Goal: Information Seeking & Learning: Learn about a topic

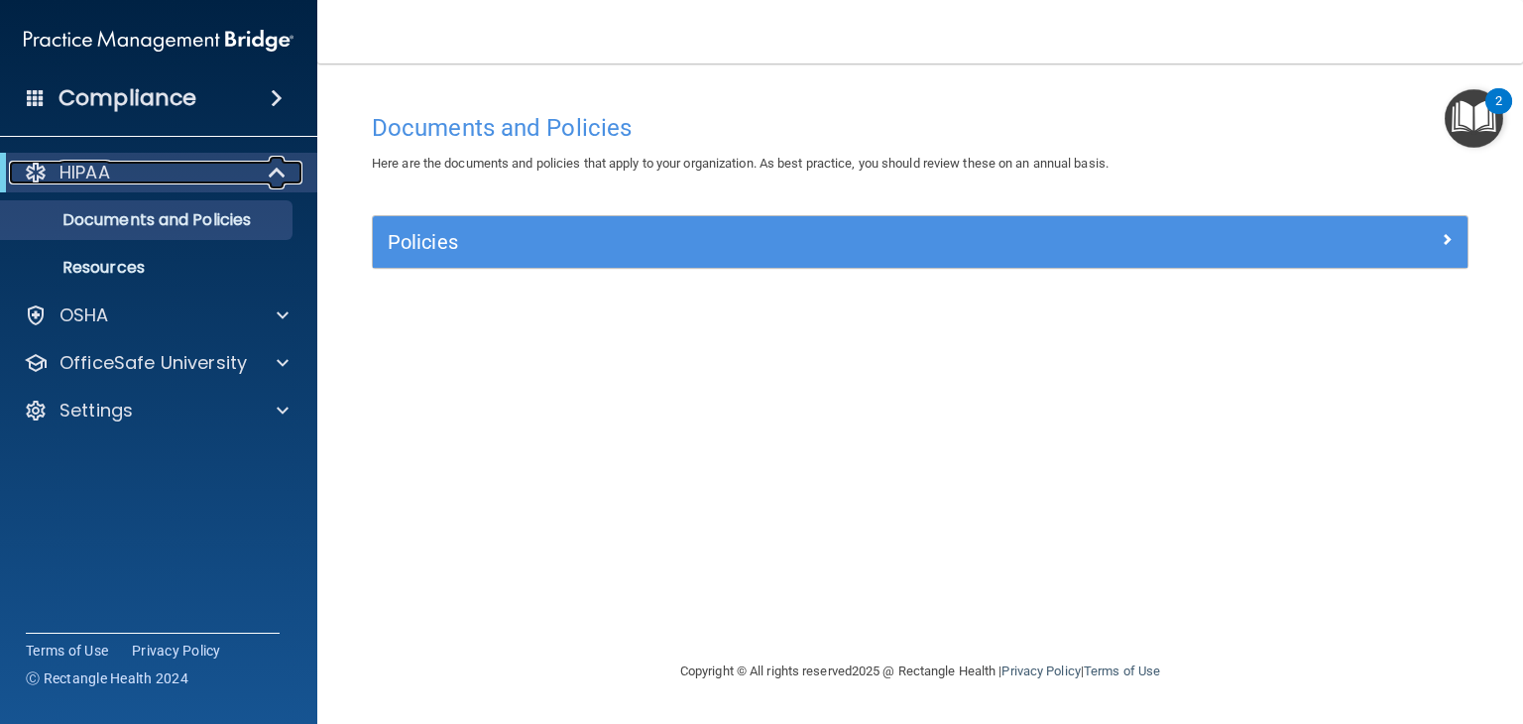
click at [140, 166] on div "HIPAA" at bounding box center [131, 173] width 245 height 24
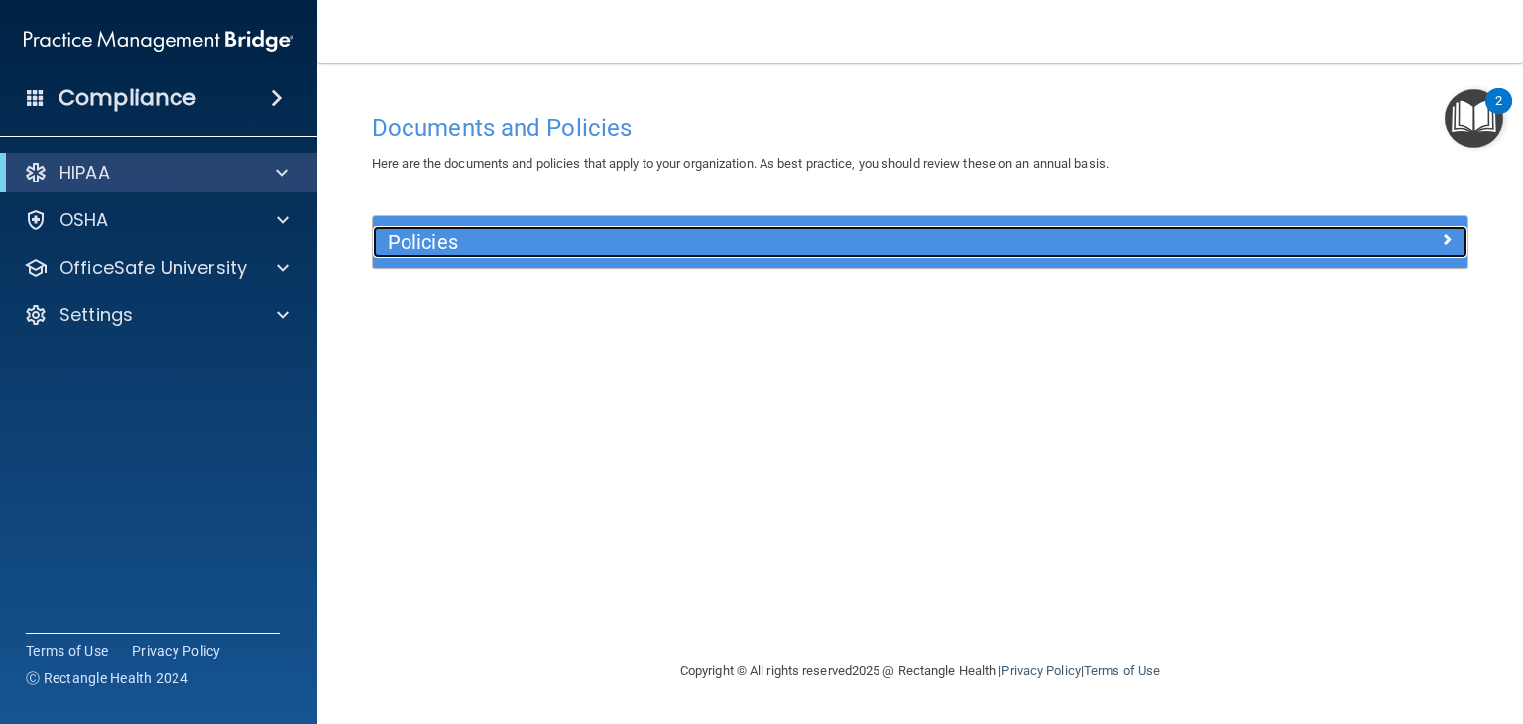
click at [520, 256] on div "Policies" at bounding box center [783, 242] width 821 height 32
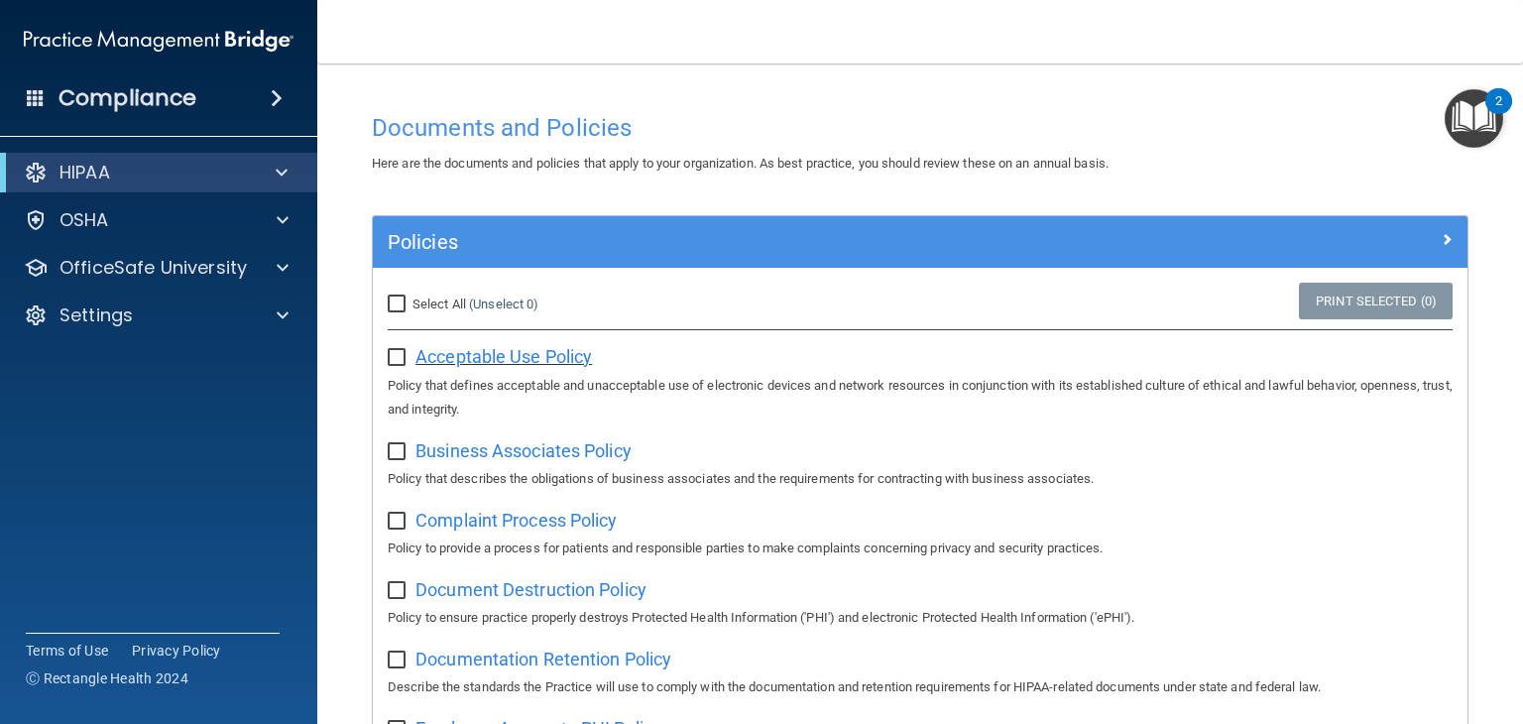
click at [469, 364] on span "Acceptable Use Policy" at bounding box center [503, 356] width 176 height 21
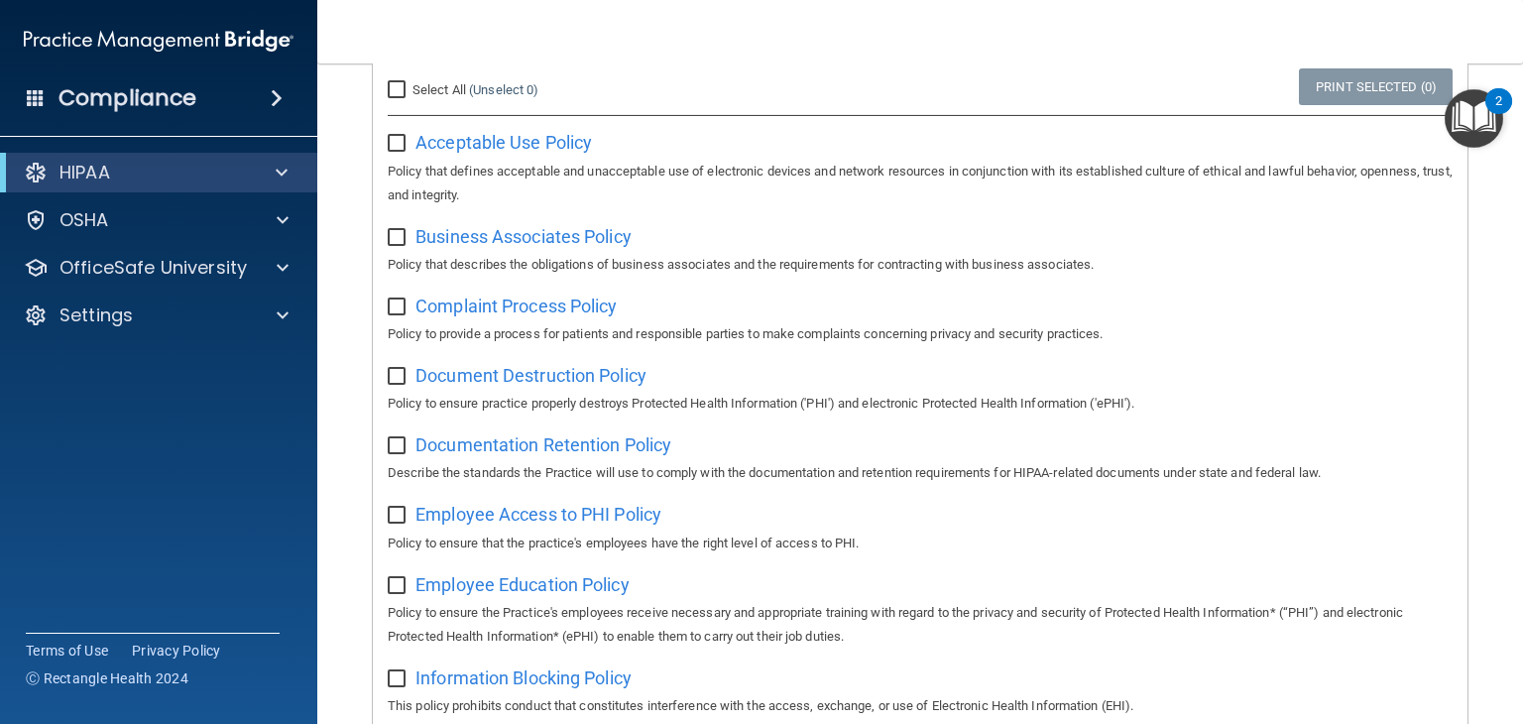
scroll to position [224, 0]
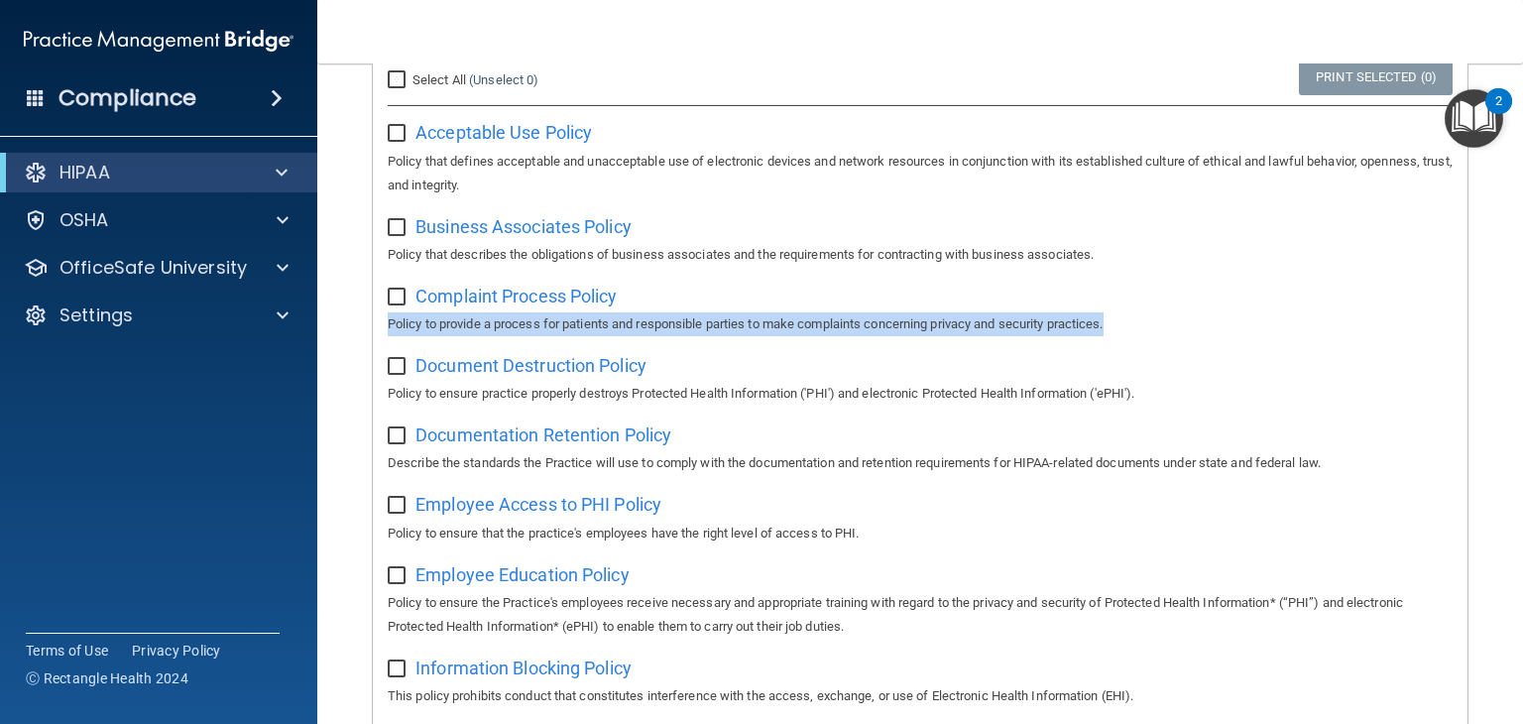
drag, startPoint x: 1497, startPoint y: 298, endPoint x: 1495, endPoint y: 325, distance: 26.8
click at [1495, 325] on main "Documents and Policies Here are the documents and policies that apply to your o…" at bounding box center [920, 393] width 1206 height 660
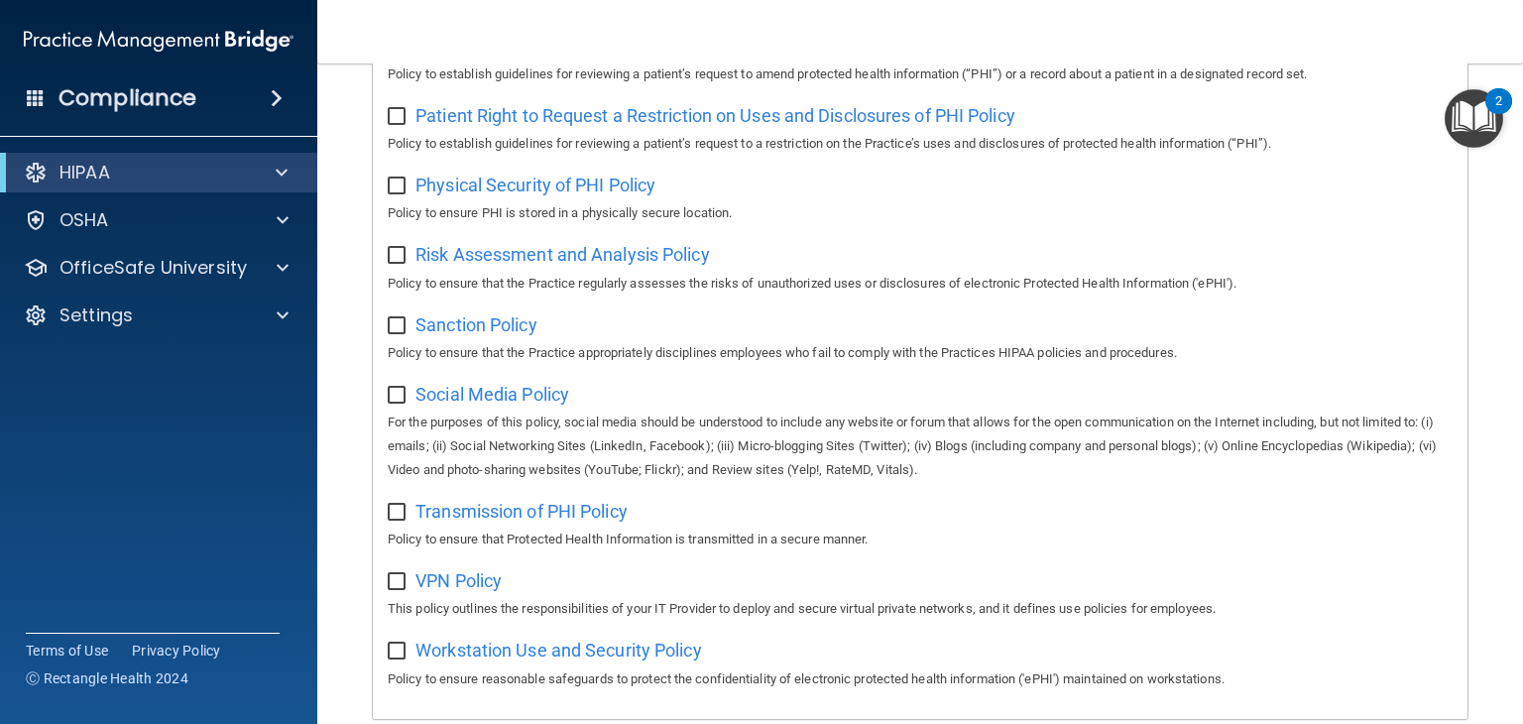
scroll to position [1264, 0]
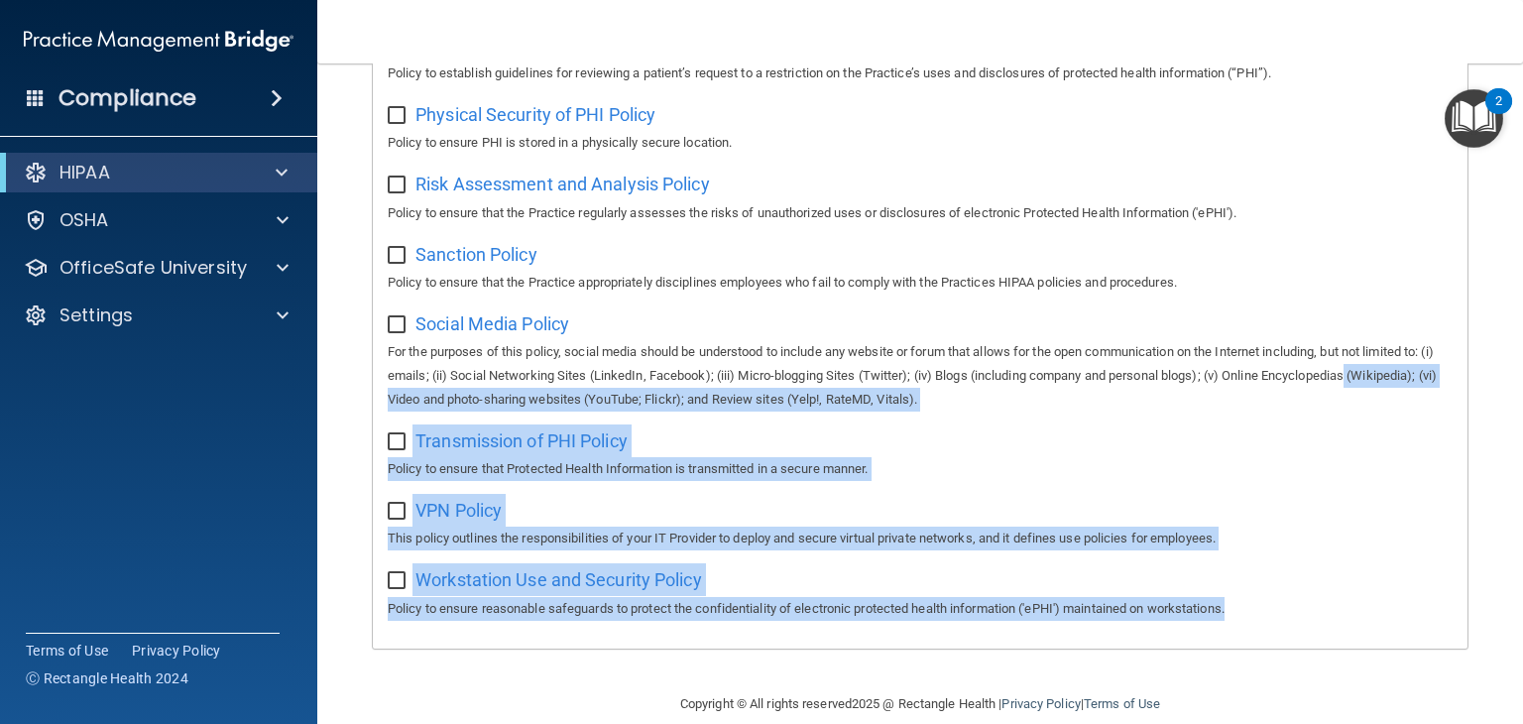
drag, startPoint x: 1502, startPoint y: 620, endPoint x: 1522, endPoint y: 382, distance: 238.8
click at [1522, 382] on main "Documents and Policies Here are the documents and policies that apply to your o…" at bounding box center [920, 393] width 1206 height 660
click at [1494, 439] on main "Documents and Policies Here are the documents and policies that apply to your o…" at bounding box center [920, 393] width 1206 height 660
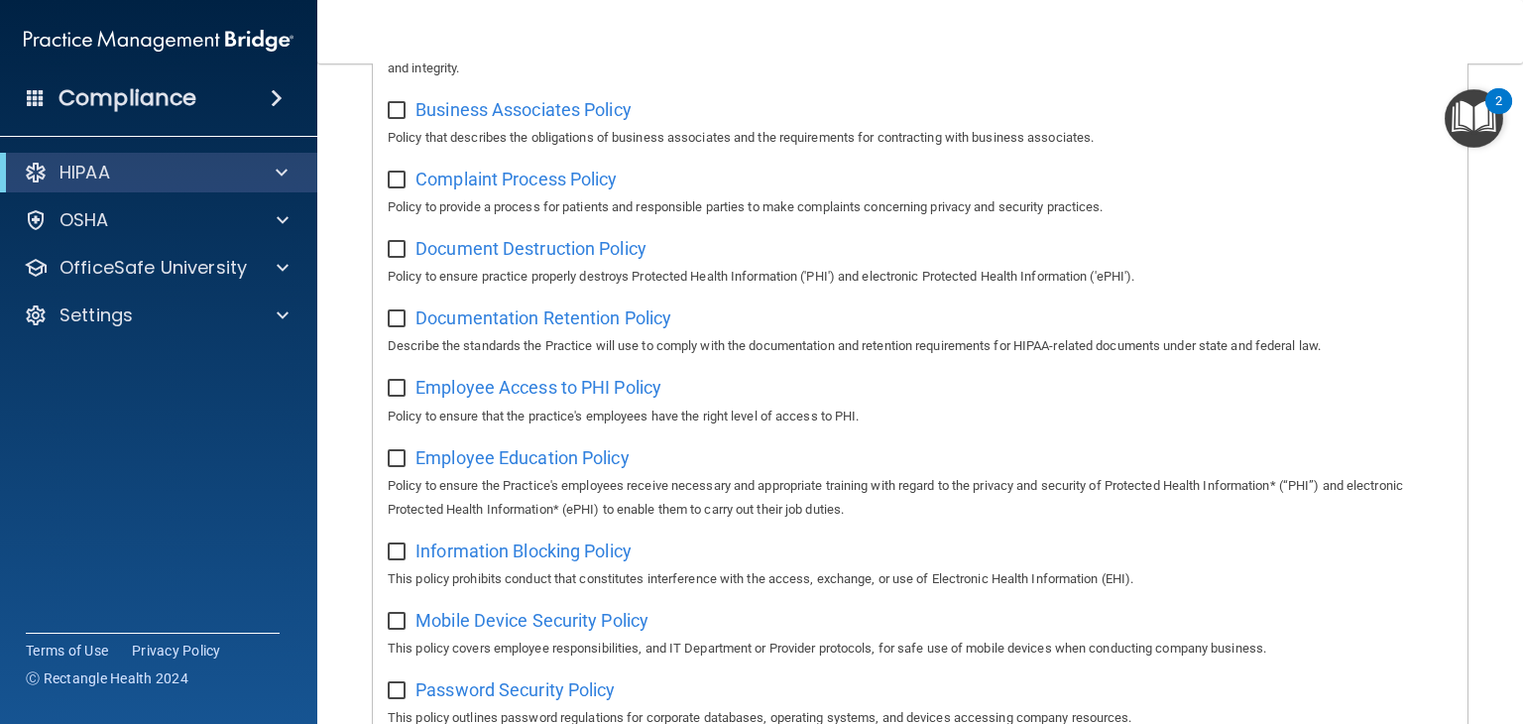
scroll to position [0, 0]
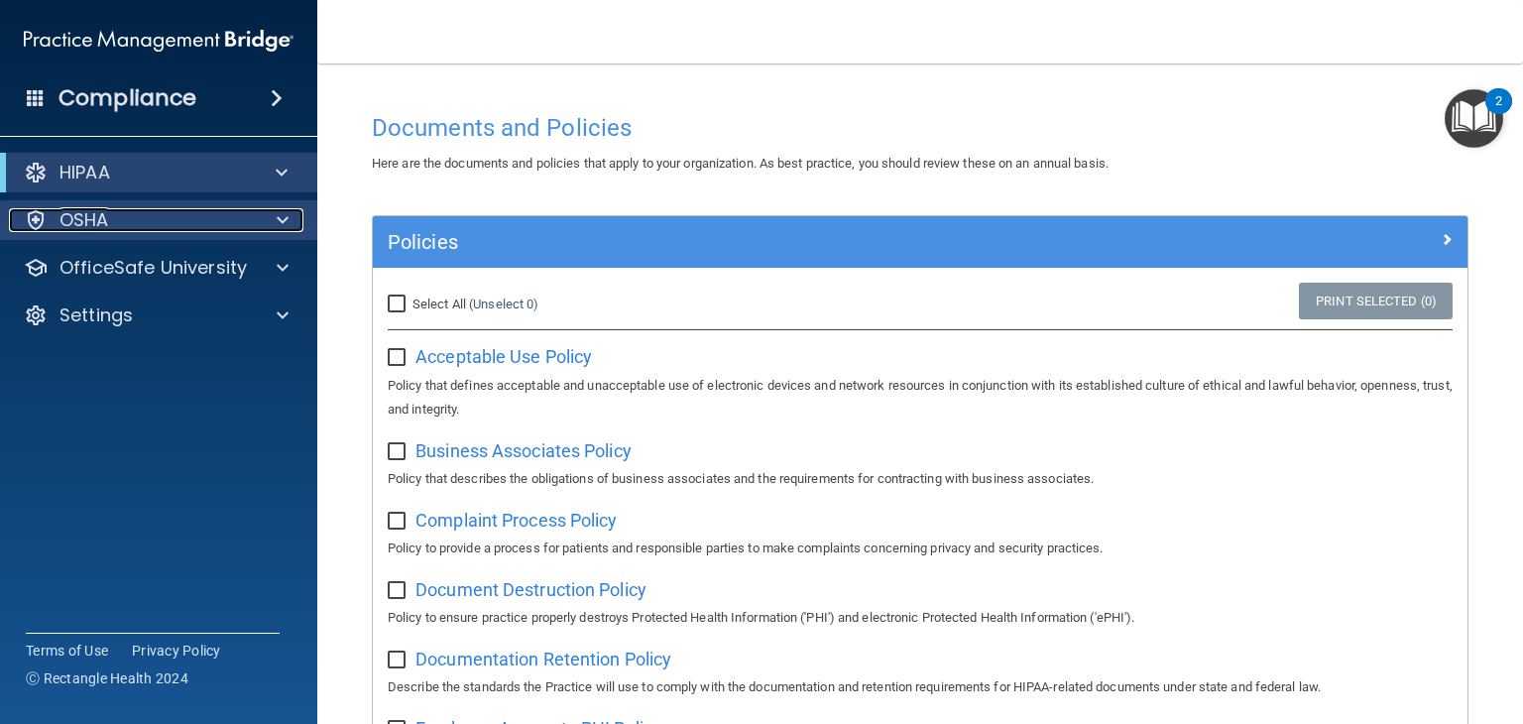
click at [111, 218] on div "OSHA" at bounding box center [132, 220] width 246 height 24
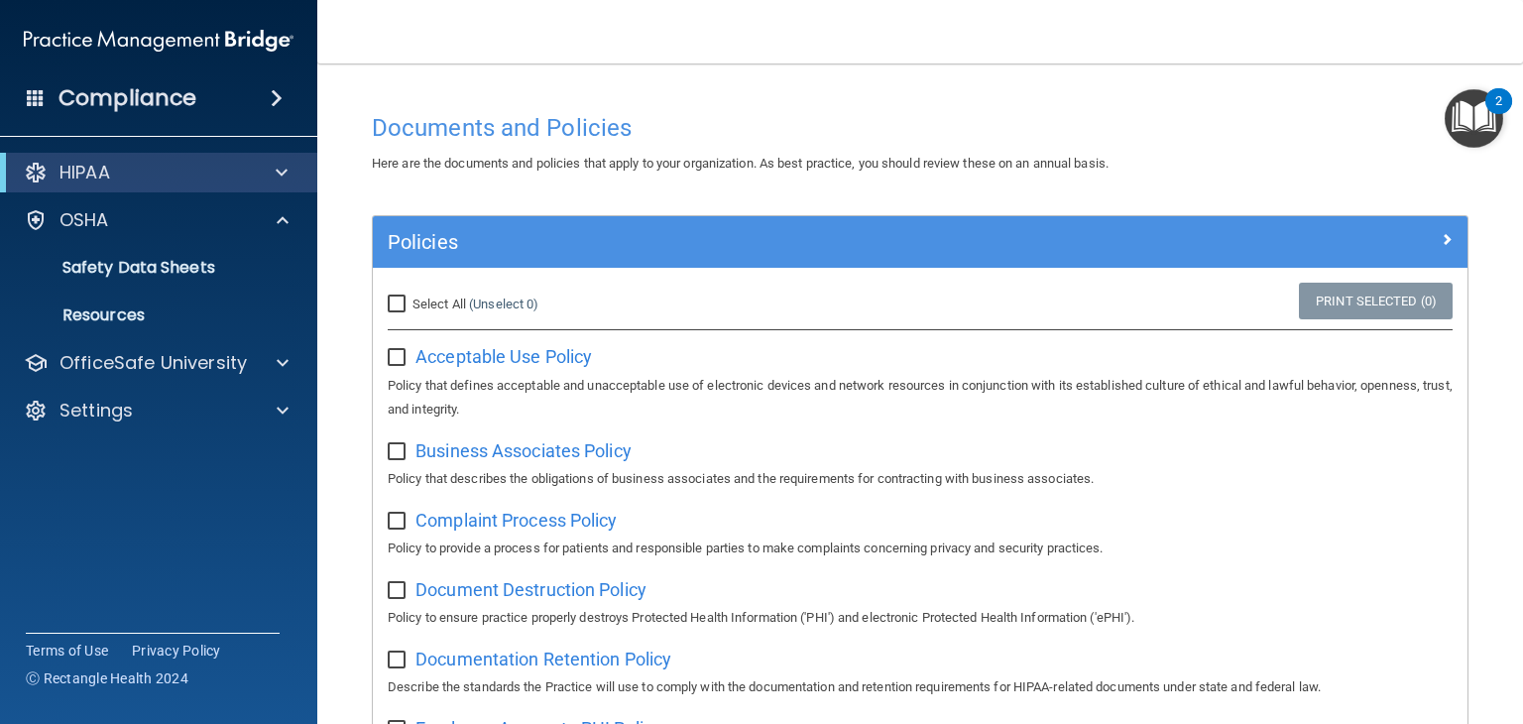
click at [110, 197] on div "HIPAA Documents and Policies Report an Incident Business Associates Emergency P…" at bounding box center [159, 295] width 318 height 301
click at [294, 179] on div at bounding box center [278, 173] width 49 height 24
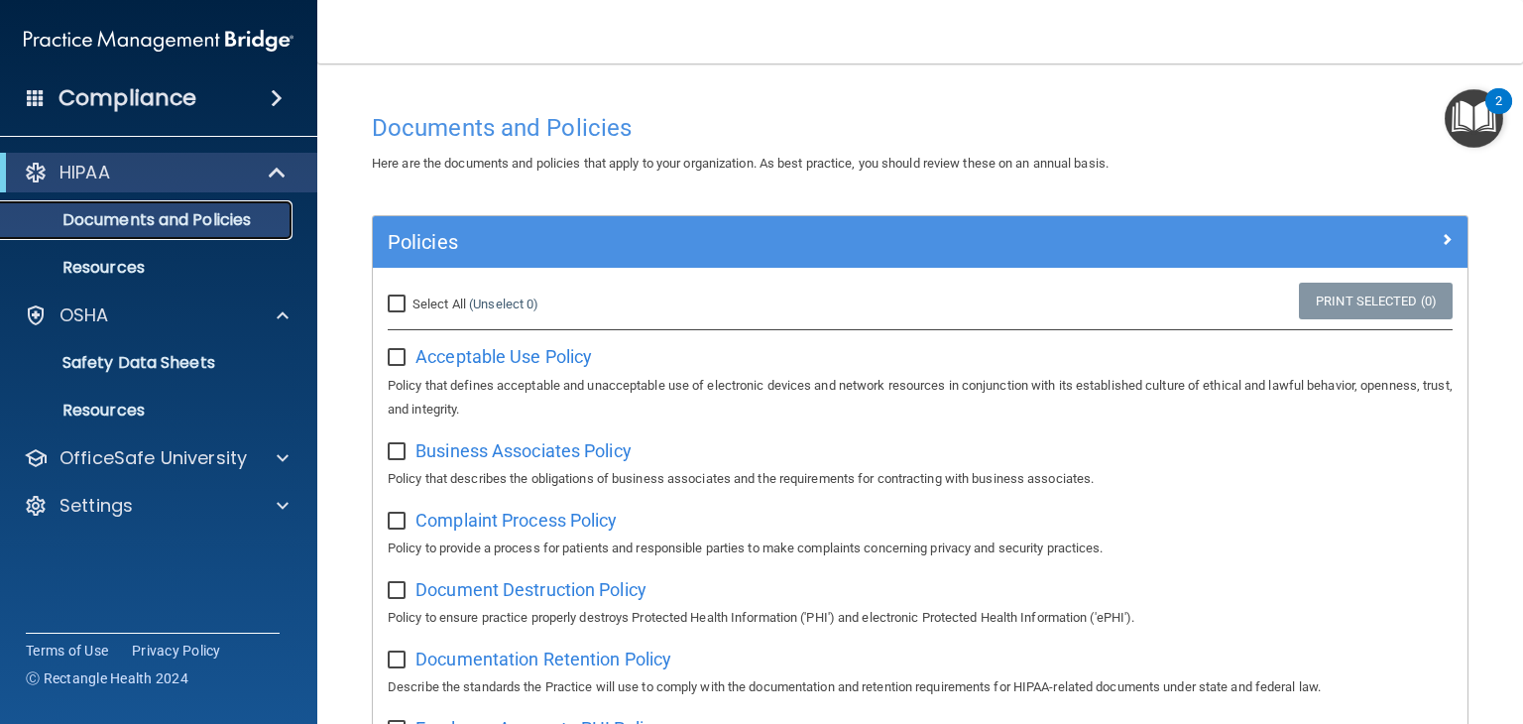
click at [200, 221] on p "Documents and Policies" at bounding box center [148, 220] width 271 height 20
click at [167, 264] on p "Resources" at bounding box center [148, 268] width 271 height 20
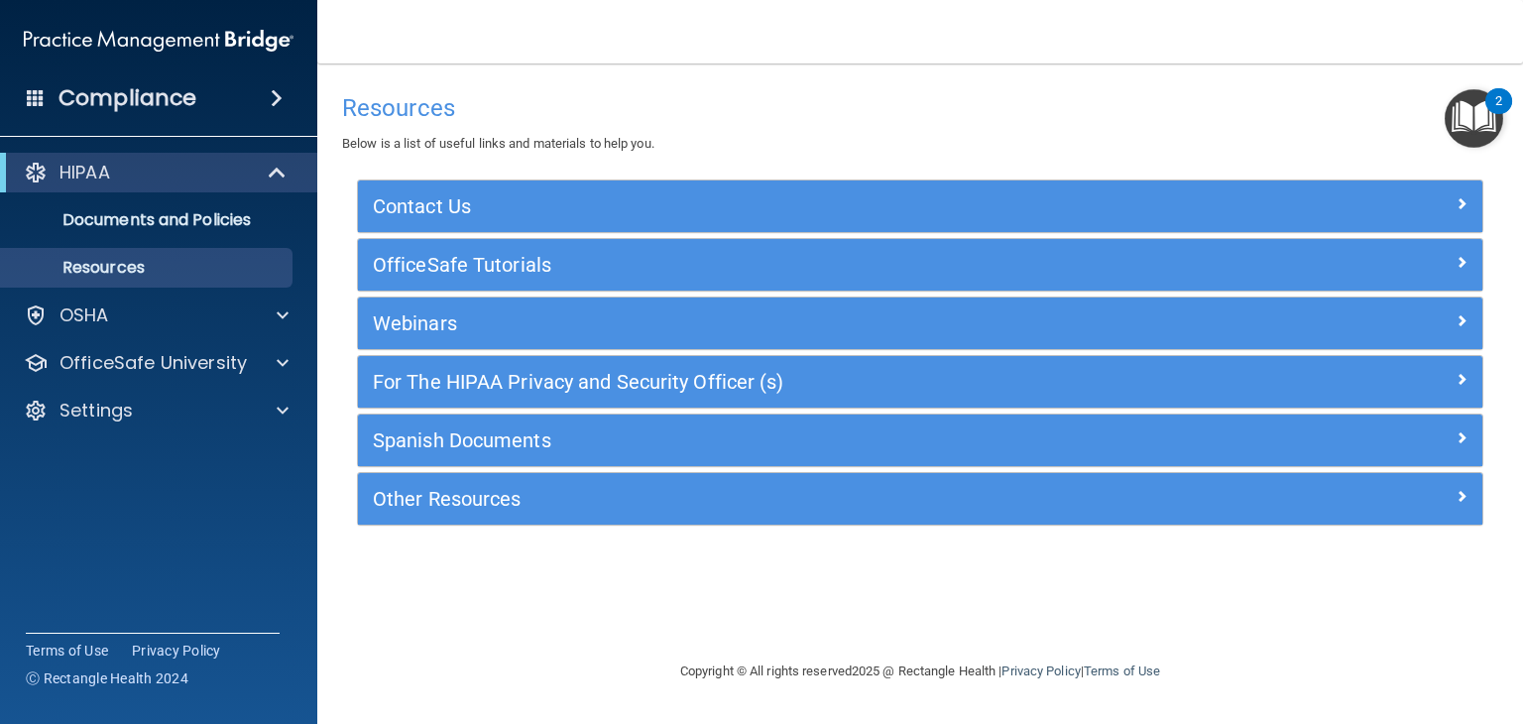
click at [179, 106] on h4 "Compliance" at bounding box center [127, 98] width 138 height 28
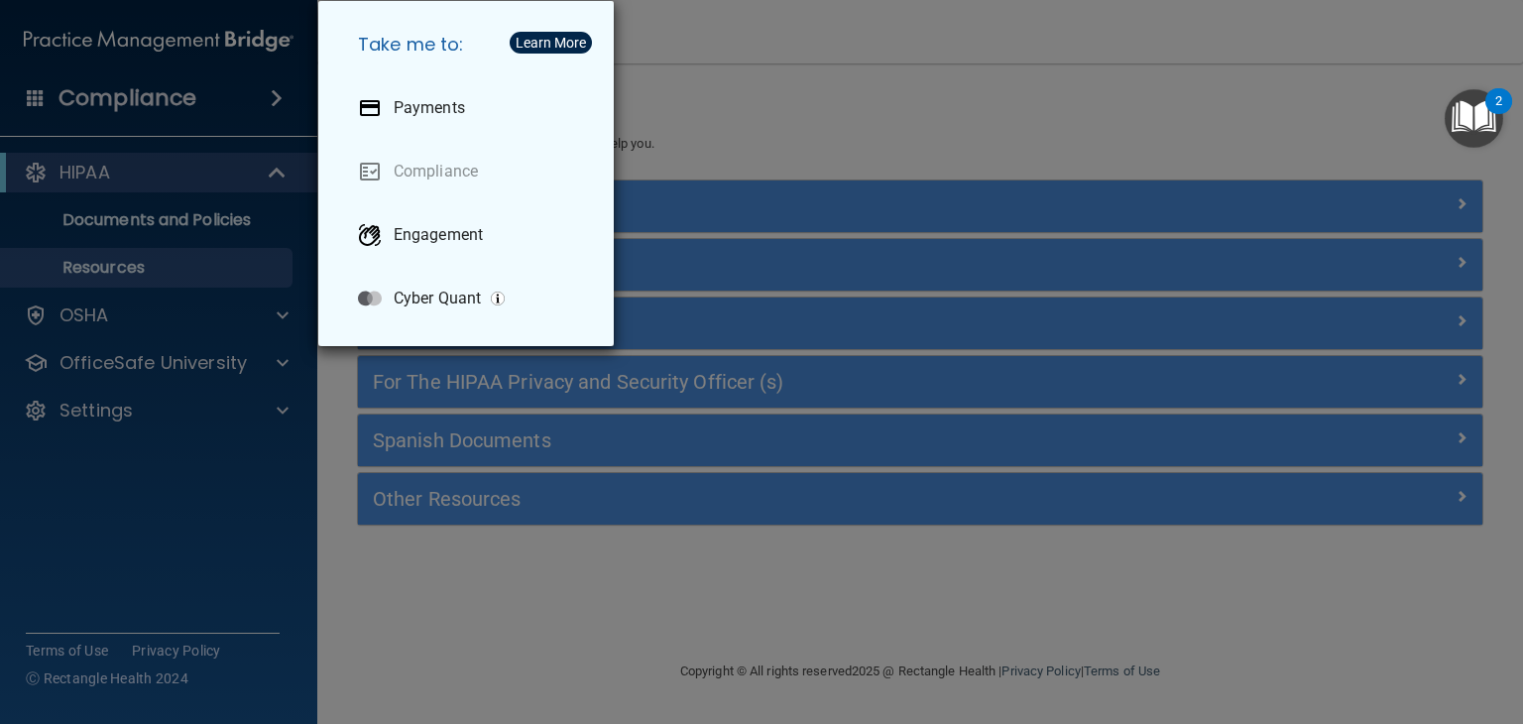
click at [90, 84] on div "Take me to: Payments Compliance Engagement Cyber Quant" at bounding box center [761, 362] width 1523 height 724
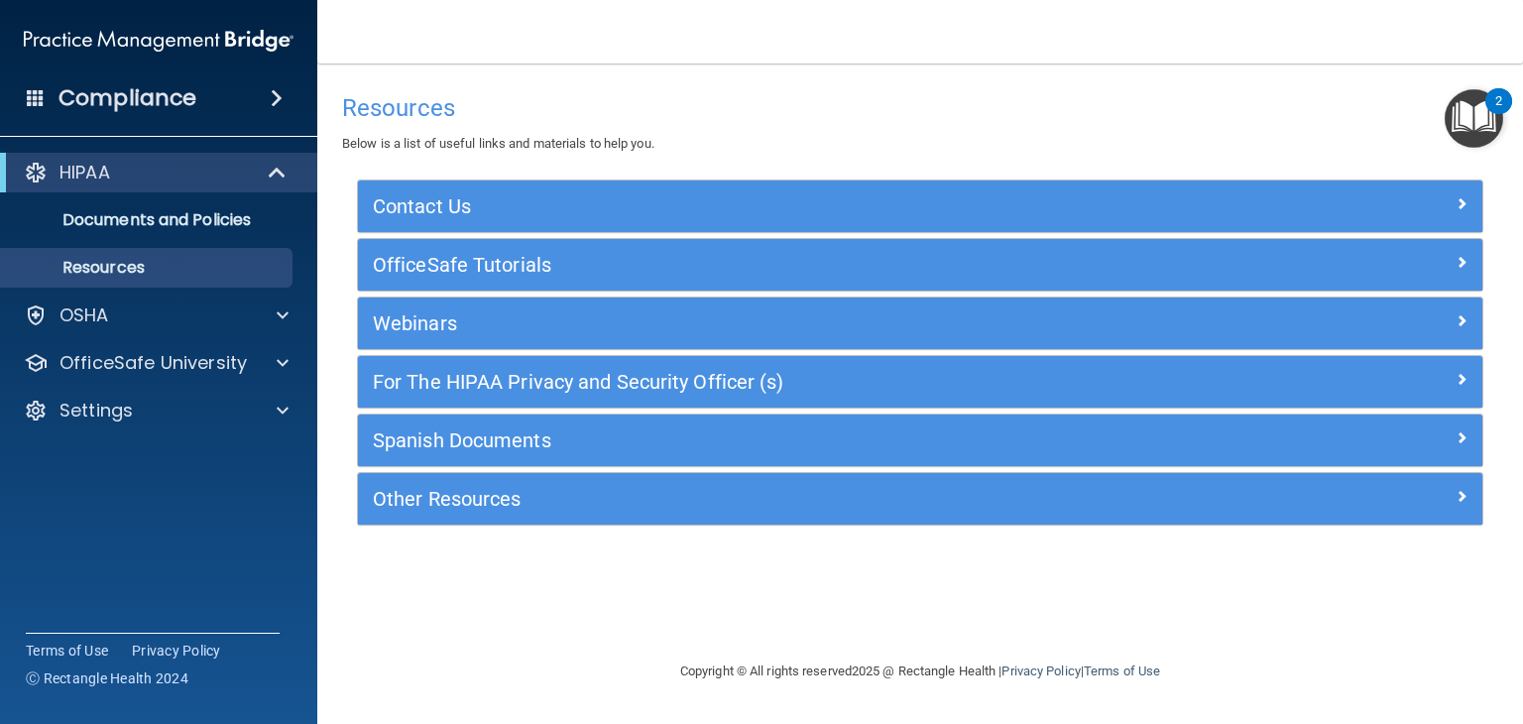
click at [90, 84] on h4 "Compliance" at bounding box center [127, 98] width 138 height 28
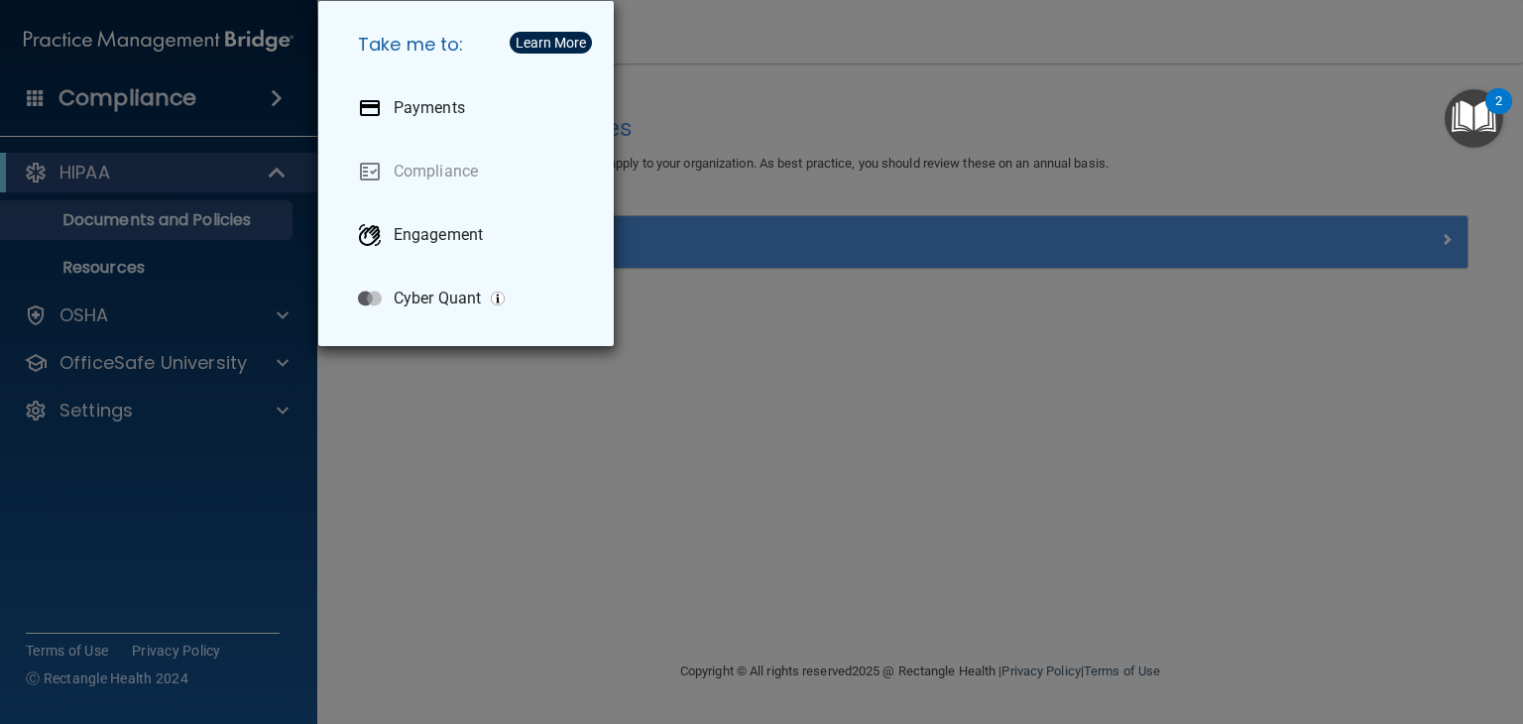
click at [462, 549] on div "Take me to: Payments Compliance Engagement Cyber Quant" at bounding box center [761, 362] width 1523 height 724
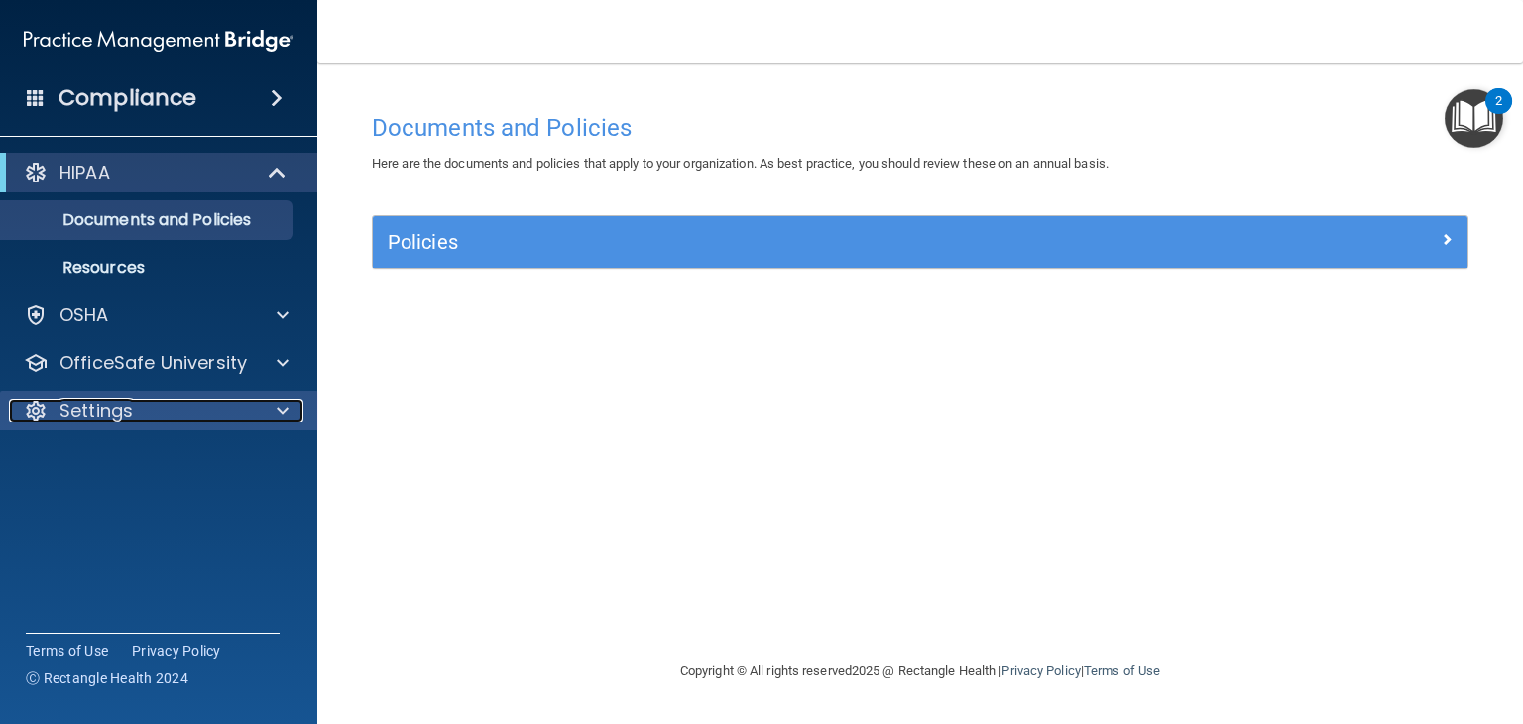
click at [69, 421] on p "Settings" at bounding box center [95, 411] width 73 height 24
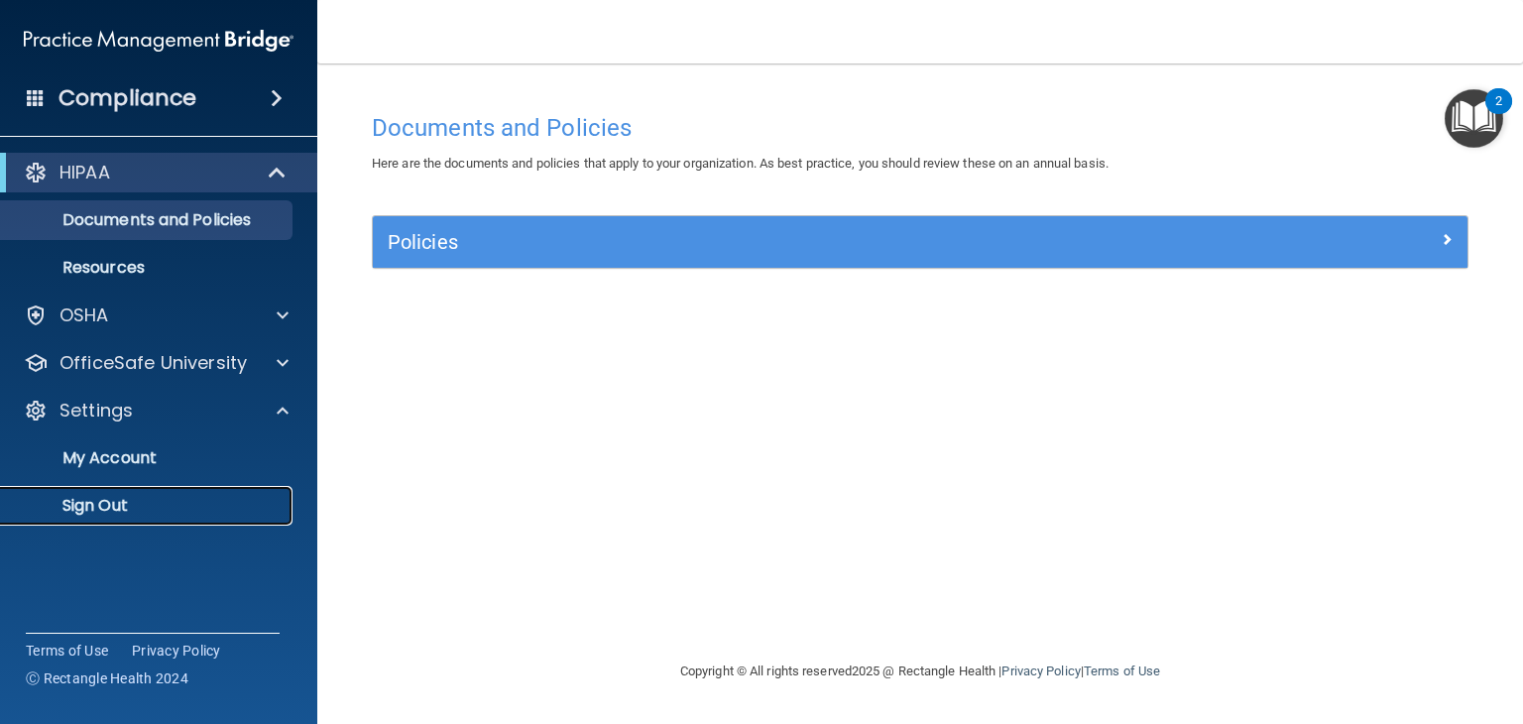
click at [59, 505] on p "Sign Out" at bounding box center [148, 506] width 271 height 20
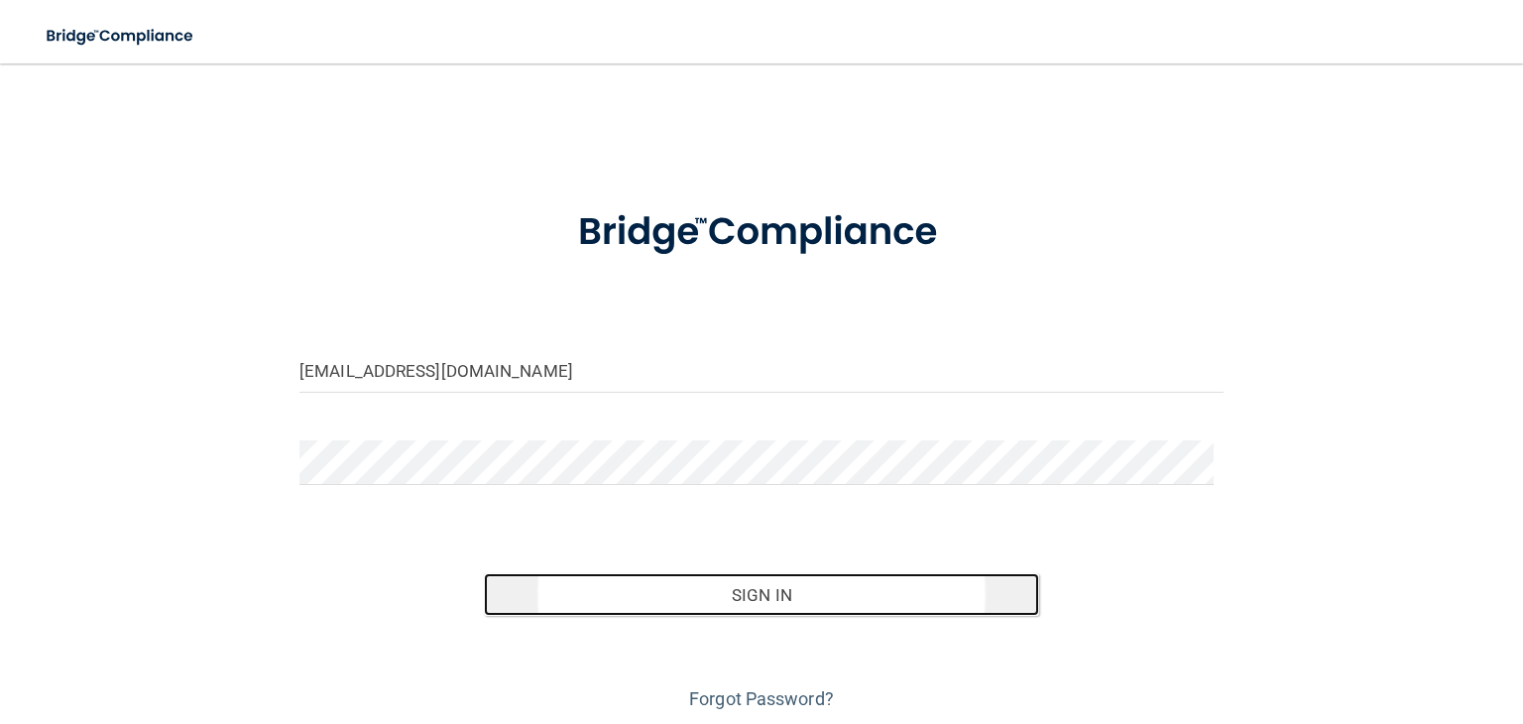
click at [764, 593] on button "Sign In" at bounding box center [761, 595] width 554 height 44
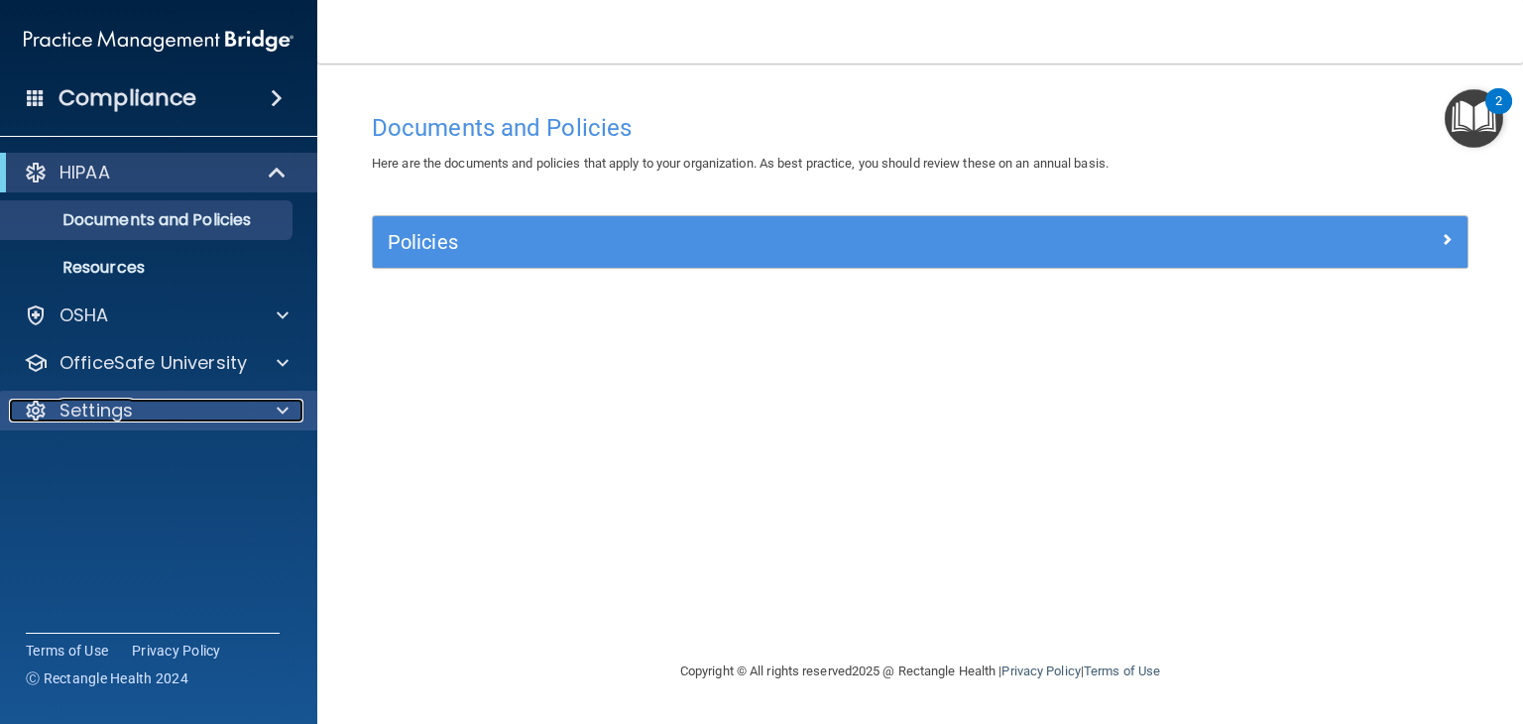
click at [133, 418] on div "Settings" at bounding box center [132, 411] width 246 height 24
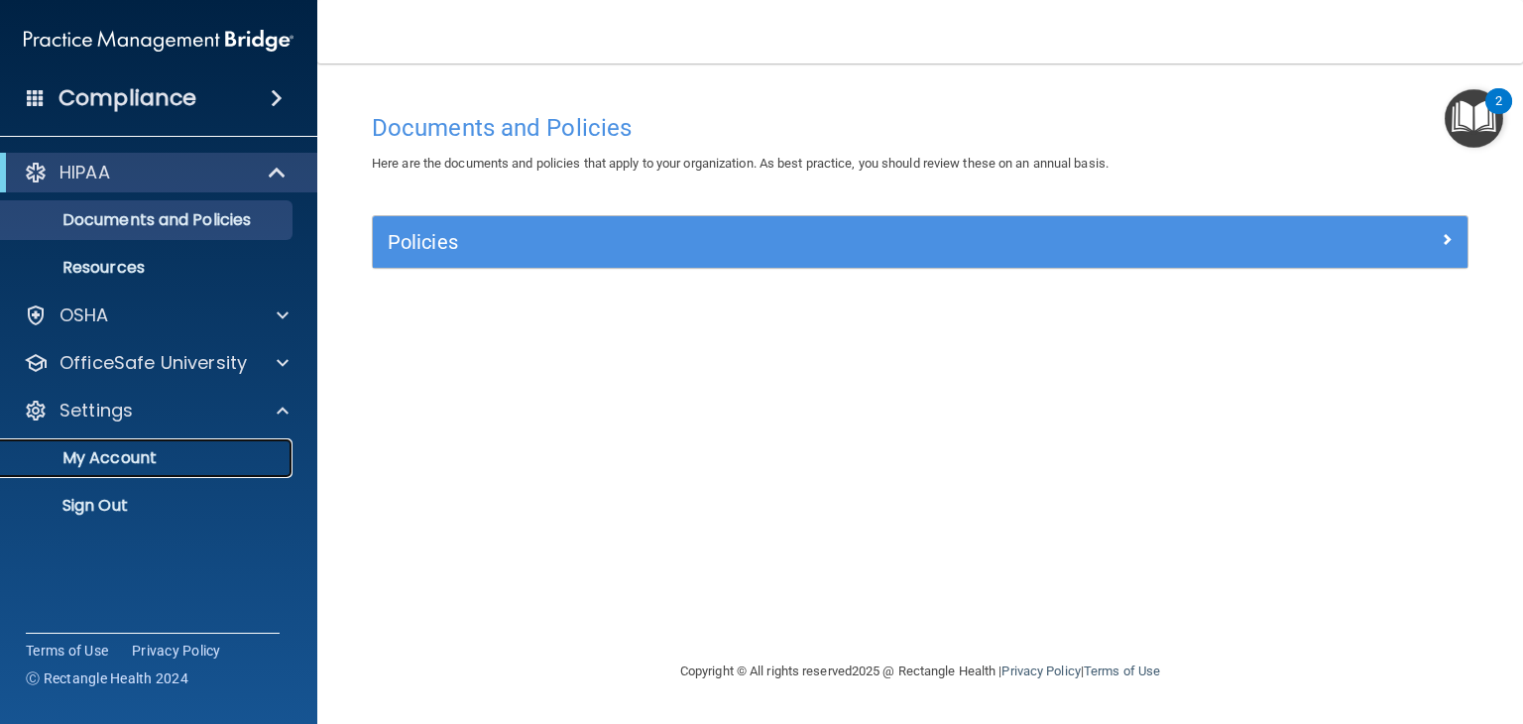
click at [119, 458] on p "My Account" at bounding box center [148, 458] width 271 height 20
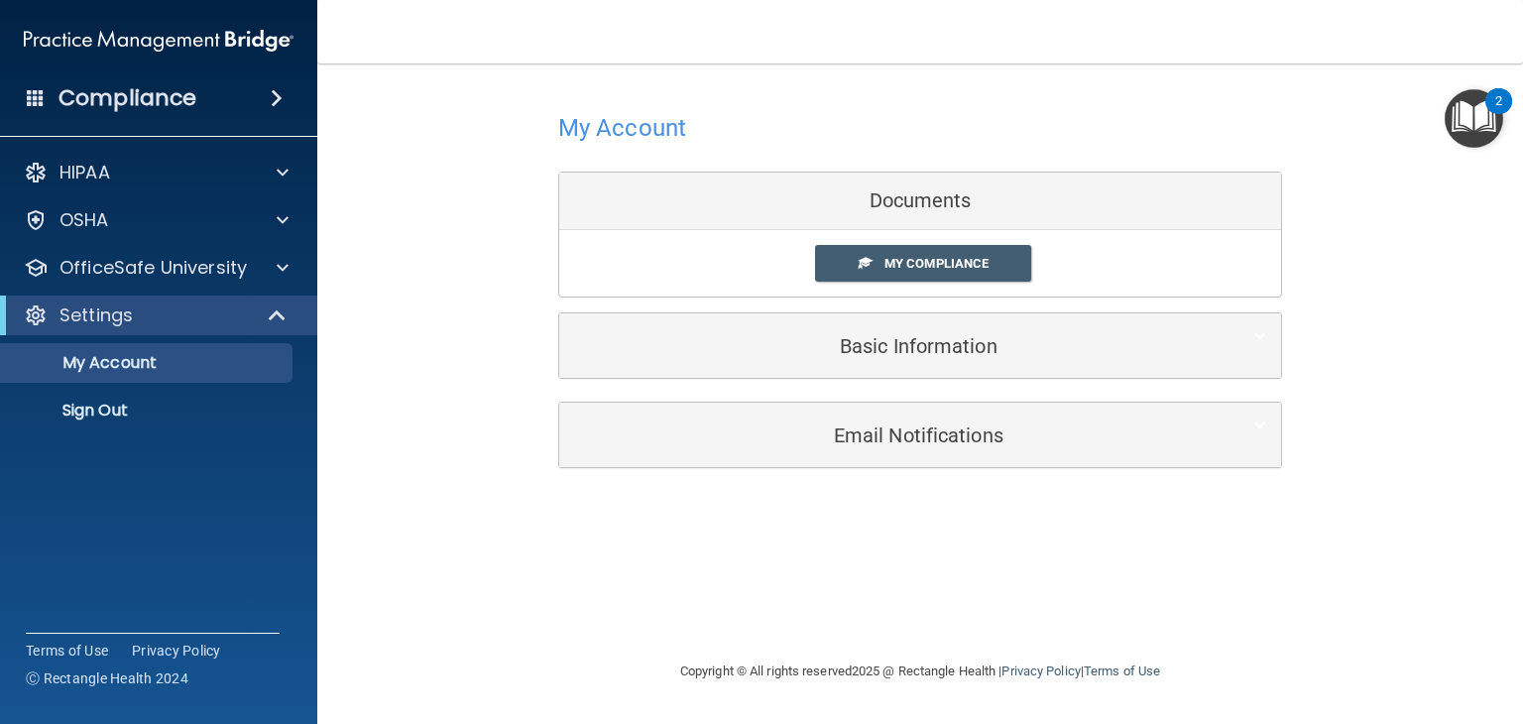
click at [916, 212] on div "Documents" at bounding box center [920, 202] width 722 height 58
click at [893, 258] on span "My Compliance" at bounding box center [936, 263] width 104 height 15
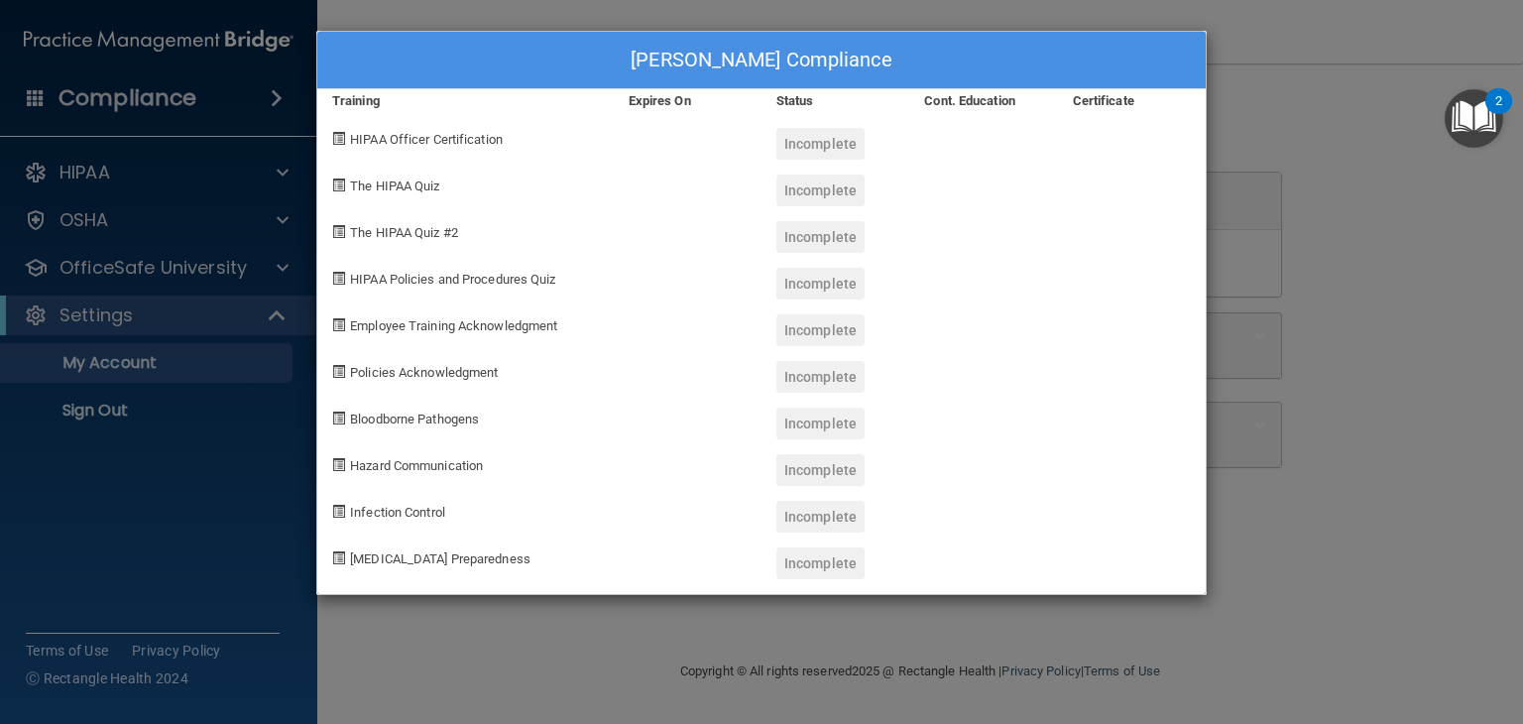
click at [829, 147] on div "Incomplete" at bounding box center [820, 144] width 88 height 32
click at [412, 139] on span "HIPAA Officer Certification" at bounding box center [426, 139] width 153 height 15
click at [143, 156] on div "KiShawna Gary's Compliance Training Expires On Status Cont. Education Certifica…" at bounding box center [761, 362] width 1523 height 724
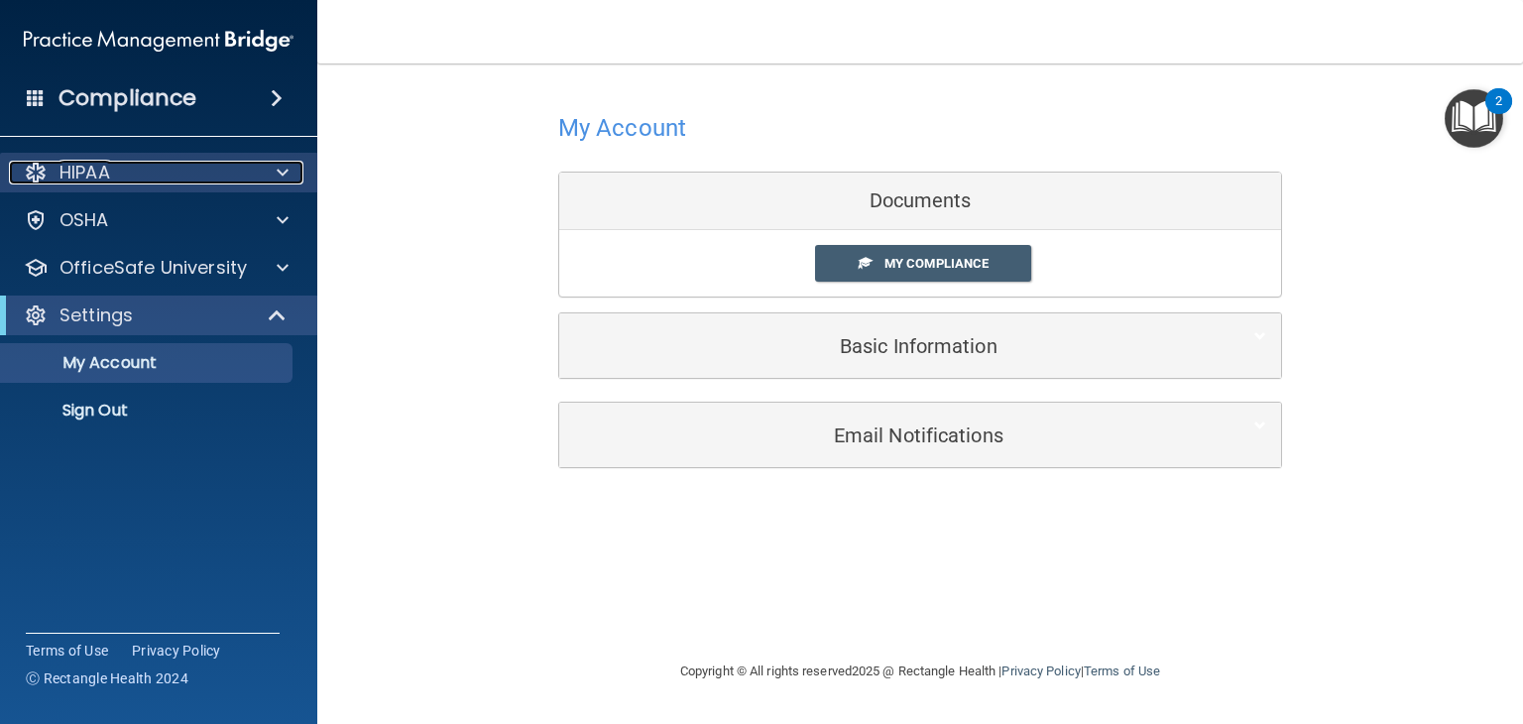
click at [123, 182] on div "HIPAA" at bounding box center [132, 173] width 246 height 24
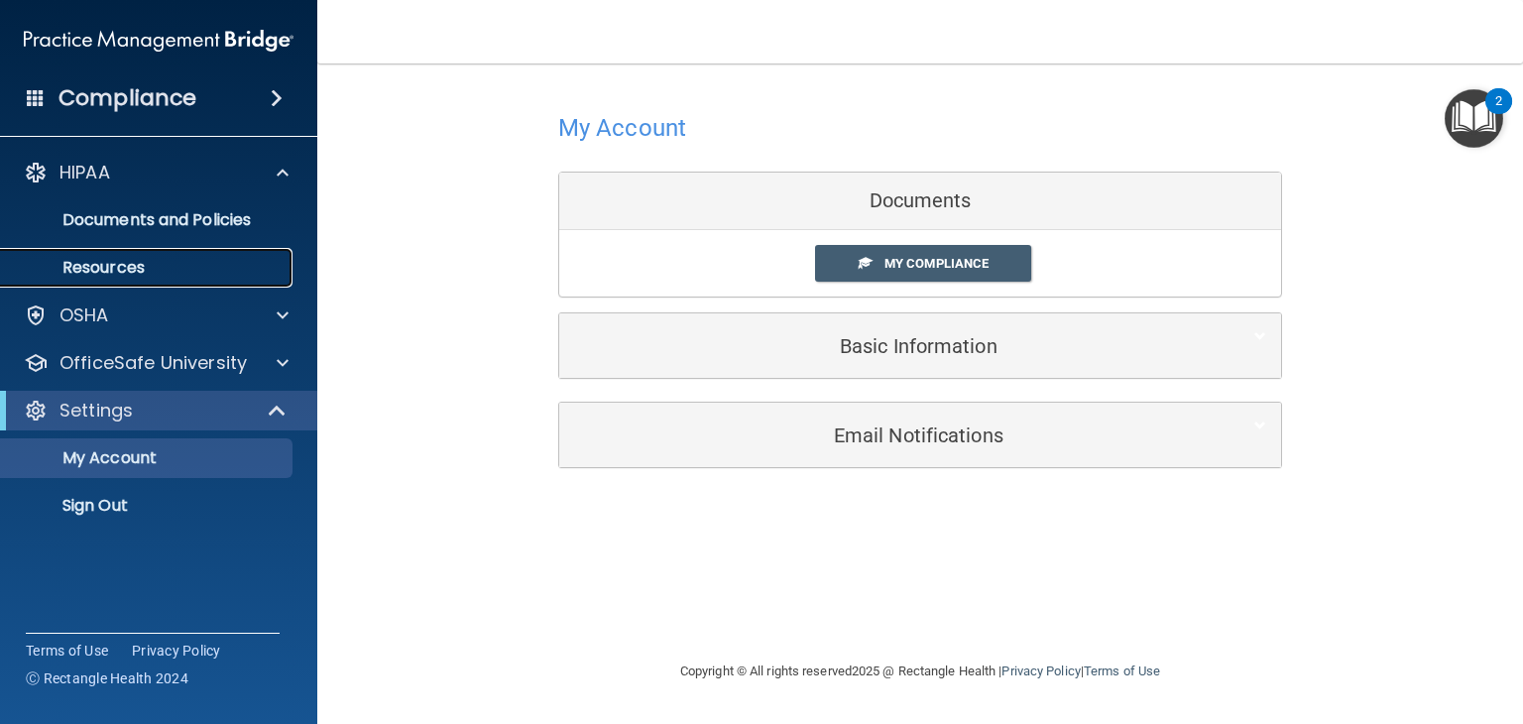
click at [102, 258] on p "Resources" at bounding box center [148, 268] width 271 height 20
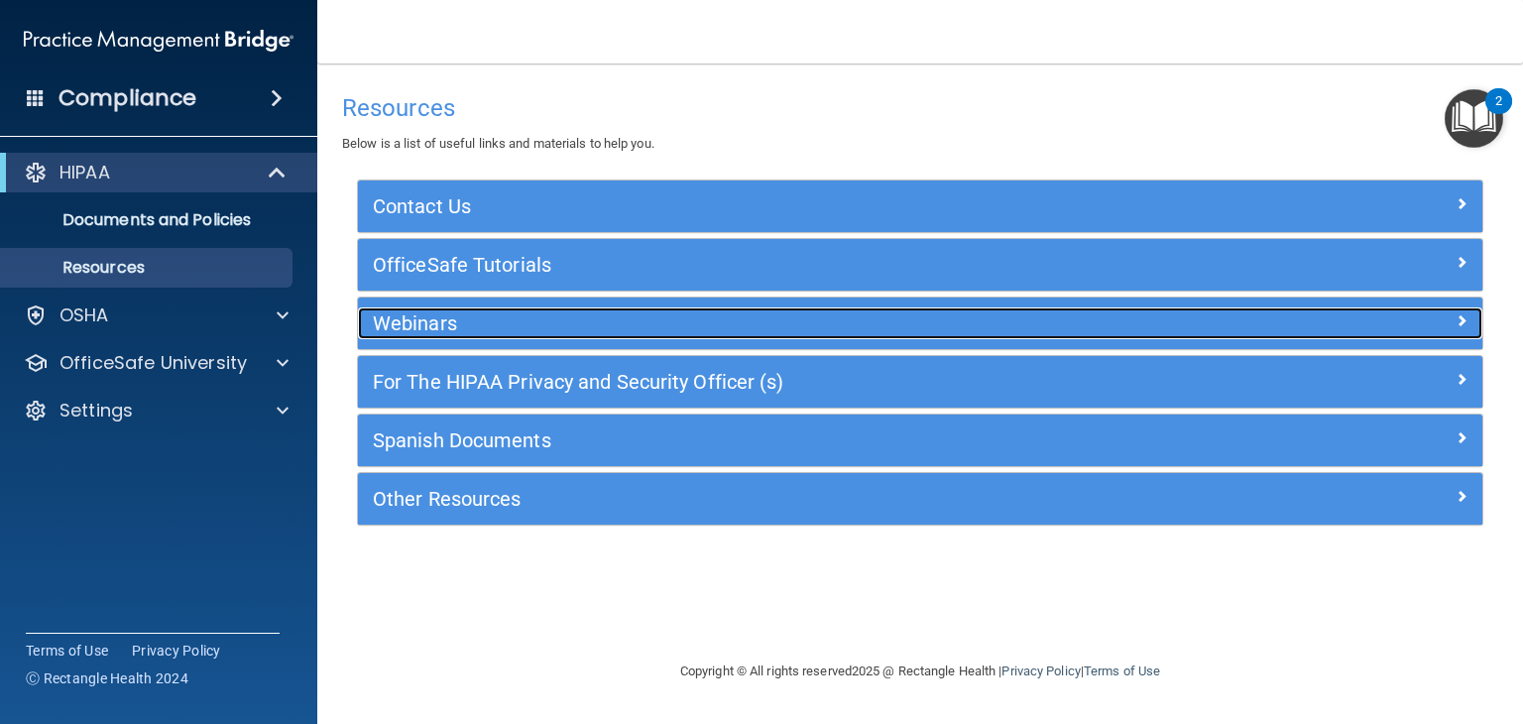
click at [398, 317] on h5 "Webinars" at bounding box center [780, 323] width 814 height 22
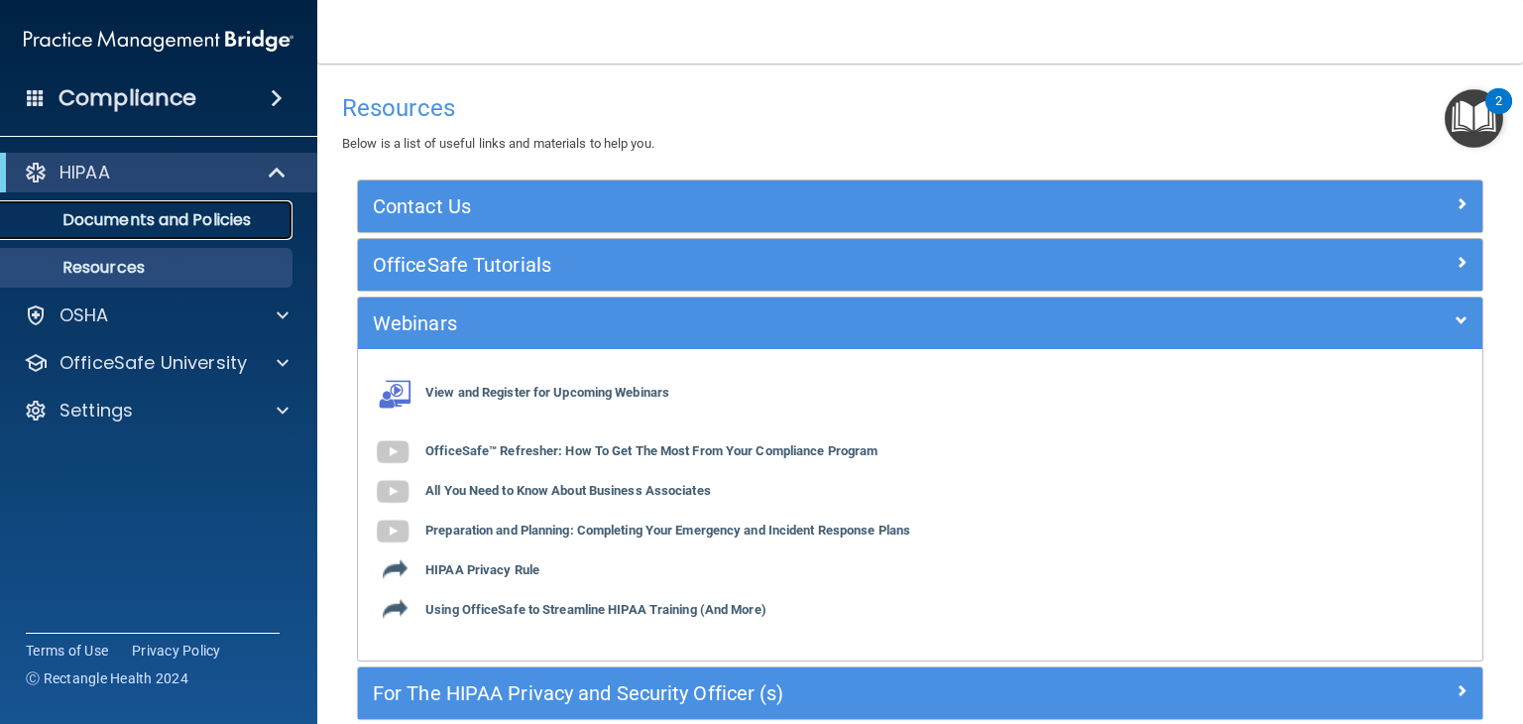
click at [165, 223] on p "Documents and Policies" at bounding box center [148, 220] width 271 height 20
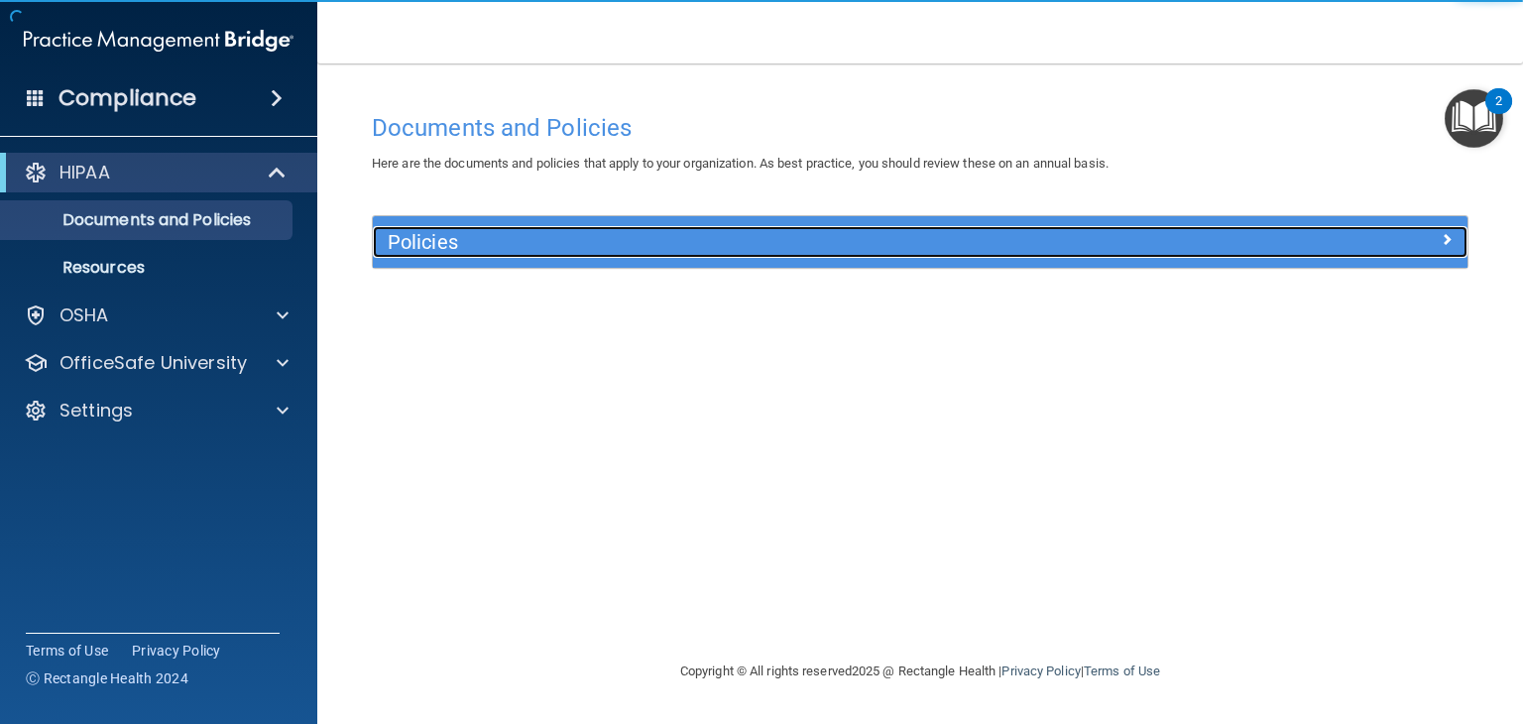
click at [454, 244] on h5 "Policies" at bounding box center [783, 242] width 791 height 22
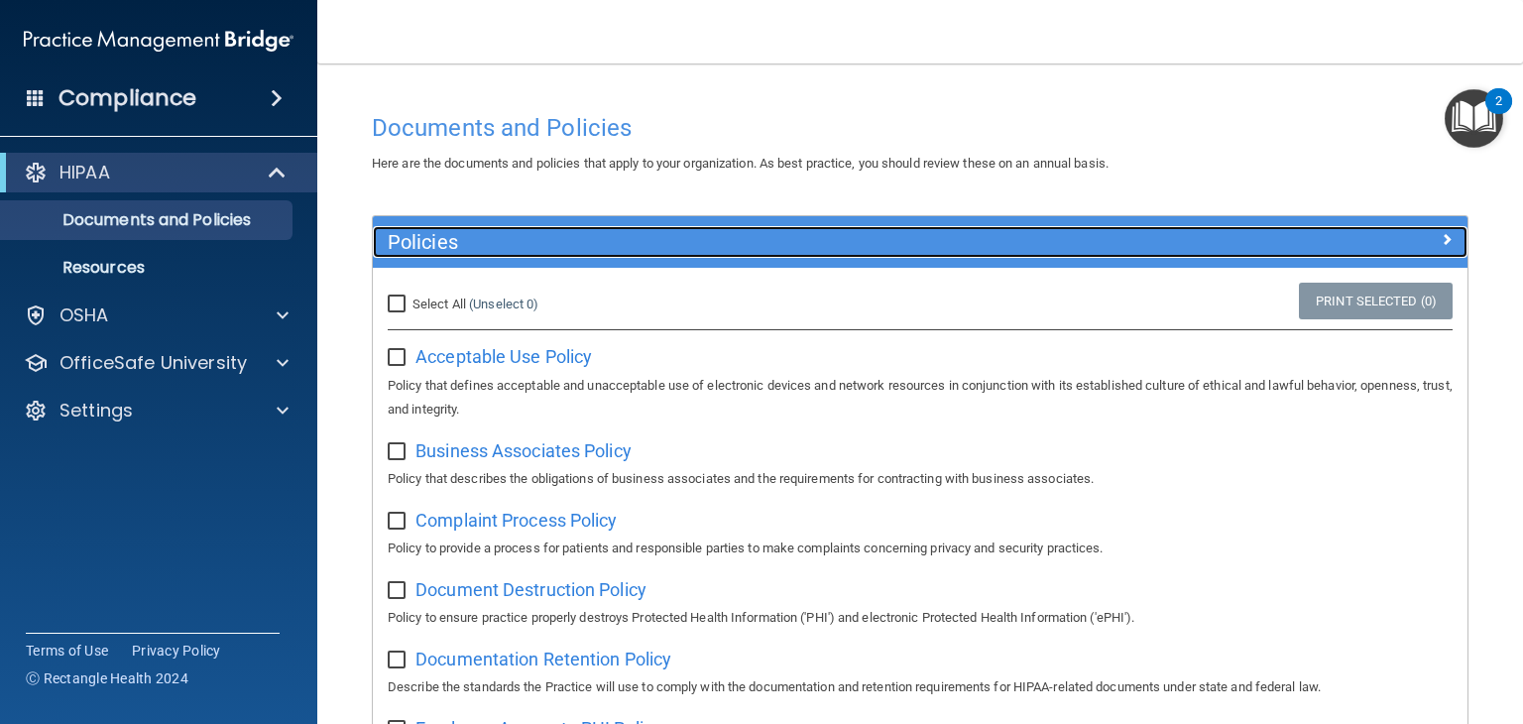
scroll to position [198, 0]
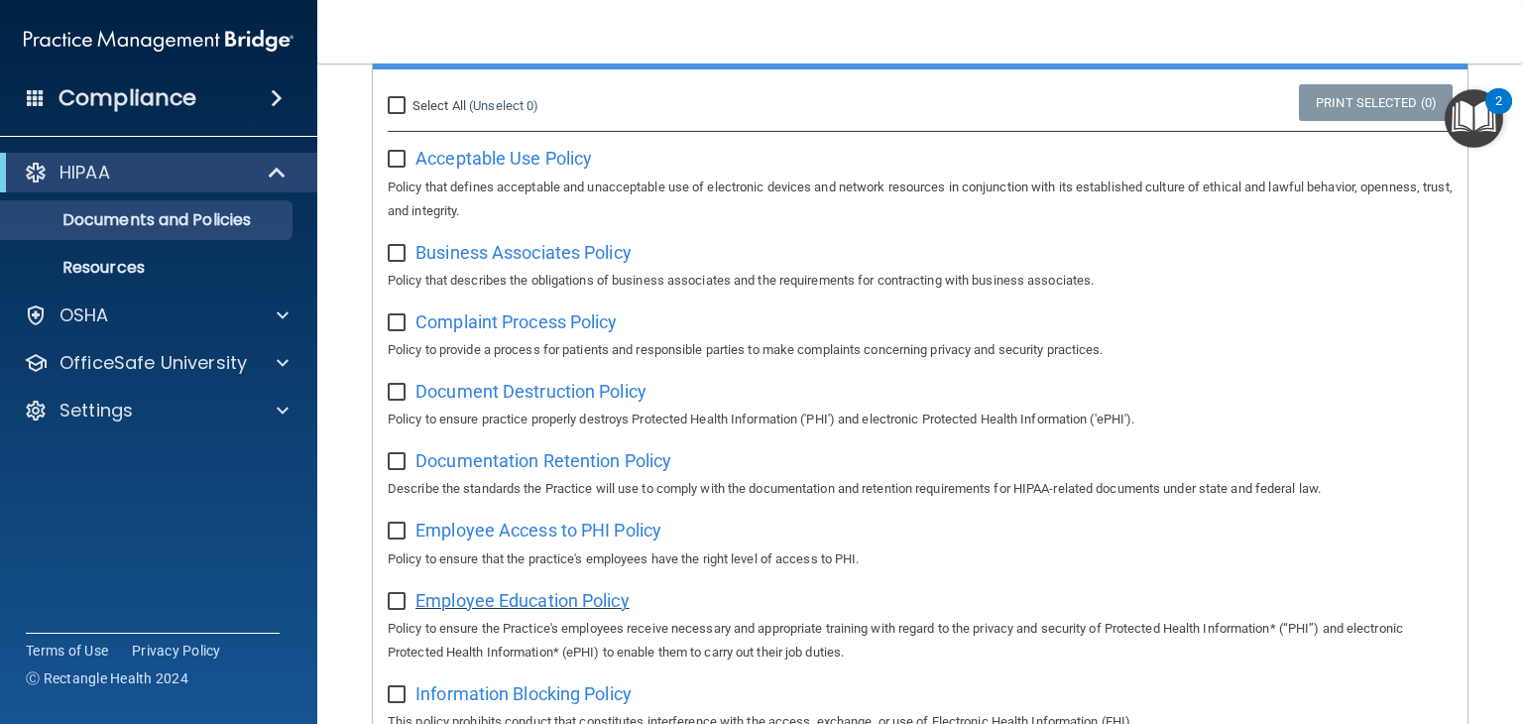
click at [589, 604] on span "Employee Education Policy" at bounding box center [522, 600] width 214 height 21
click at [156, 227] on p "Documents and Policies" at bounding box center [148, 220] width 271 height 20
click at [124, 261] on p "Resources" at bounding box center [148, 268] width 271 height 20
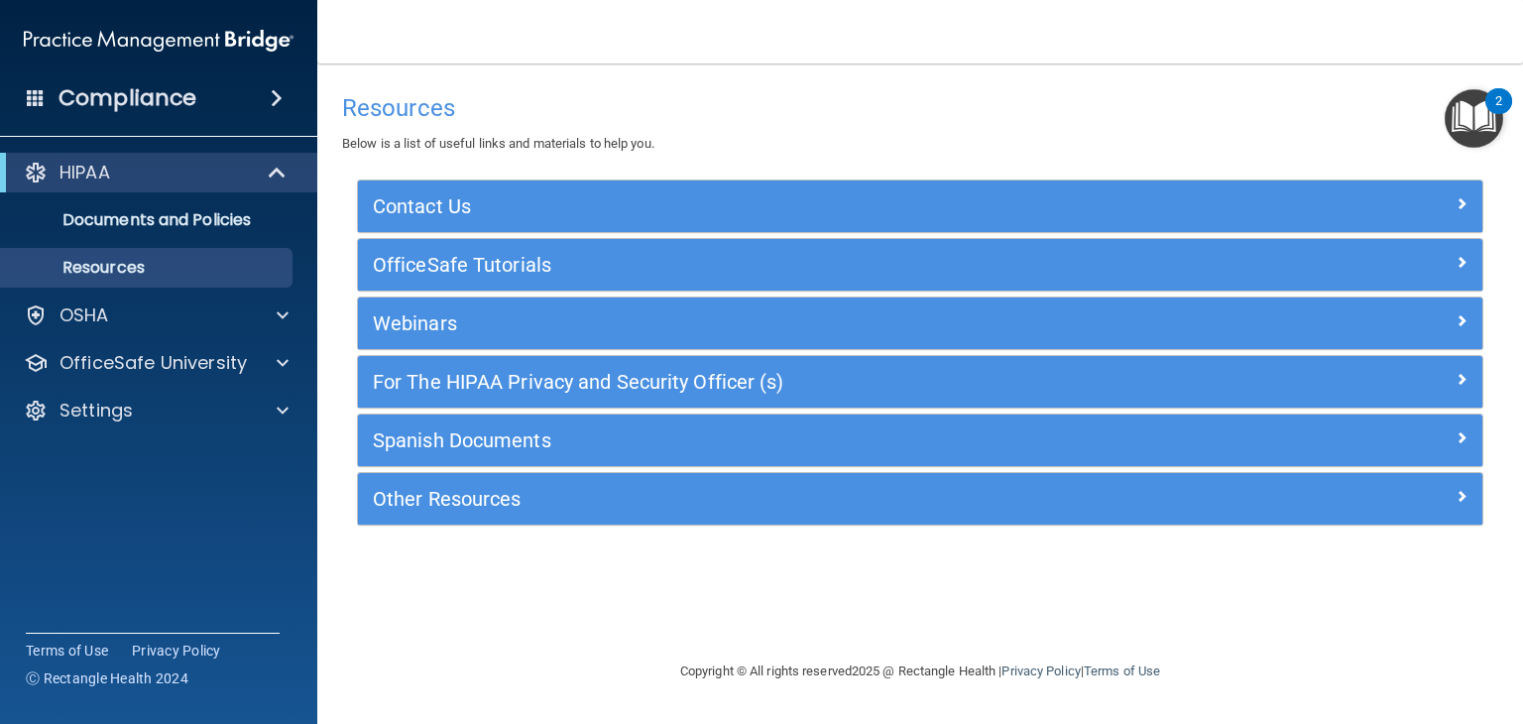
click at [202, 190] on div "HIPAA" at bounding box center [158, 173] width 317 height 40
click at [278, 165] on span at bounding box center [279, 173] width 17 height 24
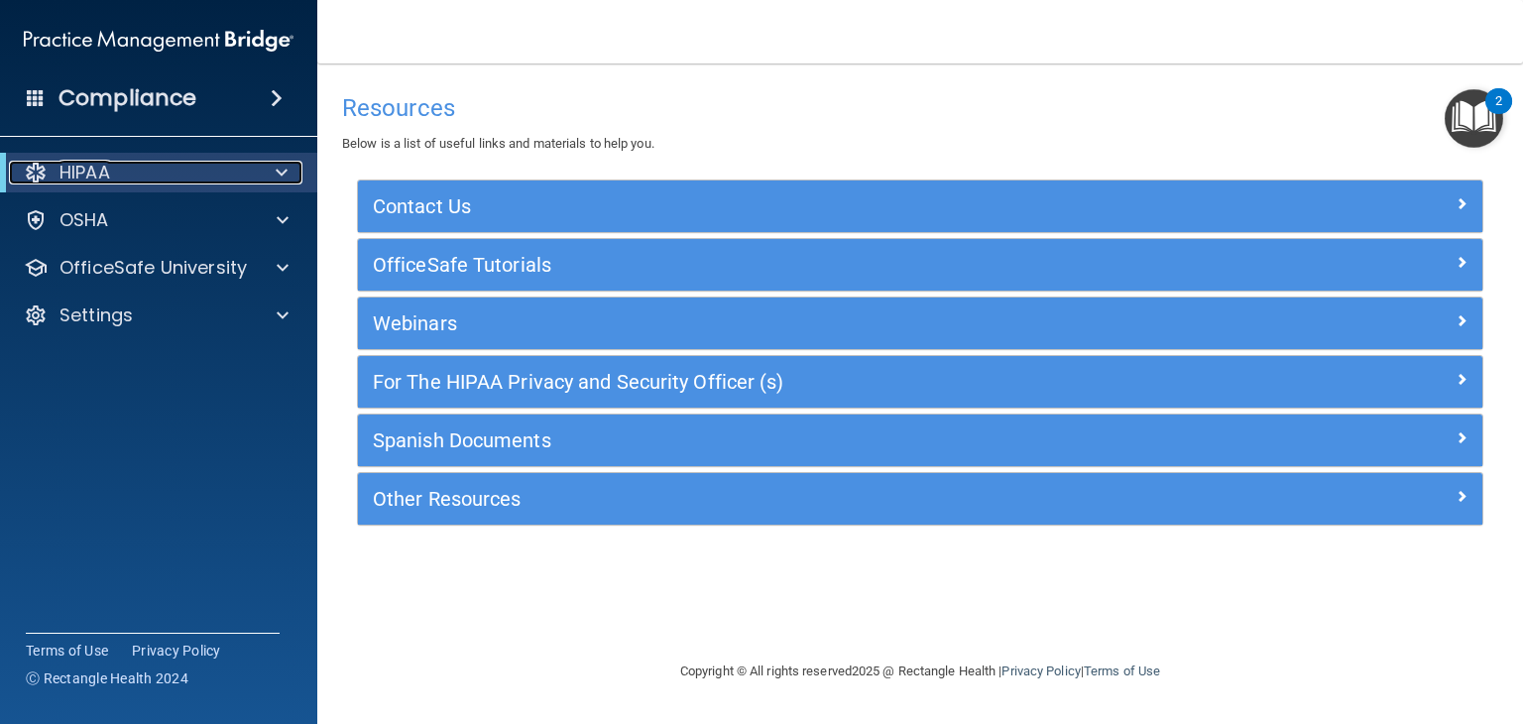
click at [278, 165] on span at bounding box center [282, 173] width 12 height 24
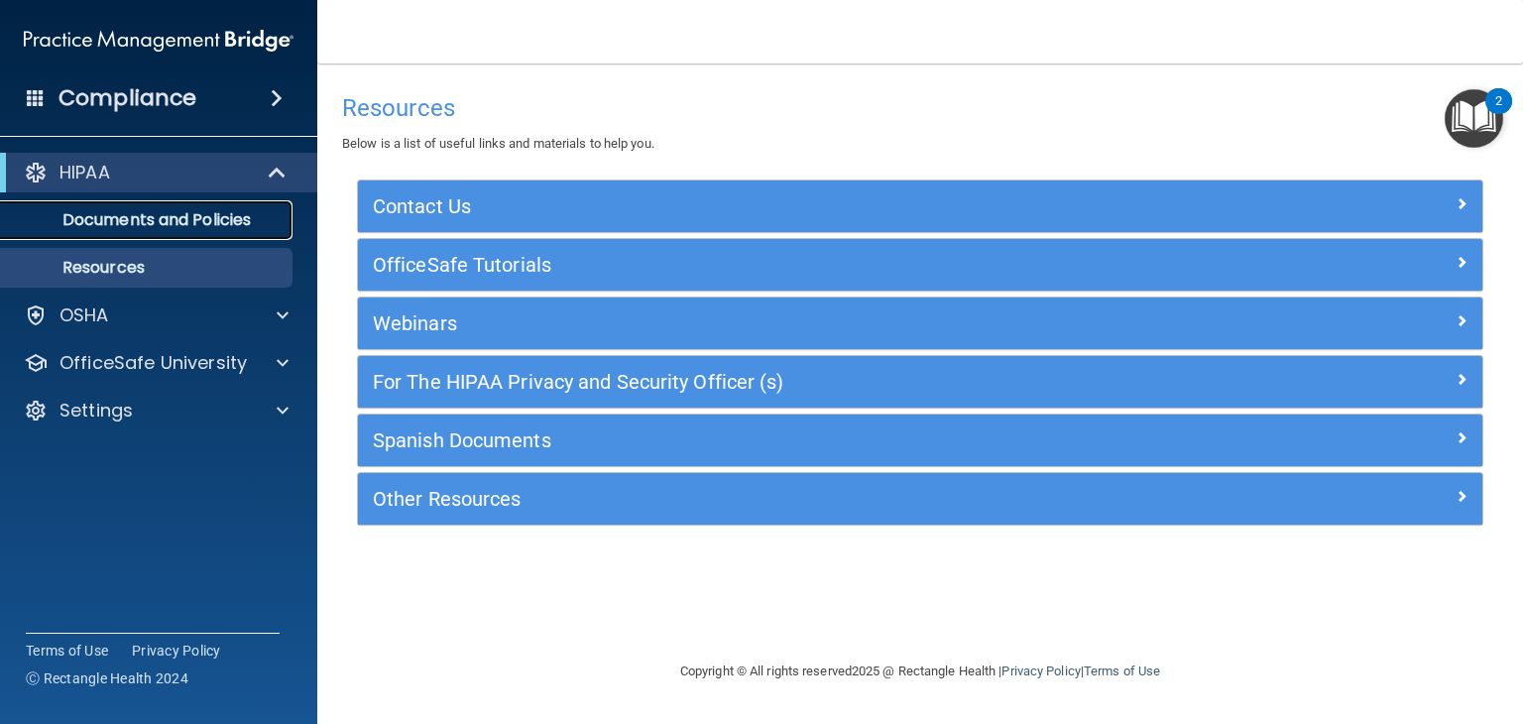
click at [177, 218] on p "Documents and Policies" at bounding box center [148, 220] width 271 height 20
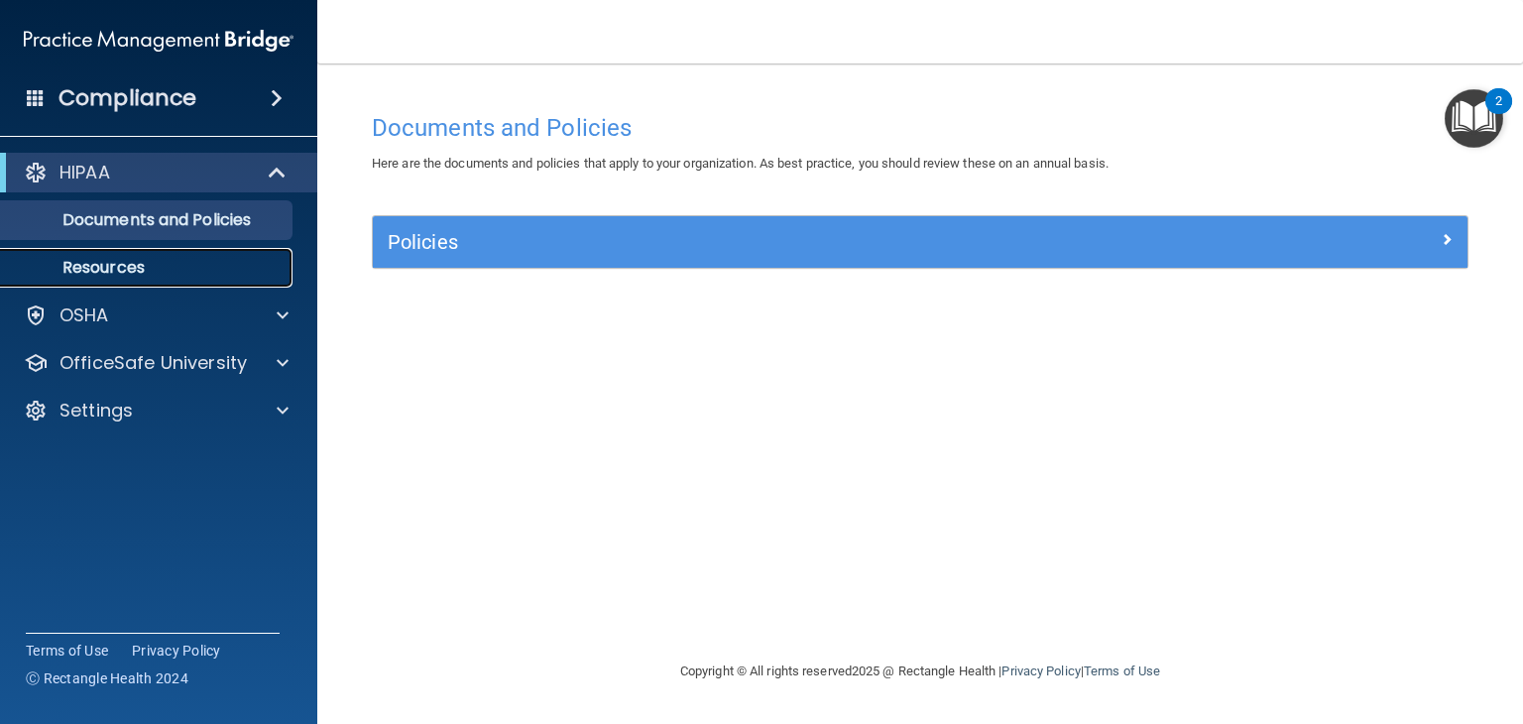
click at [116, 263] on p "Resources" at bounding box center [148, 268] width 271 height 20
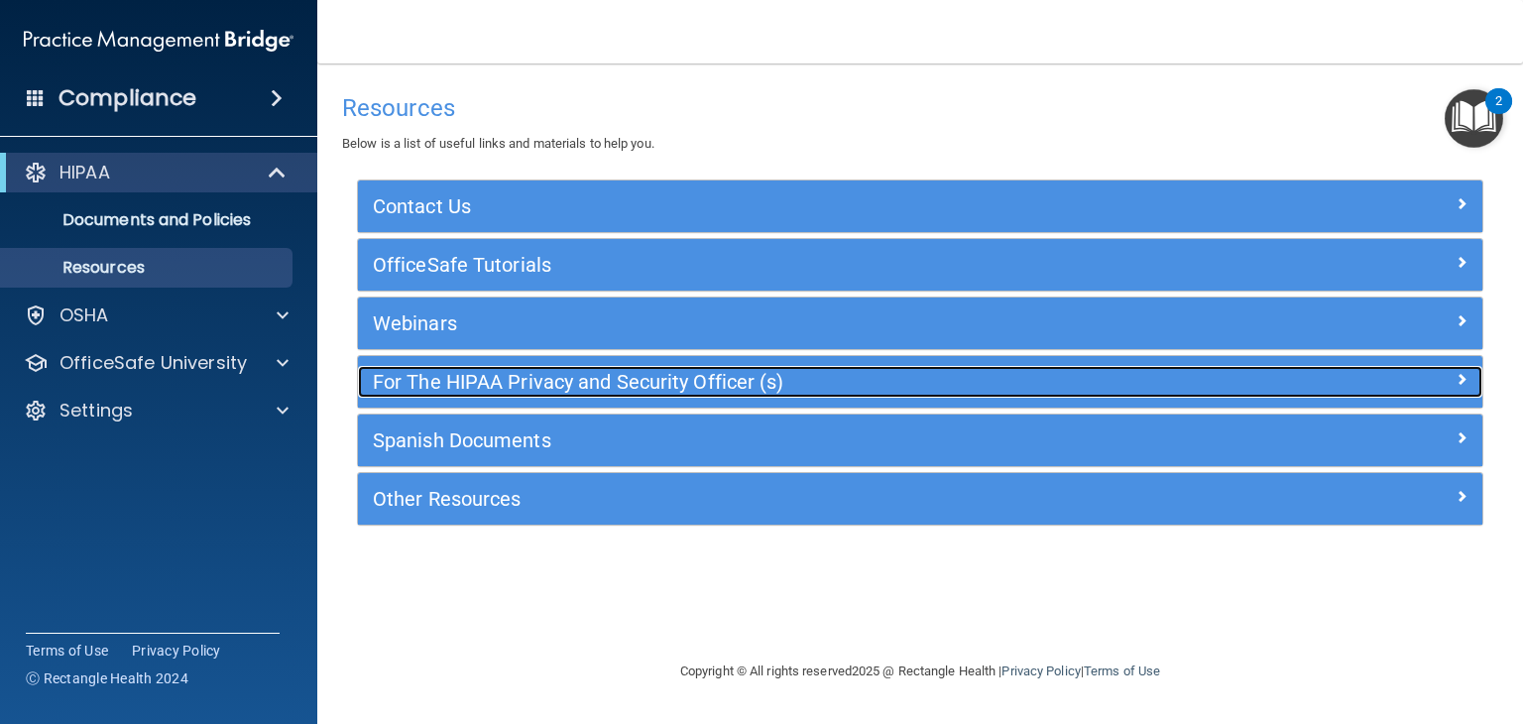
click at [515, 374] on h5 "For The HIPAA Privacy and Security Officer (s)" at bounding box center [780, 382] width 814 height 22
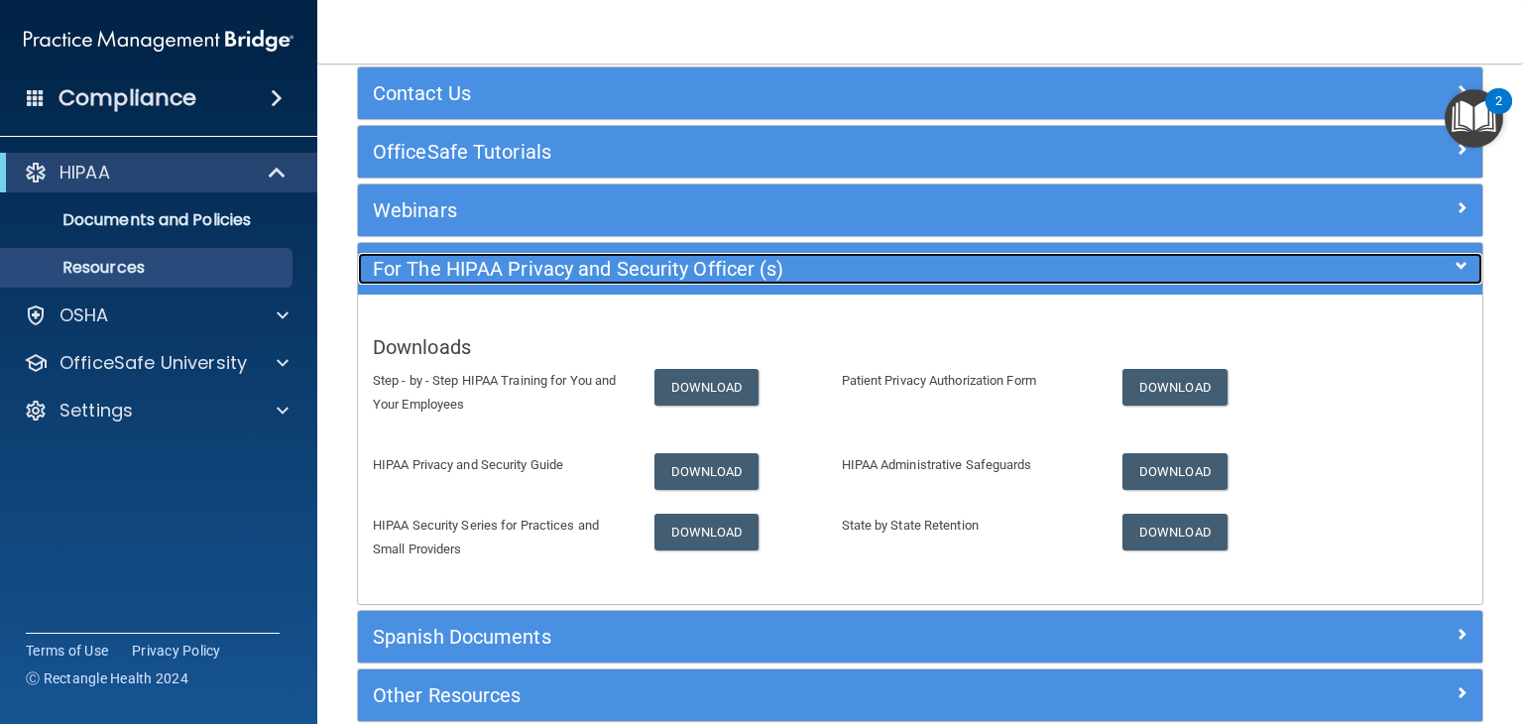
scroll to position [211, 0]
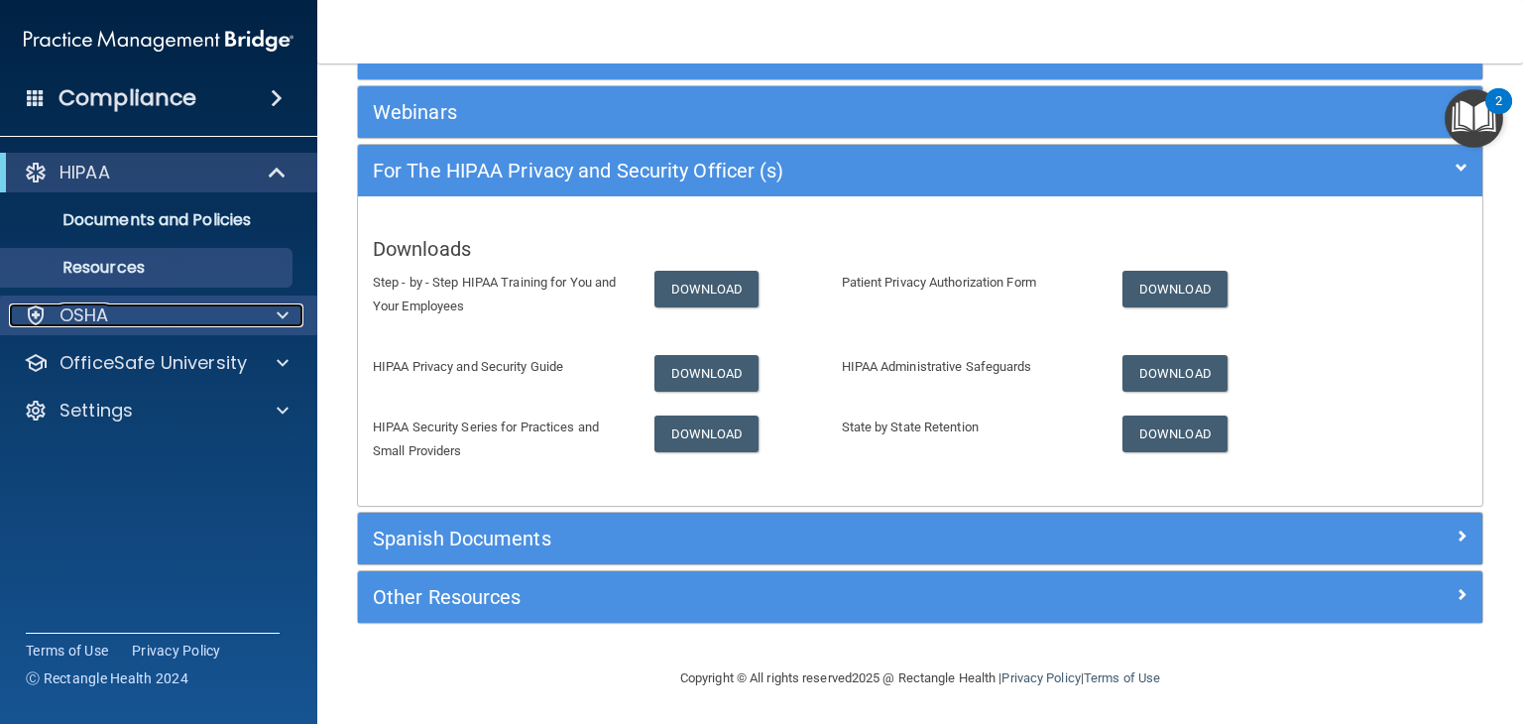
click at [143, 319] on div "OSHA" at bounding box center [132, 315] width 246 height 24
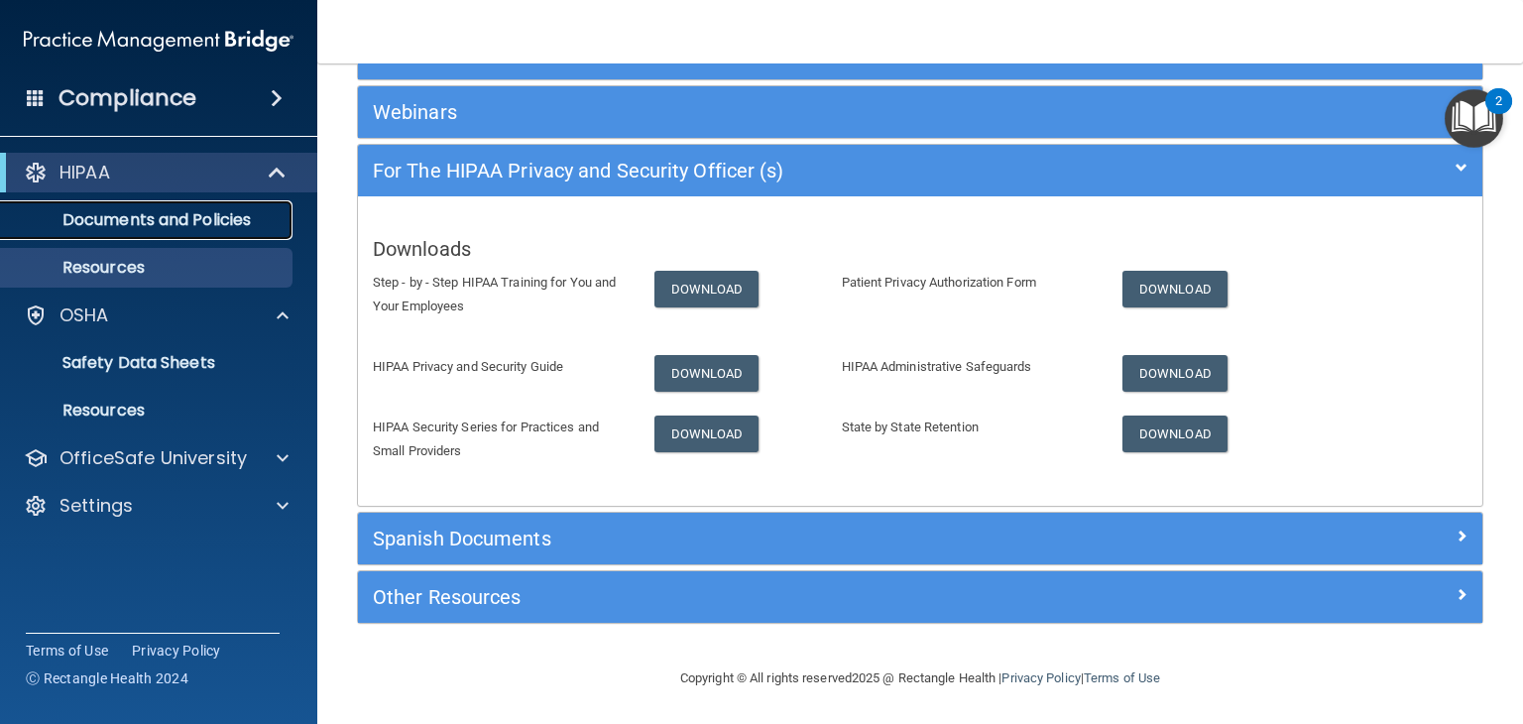
click at [182, 219] on p "Documents and Policies" at bounding box center [148, 220] width 271 height 20
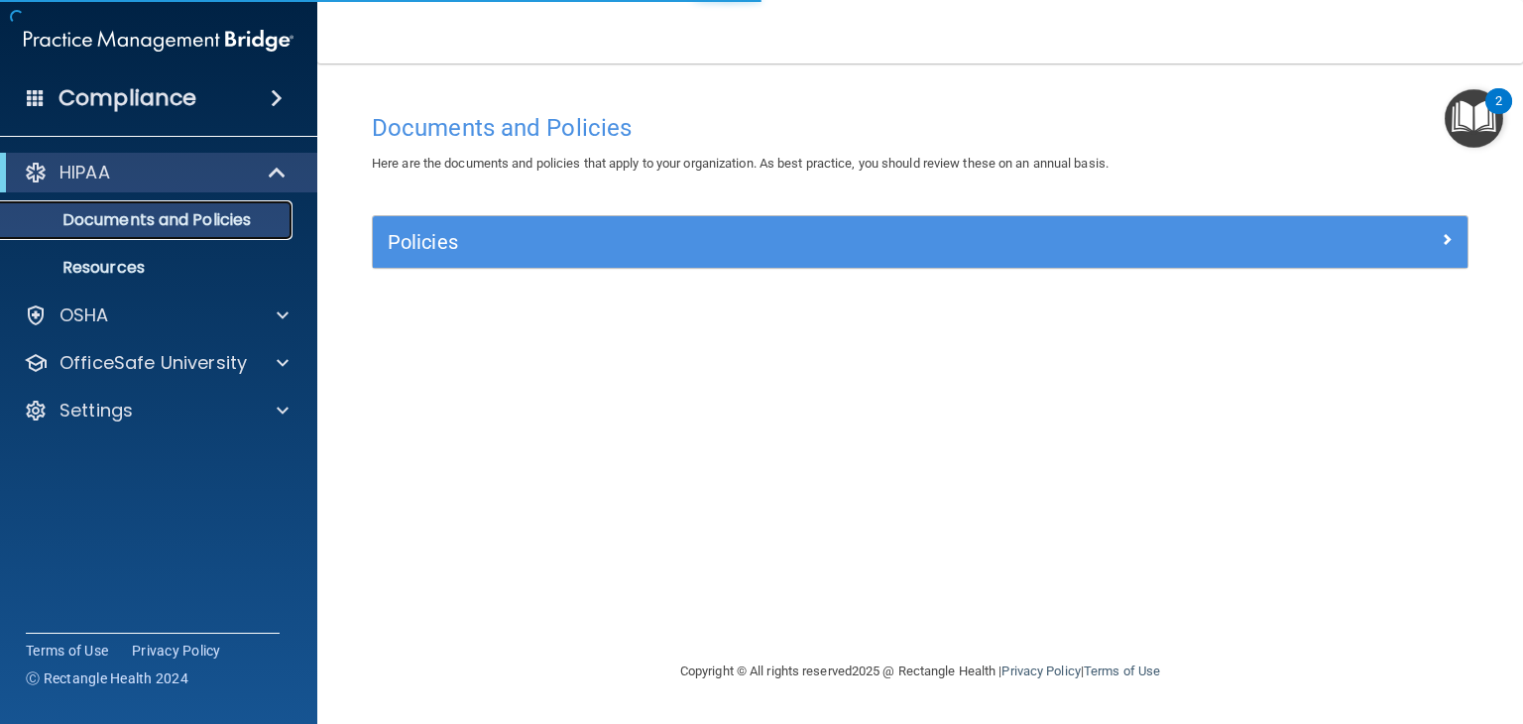
click at [182, 219] on p "Documents and Policies" at bounding box center [148, 220] width 271 height 20
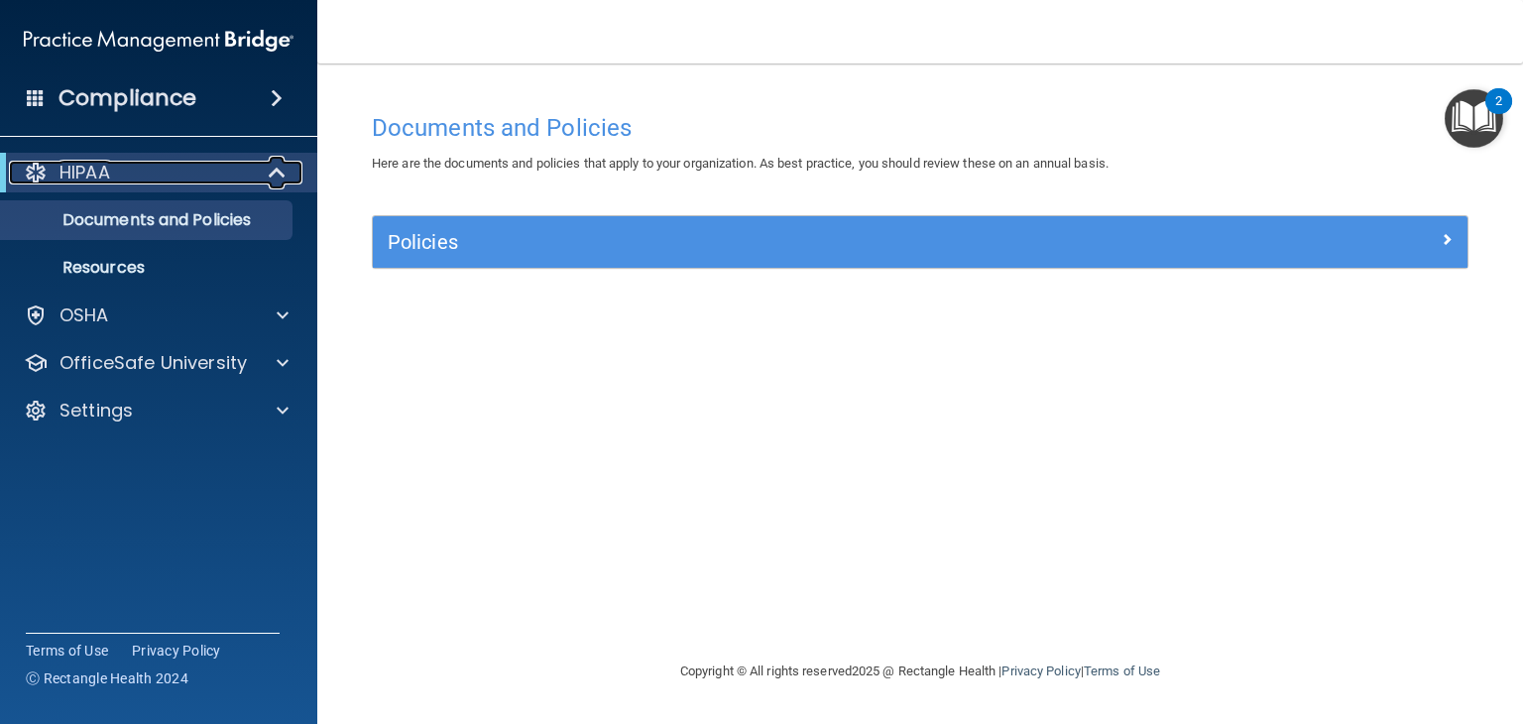
click at [271, 171] on span at bounding box center [279, 173] width 17 height 24
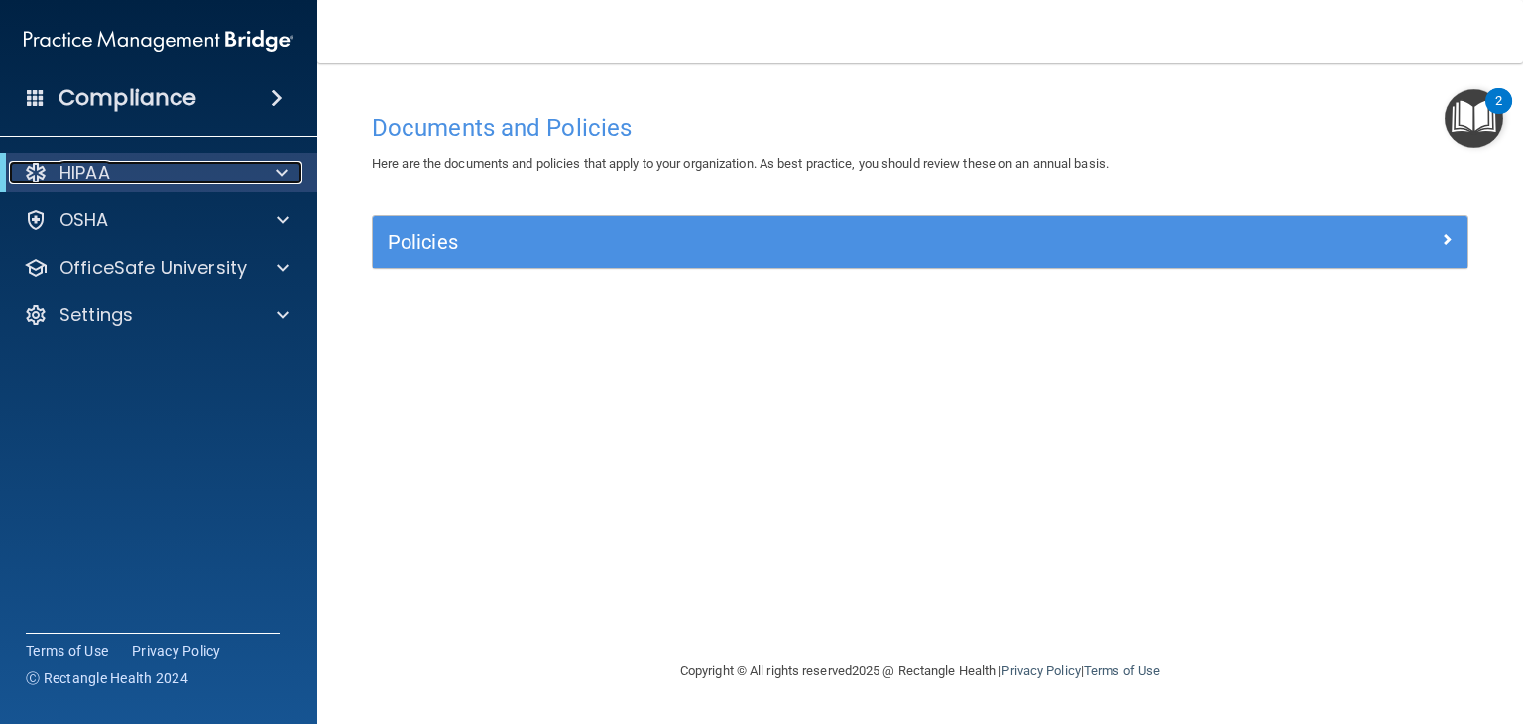
click at [216, 182] on div "HIPAA" at bounding box center [131, 173] width 245 height 24
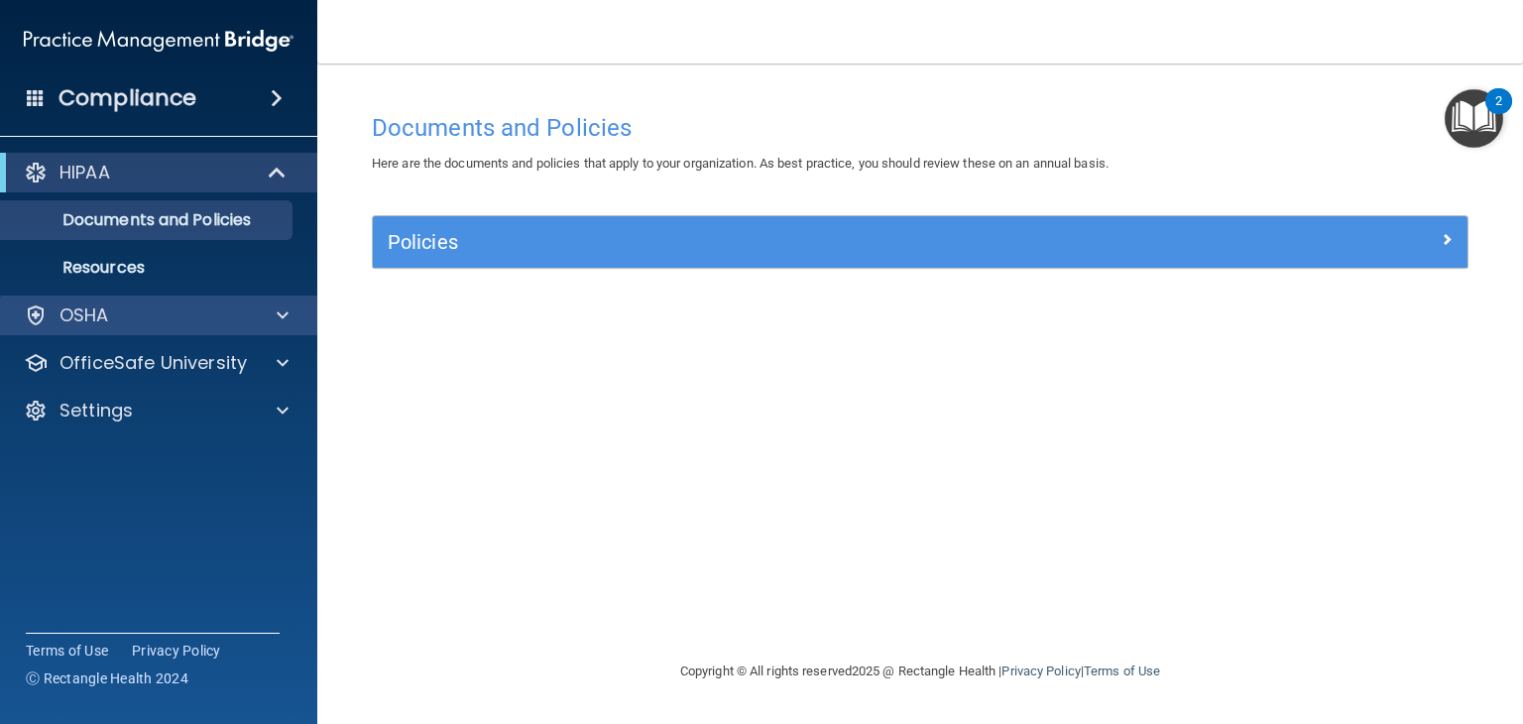
click at [95, 300] on div "OSHA" at bounding box center [159, 315] width 318 height 40
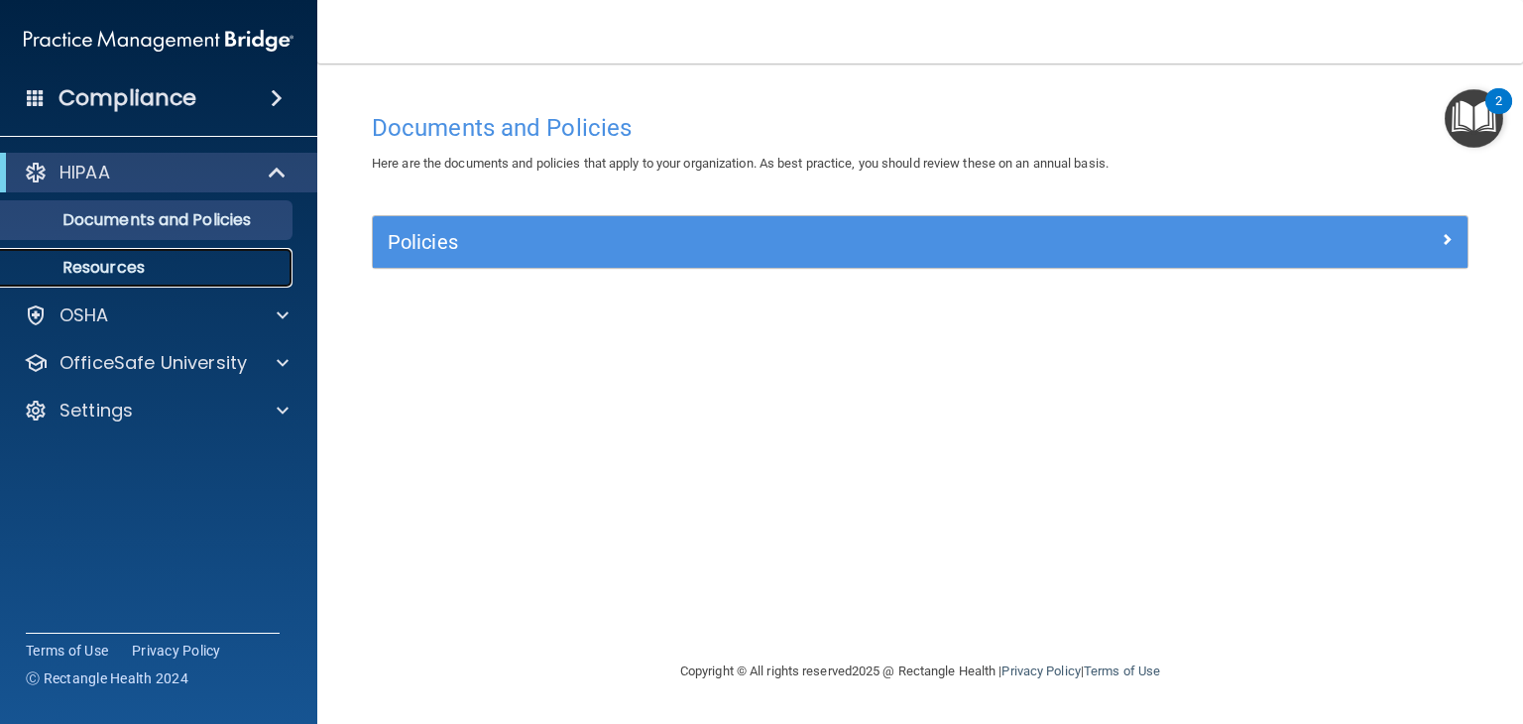
click at [87, 274] on p "Resources" at bounding box center [148, 268] width 271 height 20
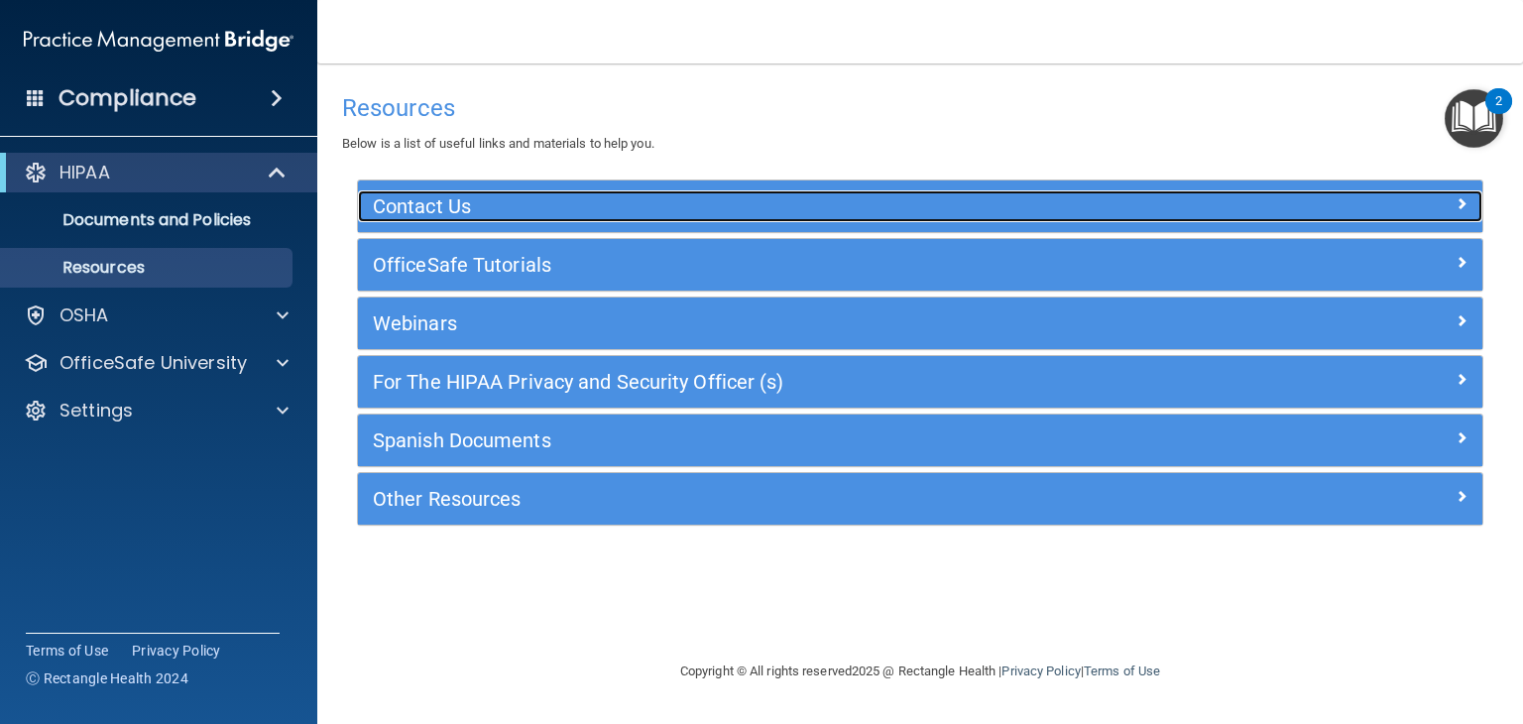
click at [429, 219] on div "Contact Us" at bounding box center [780, 206] width 844 height 32
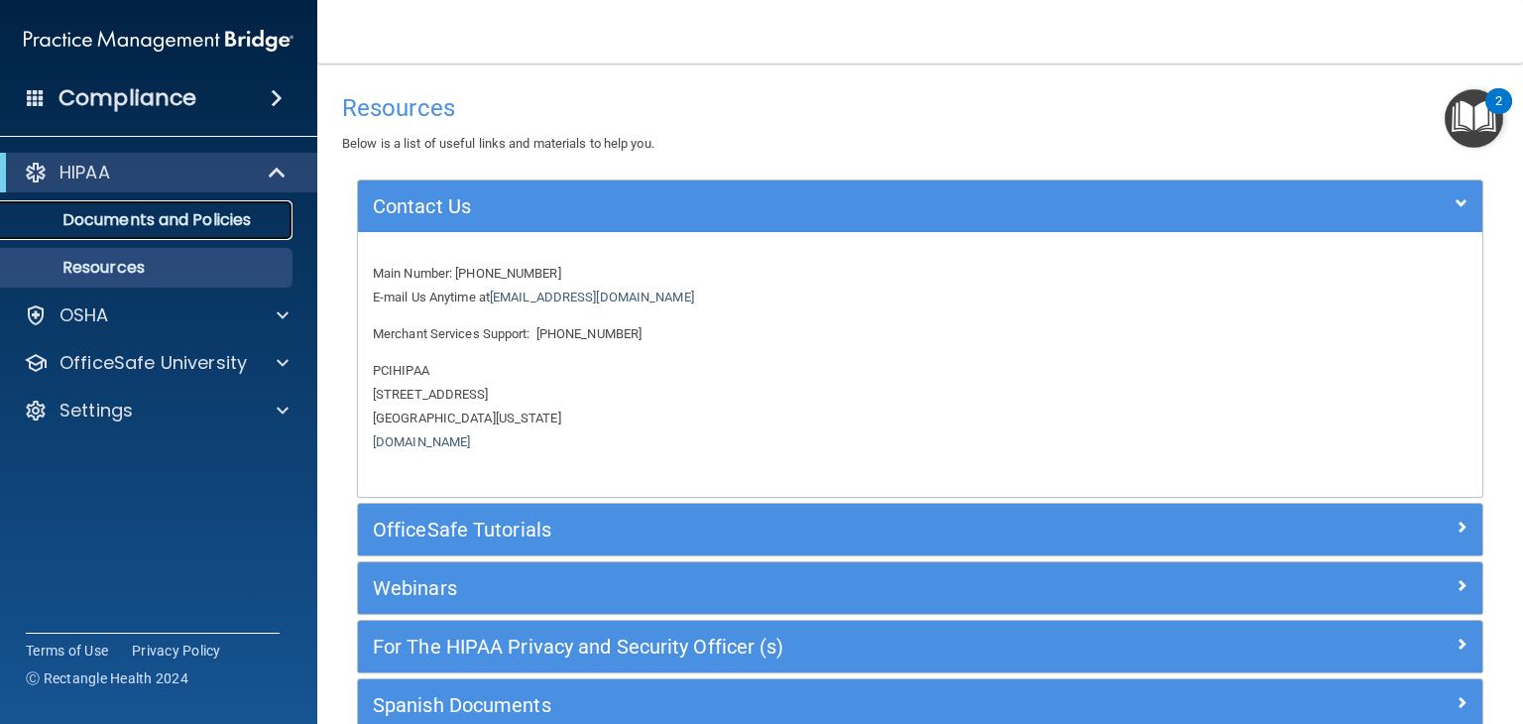
click at [220, 231] on link "Documents and Policies" at bounding box center [136, 220] width 312 height 40
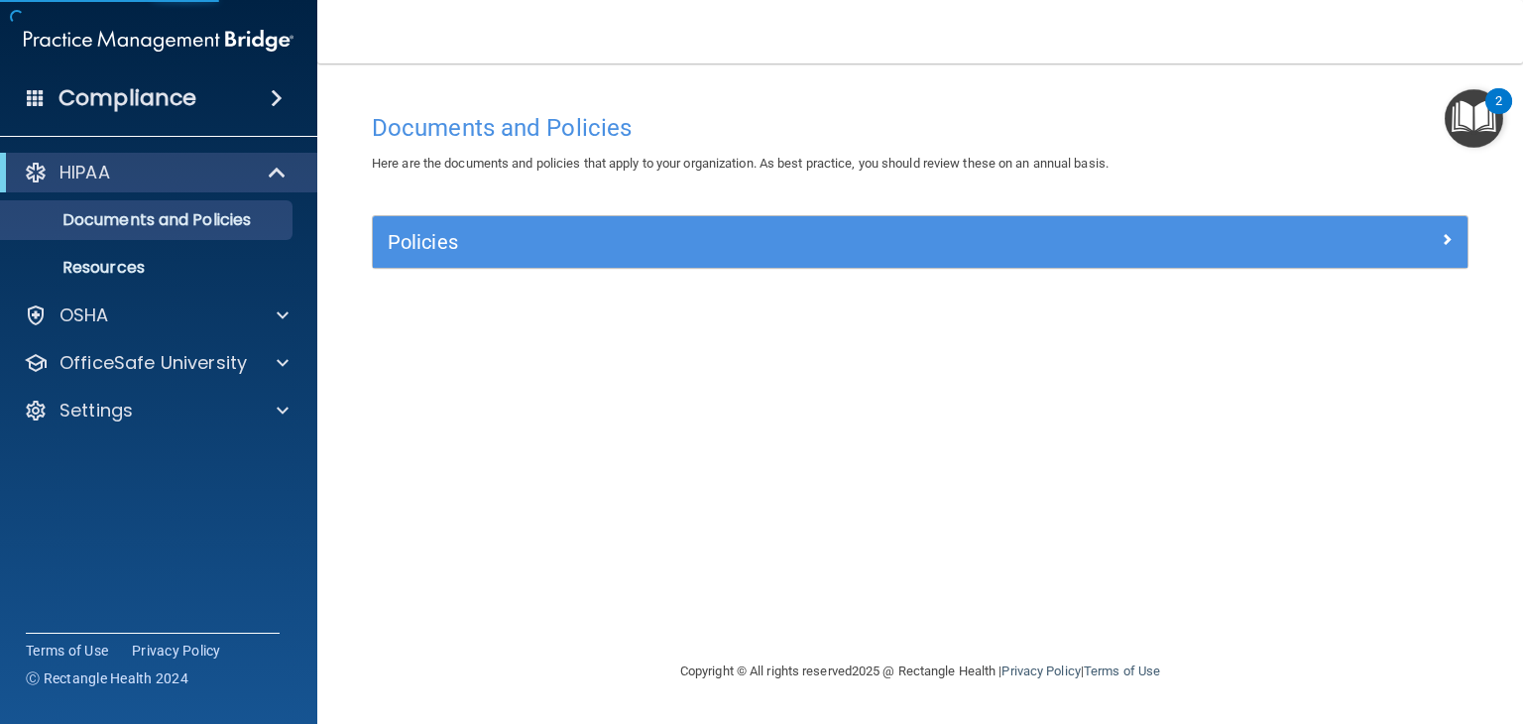
click at [187, 92] on h4 "Compliance" at bounding box center [127, 98] width 138 height 28
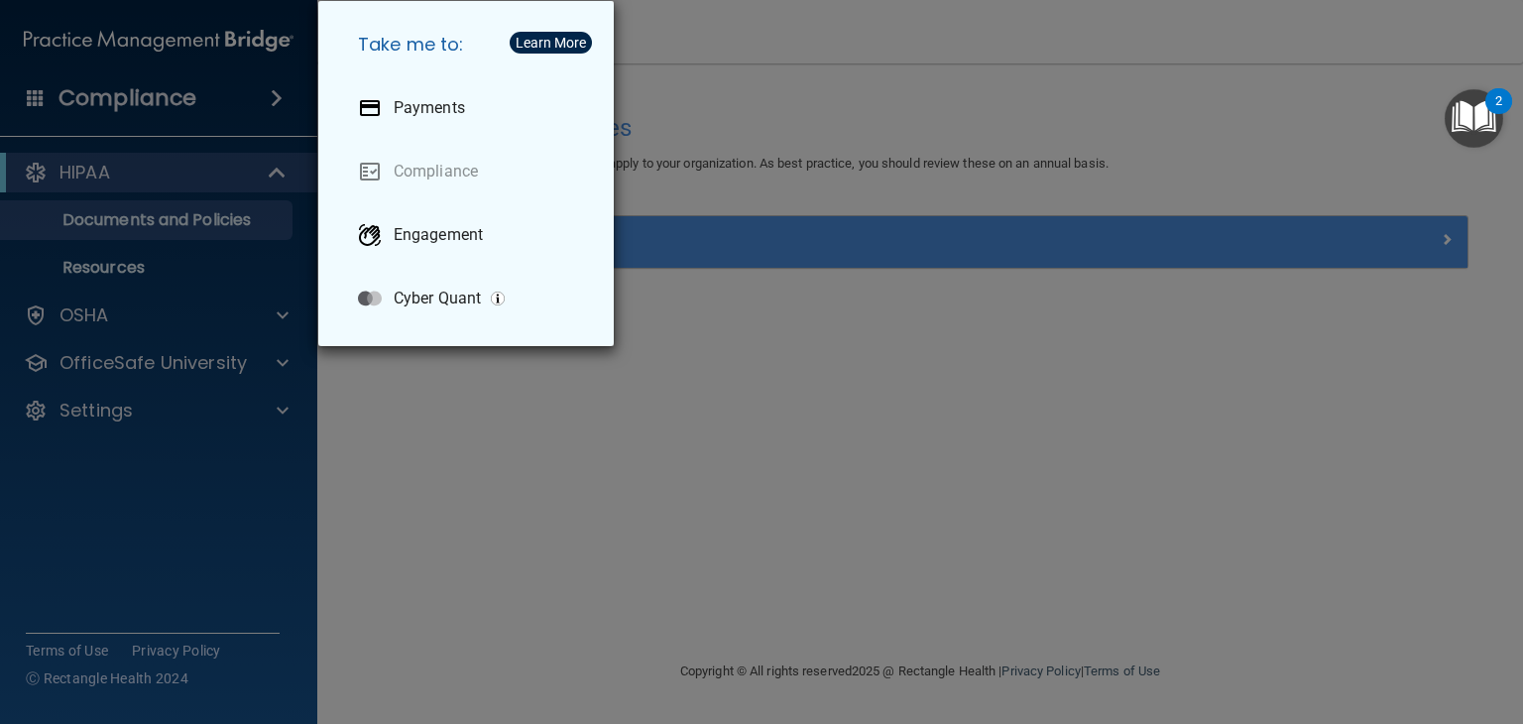
click at [258, 110] on div "Take me to: Payments Compliance Engagement Cyber Quant" at bounding box center [761, 362] width 1523 height 724
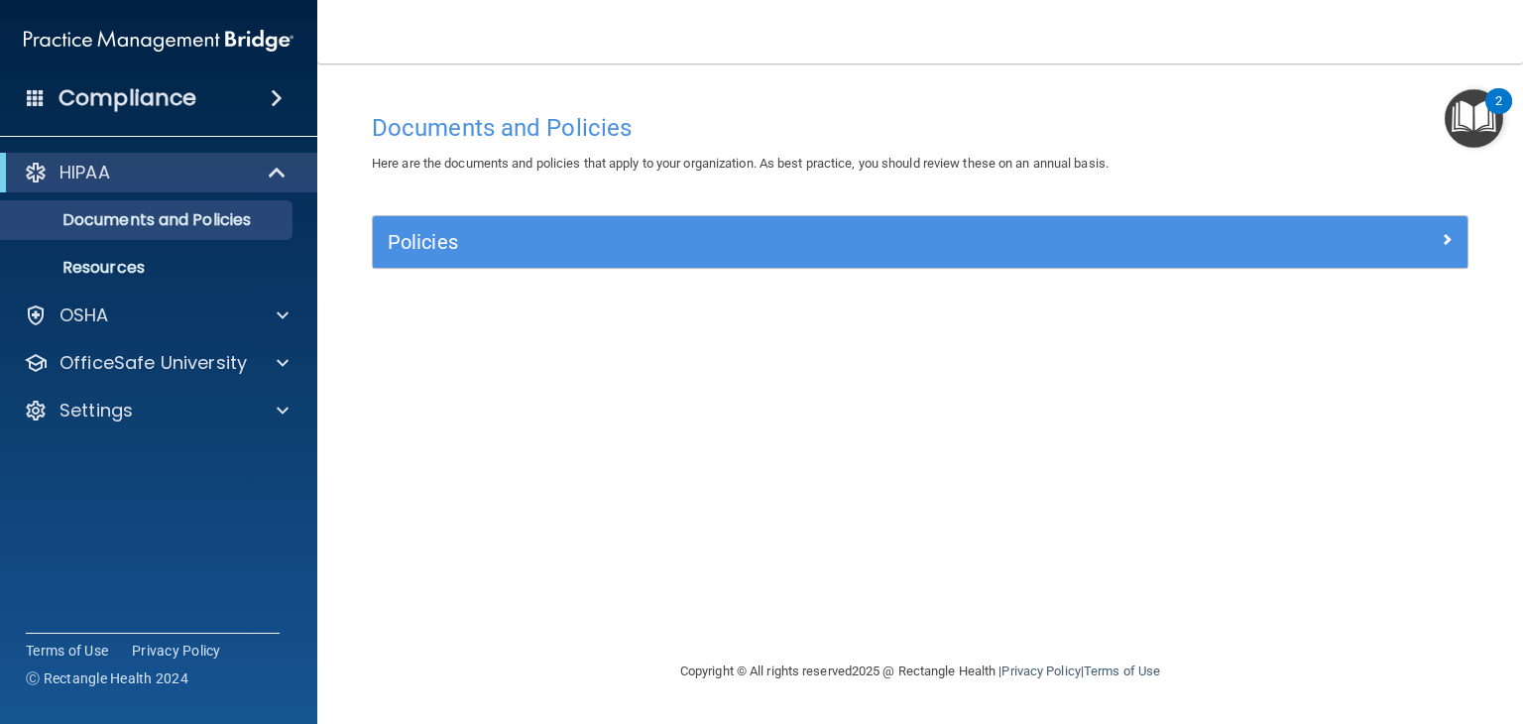
click at [278, 97] on span at bounding box center [277, 98] width 12 height 24
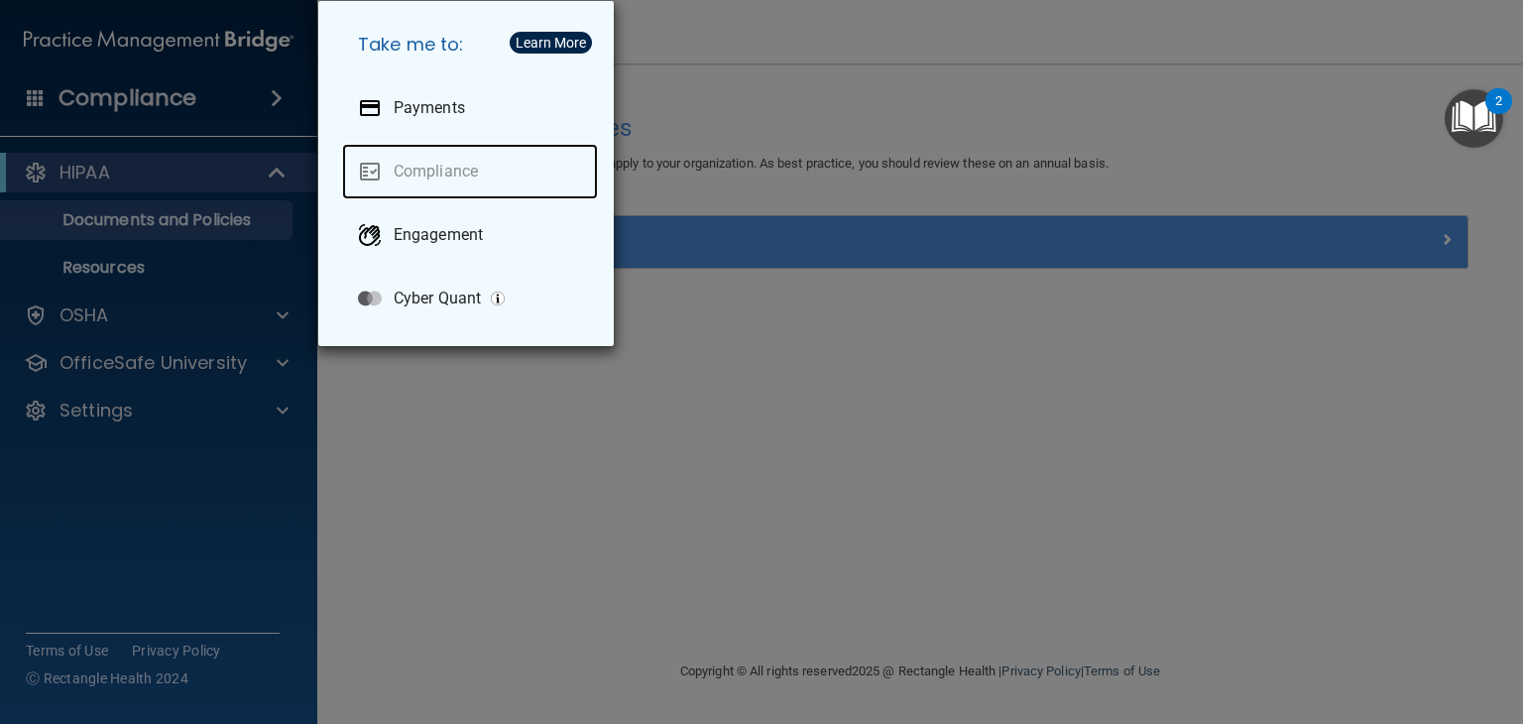
click at [455, 190] on link "Compliance" at bounding box center [470, 172] width 256 height 56
click at [135, 288] on div "Take me to: Payments Compliance Engagement Cyber Quant" at bounding box center [761, 362] width 1523 height 724
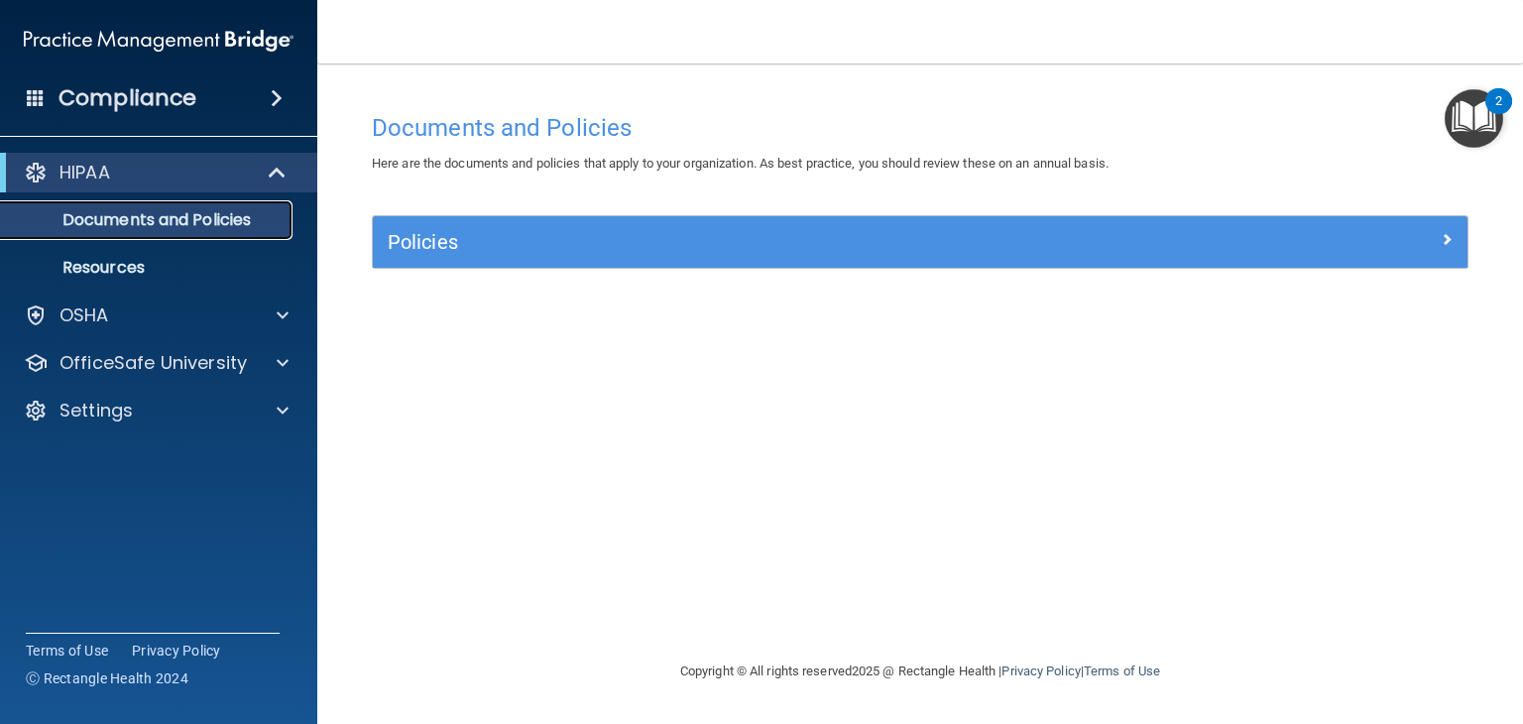
click at [203, 227] on p "Documents and Policies" at bounding box center [148, 220] width 271 height 20
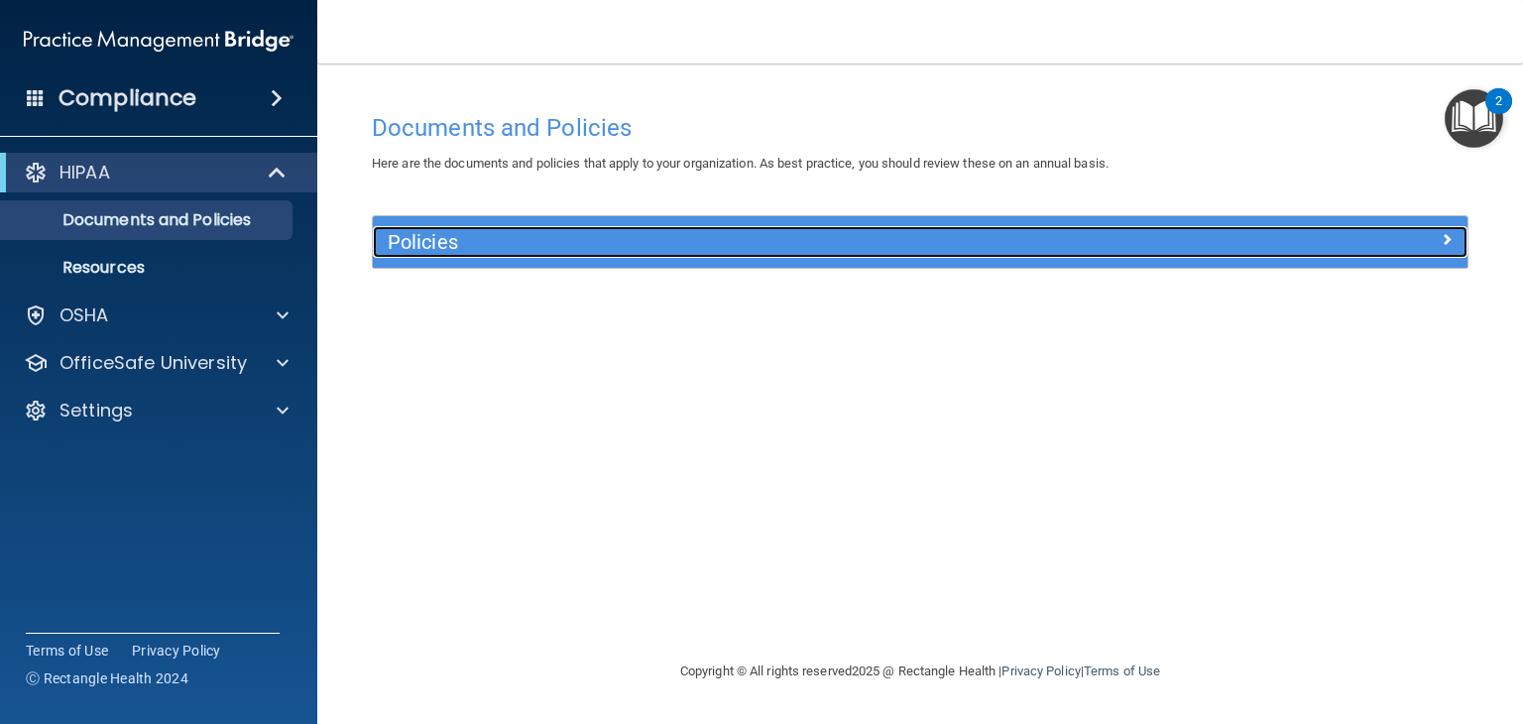
click at [447, 249] on h5 "Policies" at bounding box center [783, 242] width 791 height 22
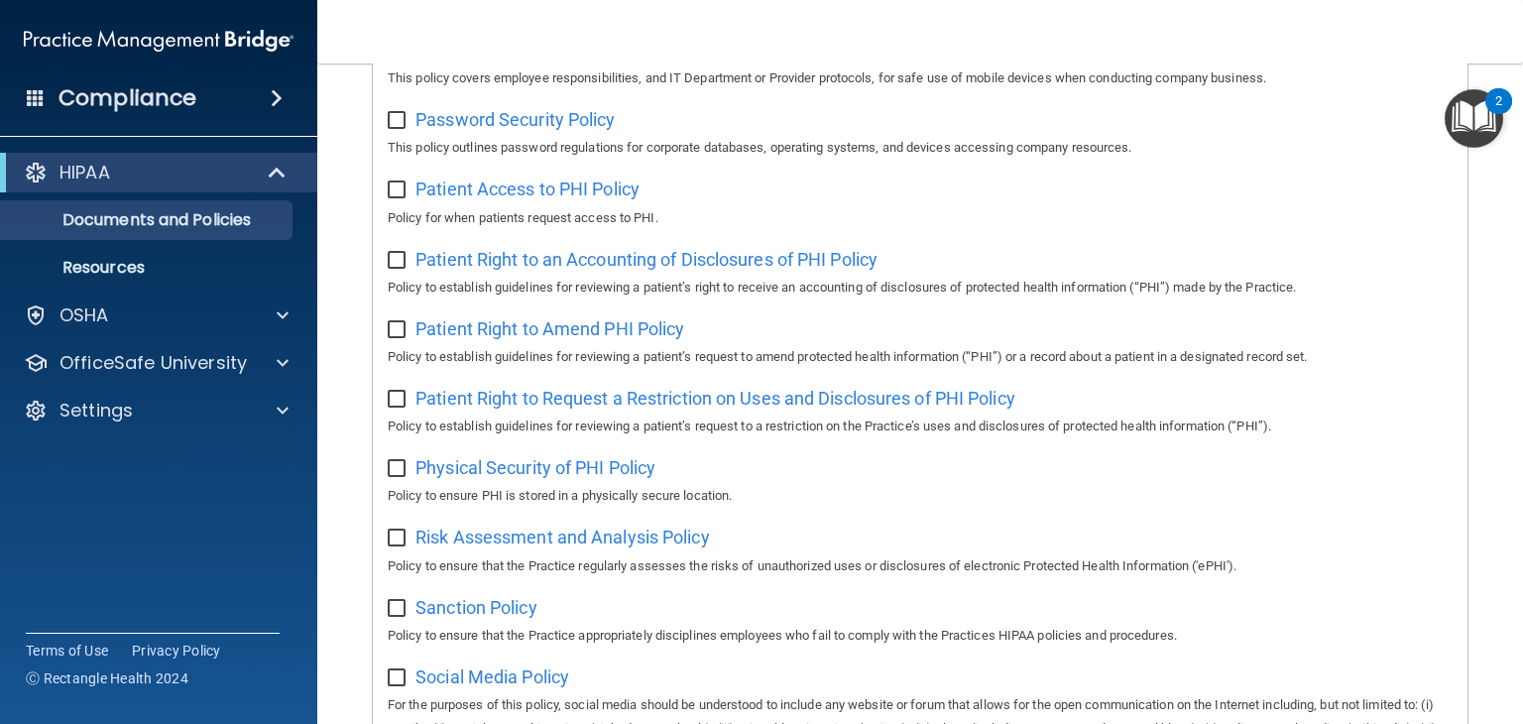
scroll to position [920, 0]
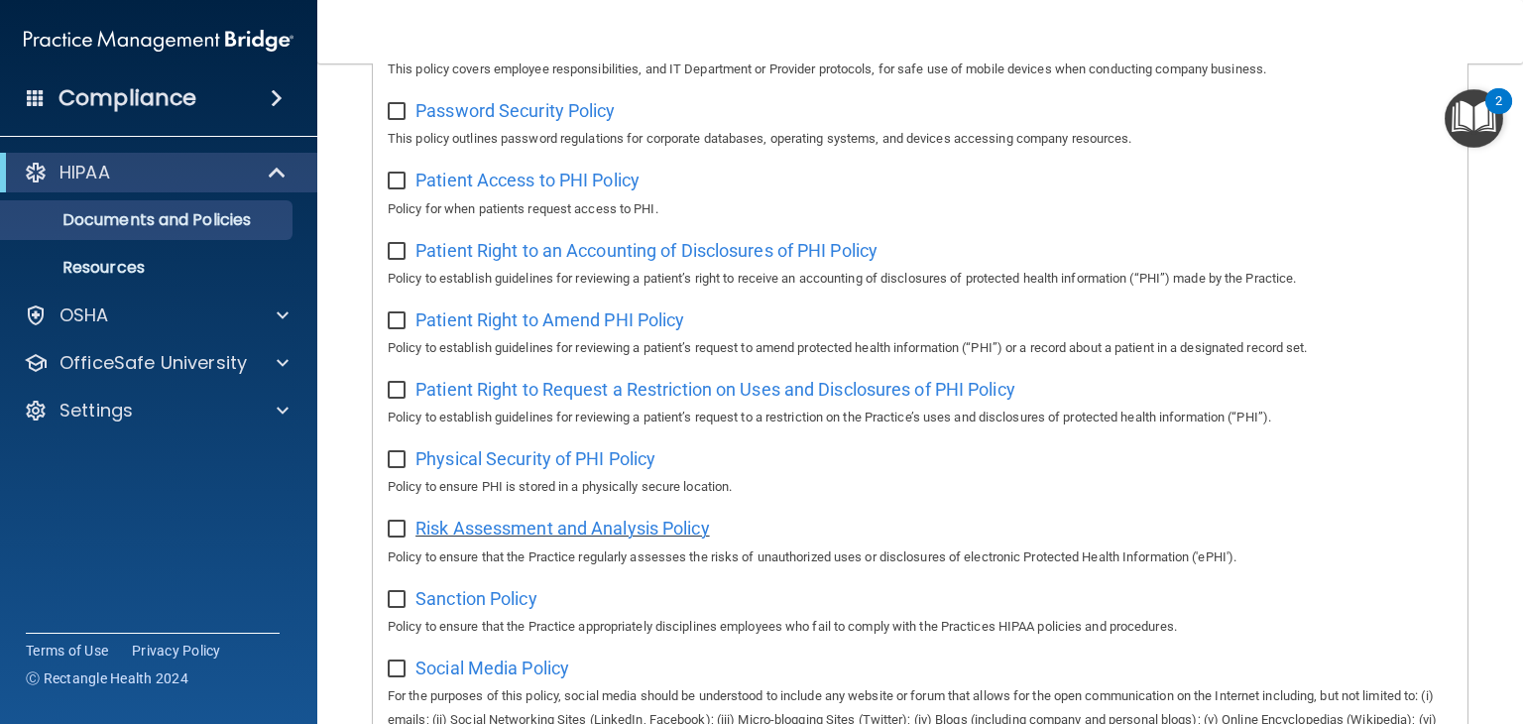
click at [445, 530] on span "Risk Assessment and Analysis Policy" at bounding box center [562, 528] width 294 height 21
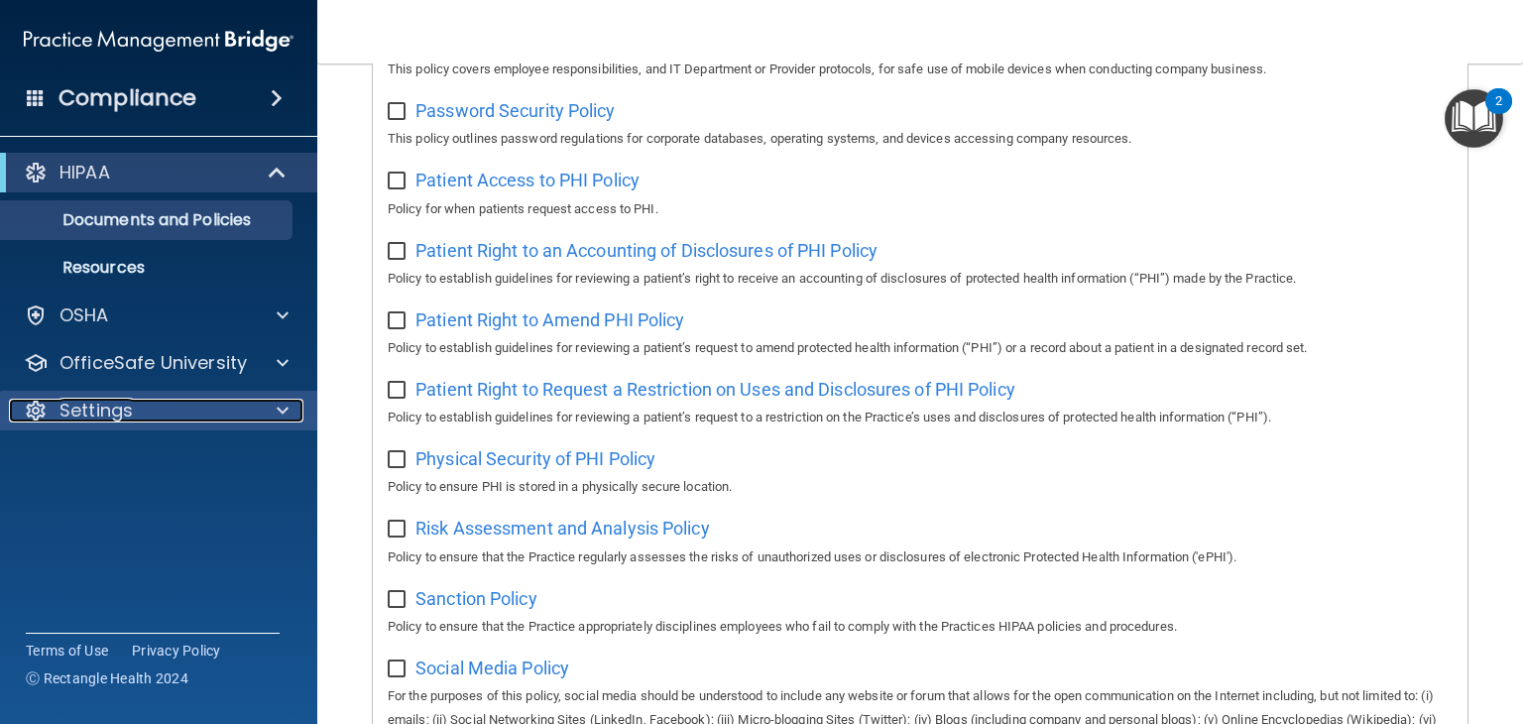
click at [63, 406] on p "Settings" at bounding box center [95, 411] width 73 height 24
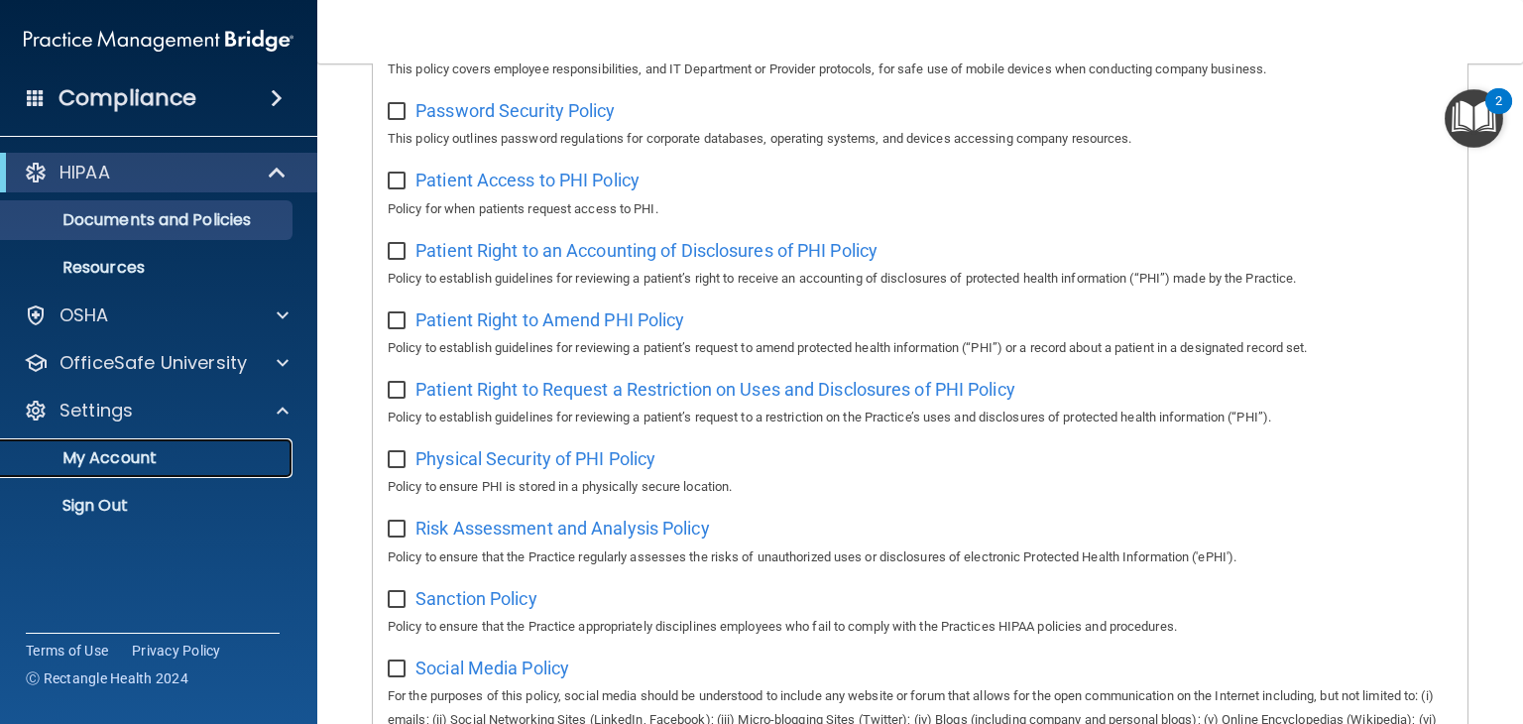
click at [83, 459] on p "My Account" at bounding box center [148, 458] width 271 height 20
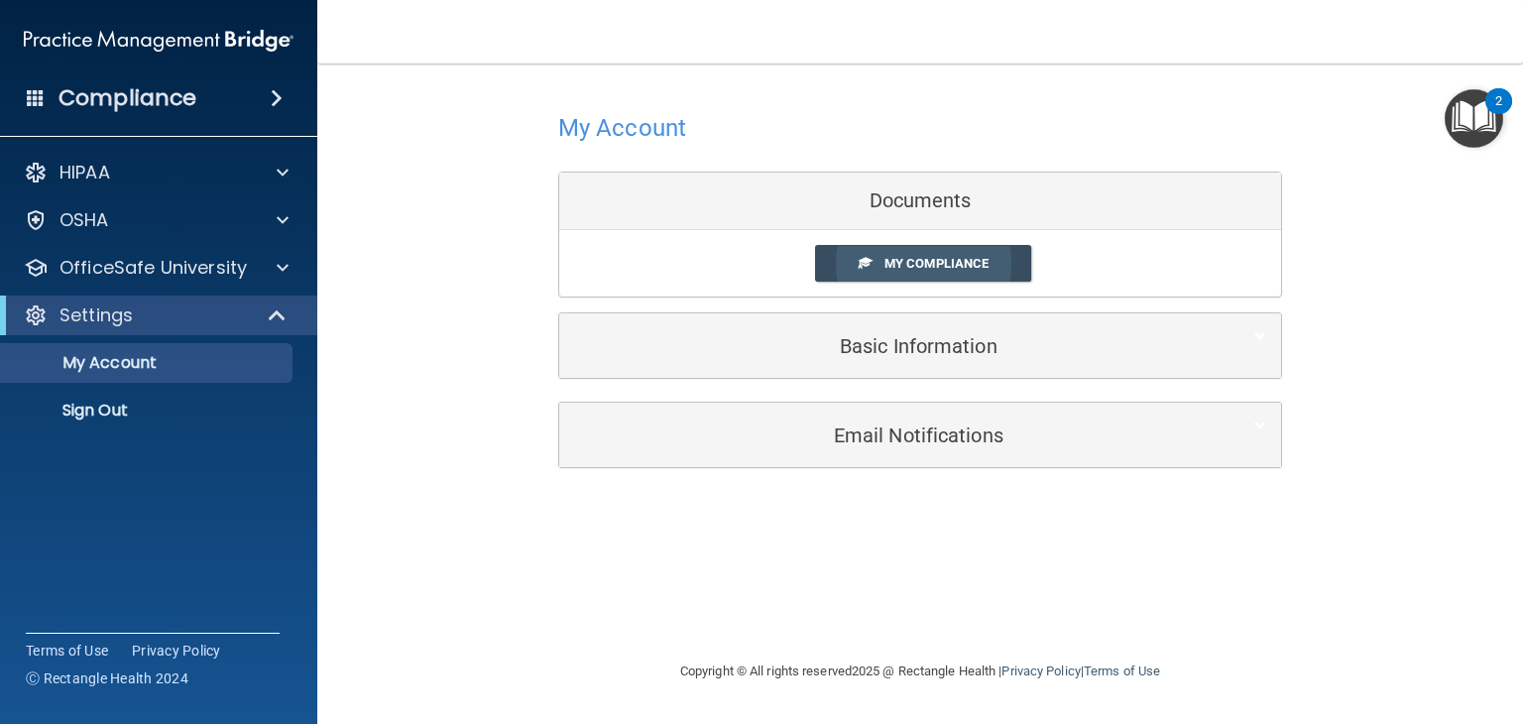
click at [861, 272] on link "My Compliance" at bounding box center [923, 263] width 217 height 37
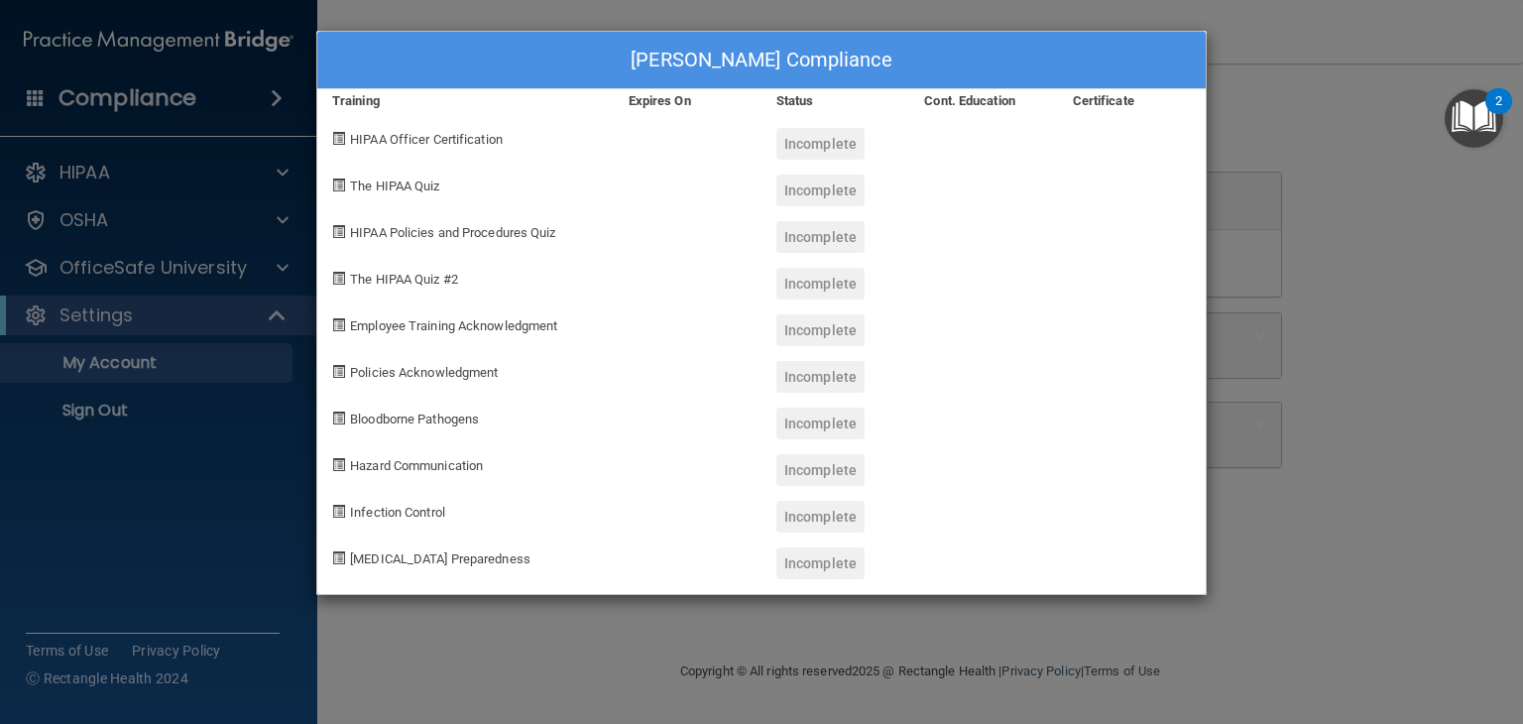
click at [156, 172] on div "KiShawna Gary's Compliance Training Expires On Status Cont. Education Certifica…" at bounding box center [761, 362] width 1523 height 724
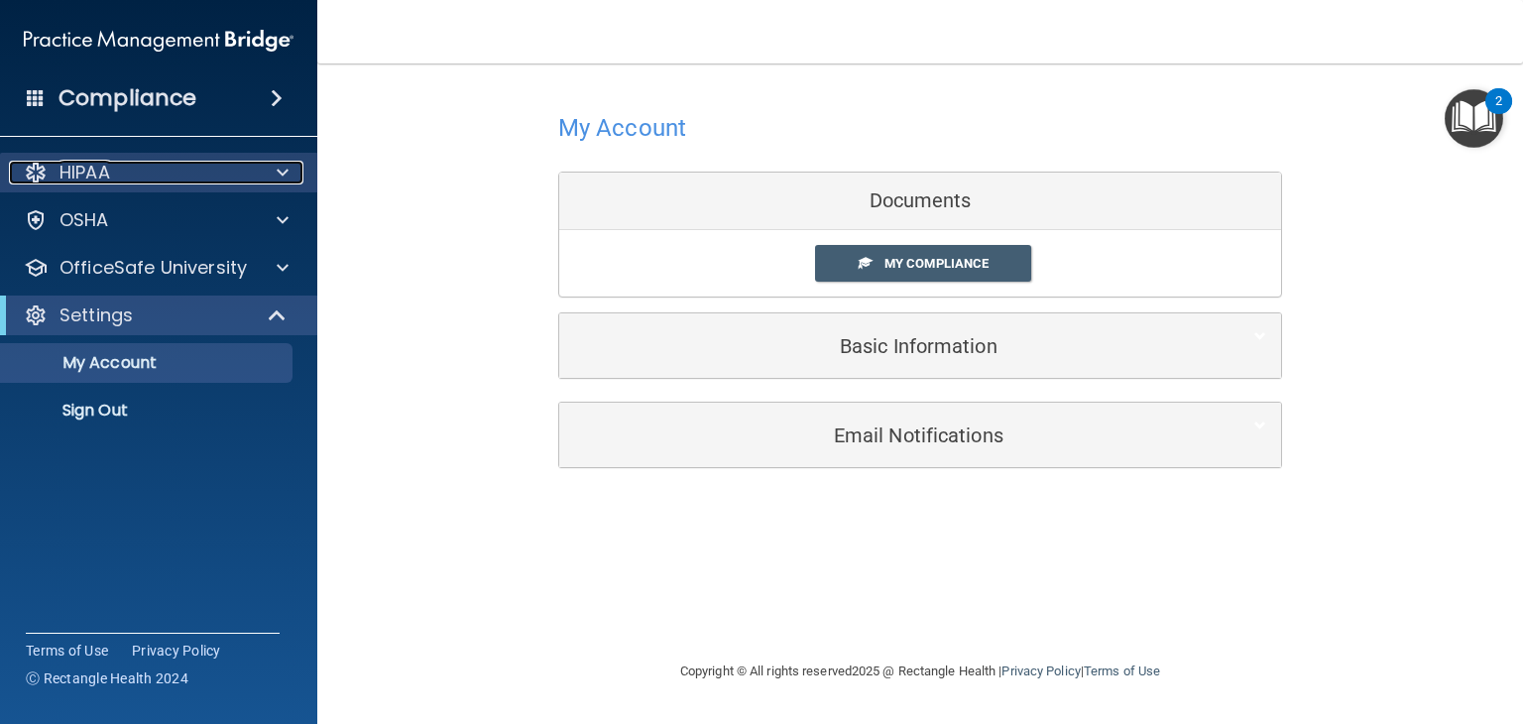
click at [148, 165] on div "HIPAA" at bounding box center [132, 173] width 246 height 24
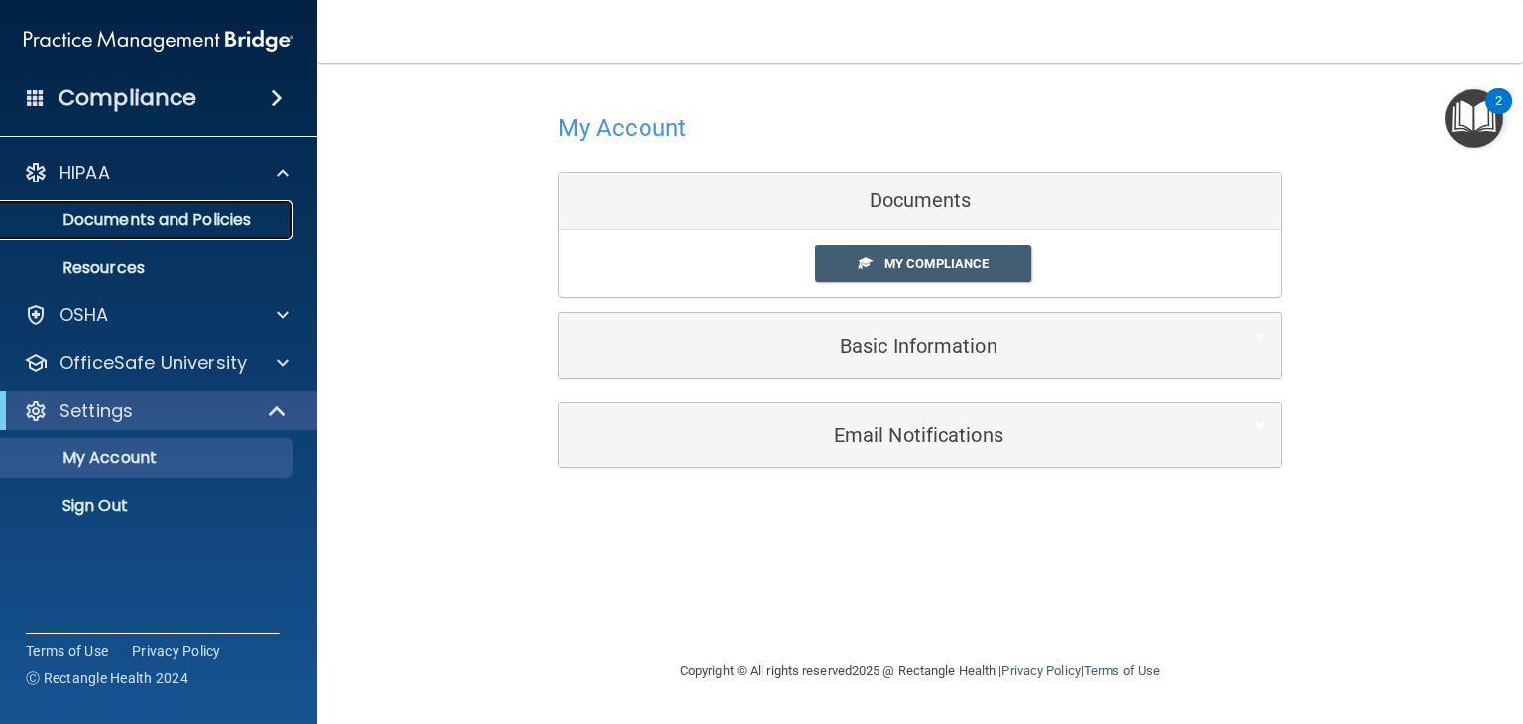
click at [160, 232] on link "Documents and Policies" at bounding box center [136, 220] width 312 height 40
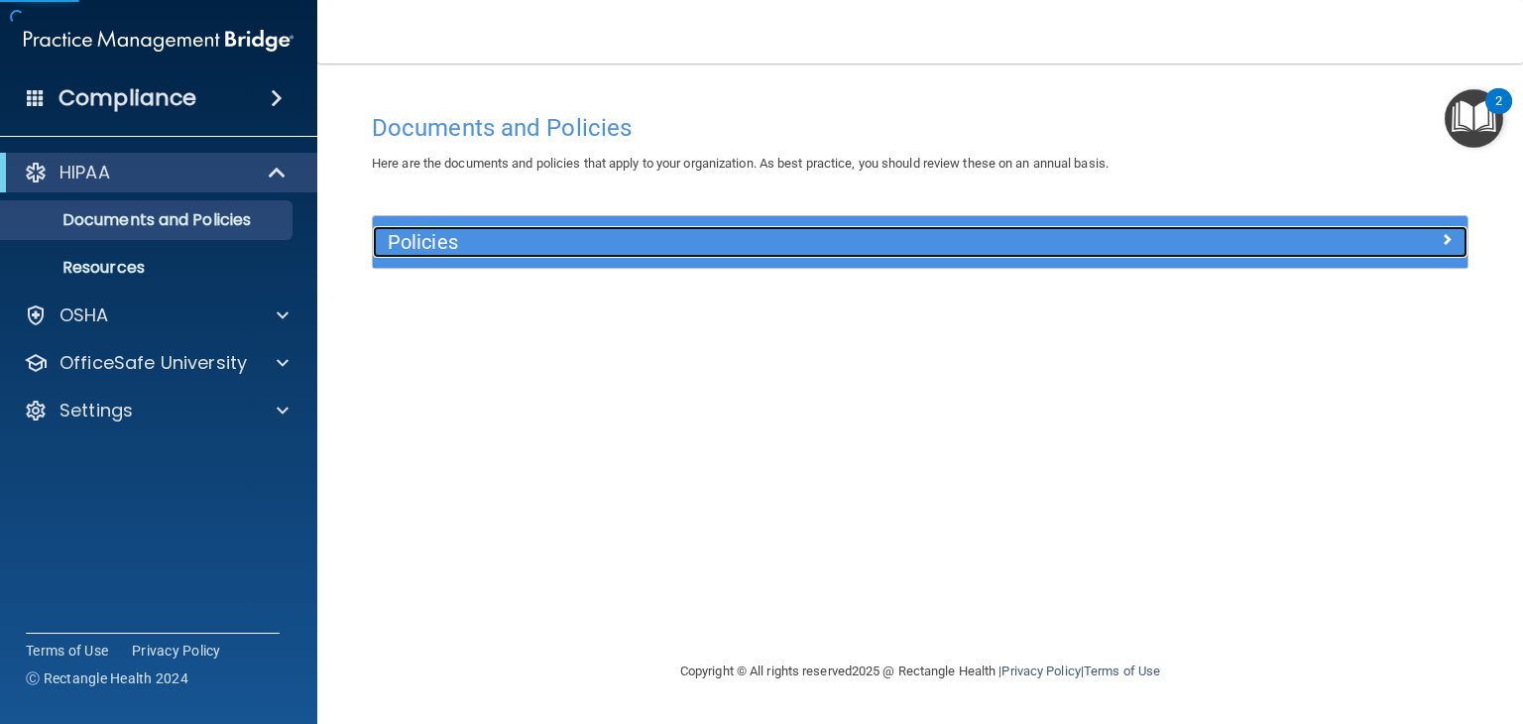
click at [446, 251] on h5 "Policies" at bounding box center [783, 242] width 791 height 22
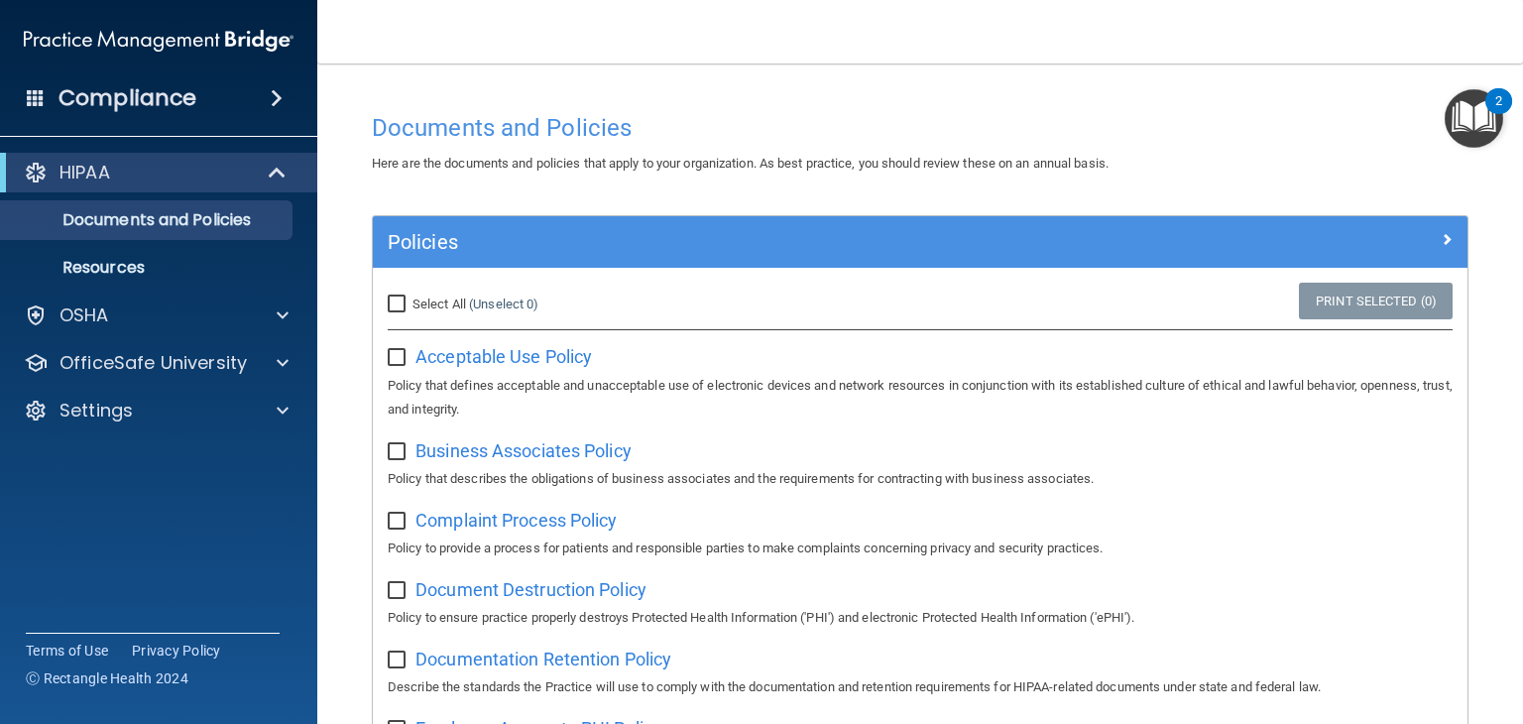
click at [393, 307] on input "Select All (Unselect 0) Unselect All" at bounding box center [399, 304] width 23 height 16
checkbox input "true"
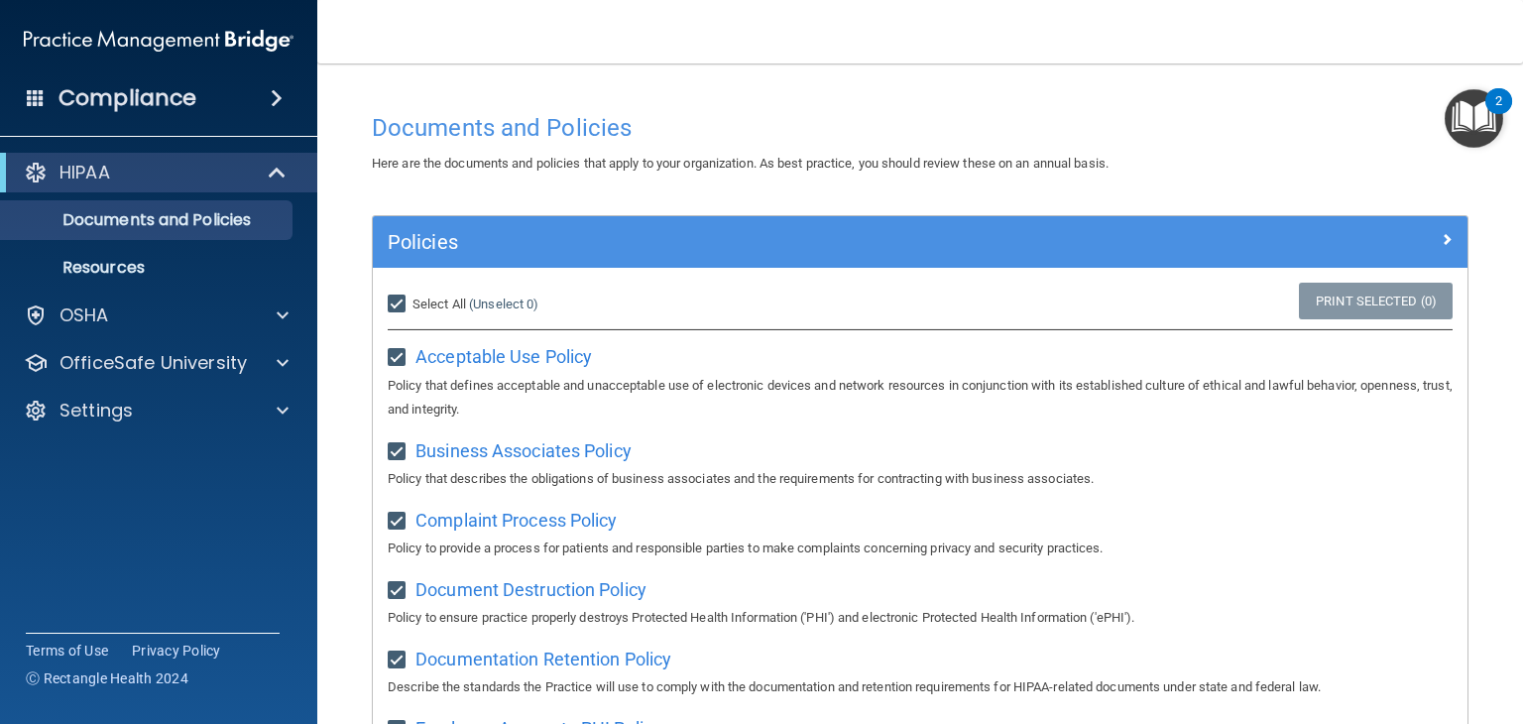
checkbox input "true"
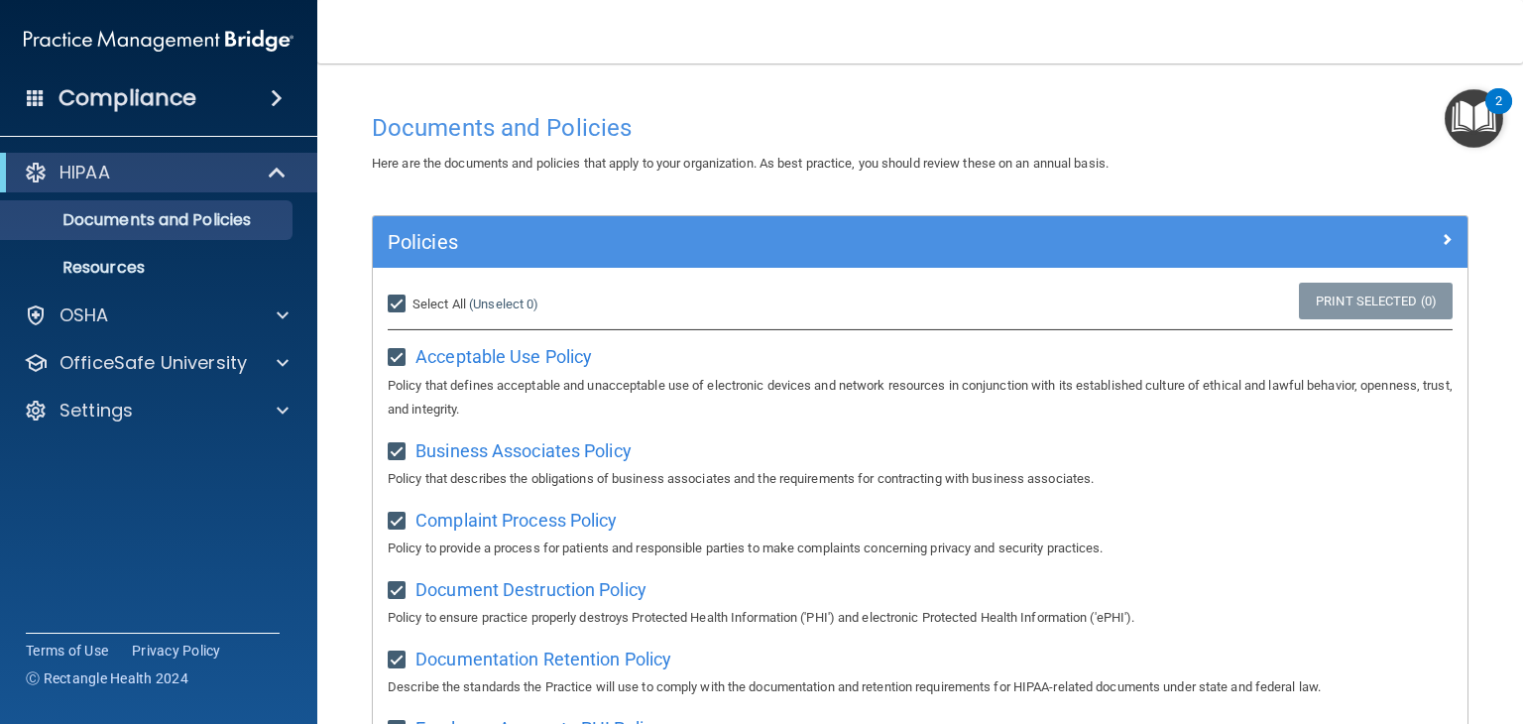
checkbox input "true"
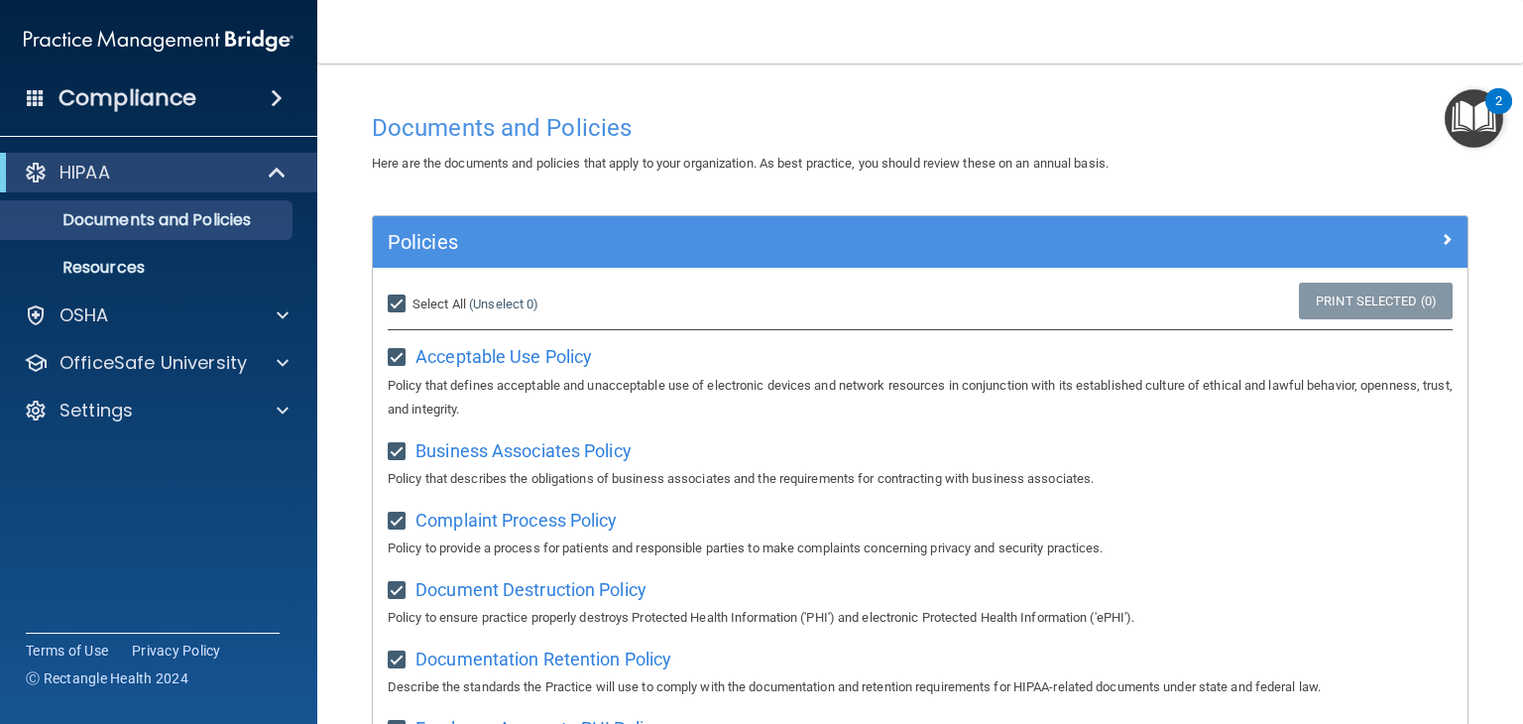
checkbox input "true"
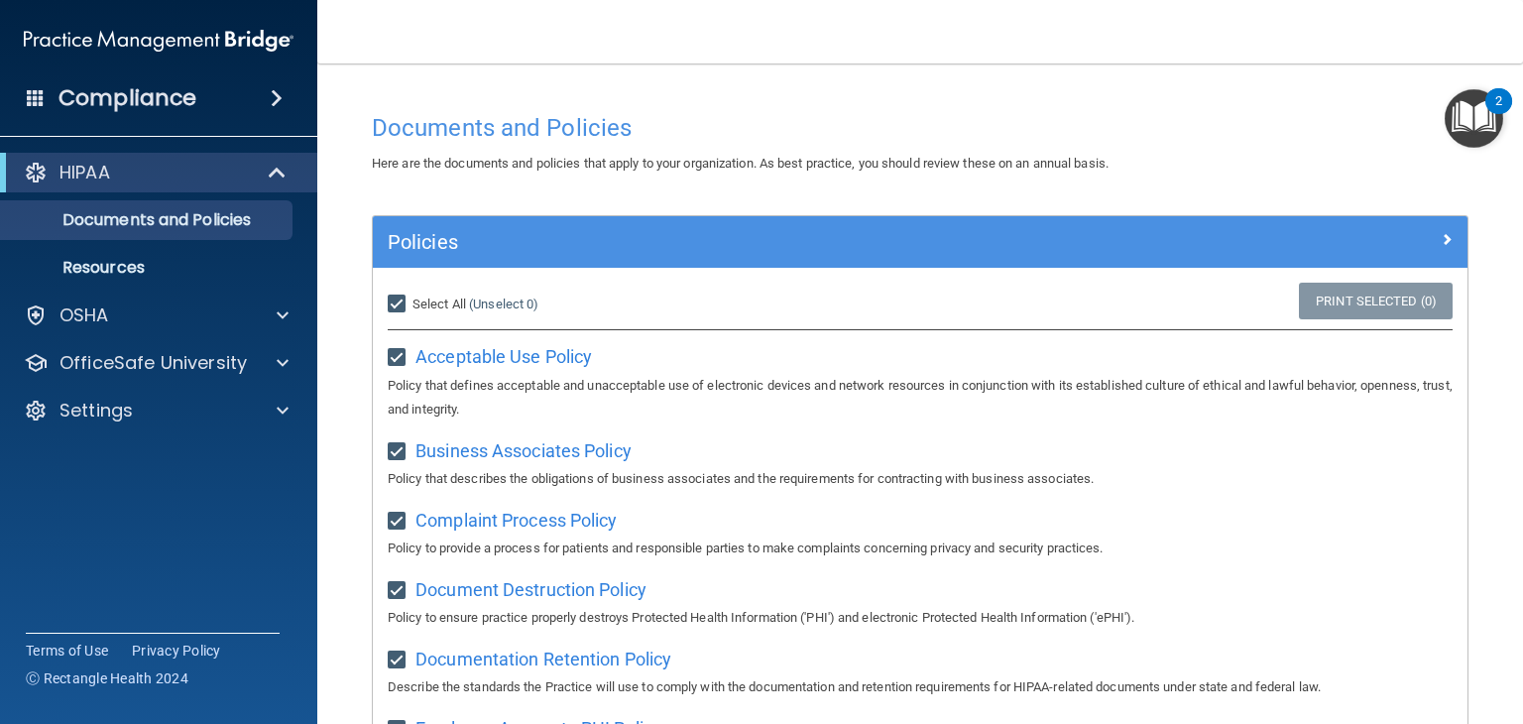
checkbox input "true"
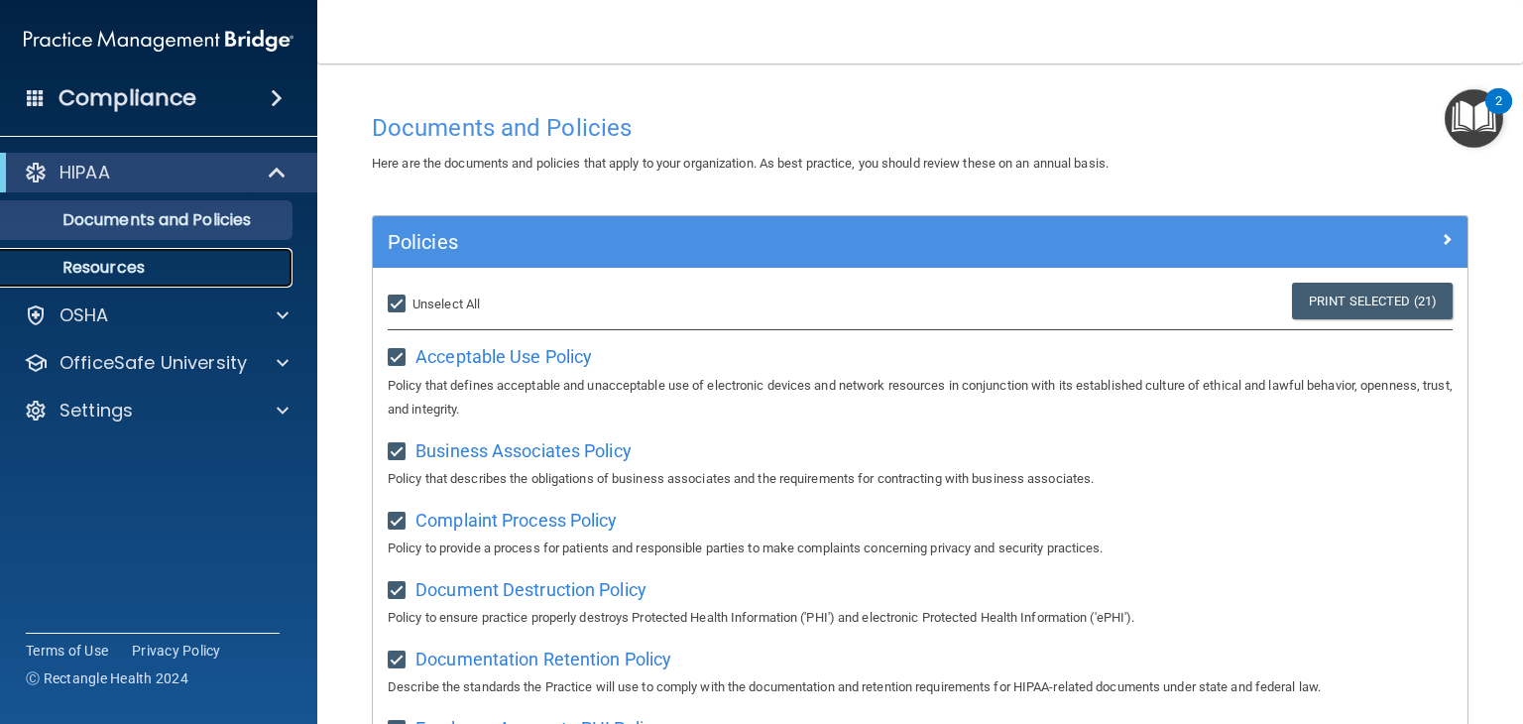
click at [151, 263] on p "Resources" at bounding box center [148, 268] width 271 height 20
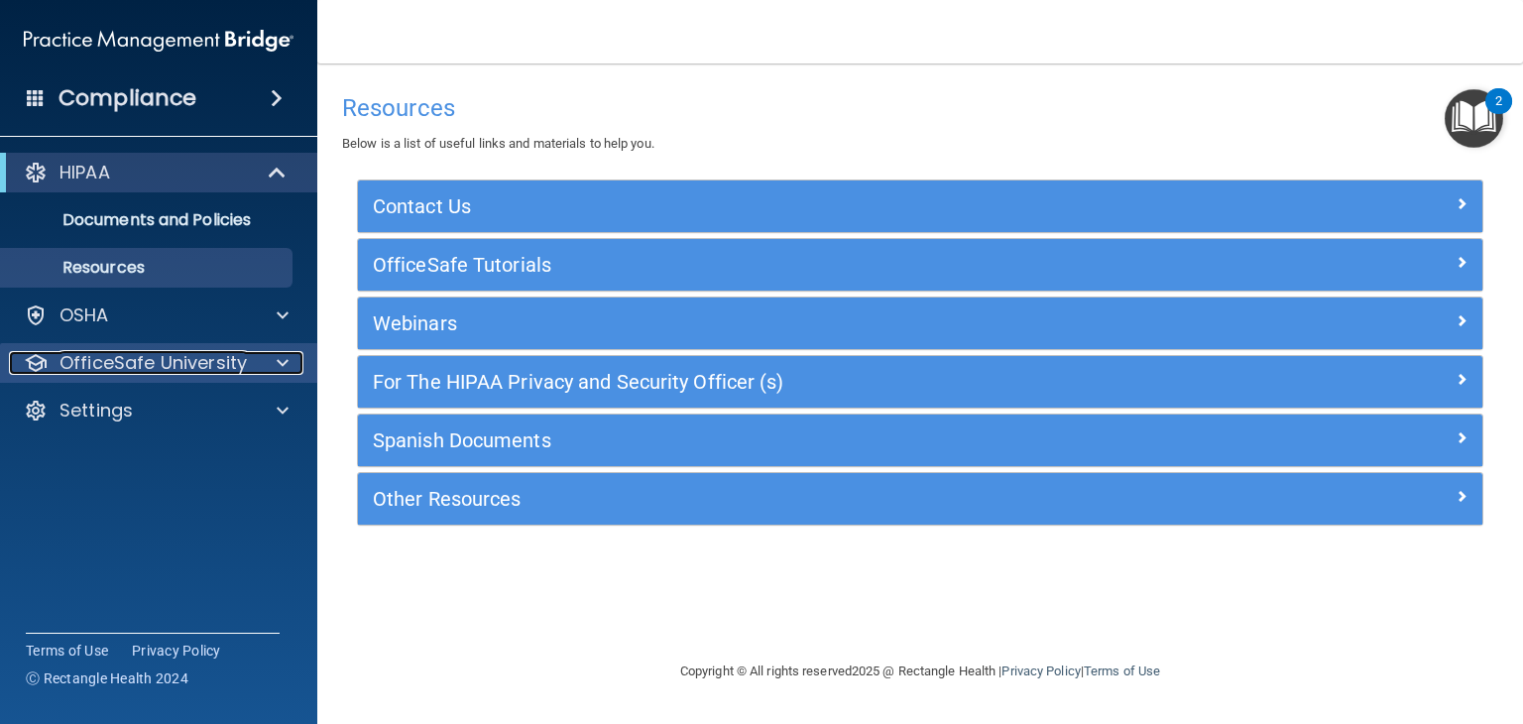
click at [145, 351] on p "OfficeSafe University" at bounding box center [152, 363] width 187 height 24
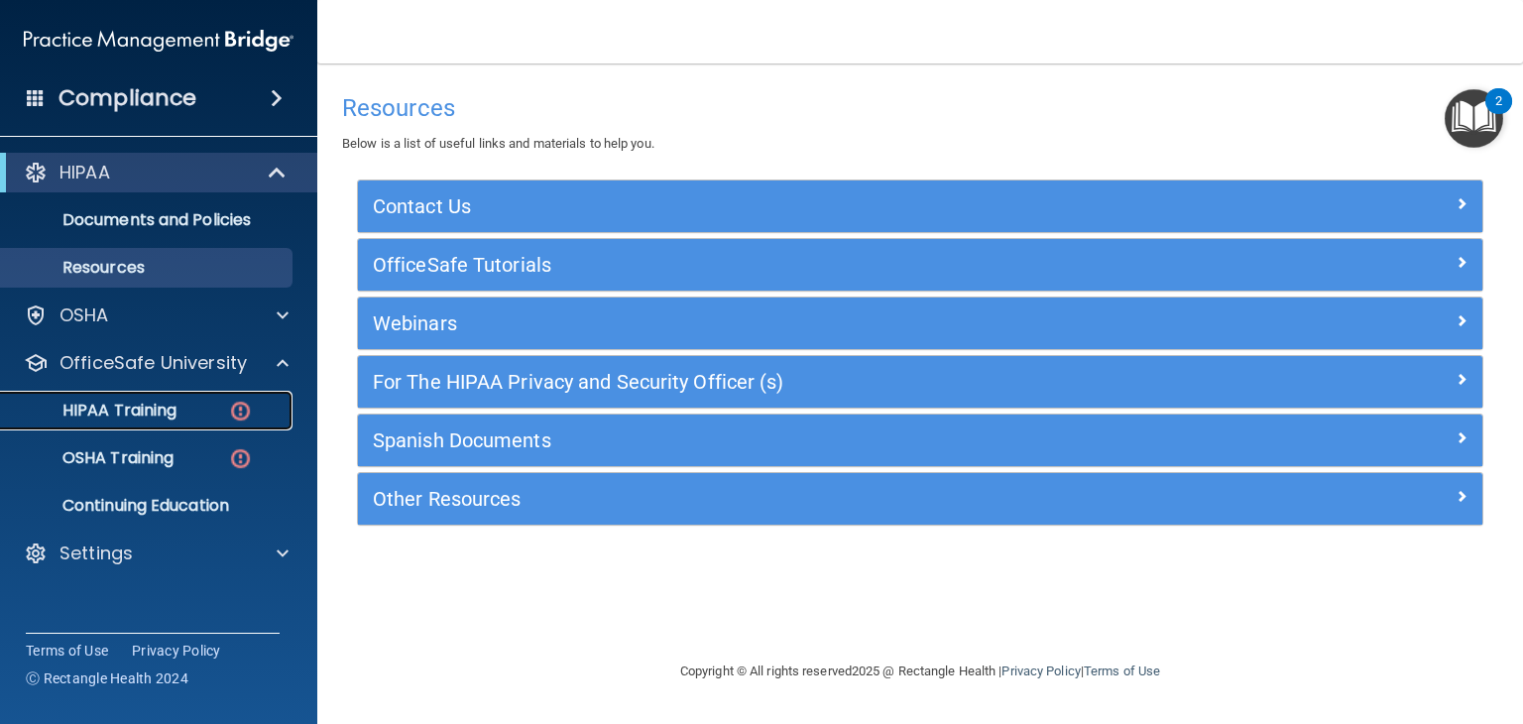
click at [124, 409] on p "HIPAA Training" at bounding box center [95, 411] width 164 height 20
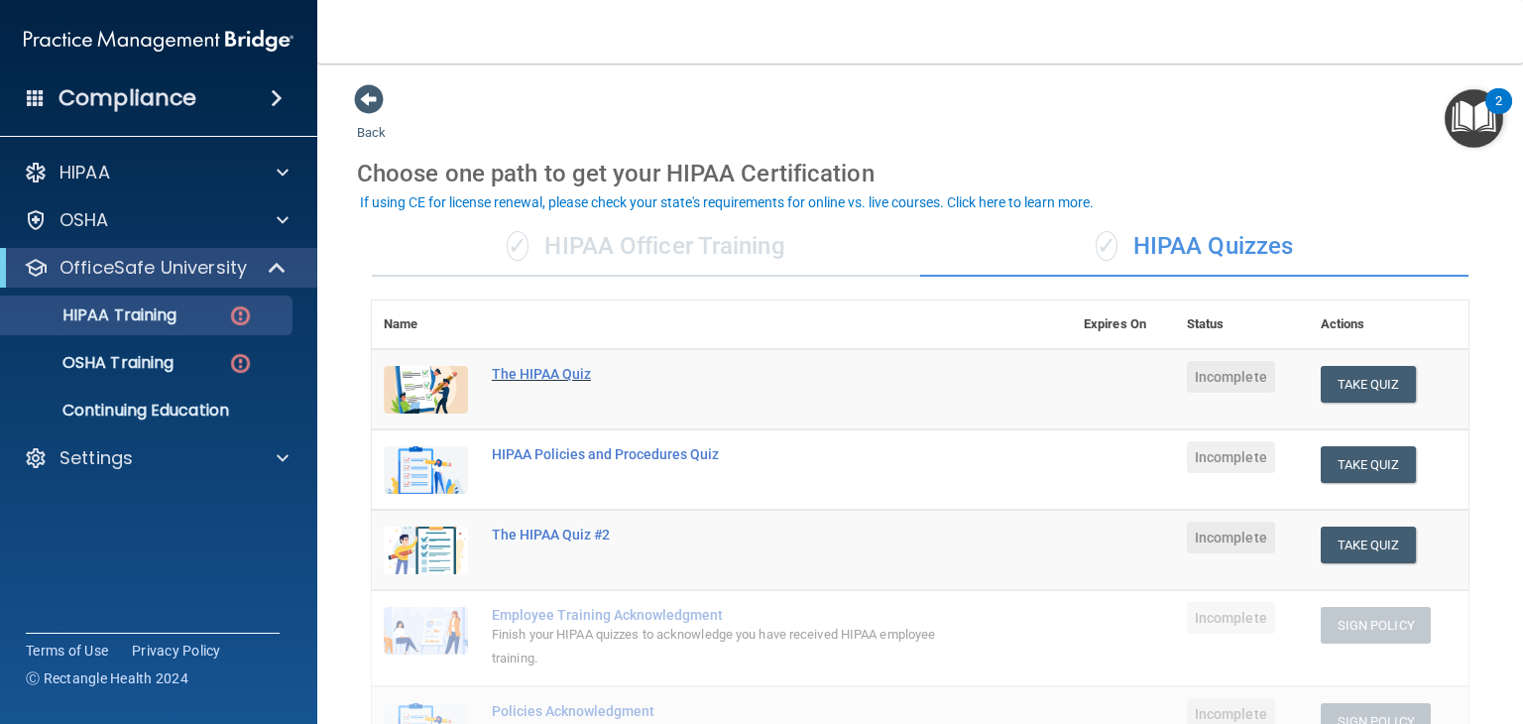
click at [543, 366] on div "The HIPAA Quiz" at bounding box center [732, 374] width 481 height 16
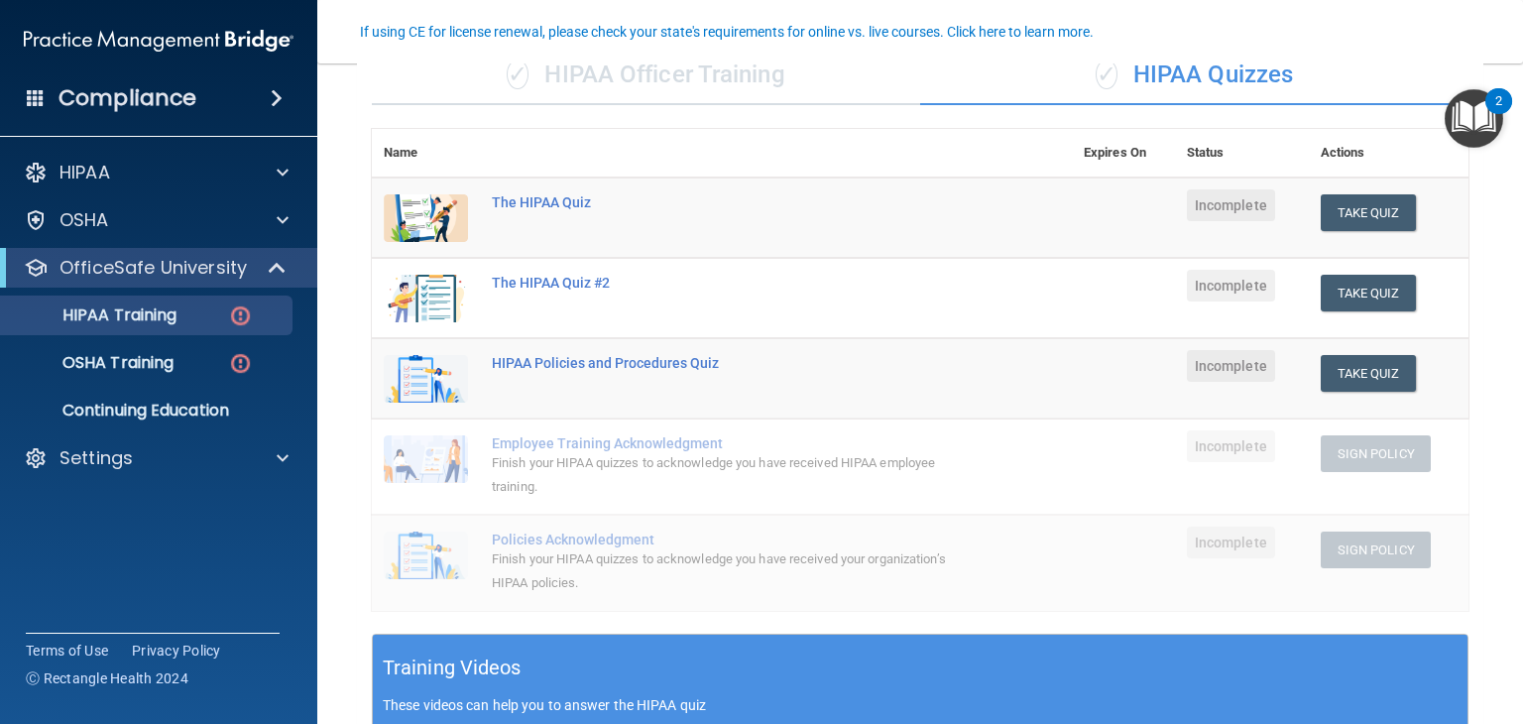
scroll to position [171, 0]
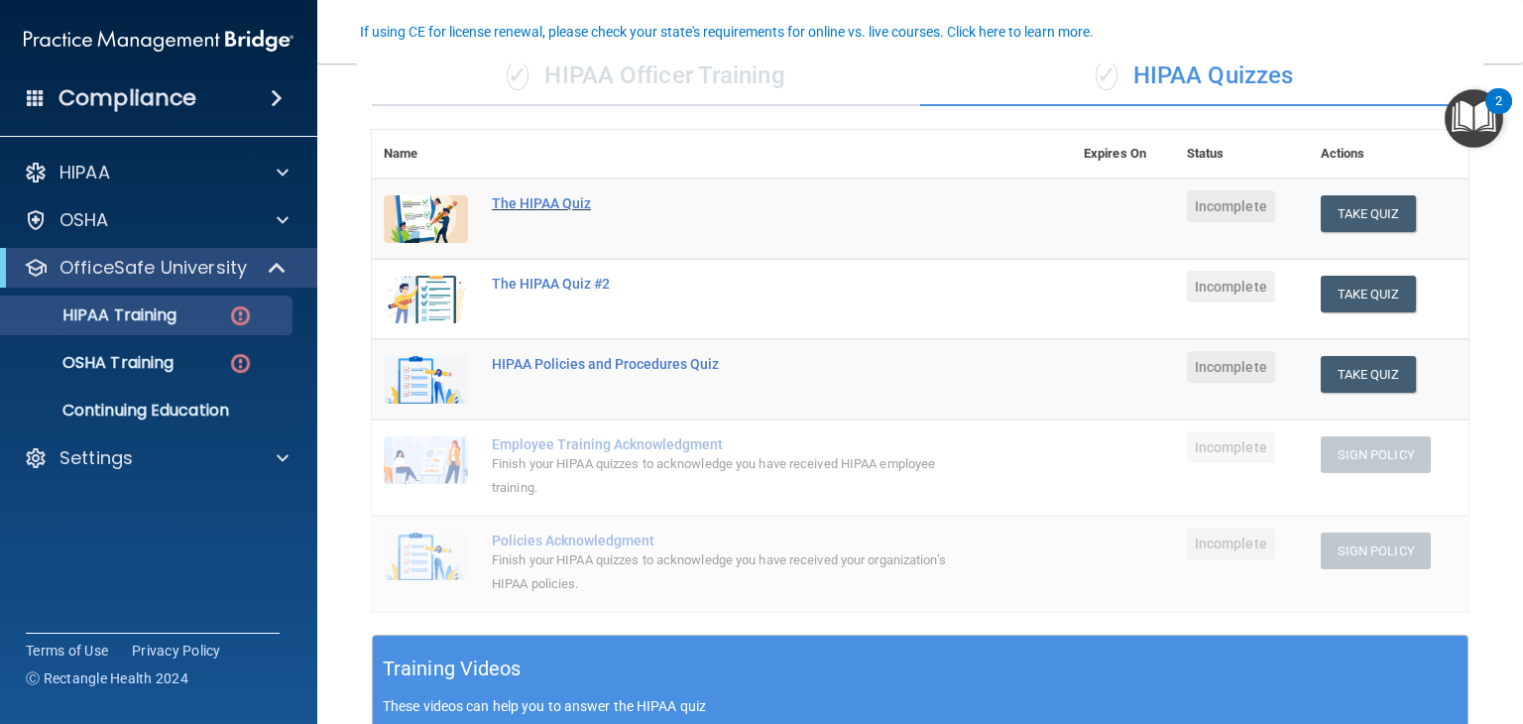
click at [519, 208] on div "The HIPAA Quiz" at bounding box center [732, 203] width 481 height 16
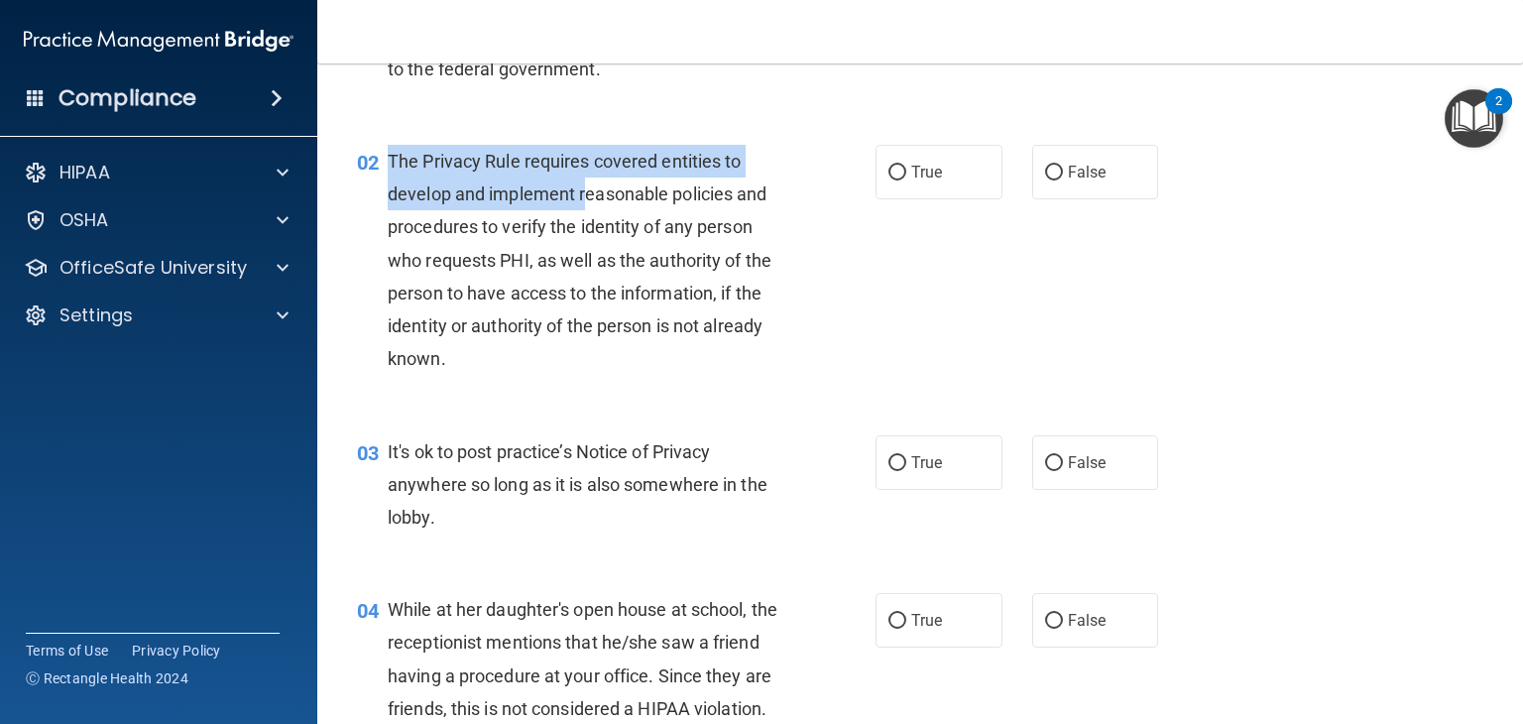
drag, startPoint x: 377, startPoint y: 175, endPoint x: 583, endPoint y: 199, distance: 207.6
click at [583, 199] on div "02 The Privacy Rule requires covered entities to develop and implement reasonab…" at bounding box center [616, 265] width 578 height 241
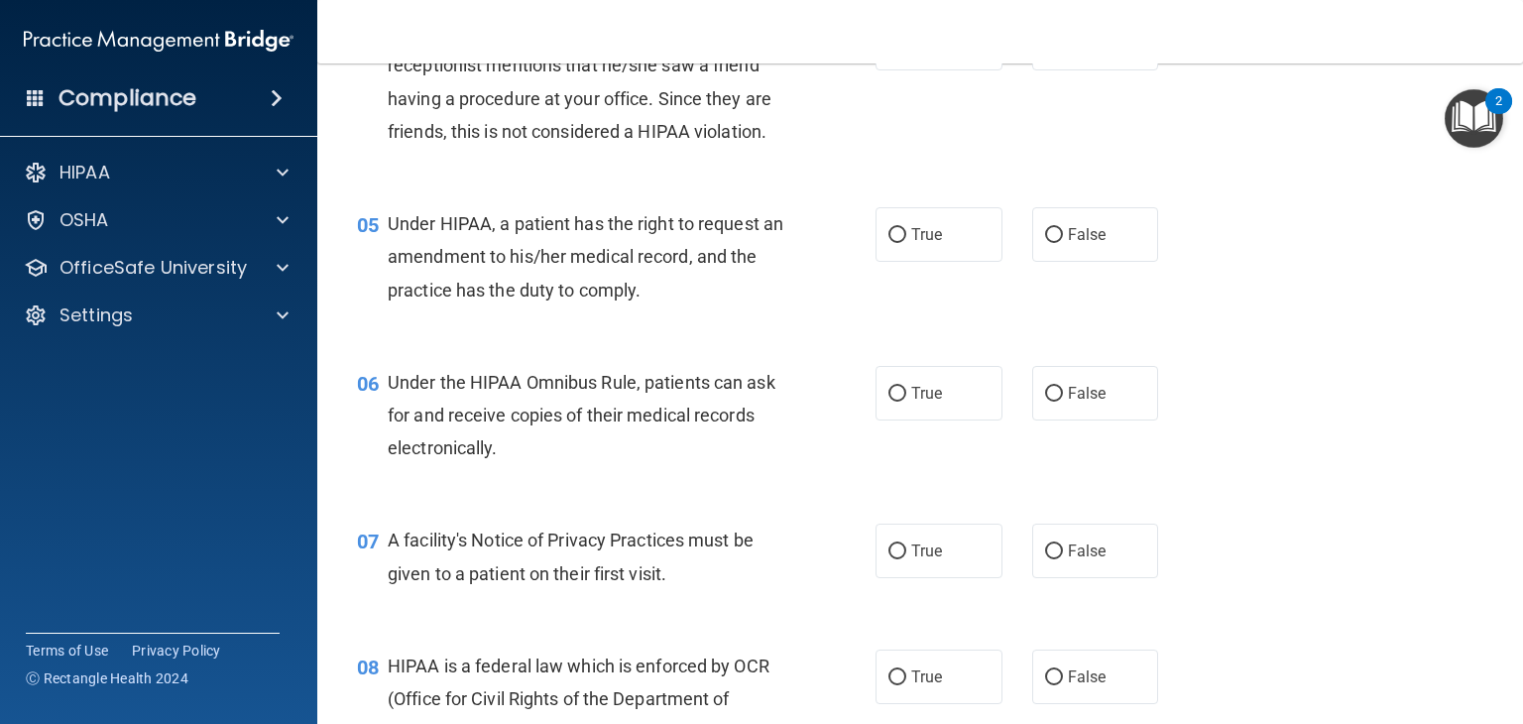
drag, startPoint x: 1507, startPoint y: 189, endPoint x: 1522, endPoint y: 102, distance: 88.5
click at [1522, 102] on main "- The HIPAA Quiz This quiz doesn’t expire until . Are you sure you want to take…" at bounding box center [920, 393] width 1206 height 660
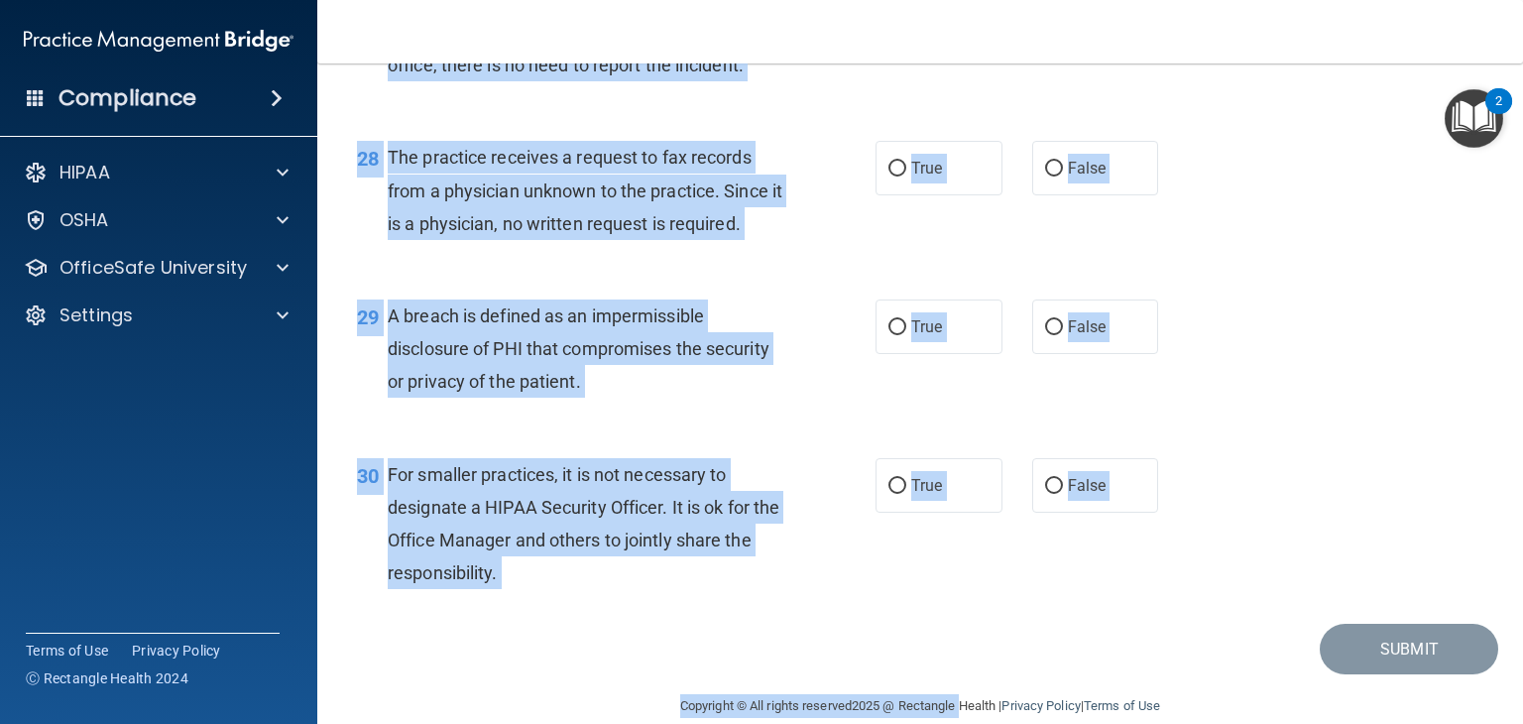
scroll to position [4748, 0]
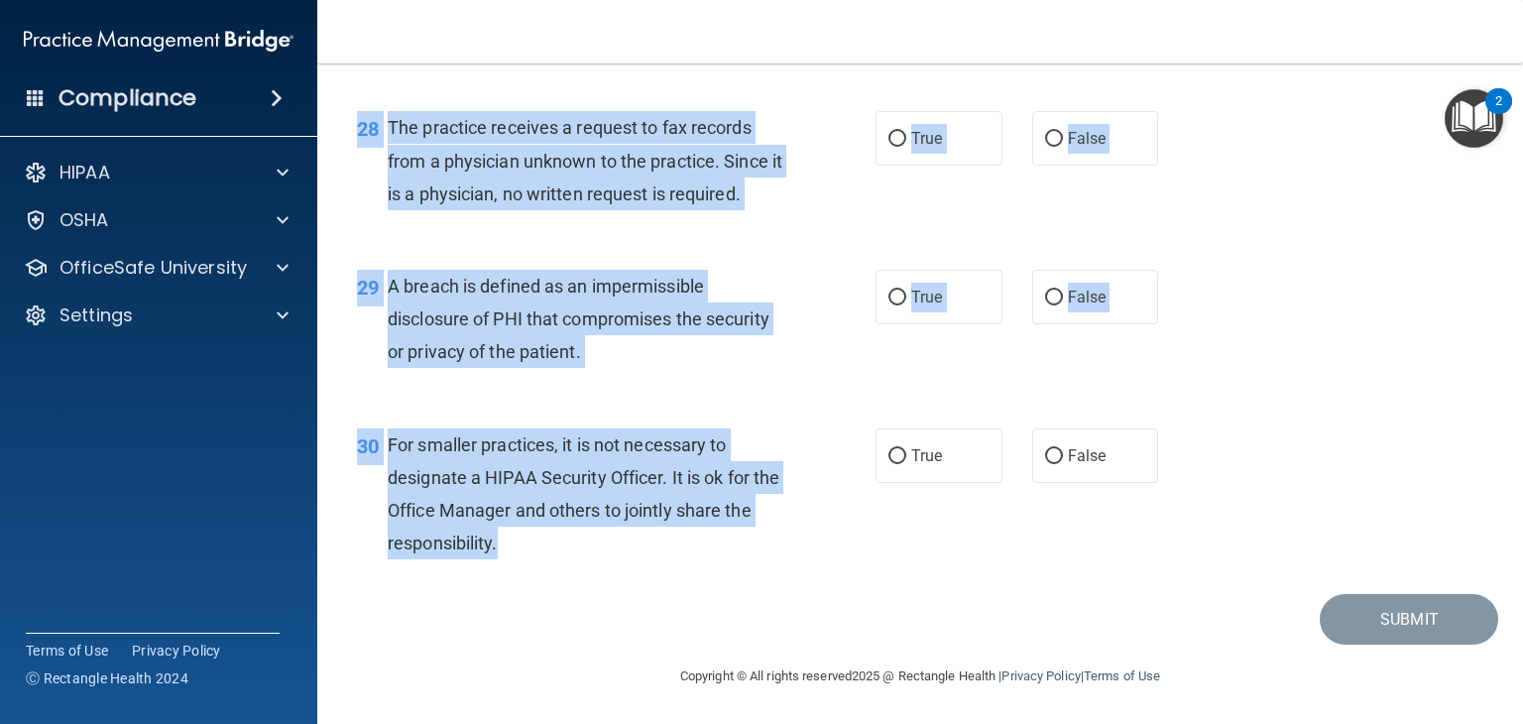
drag, startPoint x: 378, startPoint y: 144, endPoint x: 866, endPoint y: 540, distance: 628.7
copy div "01 Patients who believe that their PHI has been compromised have the right to m…"
click at [797, 192] on div "28 The practice receives a request to fax records from a physician unknown to t…" at bounding box center [616, 165] width 578 height 109
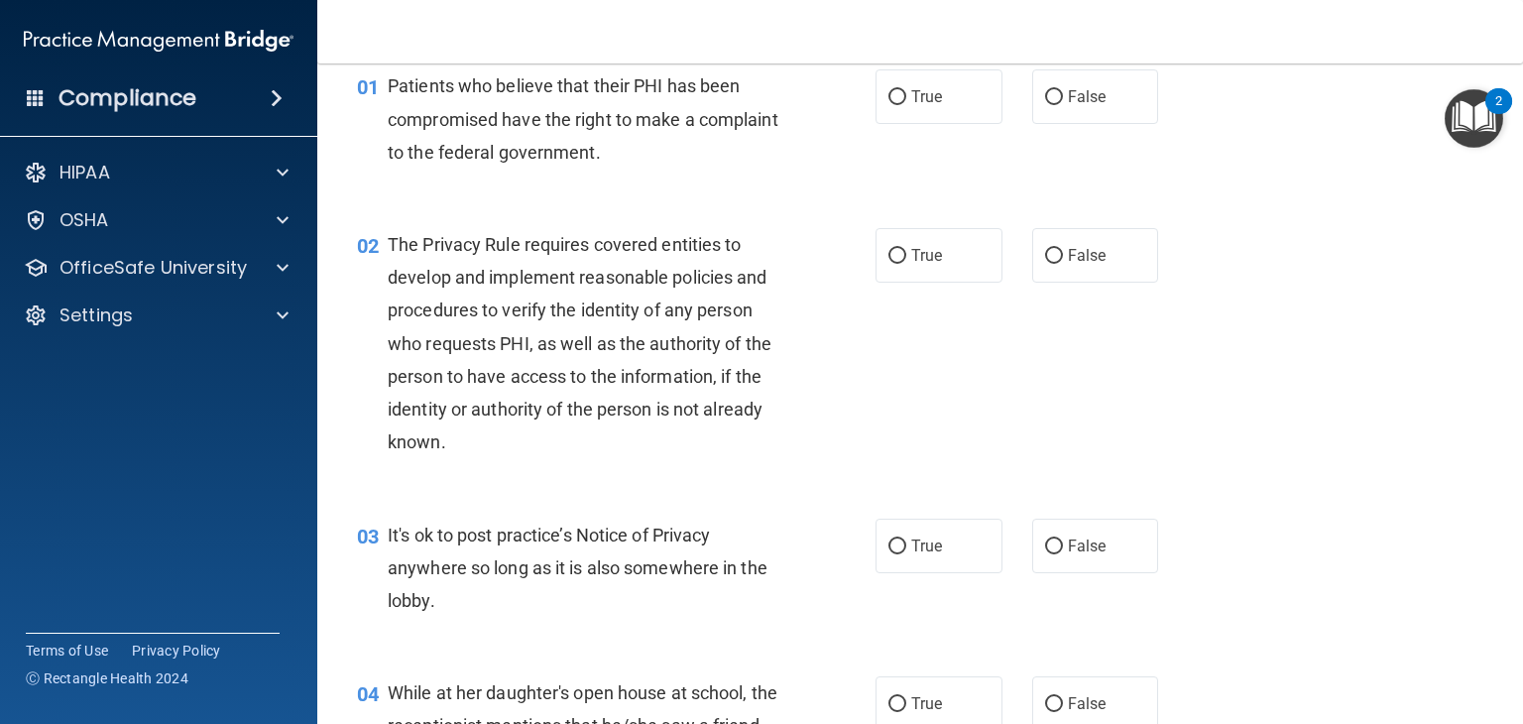
scroll to position [0, 0]
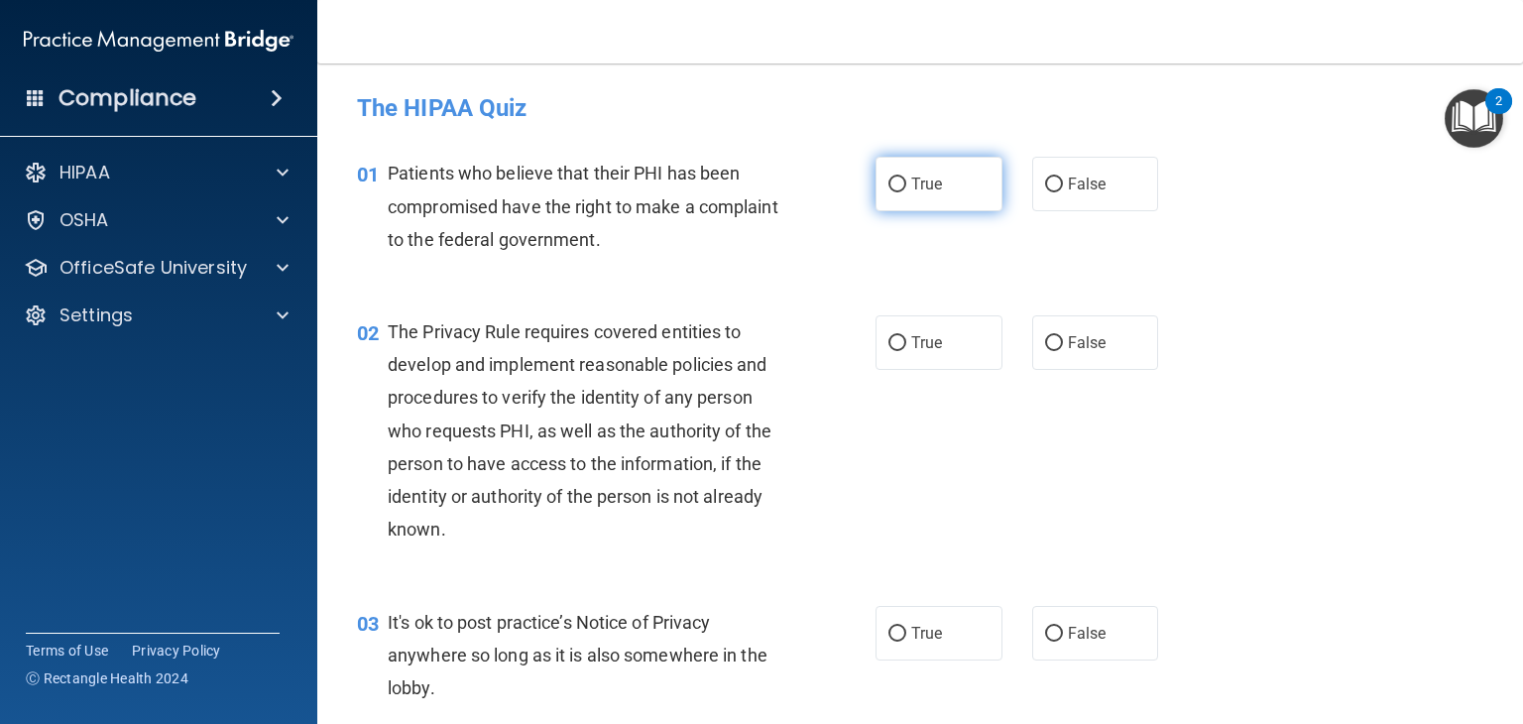
click at [891, 185] on input "True" at bounding box center [897, 184] width 18 height 15
radio input "true"
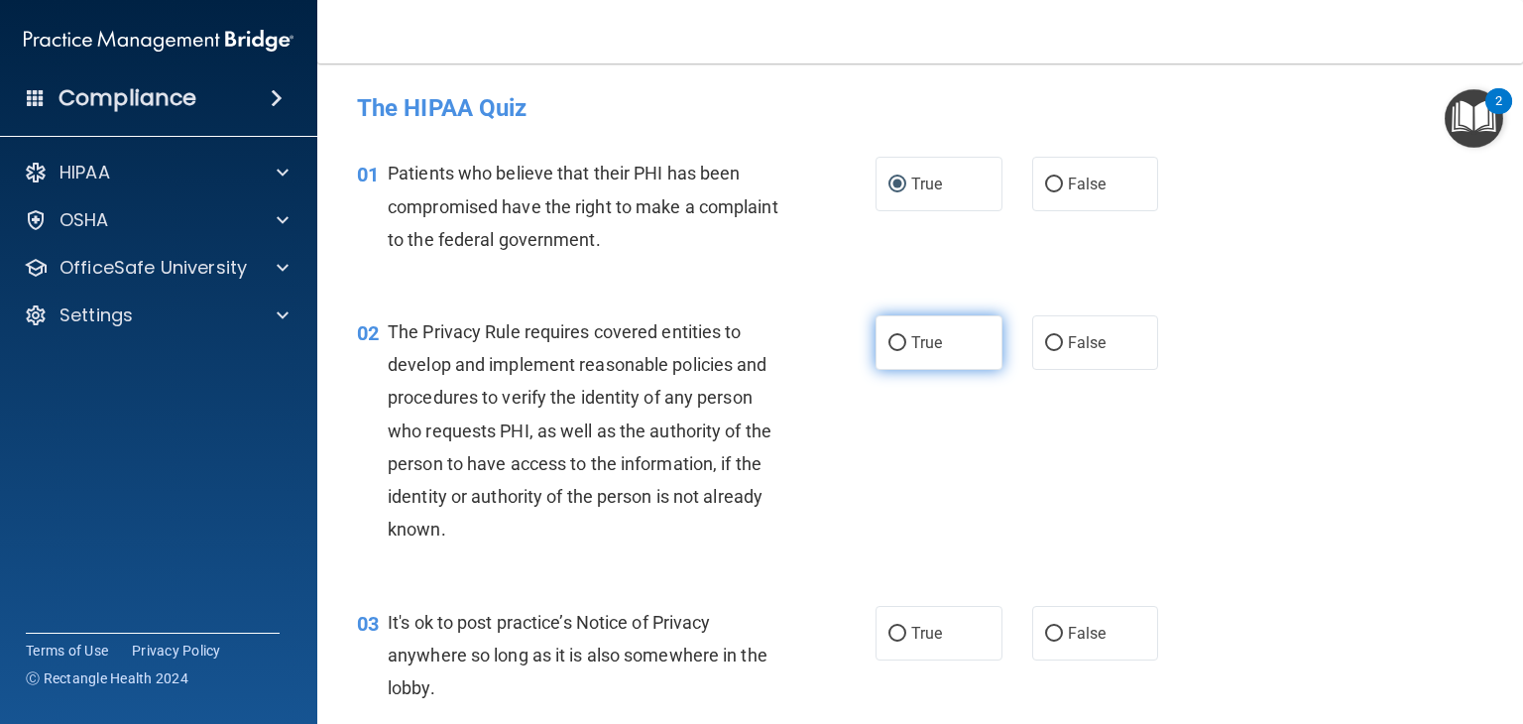
click at [895, 343] on input "True" at bounding box center [897, 343] width 18 height 15
radio input "true"
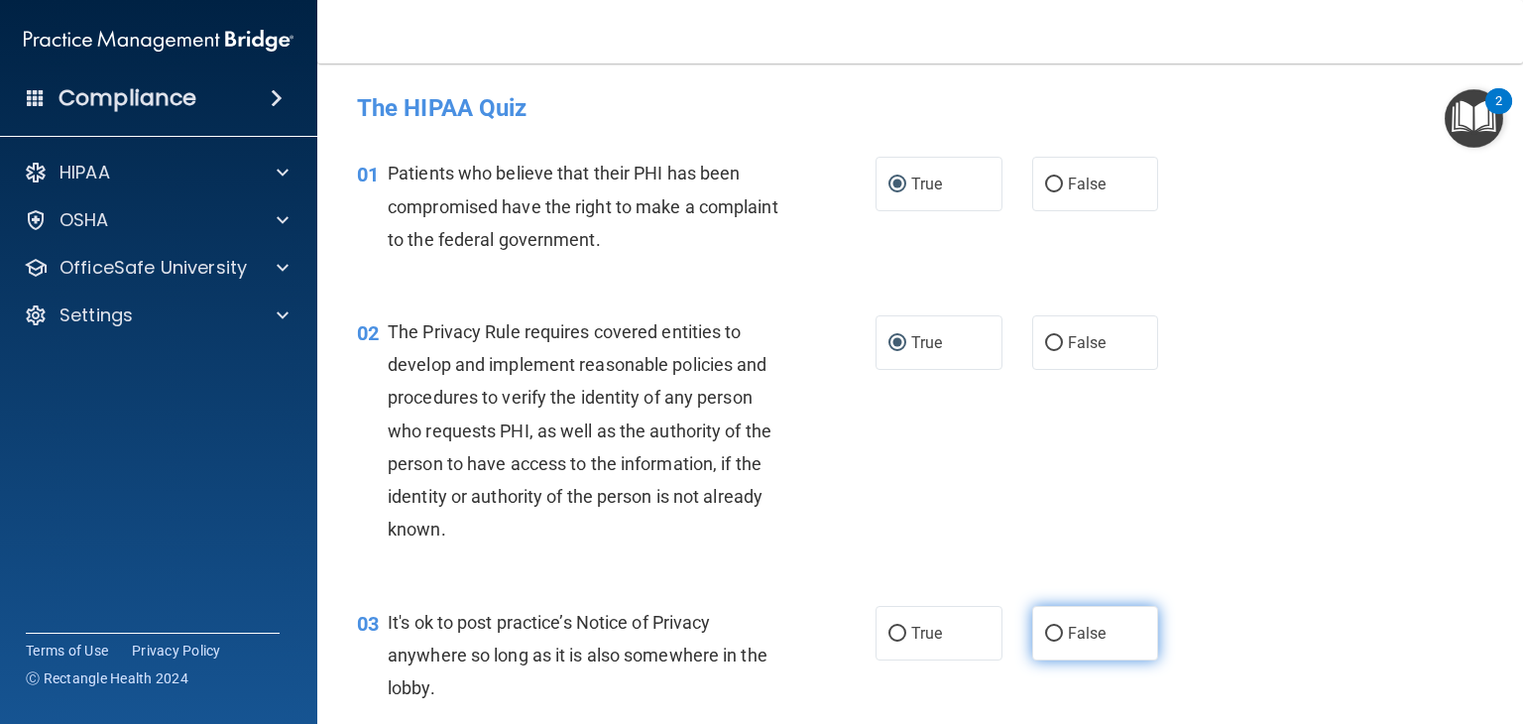
click at [1045, 630] on input "False" at bounding box center [1054, 634] width 18 height 15
radio input "true"
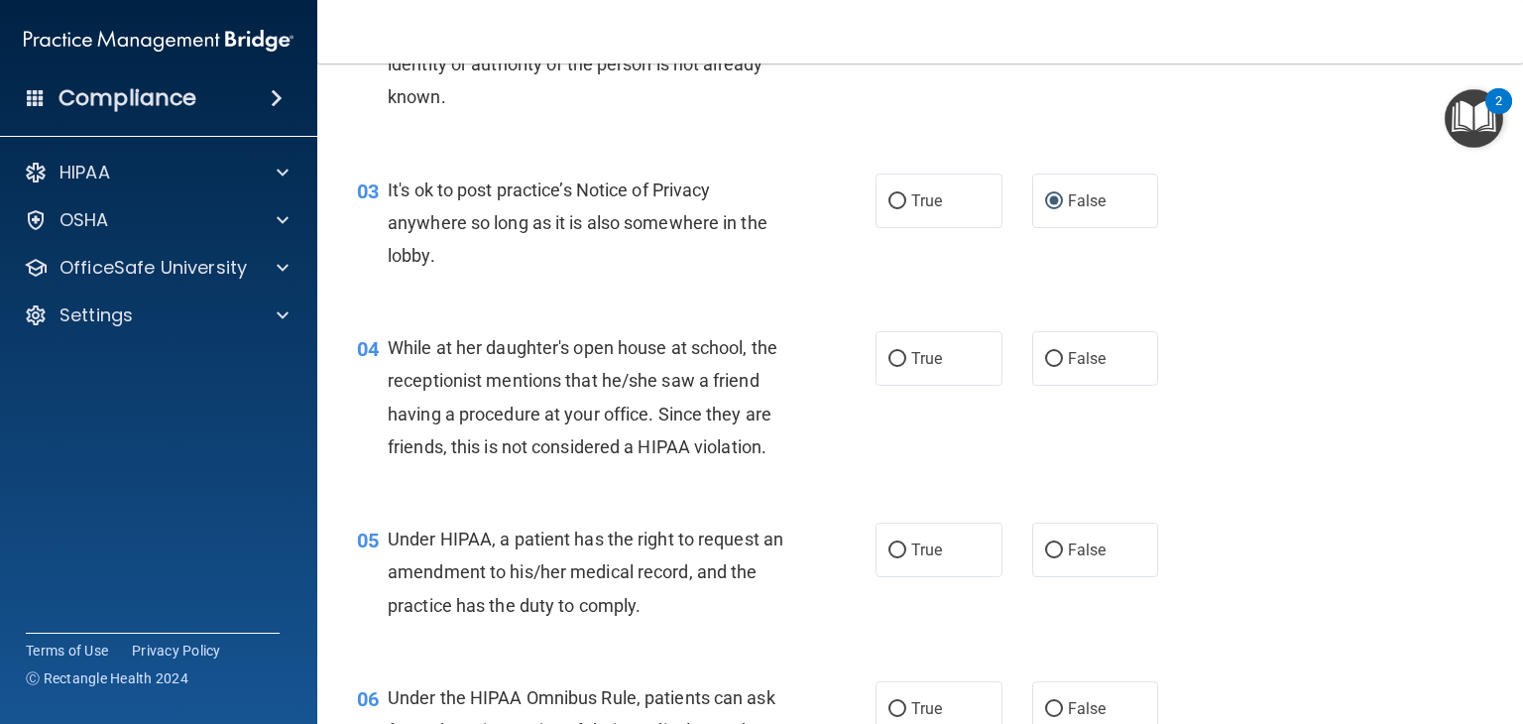
scroll to position [440, 0]
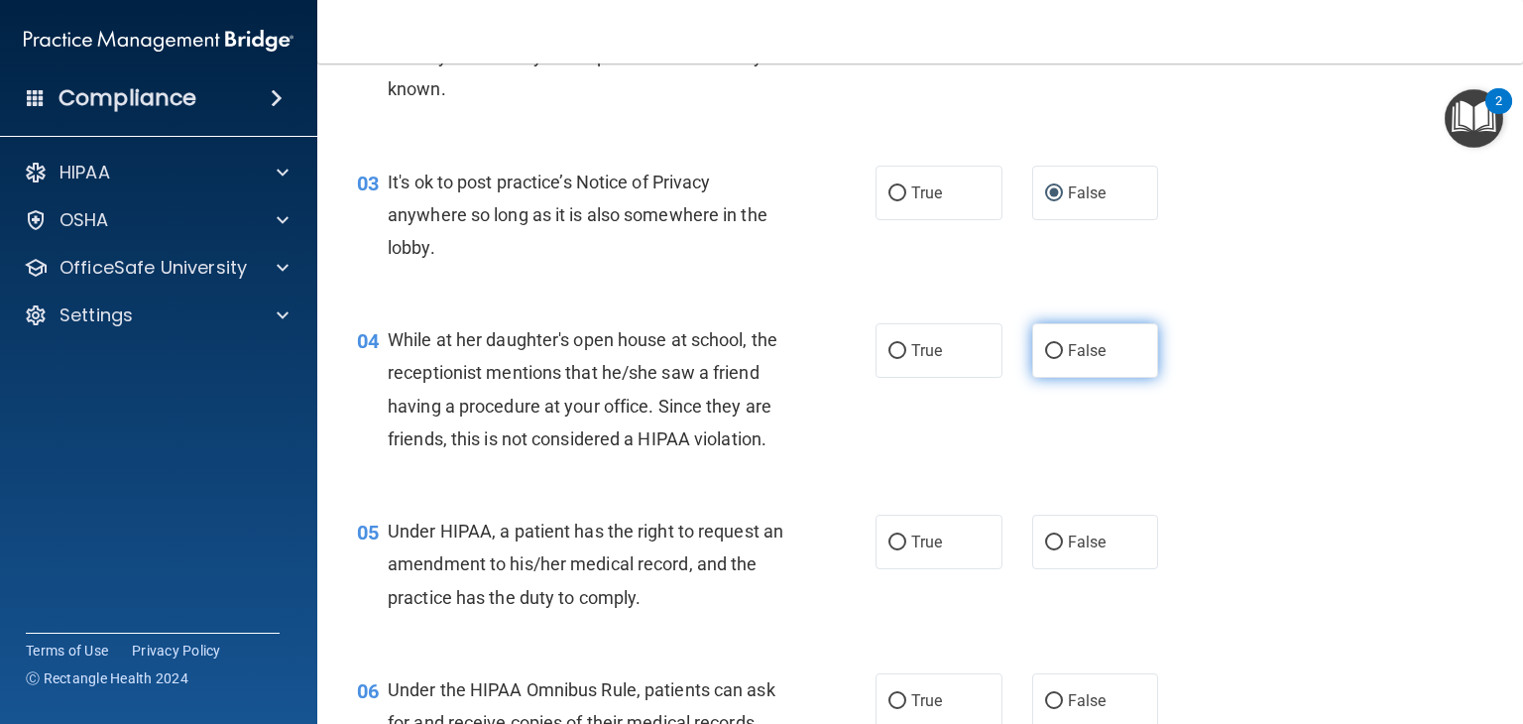
click at [1045, 346] on input "False" at bounding box center [1054, 351] width 18 height 15
radio input "true"
click at [1034, 563] on label "False" at bounding box center [1095, 542] width 127 height 55
click at [1045, 550] on input "False" at bounding box center [1054, 542] width 18 height 15
radio input "true"
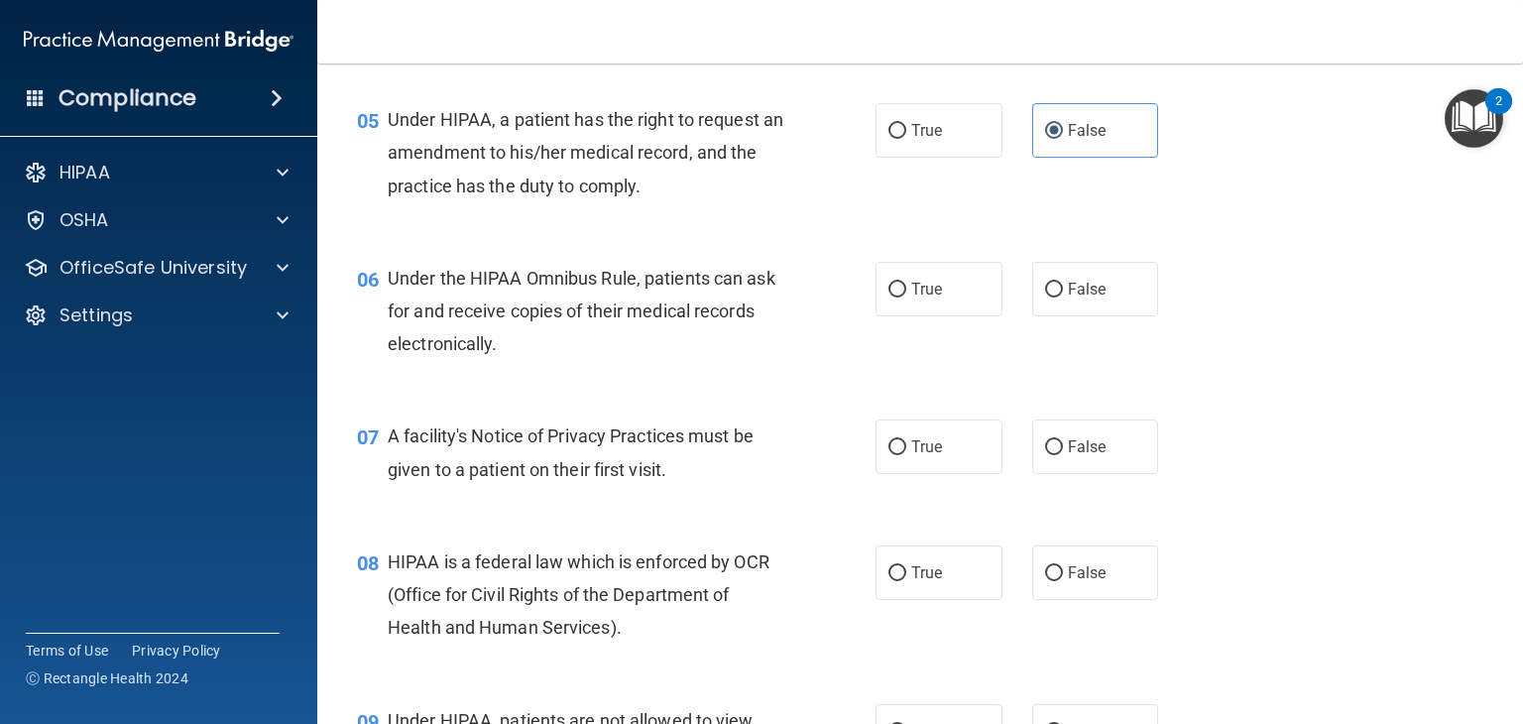
scroll to position [859, 0]
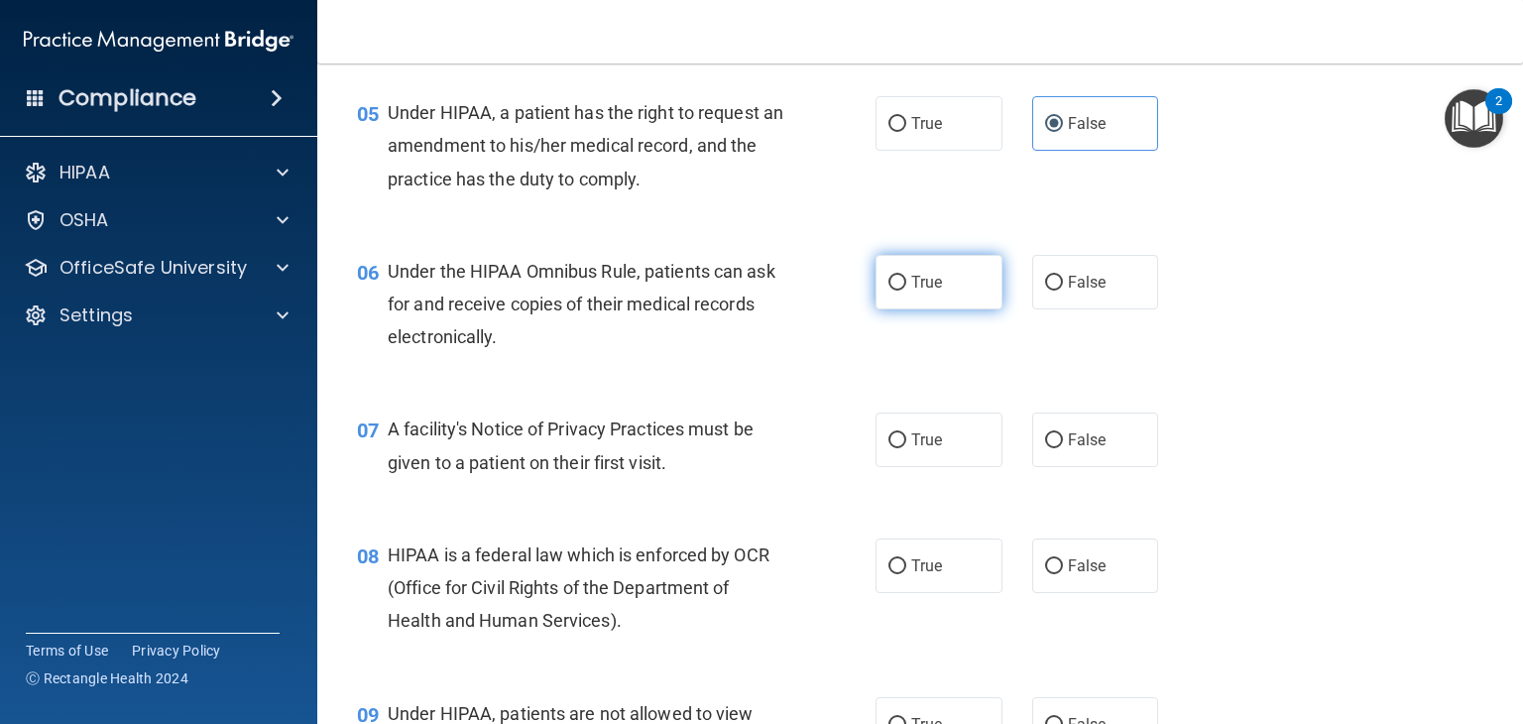
click at [897, 291] on input "True" at bounding box center [897, 283] width 18 height 15
radio input "true"
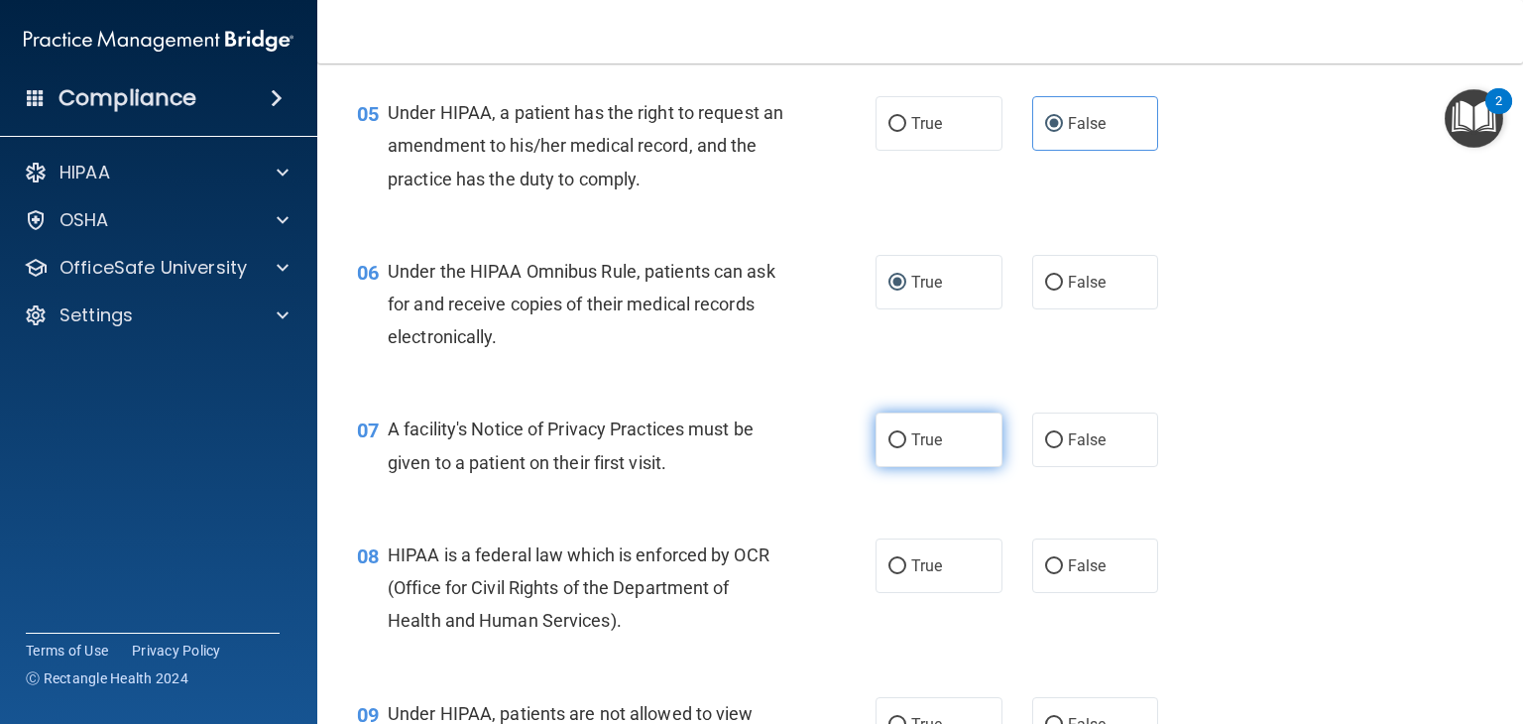
click at [875, 467] on label "True" at bounding box center [938, 439] width 127 height 55
click at [888, 448] on input "True" at bounding box center [897, 440] width 18 height 15
radio input "true"
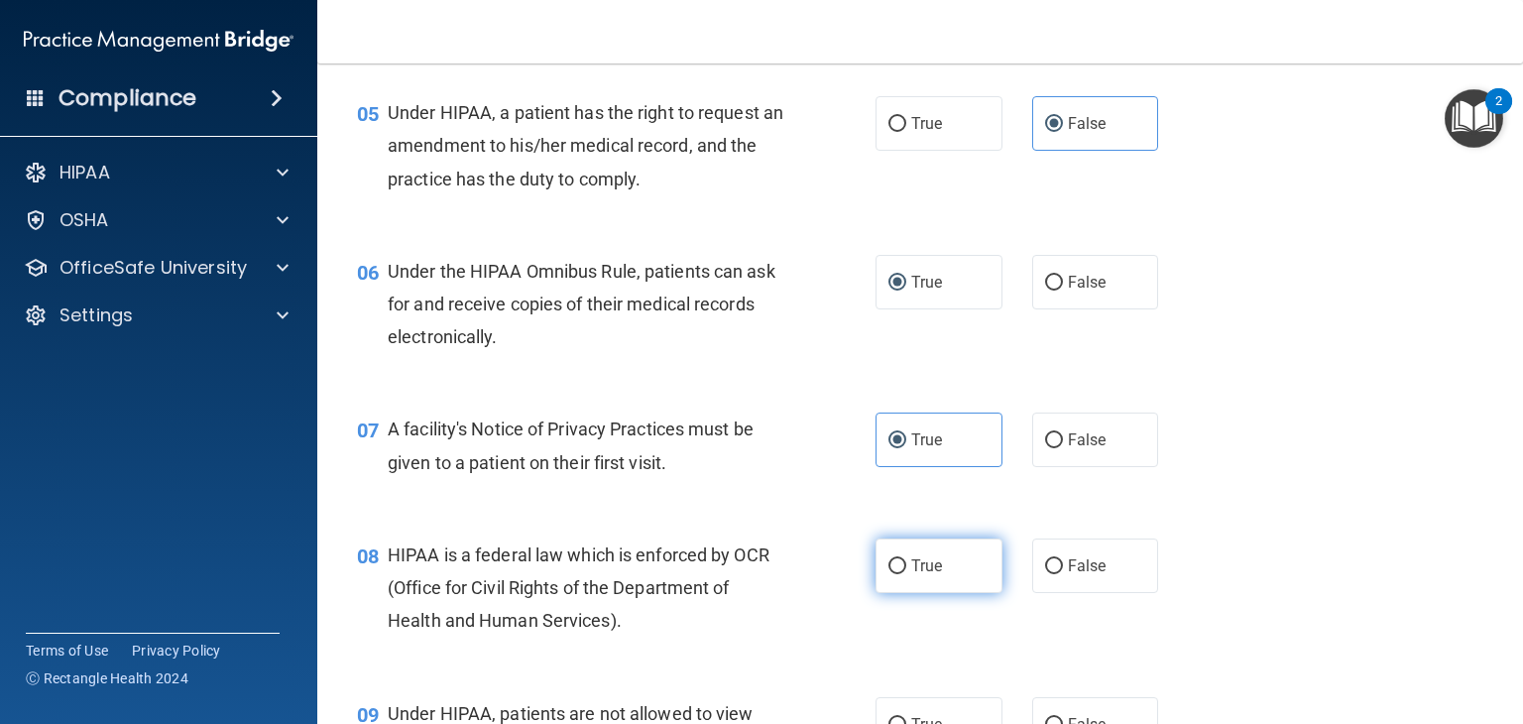
click at [899, 591] on label "True" at bounding box center [938, 565] width 127 height 55
click at [899, 574] on input "True" at bounding box center [897, 566] width 18 height 15
radio input "true"
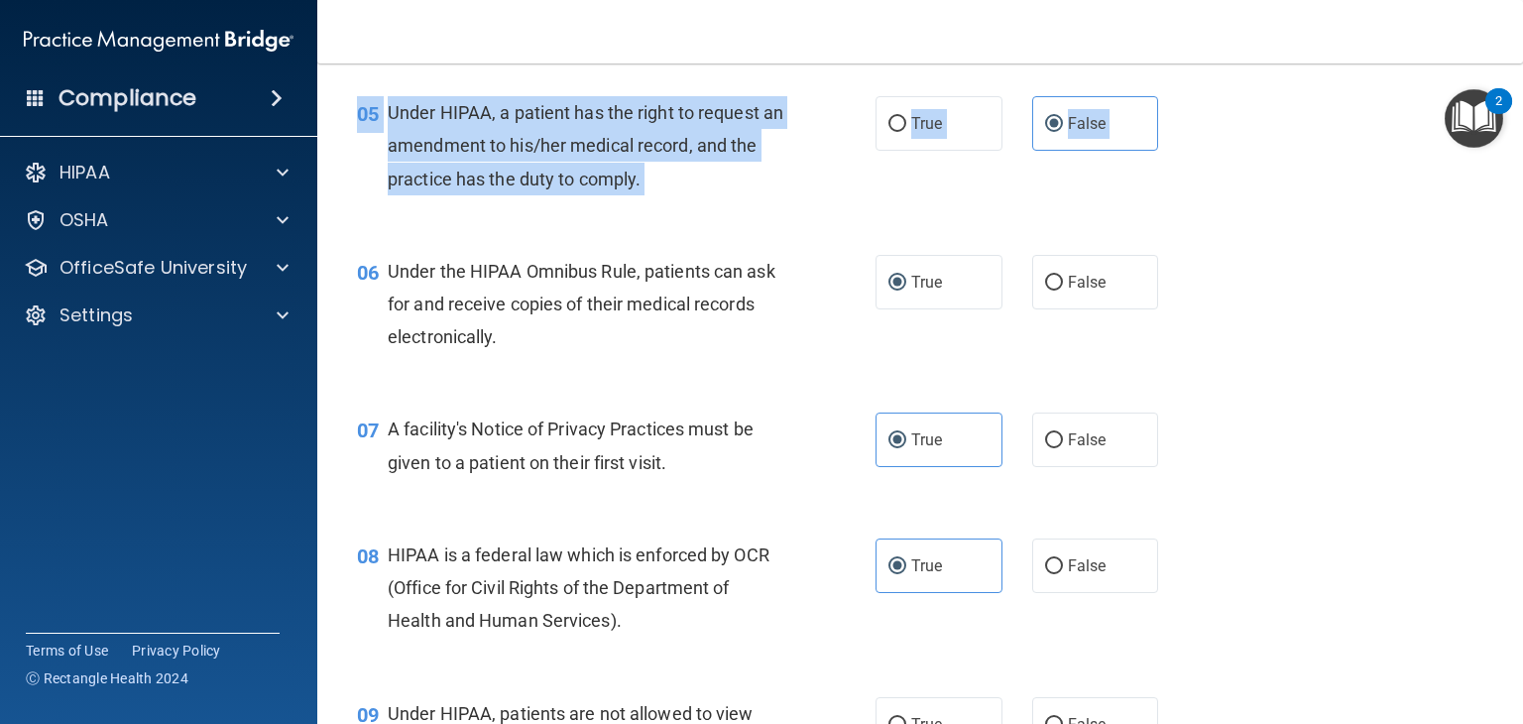
drag, startPoint x: 1507, startPoint y: 232, endPoint x: 1509, endPoint y: 265, distance: 32.8
click at [1509, 265] on main "- The HIPAA Quiz This quiz doesn’t expire until . Are you sure you want to take…" at bounding box center [920, 393] width 1206 height 660
click at [1344, 319] on div "06 Under the HIPAA Omnibus Rule, patients can ask for and receive copies of the…" at bounding box center [920, 309] width 1156 height 159
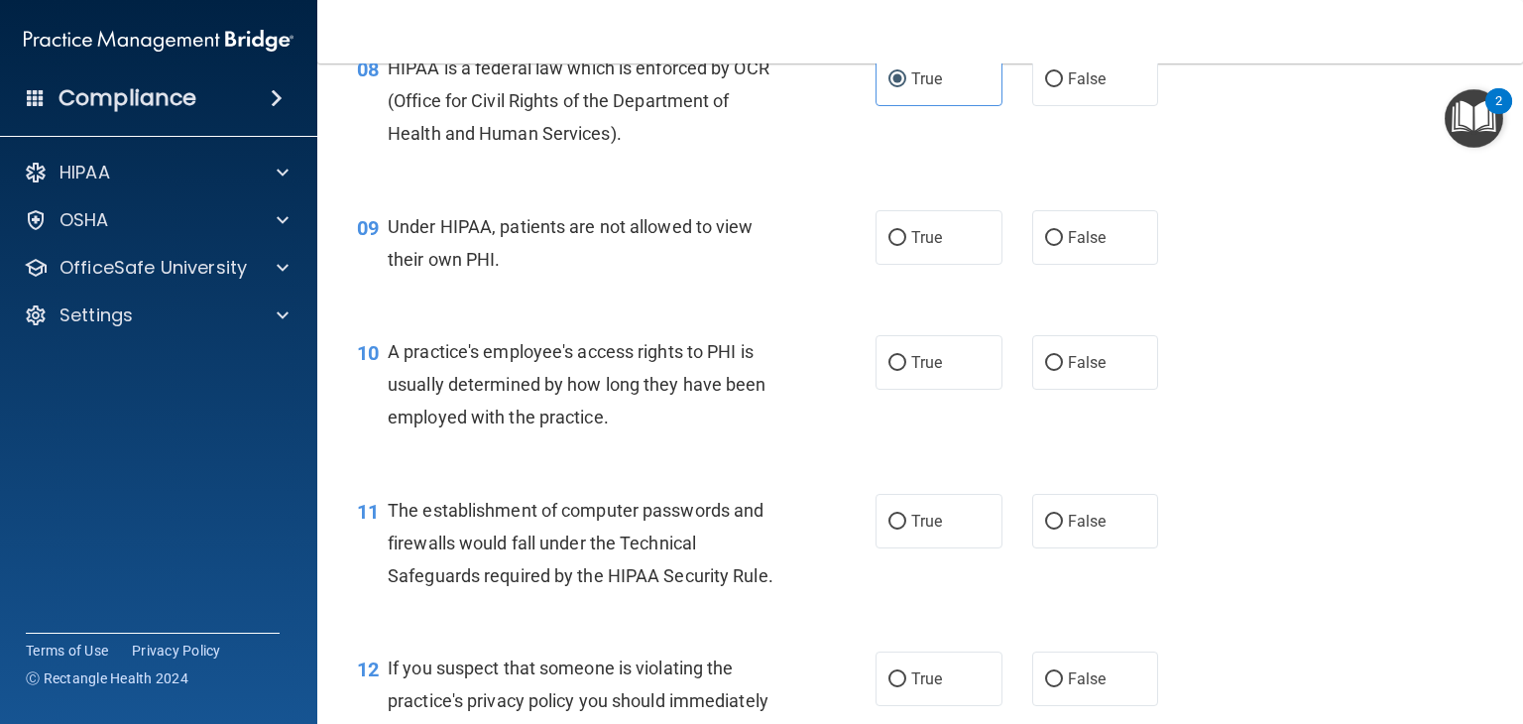
scroll to position [1456, 0]
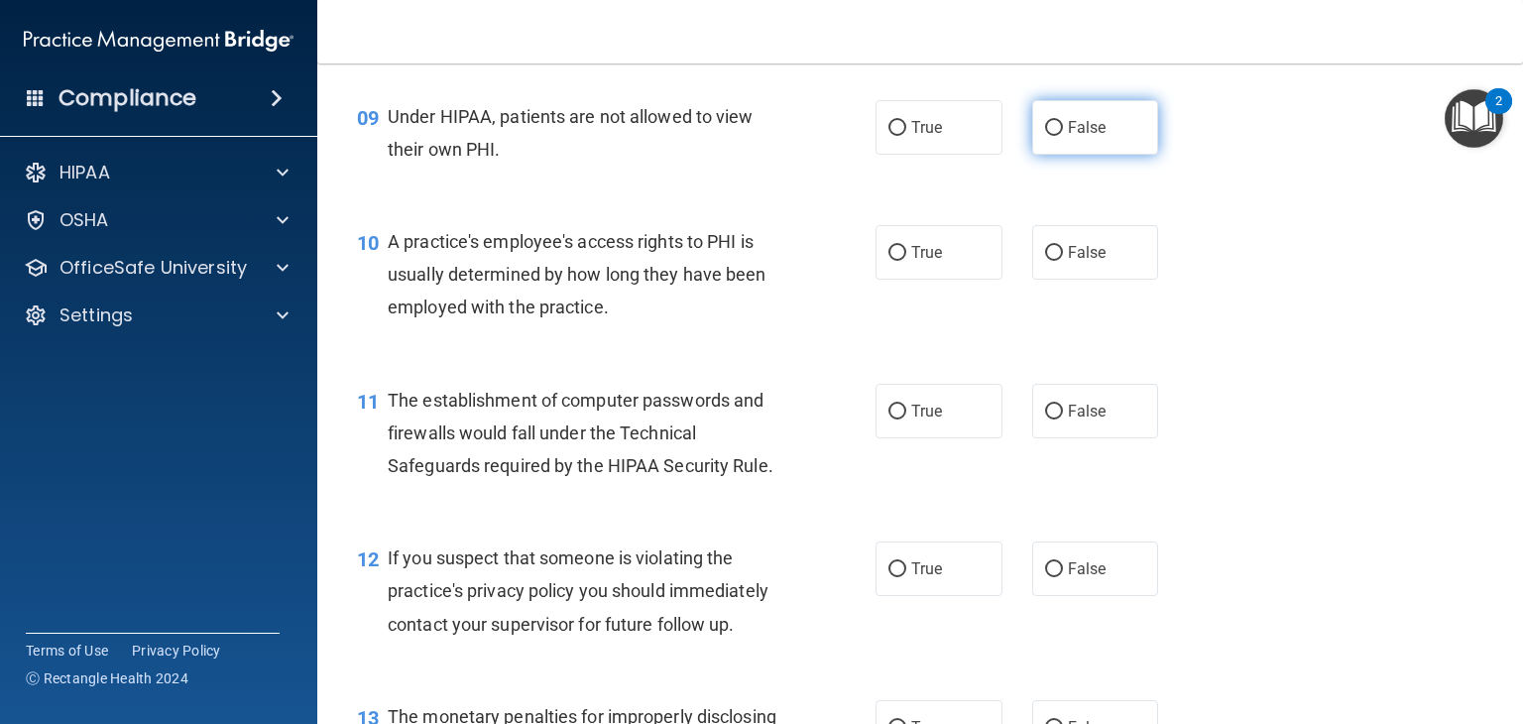
click at [1041, 155] on label "False" at bounding box center [1095, 127] width 127 height 55
click at [1045, 136] on input "False" at bounding box center [1054, 128] width 18 height 15
radio input "true"
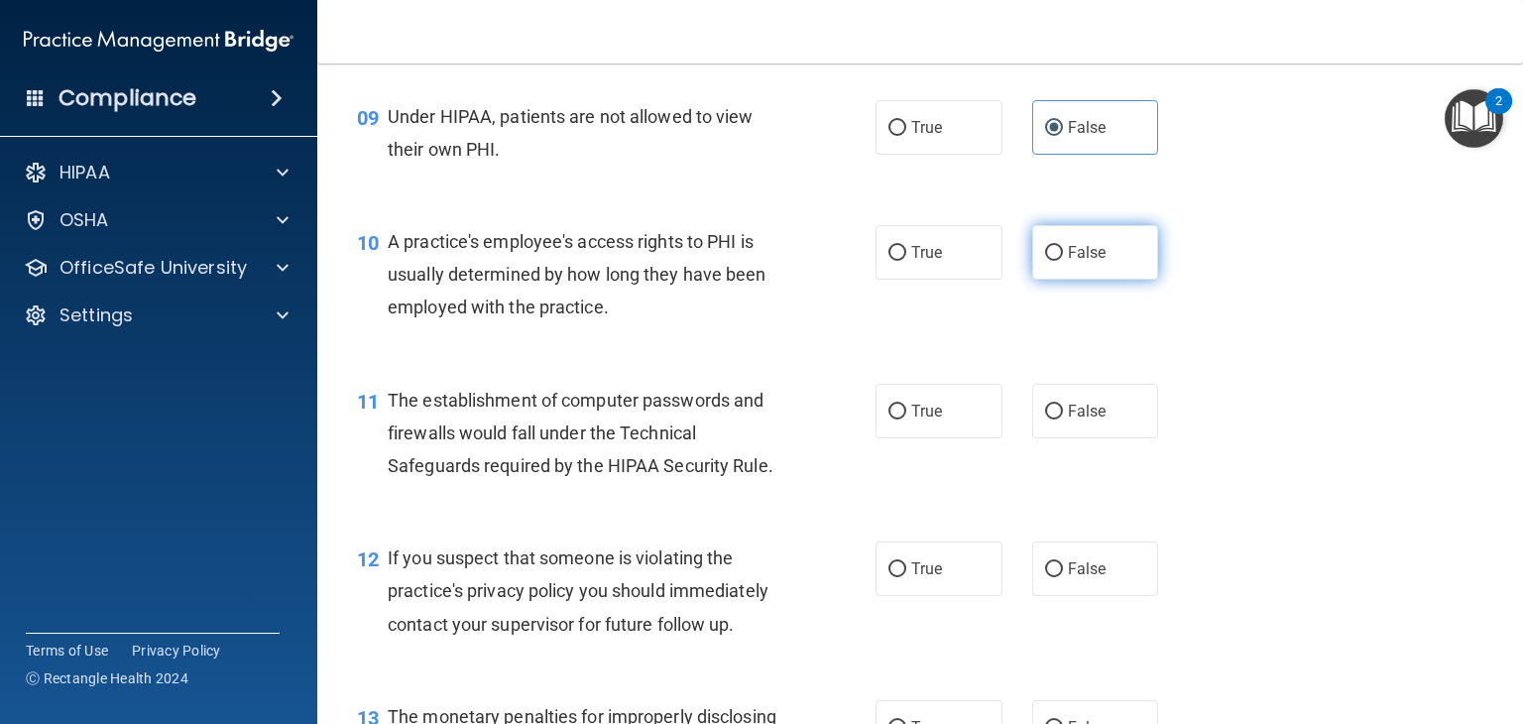
click at [1045, 261] on input "False" at bounding box center [1054, 253] width 18 height 15
radio input "true"
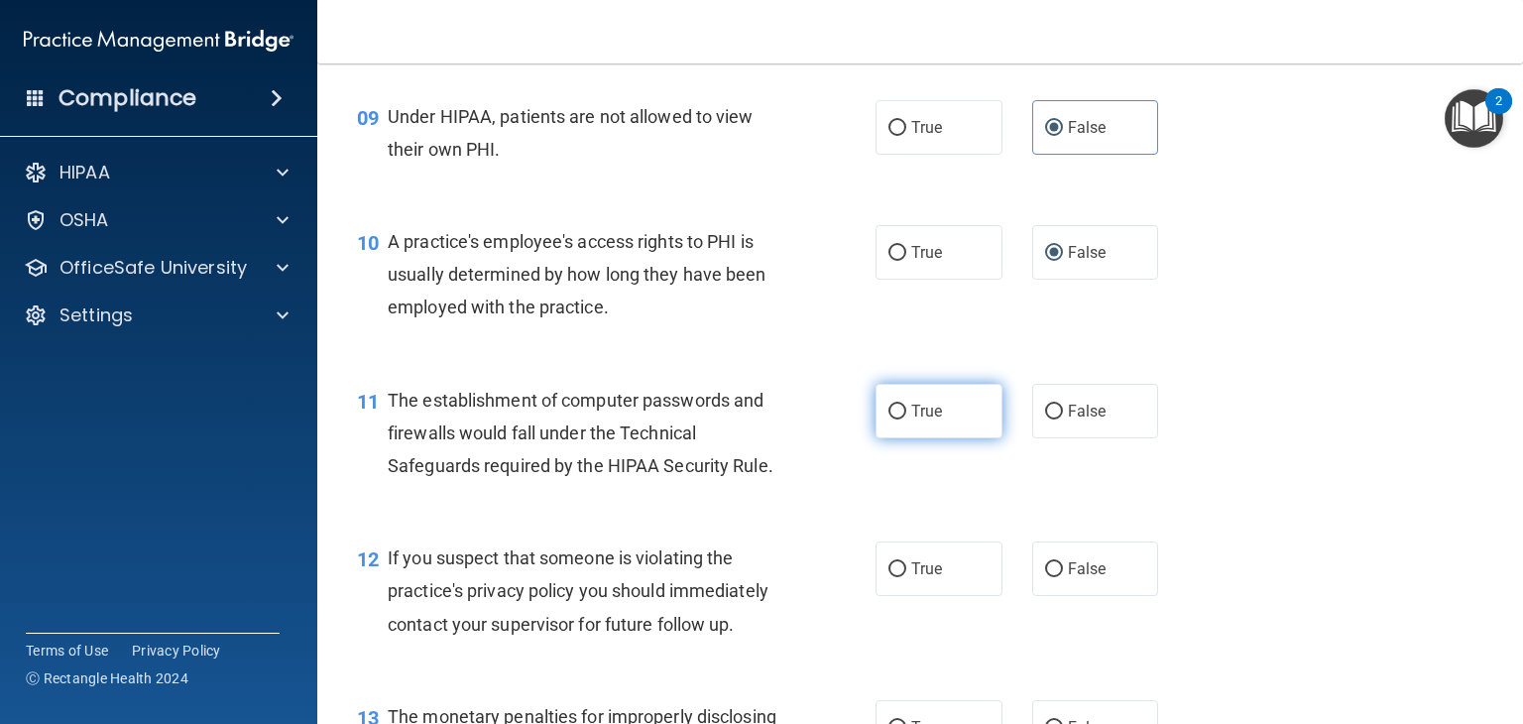
click at [888, 419] on input "True" at bounding box center [897, 412] width 18 height 15
radio input "true"
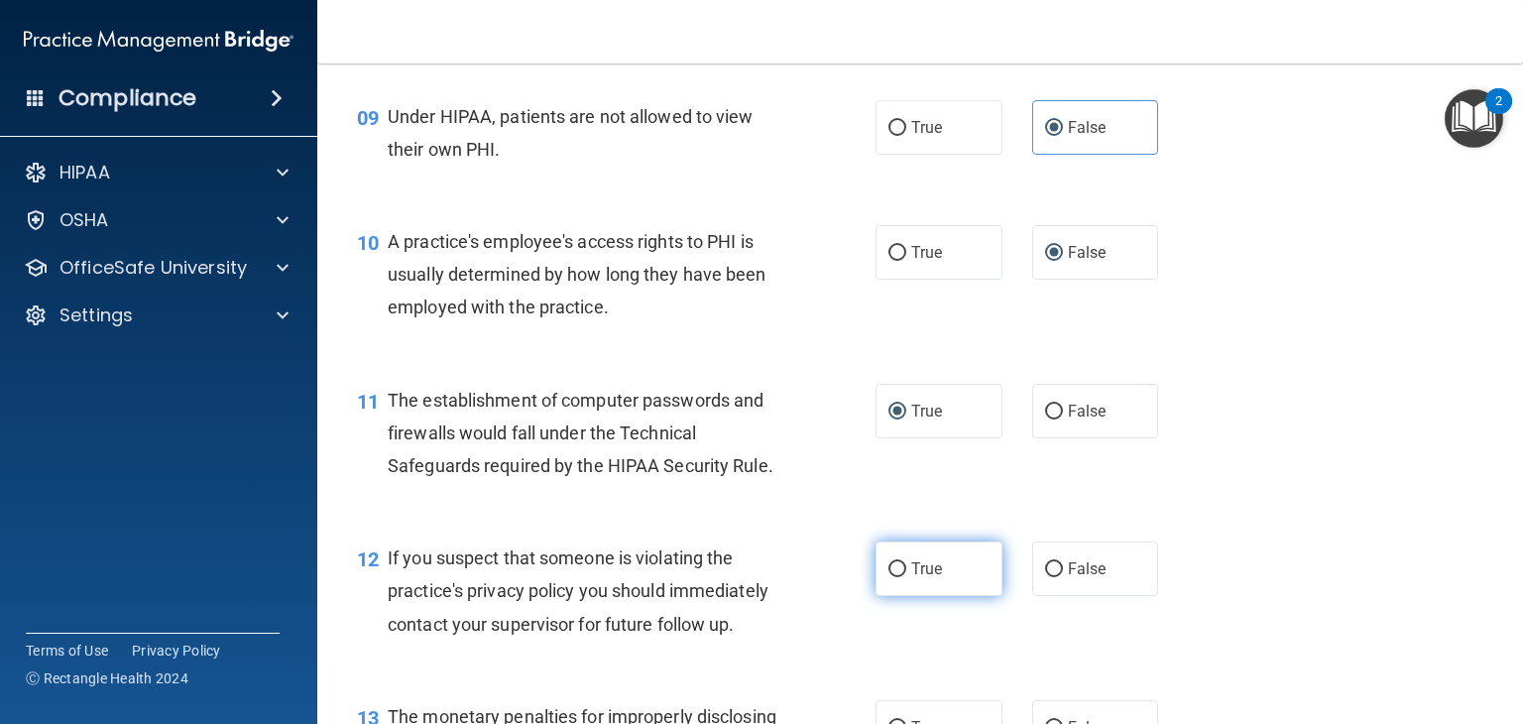
click at [884, 596] on label "True" at bounding box center [938, 568] width 127 height 55
click at [888, 577] on input "True" at bounding box center [897, 569] width 18 height 15
radio input "true"
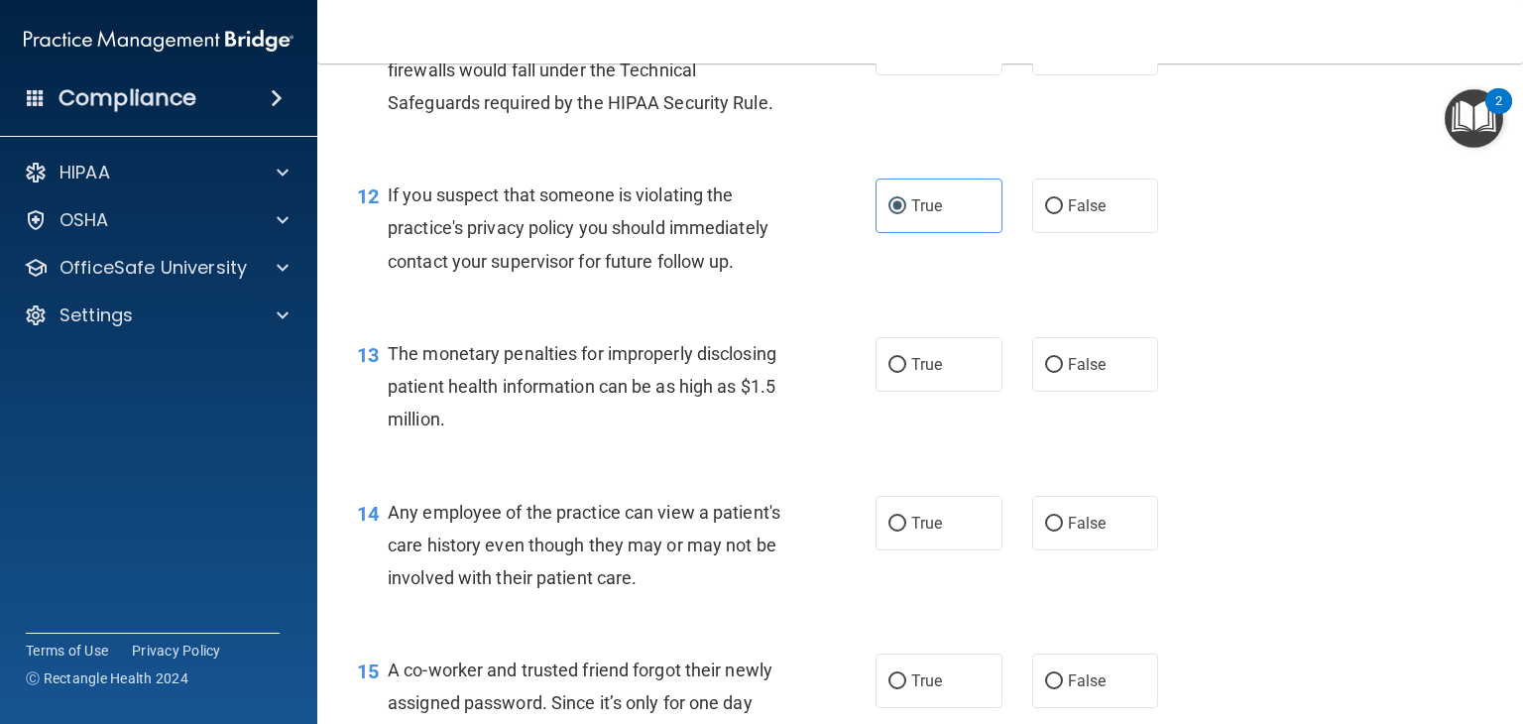
scroll to position [1825, 0]
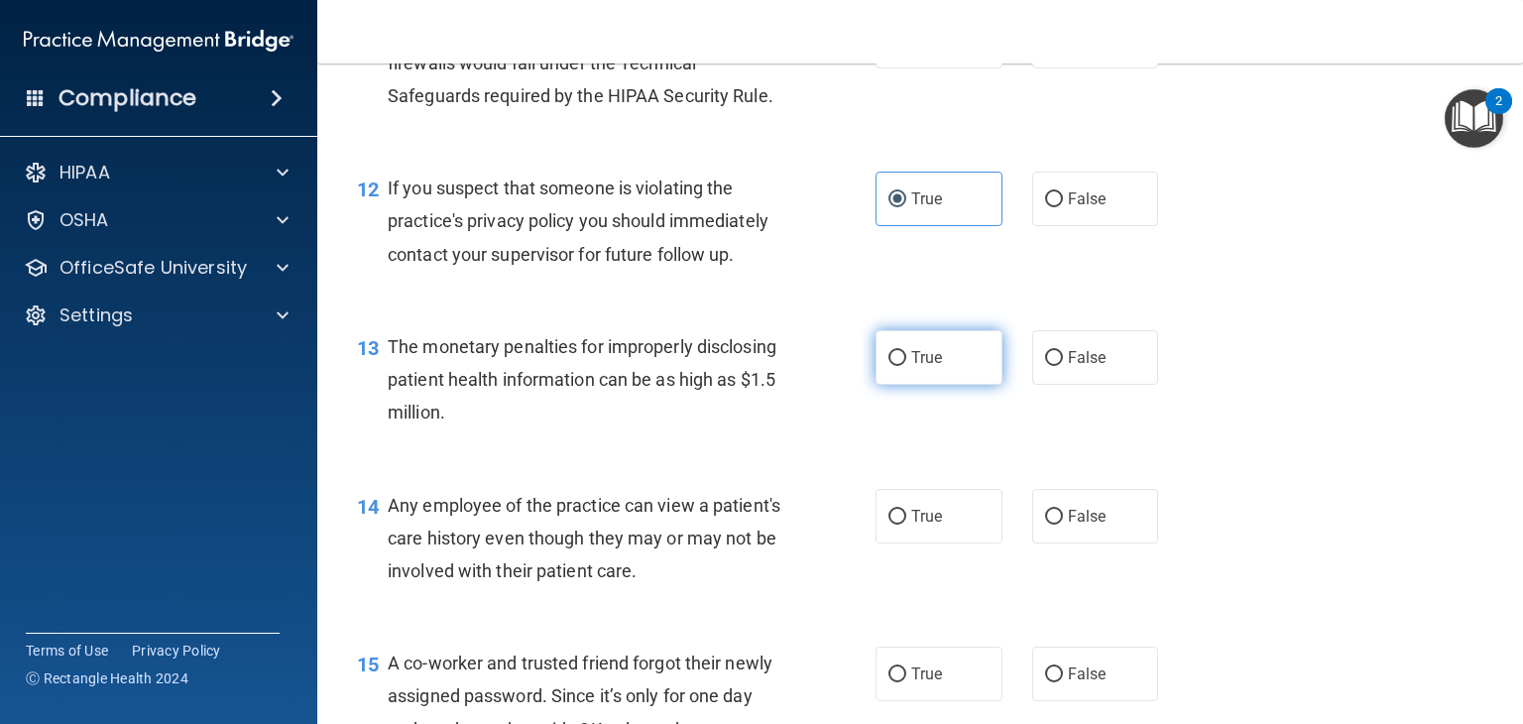
click at [892, 366] on input "True" at bounding box center [897, 358] width 18 height 15
radio input "true"
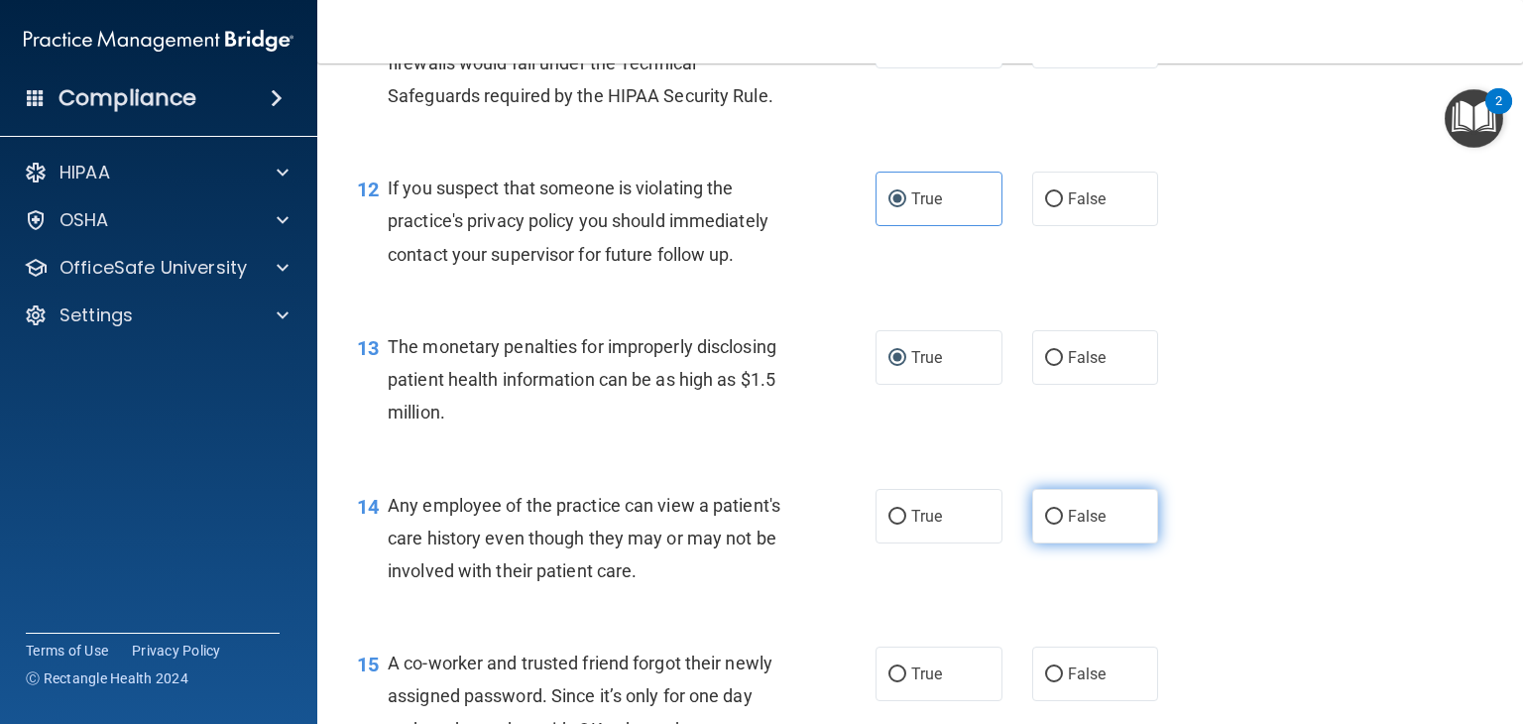
click at [1047, 525] on input "False" at bounding box center [1054, 517] width 18 height 15
radio input "true"
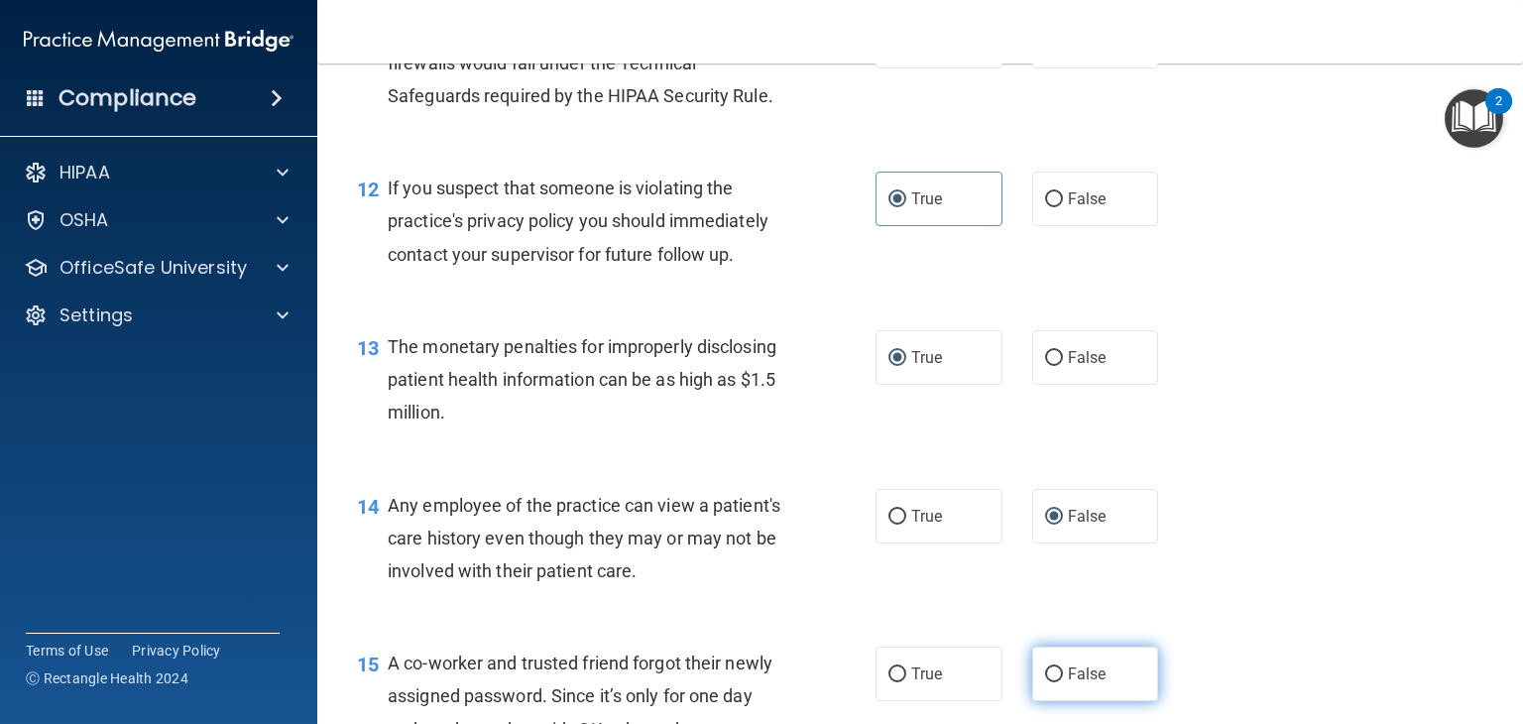
click at [1068, 683] on span "False" at bounding box center [1087, 673] width 39 height 19
click at [1061, 682] on input "False" at bounding box center [1054, 674] width 18 height 15
radio input "true"
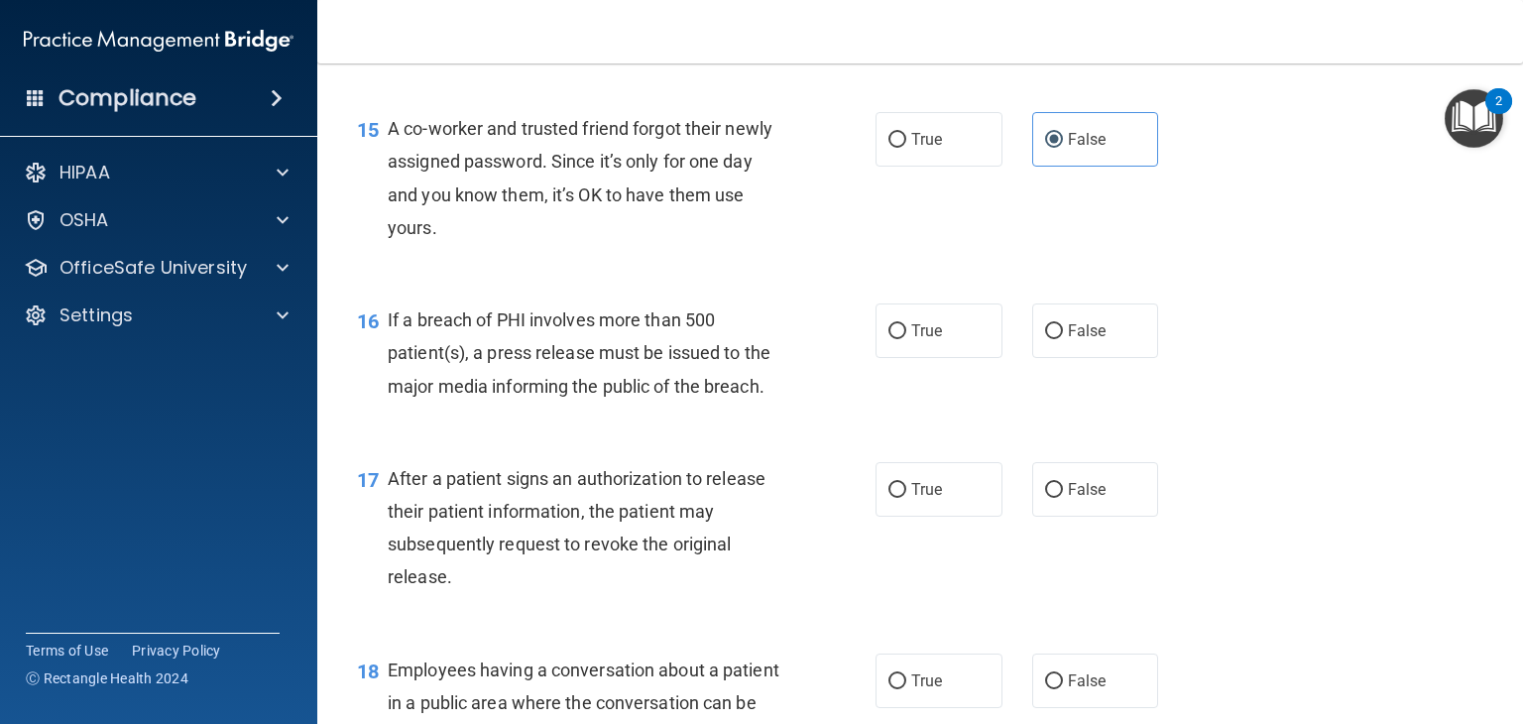
scroll to position [2368, 0]
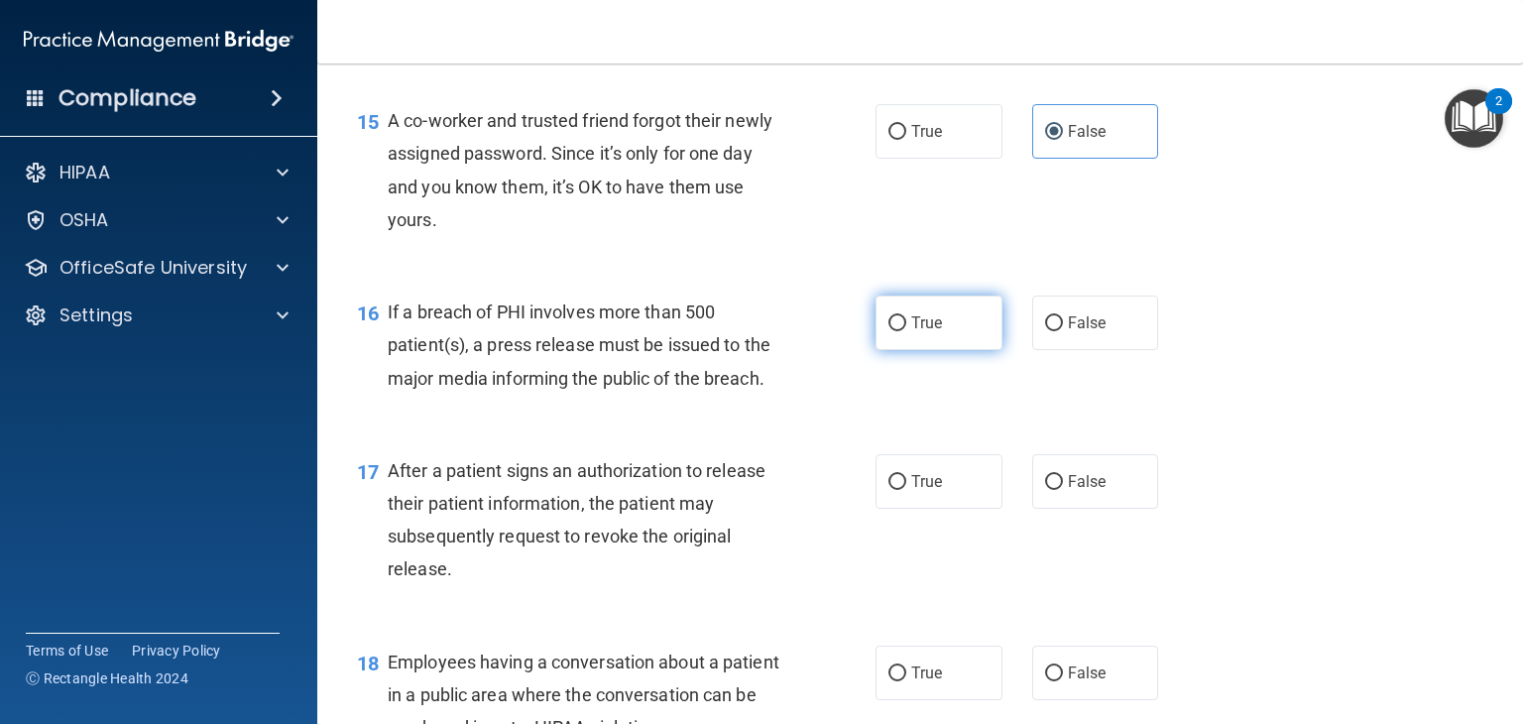
click at [952, 348] on label "True" at bounding box center [938, 322] width 127 height 55
click at [906, 331] on input "True" at bounding box center [897, 323] width 18 height 15
radio input "true"
click at [911, 491] on span "True" at bounding box center [926, 481] width 31 height 19
click at [906, 490] on input "True" at bounding box center [897, 482] width 18 height 15
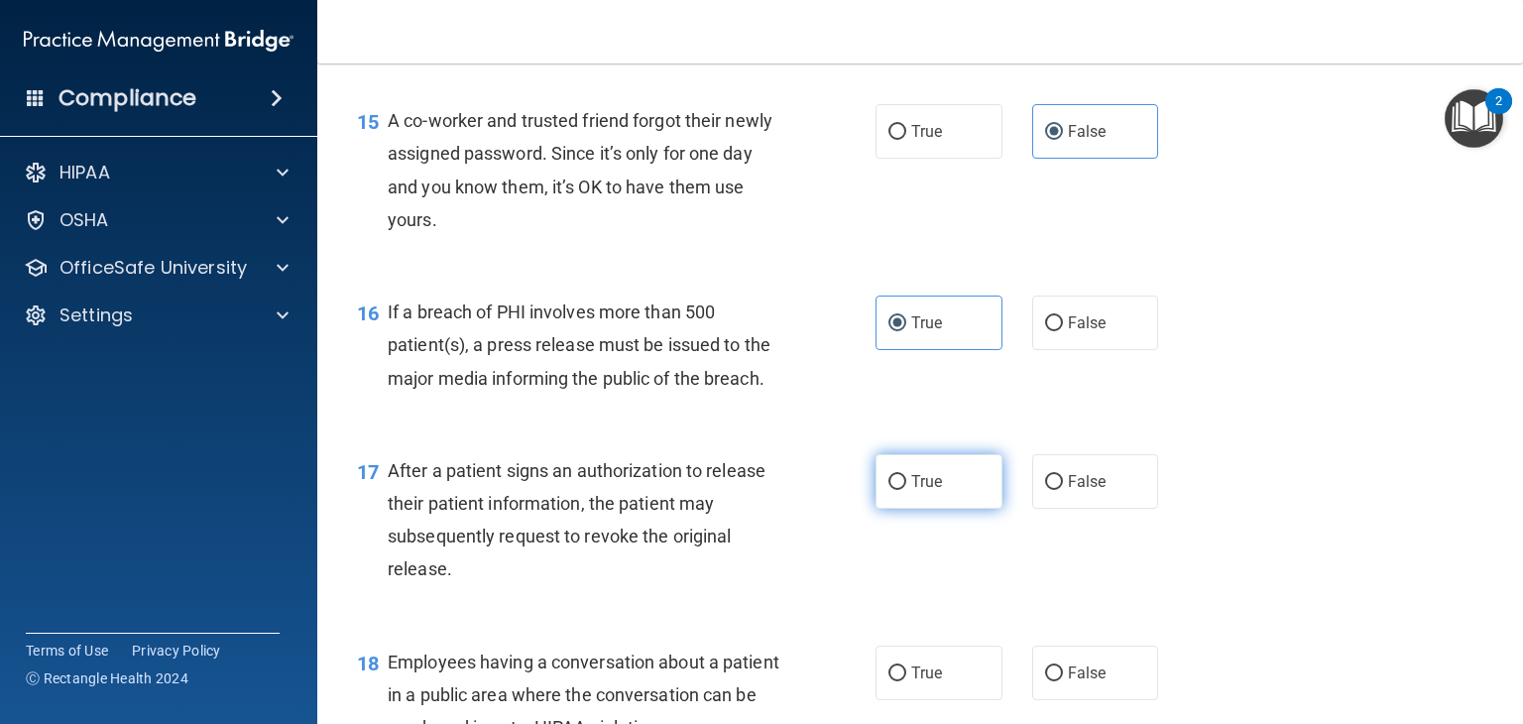
radio input "true"
click at [1079, 682] on span "False" at bounding box center [1087, 672] width 39 height 19
click at [1063, 681] on input "False" at bounding box center [1054, 673] width 18 height 15
radio input "true"
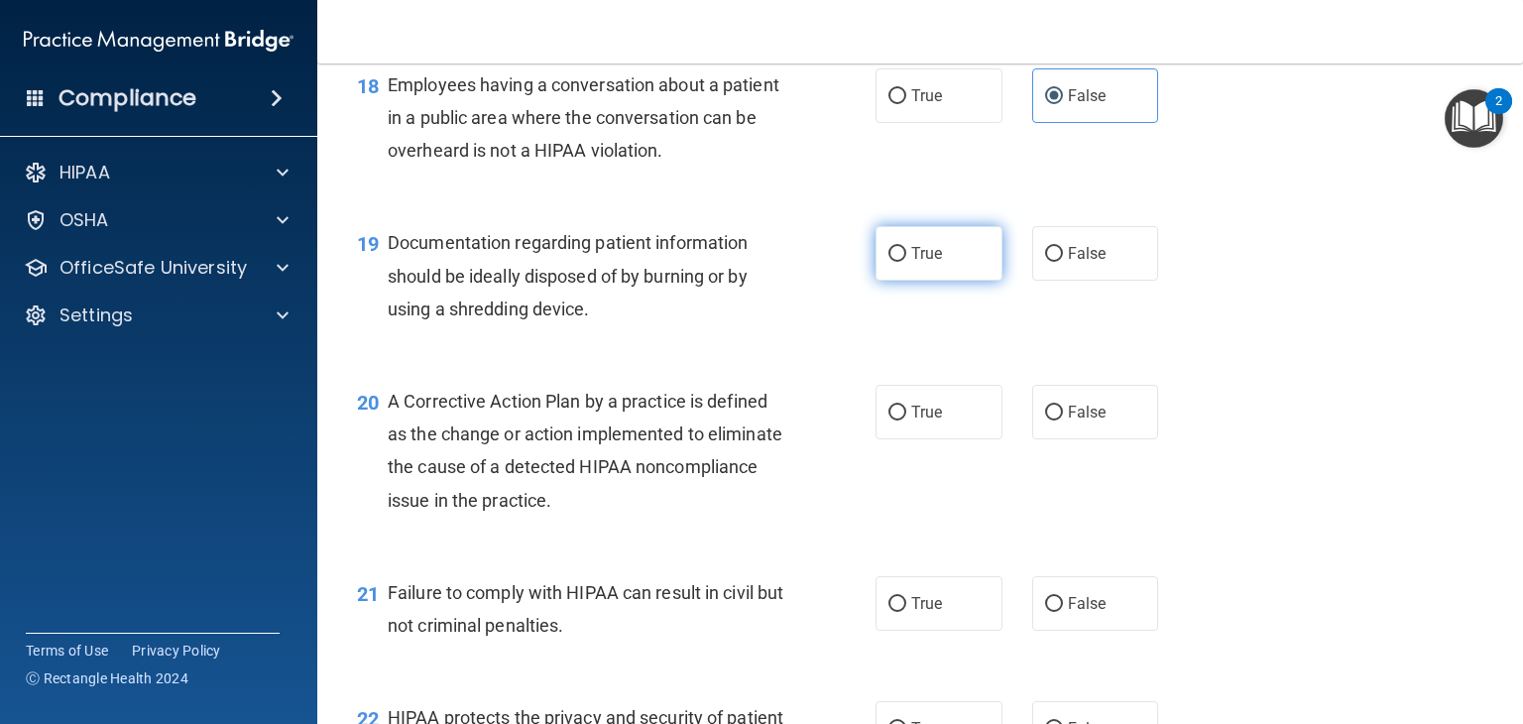
click at [932, 281] on label "True" at bounding box center [938, 253] width 127 height 55
click at [906, 262] on input "True" at bounding box center [897, 254] width 18 height 15
radio input "true"
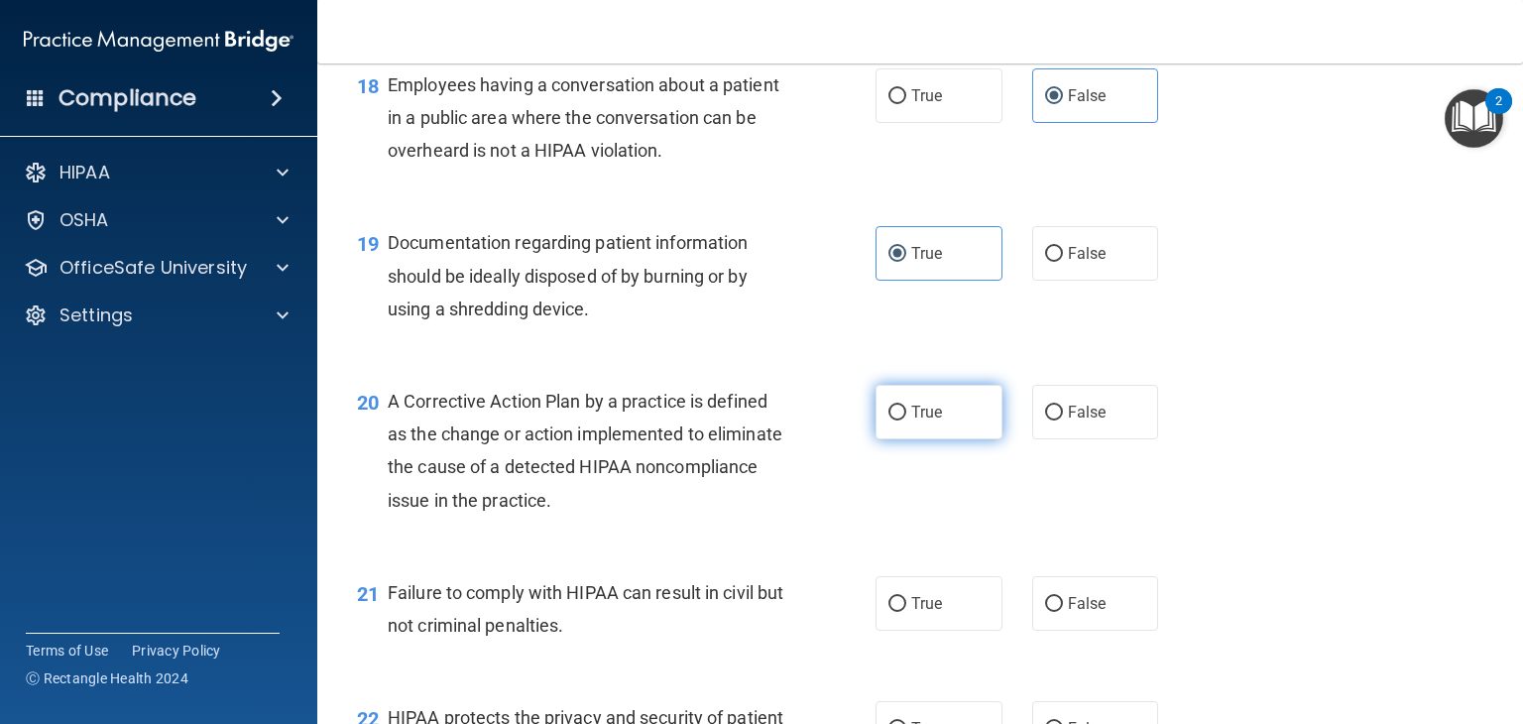
click at [912, 421] on span "True" at bounding box center [926, 412] width 31 height 19
click at [906, 420] on input "True" at bounding box center [897, 413] width 18 height 15
radio input "true"
click at [1053, 474] on div "20 A Corrective Action Plan by a practice is defined as the change or action im…" at bounding box center [920, 455] width 1156 height 191
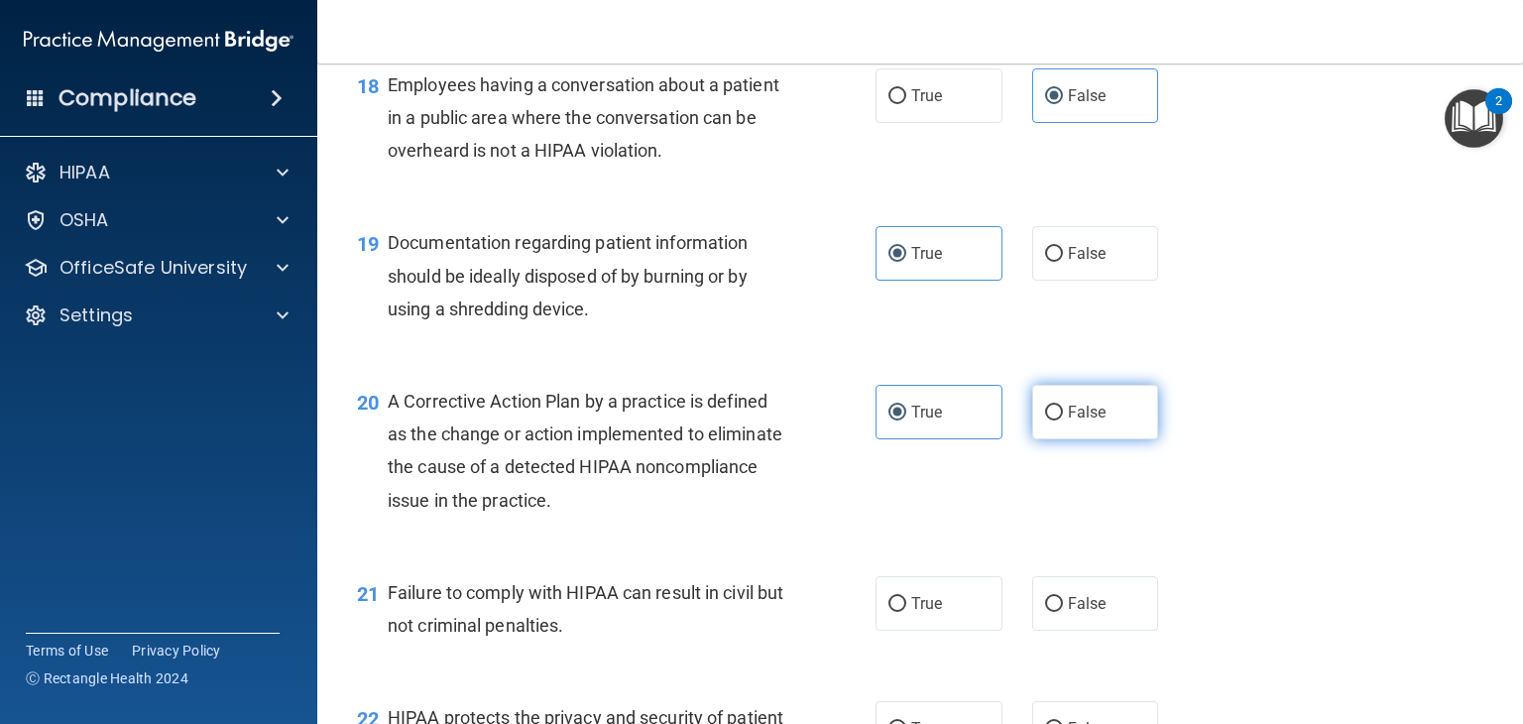
click at [1051, 439] on label "False" at bounding box center [1095, 412] width 127 height 55
click at [1051, 420] on input "False" at bounding box center [1054, 413] width 18 height 15
radio input "true"
radio input "false"
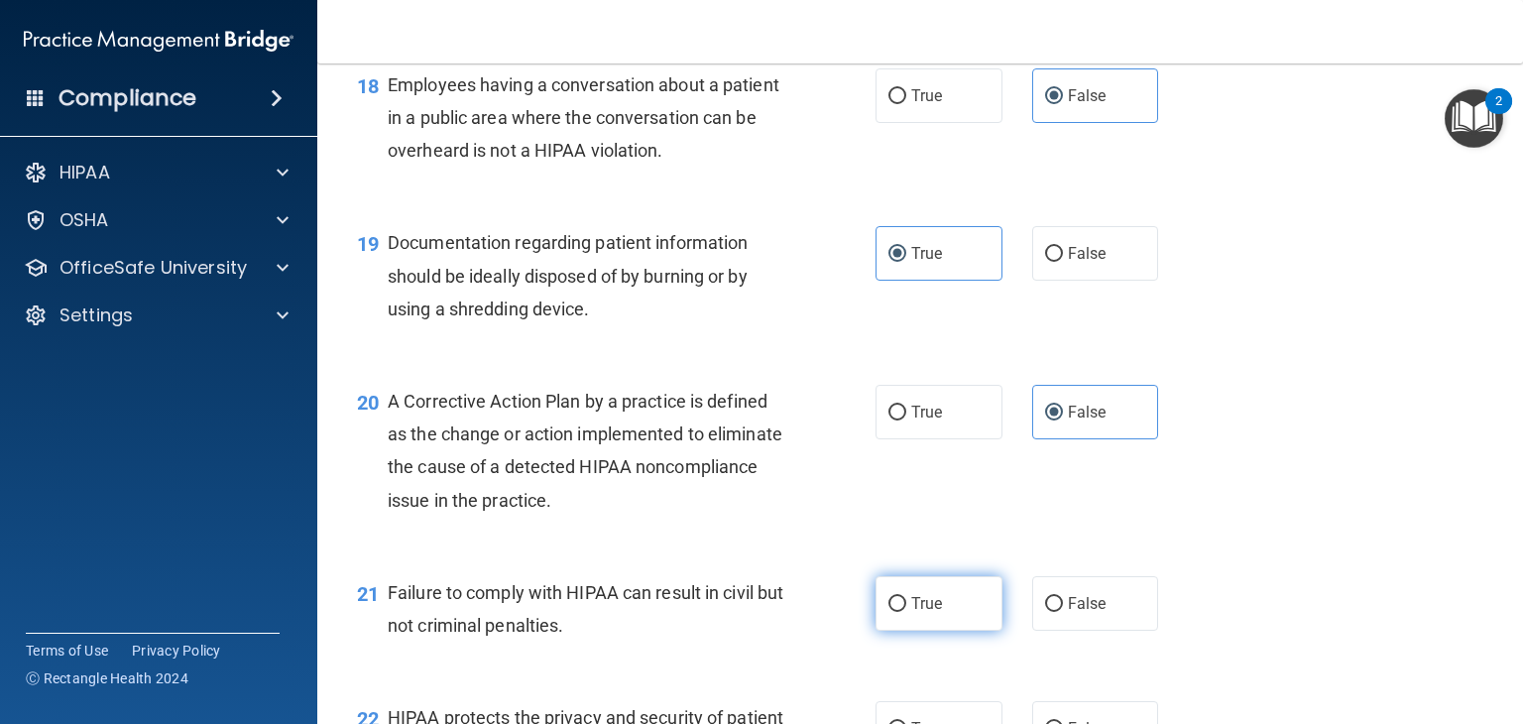
click at [919, 613] on span "True" at bounding box center [926, 603] width 31 height 19
click at [906, 612] on input "True" at bounding box center [897, 604] width 18 height 15
radio input "true"
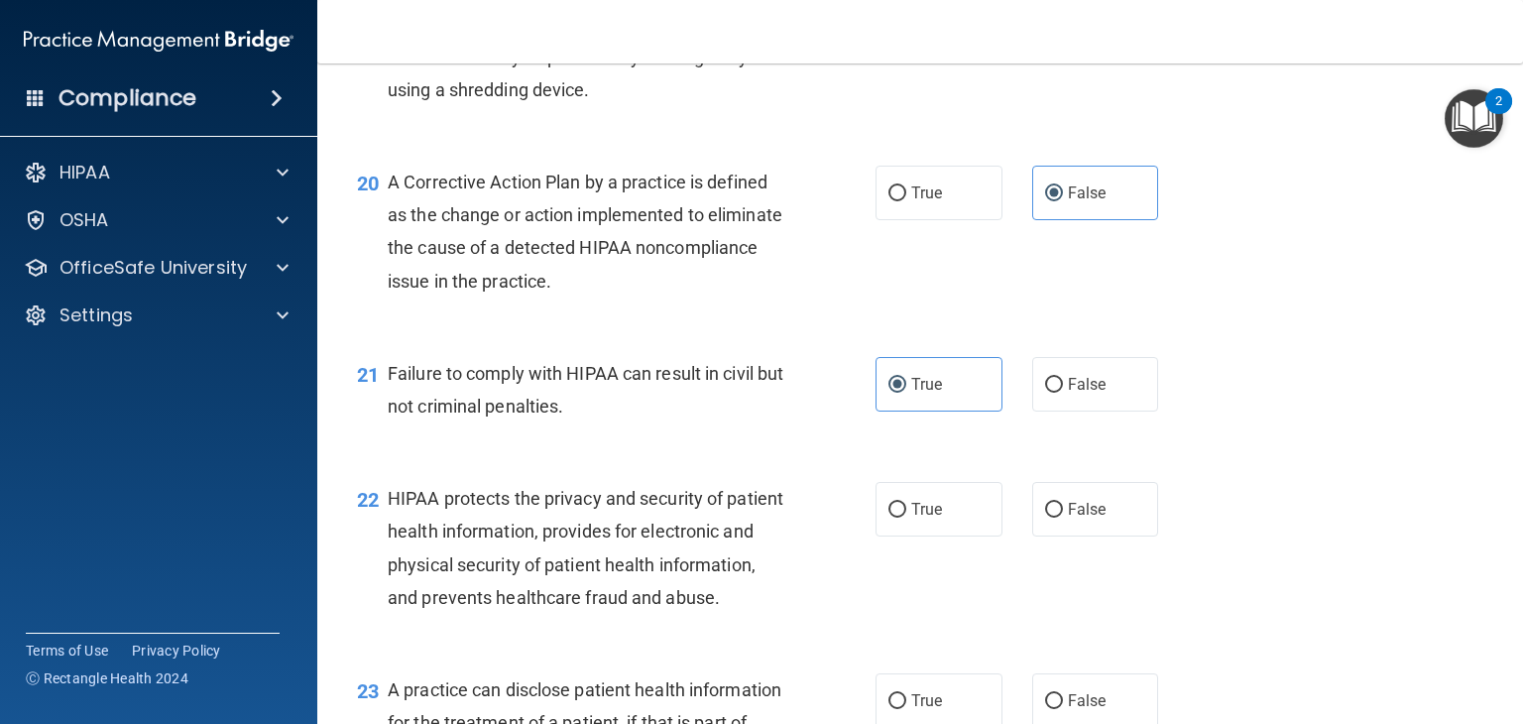
scroll to position [3170, 0]
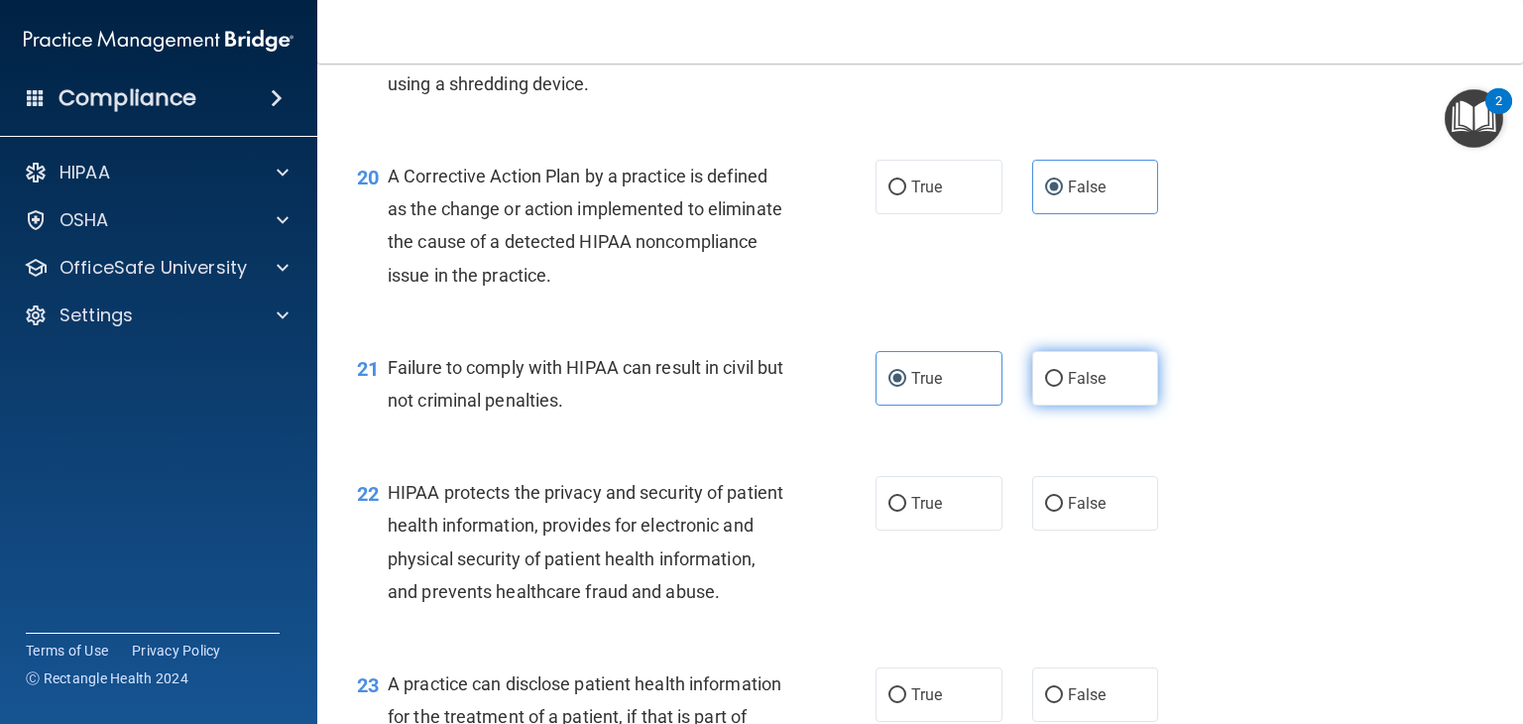
click at [1071, 388] on span "False" at bounding box center [1087, 378] width 39 height 19
click at [1063, 387] on input "False" at bounding box center [1054, 379] width 18 height 15
radio input "true"
radio input "false"
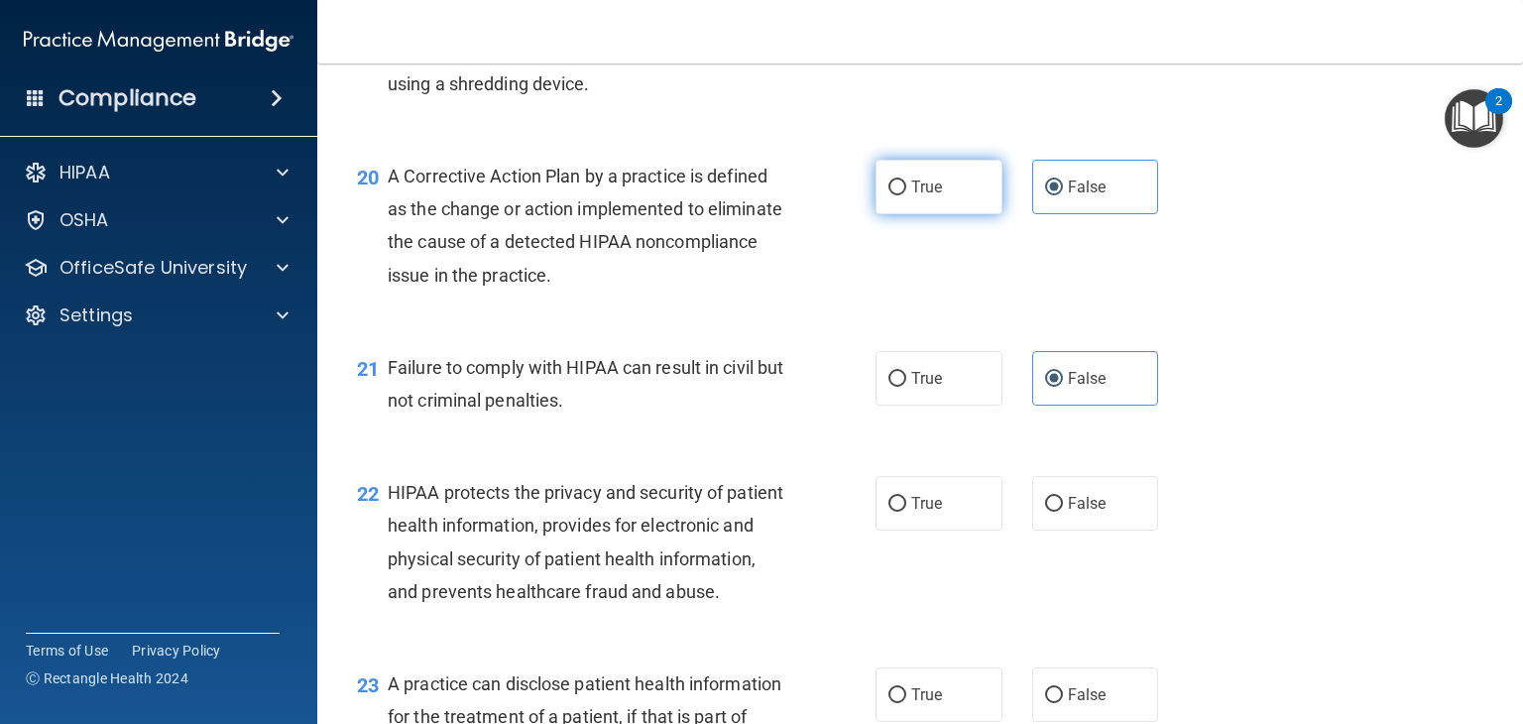
click at [896, 206] on label "True" at bounding box center [938, 187] width 127 height 55
click at [896, 195] on input "True" at bounding box center [897, 187] width 18 height 15
radio input "true"
radio input "false"
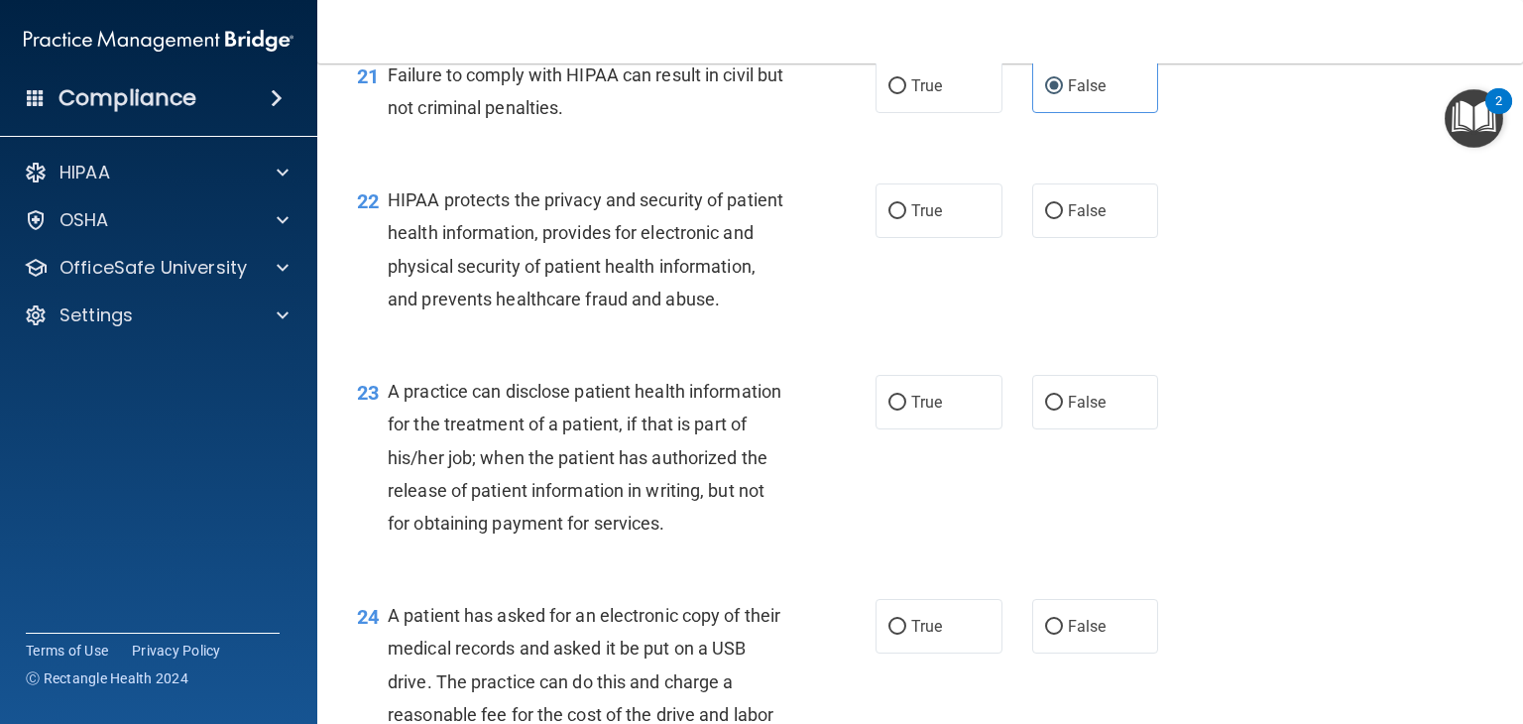
scroll to position [3470, 0]
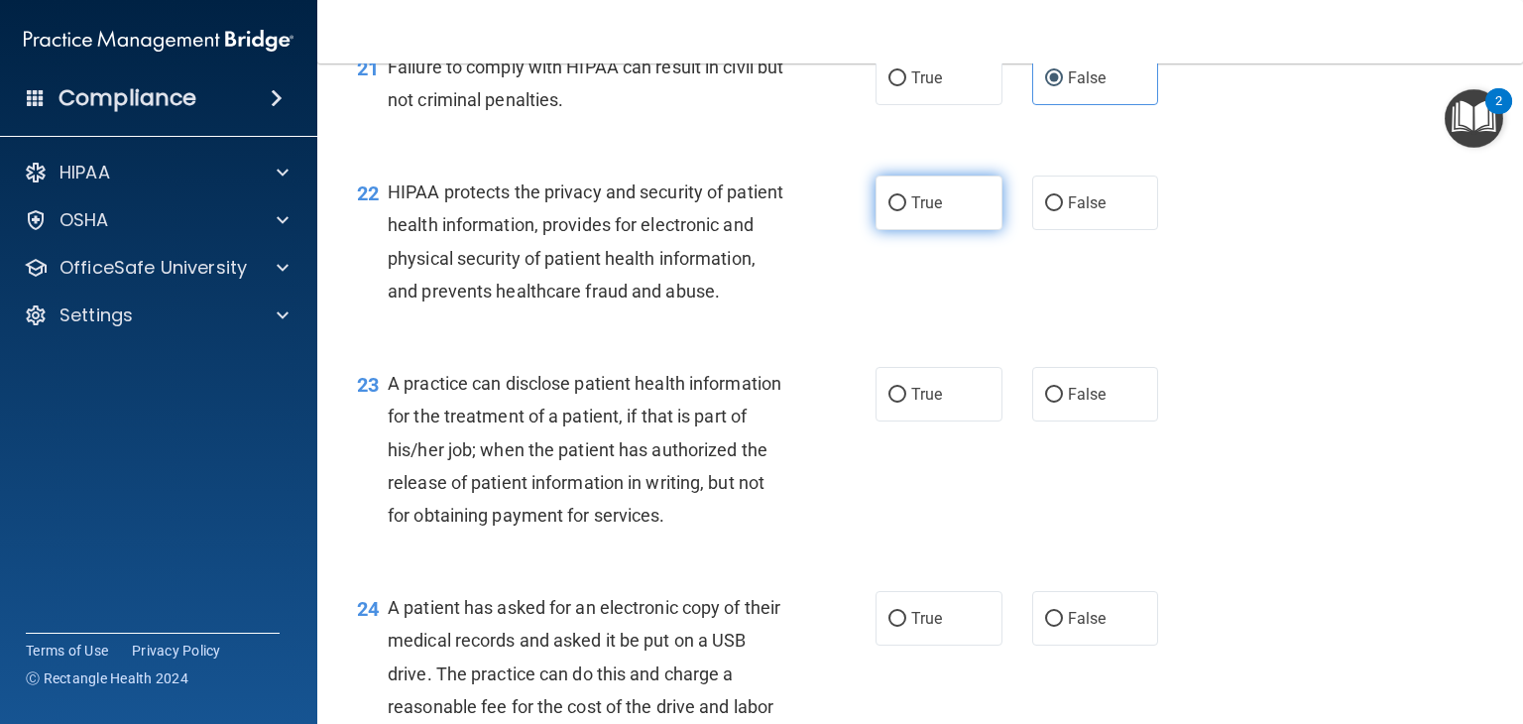
click at [920, 230] on label "True" at bounding box center [938, 202] width 127 height 55
click at [906, 211] on input "True" at bounding box center [897, 203] width 18 height 15
radio input "true"
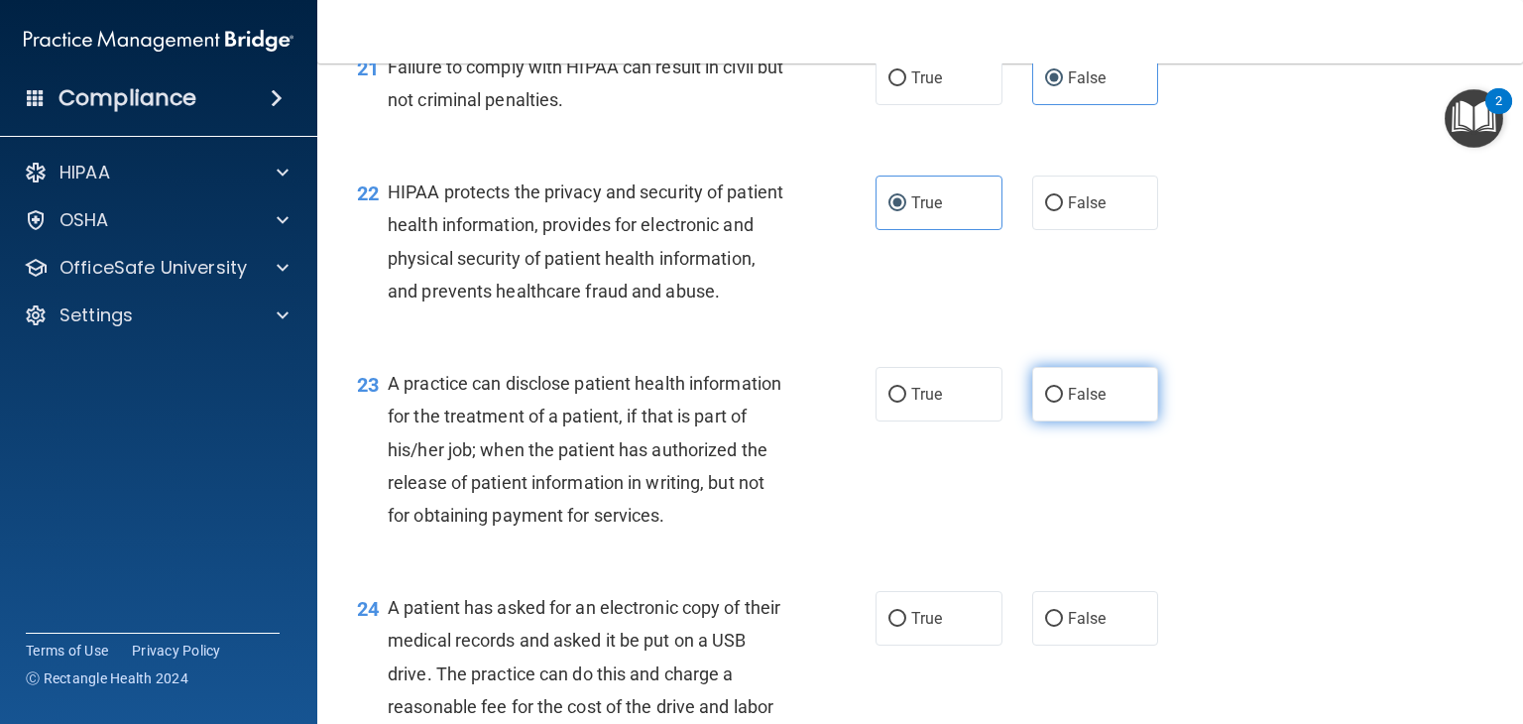
click at [1048, 403] on input "False" at bounding box center [1054, 395] width 18 height 15
radio input "true"
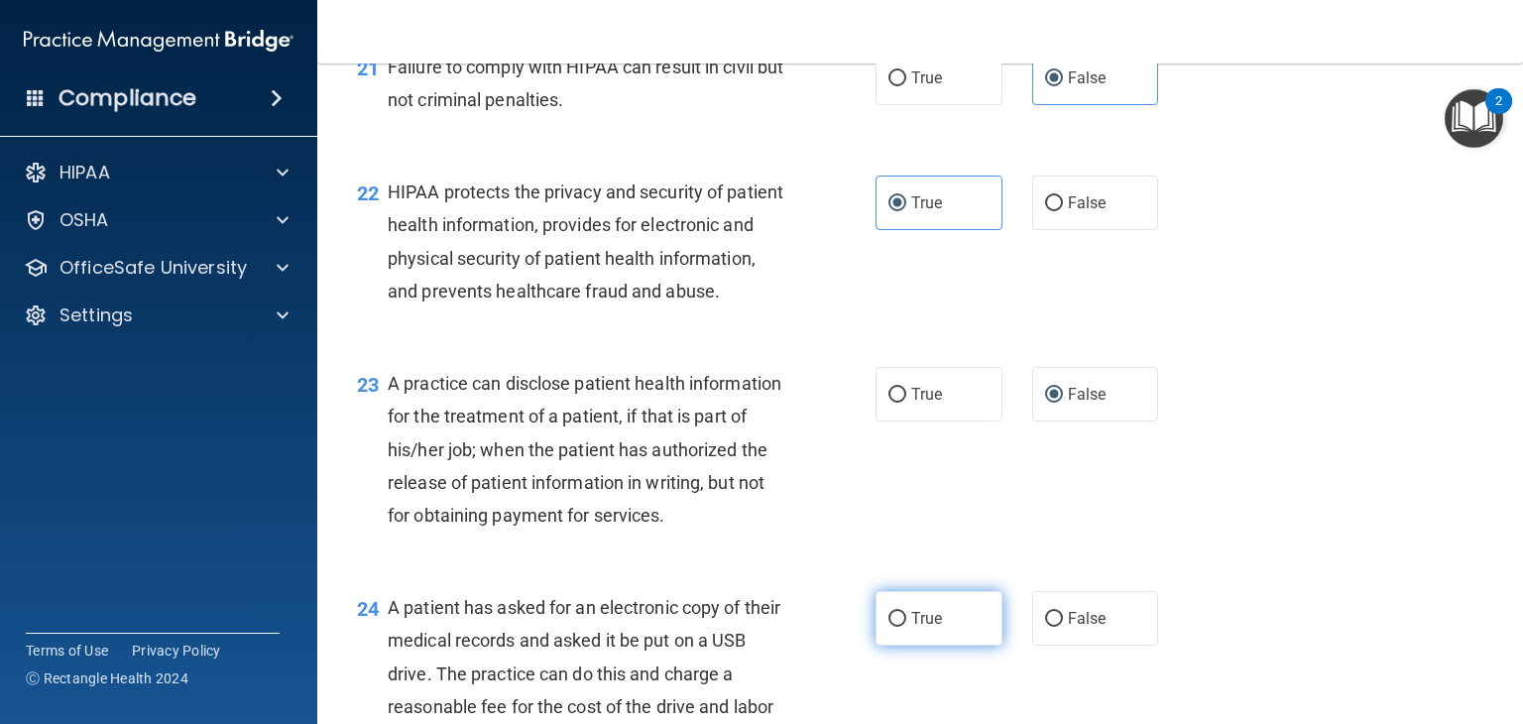
click at [916, 645] on label "True" at bounding box center [938, 618] width 127 height 55
click at [906, 627] on input "True" at bounding box center [897, 619] width 18 height 15
radio input "true"
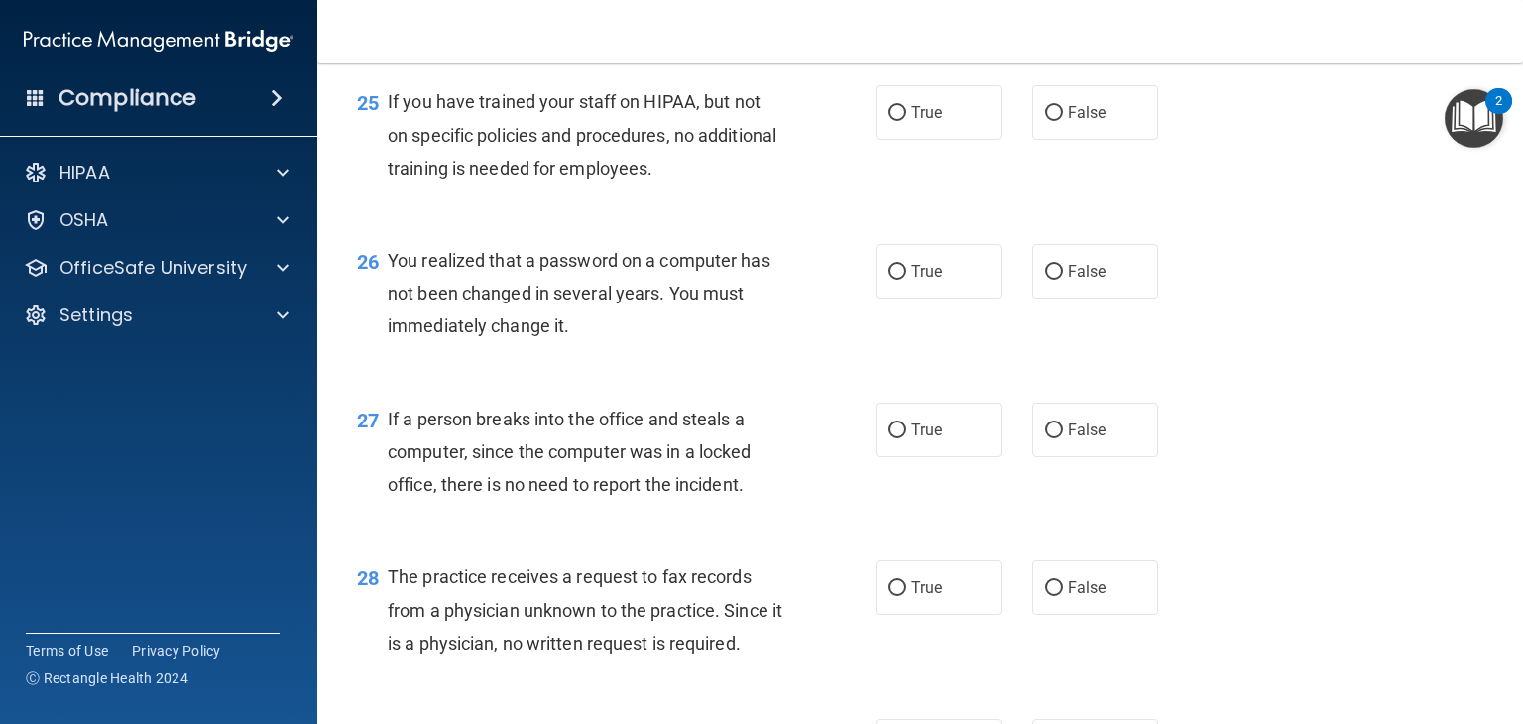
scroll to position [4214, 0]
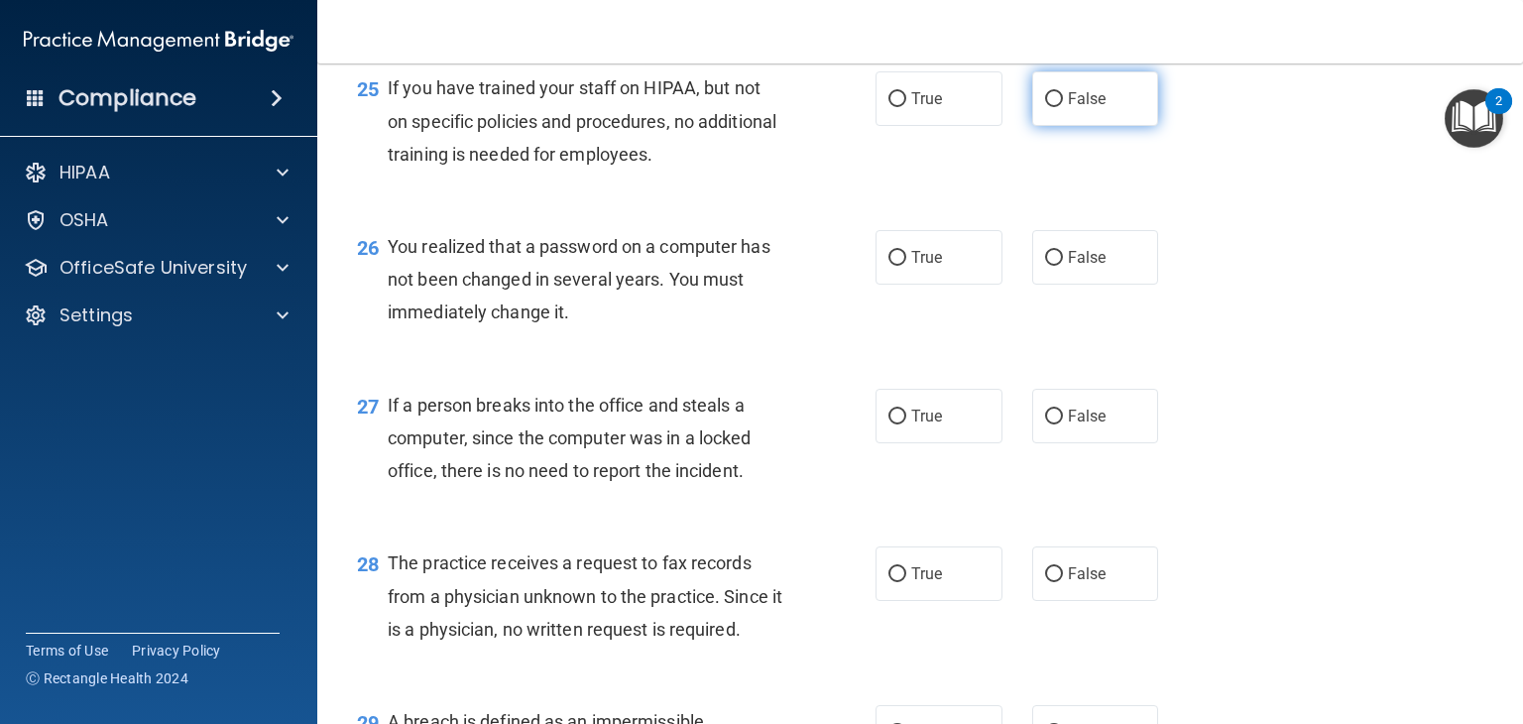
click at [1068, 108] on span "False" at bounding box center [1087, 98] width 39 height 19
click at [1059, 107] on input "False" at bounding box center [1054, 99] width 18 height 15
radio input "true"
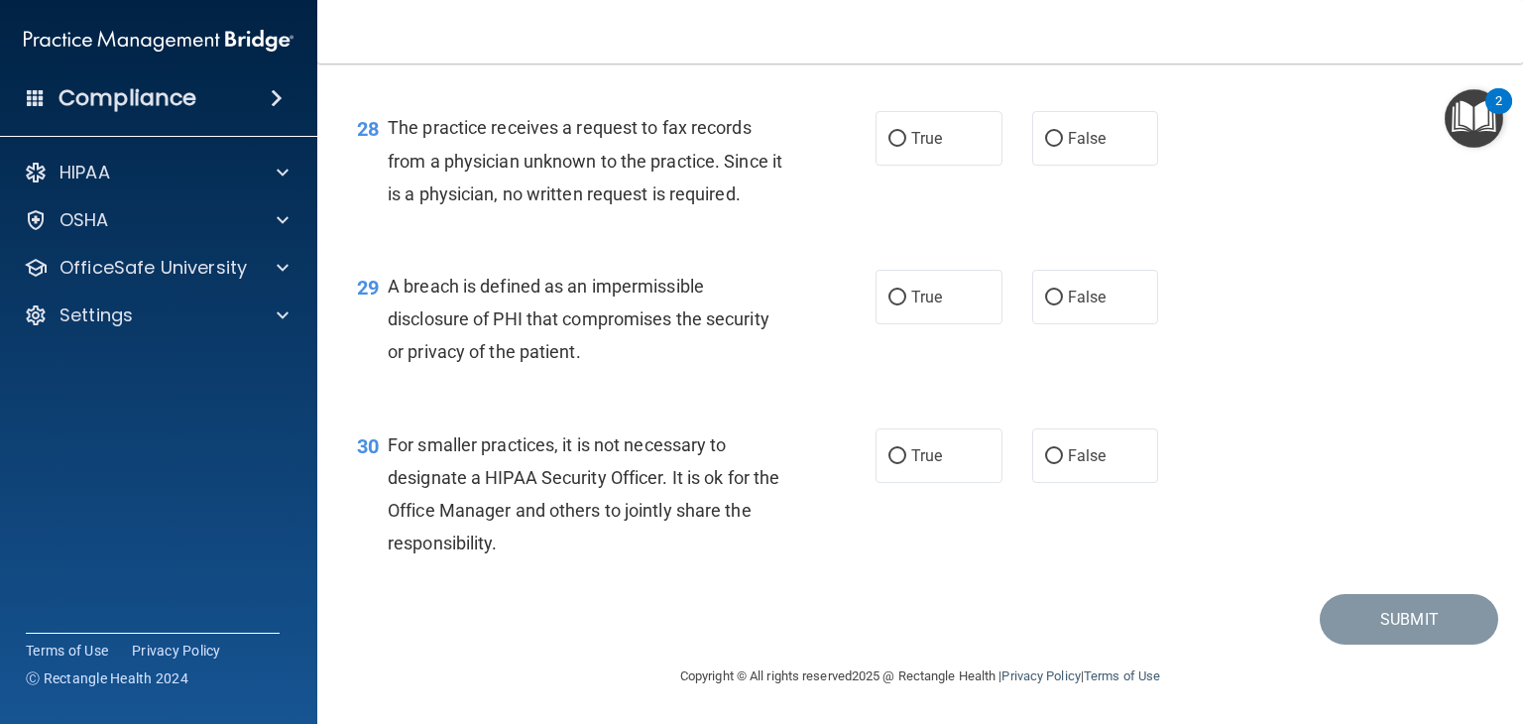
scroll to position [4748, 0]
click at [1073, 479] on label "False" at bounding box center [1095, 455] width 127 height 55
click at [1063, 464] on input "False" at bounding box center [1054, 456] width 18 height 15
radio input "true"
click at [896, 295] on input "True" at bounding box center [897, 298] width 18 height 15
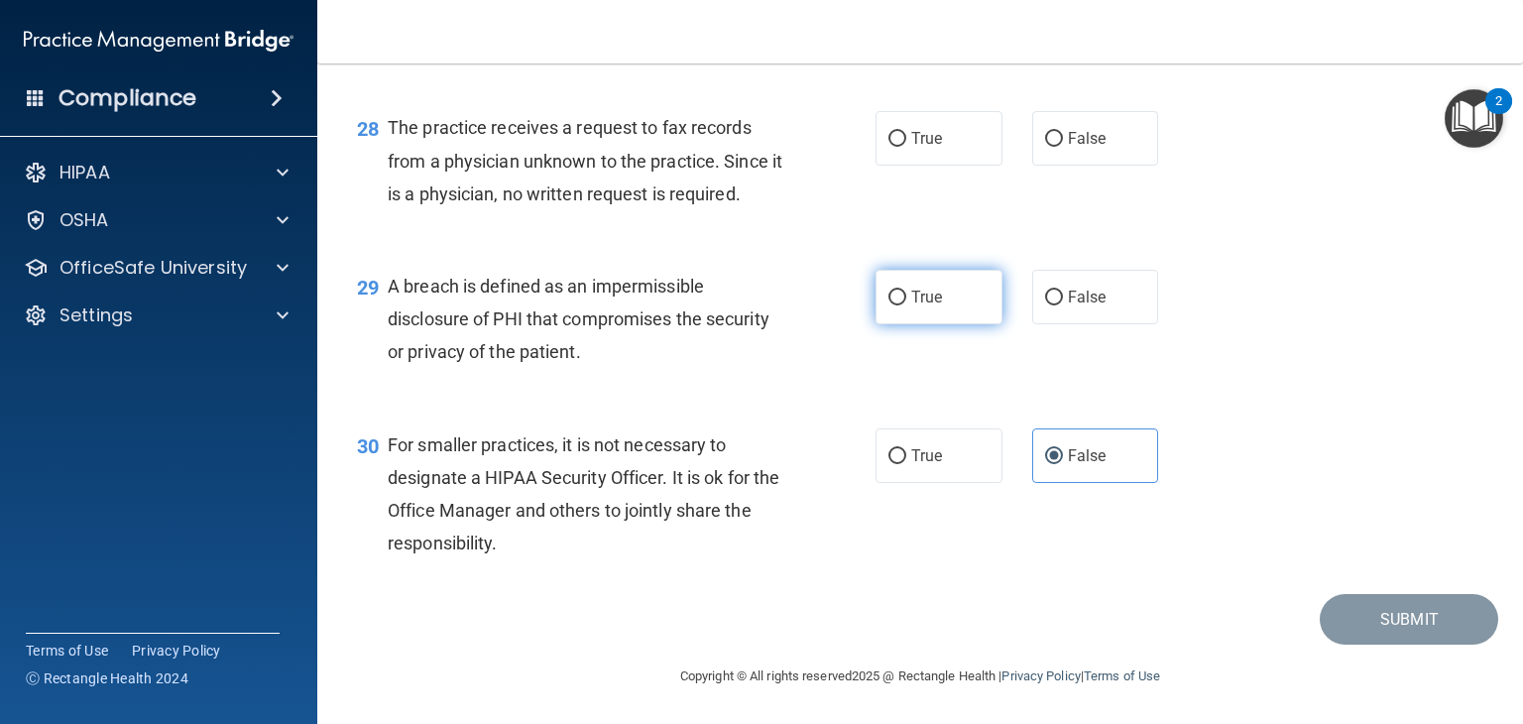
radio input "true"
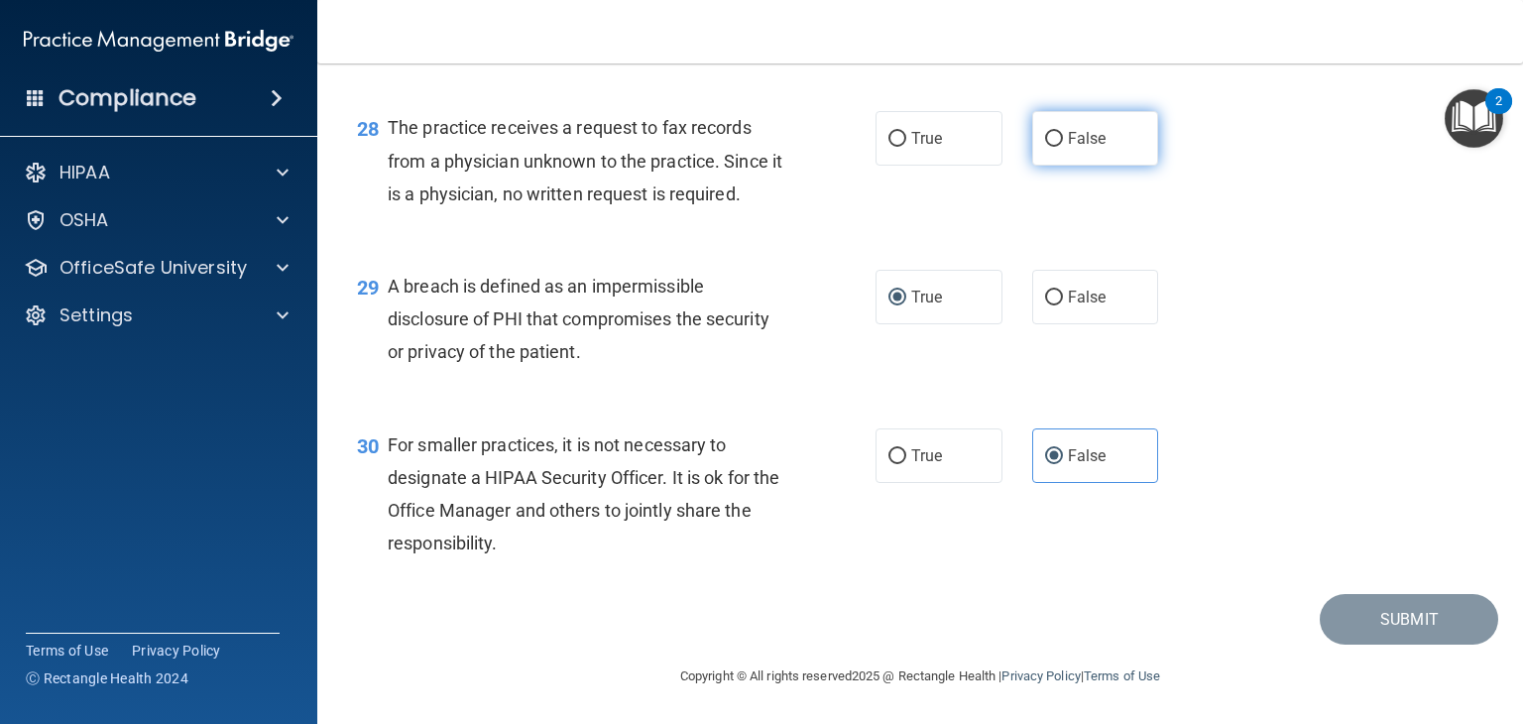
click at [1126, 123] on label "False" at bounding box center [1095, 138] width 127 height 55
click at [1063, 132] on input "False" at bounding box center [1054, 139] width 18 height 15
radio input "true"
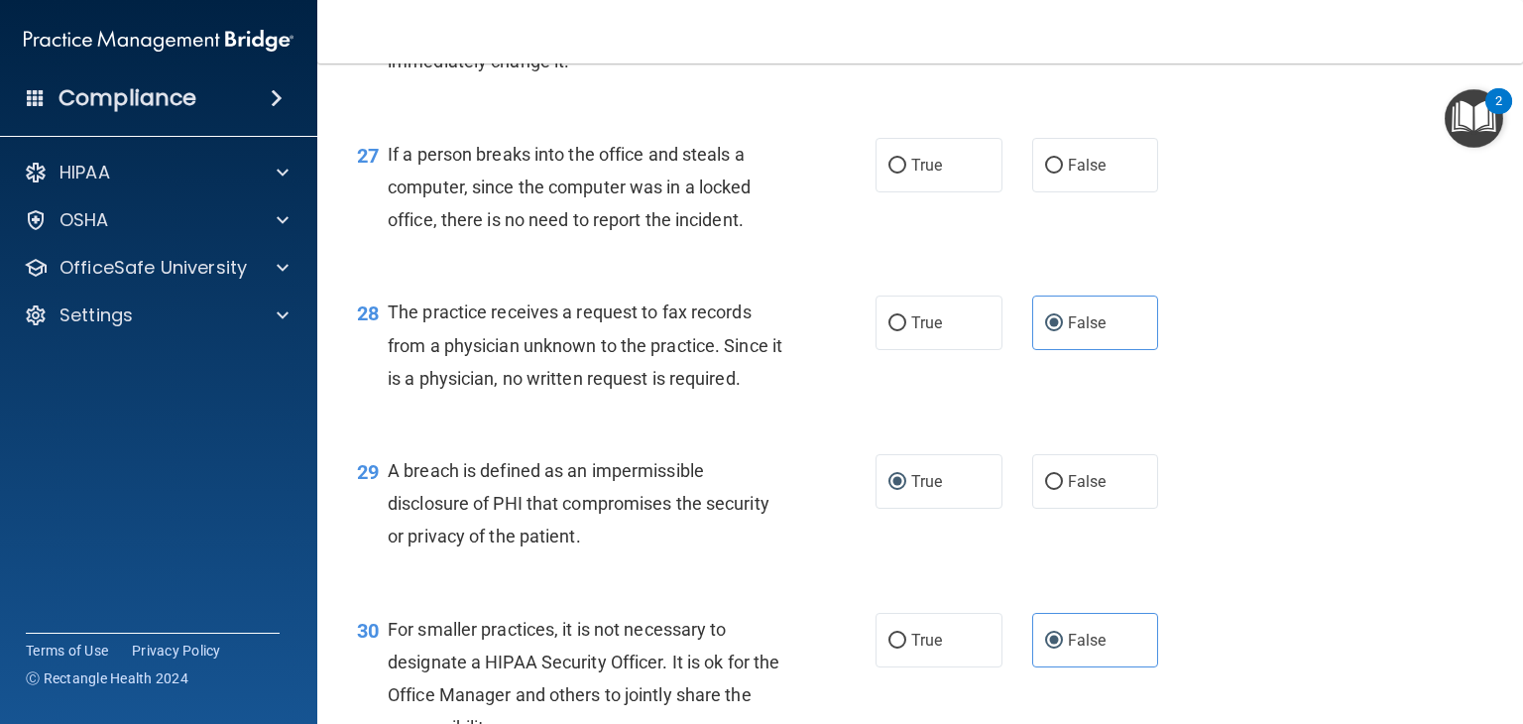
scroll to position [4423, 0]
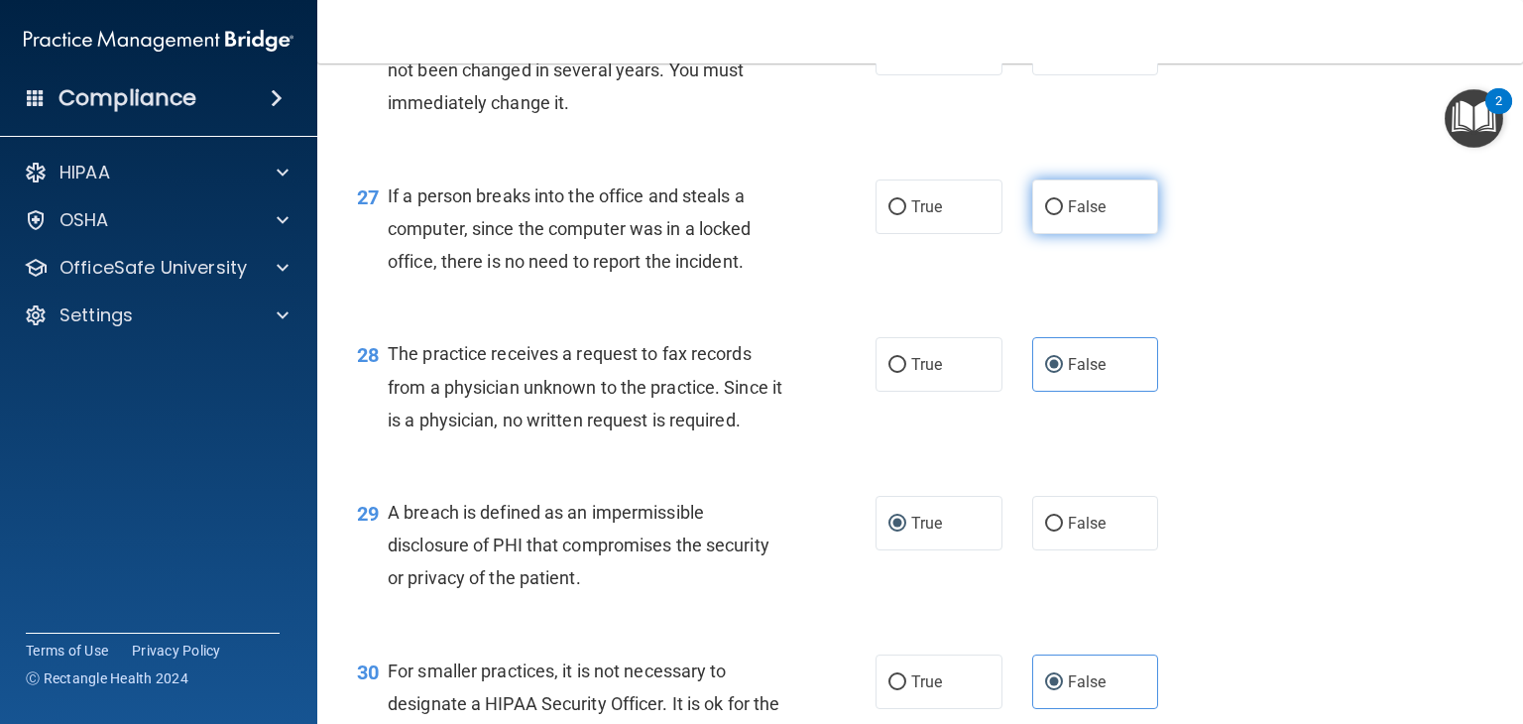
click at [1072, 216] on span "False" at bounding box center [1087, 206] width 39 height 19
click at [1063, 215] on input "False" at bounding box center [1054, 207] width 18 height 15
radio input "true"
click at [883, 75] on label "True" at bounding box center [938, 48] width 127 height 55
click at [888, 57] on input "True" at bounding box center [897, 49] width 18 height 15
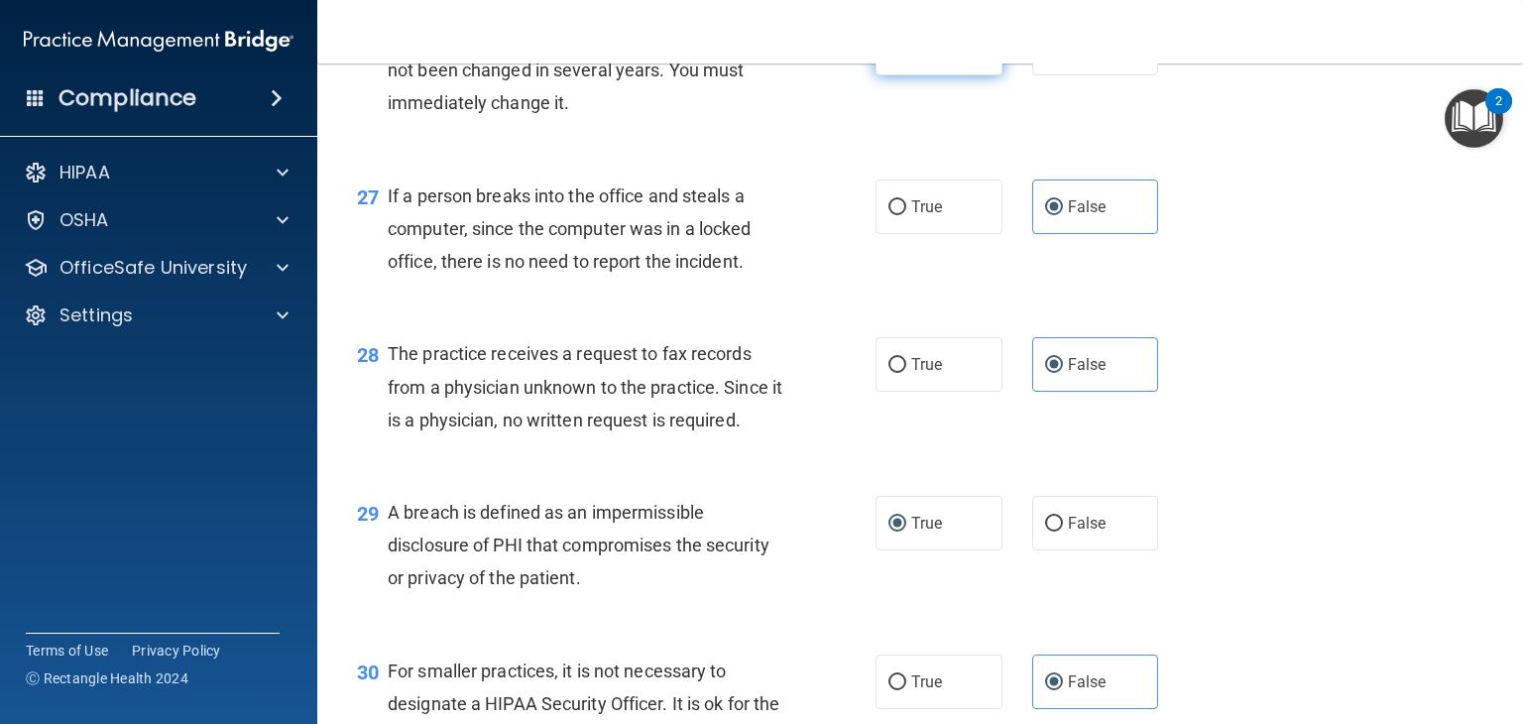
radio input "true"
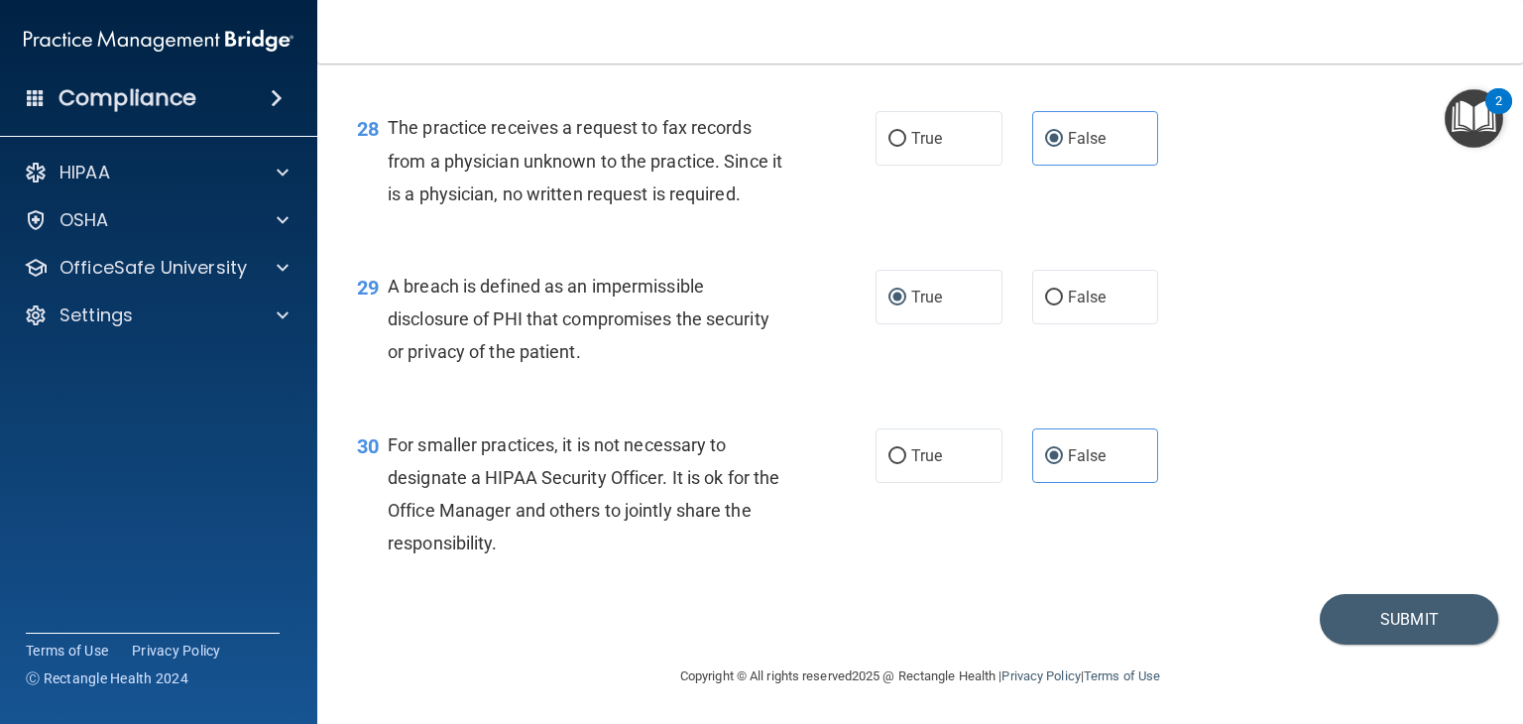
scroll to position [4748, 0]
click at [1404, 624] on button "Submit" at bounding box center [1409, 619] width 178 height 51
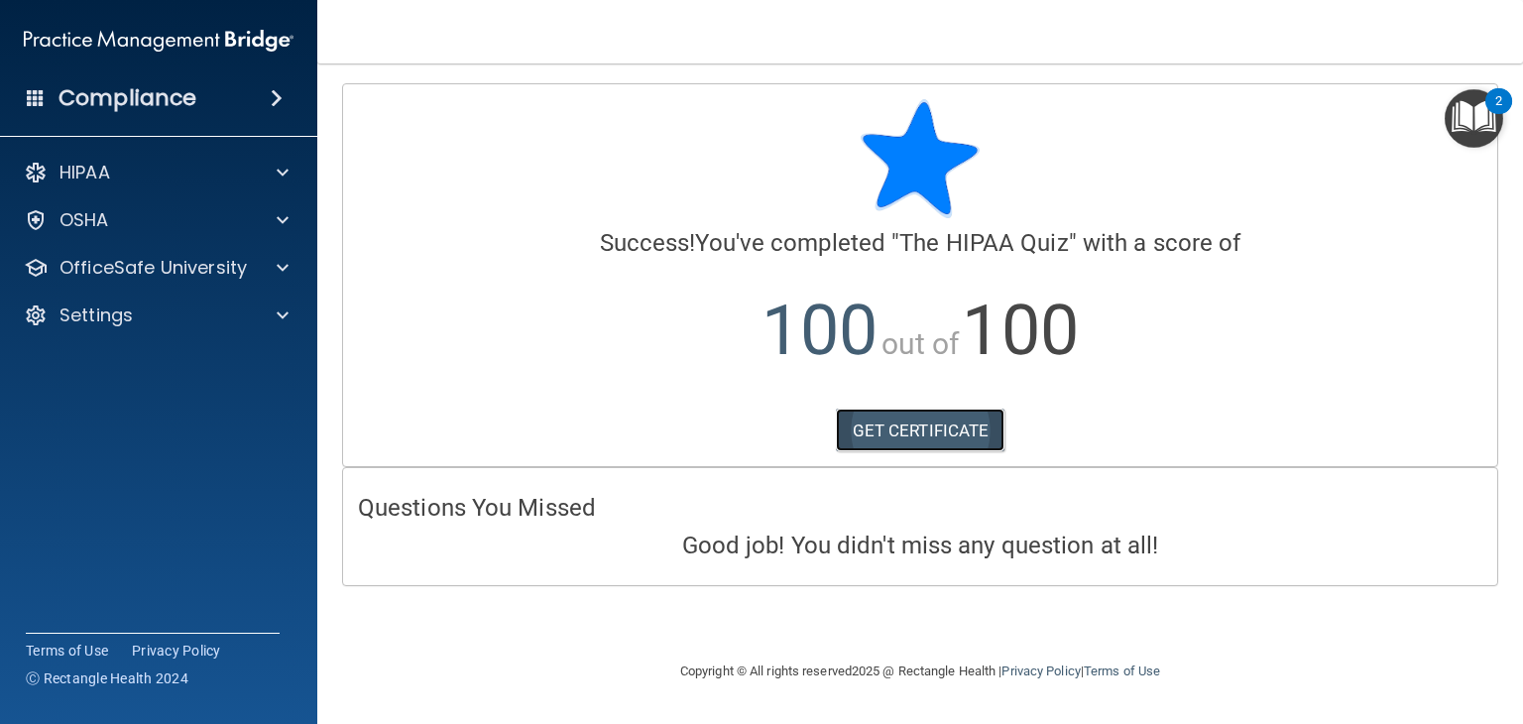
click at [906, 426] on link "GET CERTIFICATE" at bounding box center [921, 430] width 170 height 44
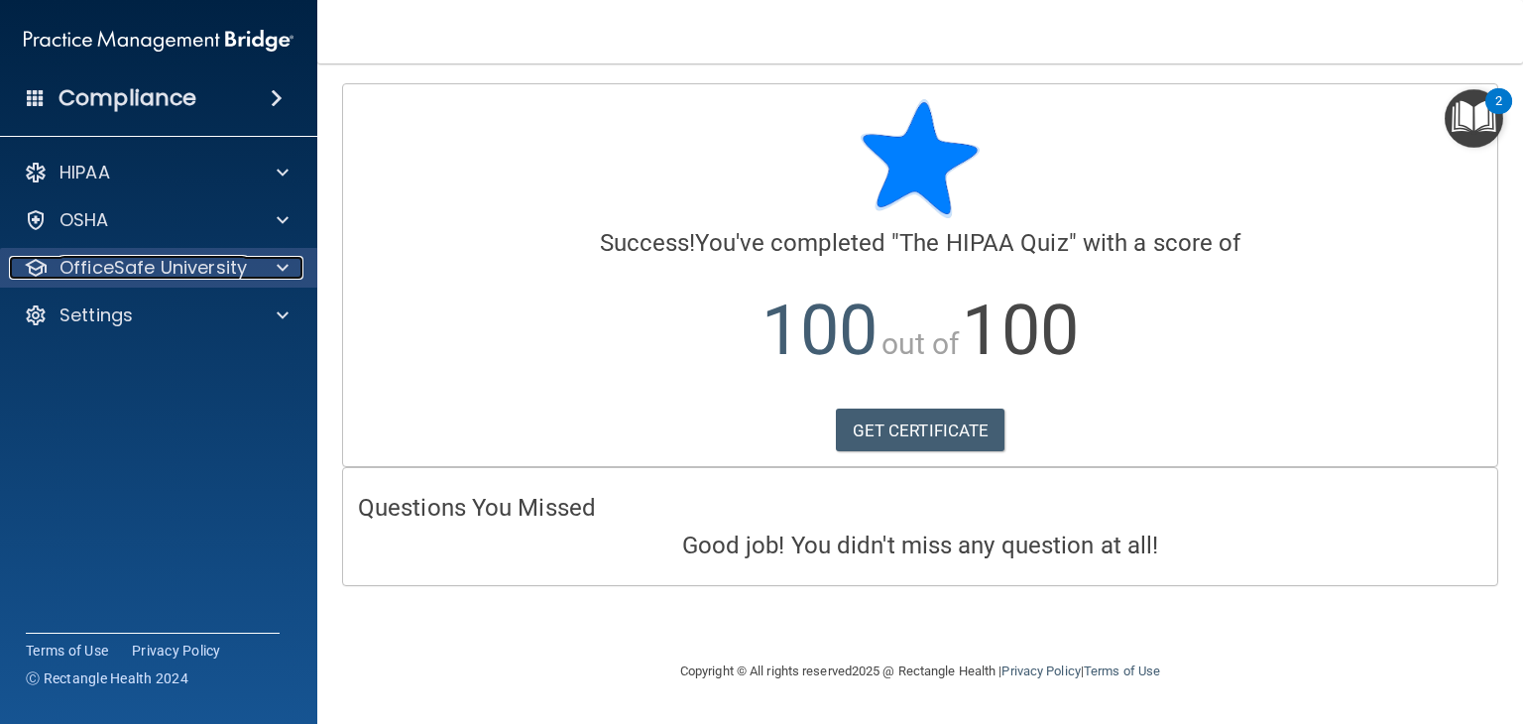
click at [220, 271] on p "OfficeSafe University" at bounding box center [152, 268] width 187 height 24
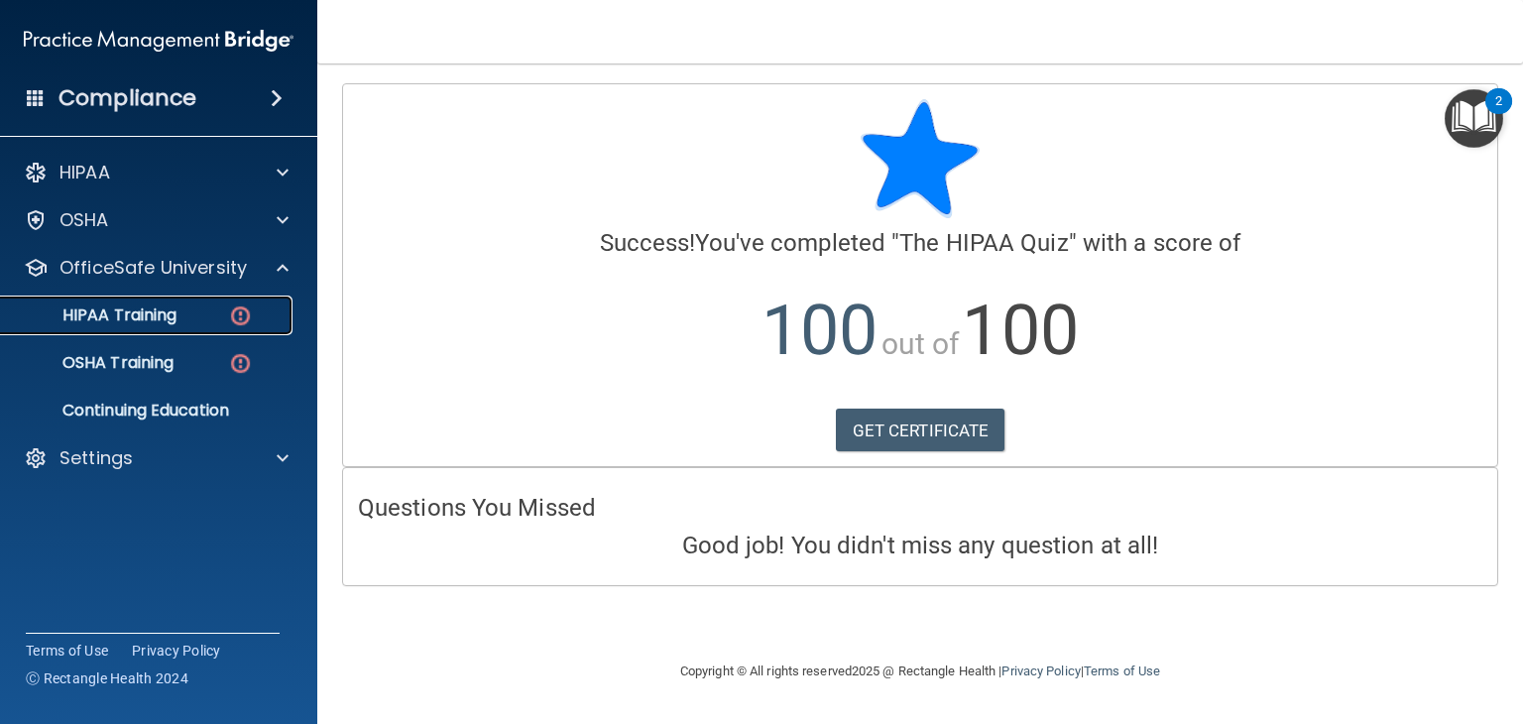
click at [164, 321] on p "HIPAA Training" at bounding box center [95, 315] width 164 height 20
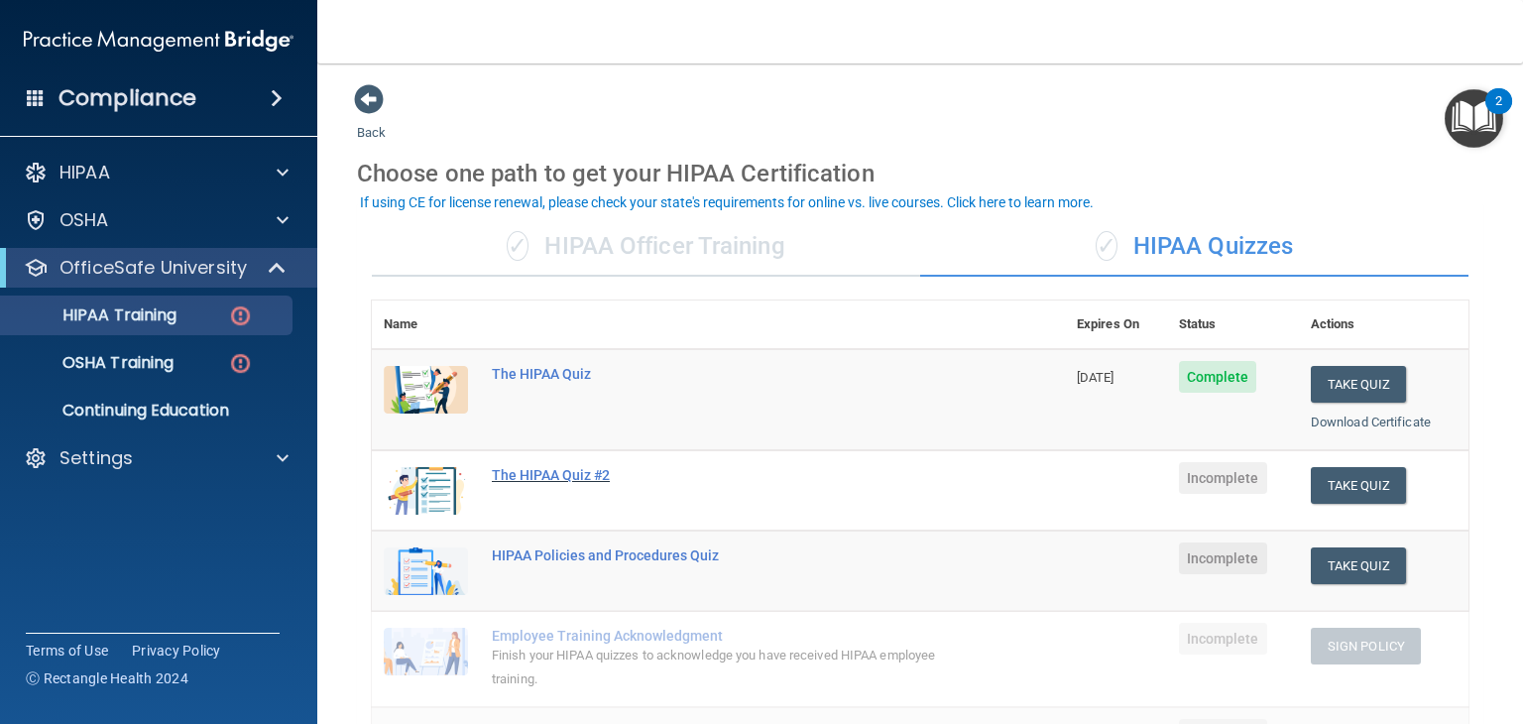
click at [513, 472] on div "The HIPAA Quiz #2" at bounding box center [729, 475] width 474 height 16
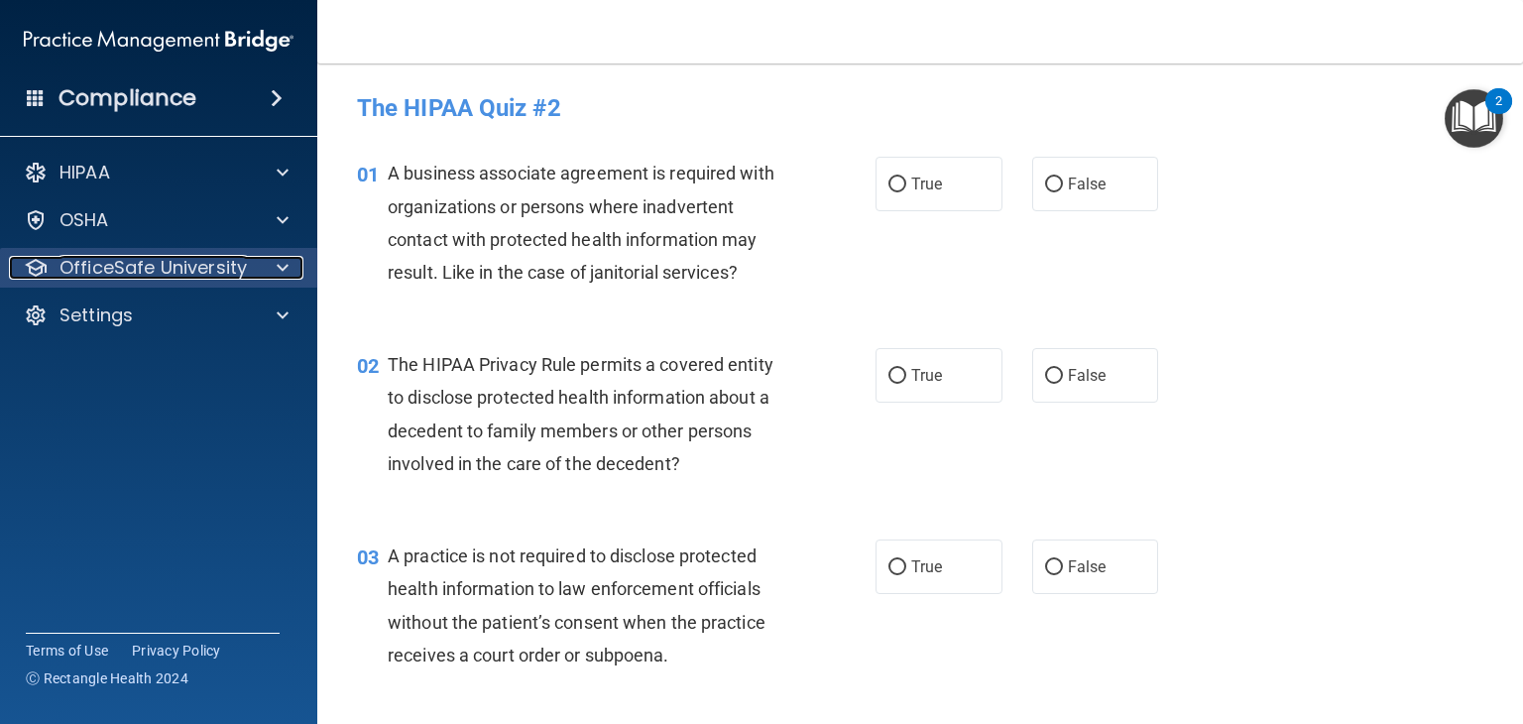
click at [115, 269] on p "OfficeSafe University" at bounding box center [152, 268] width 187 height 24
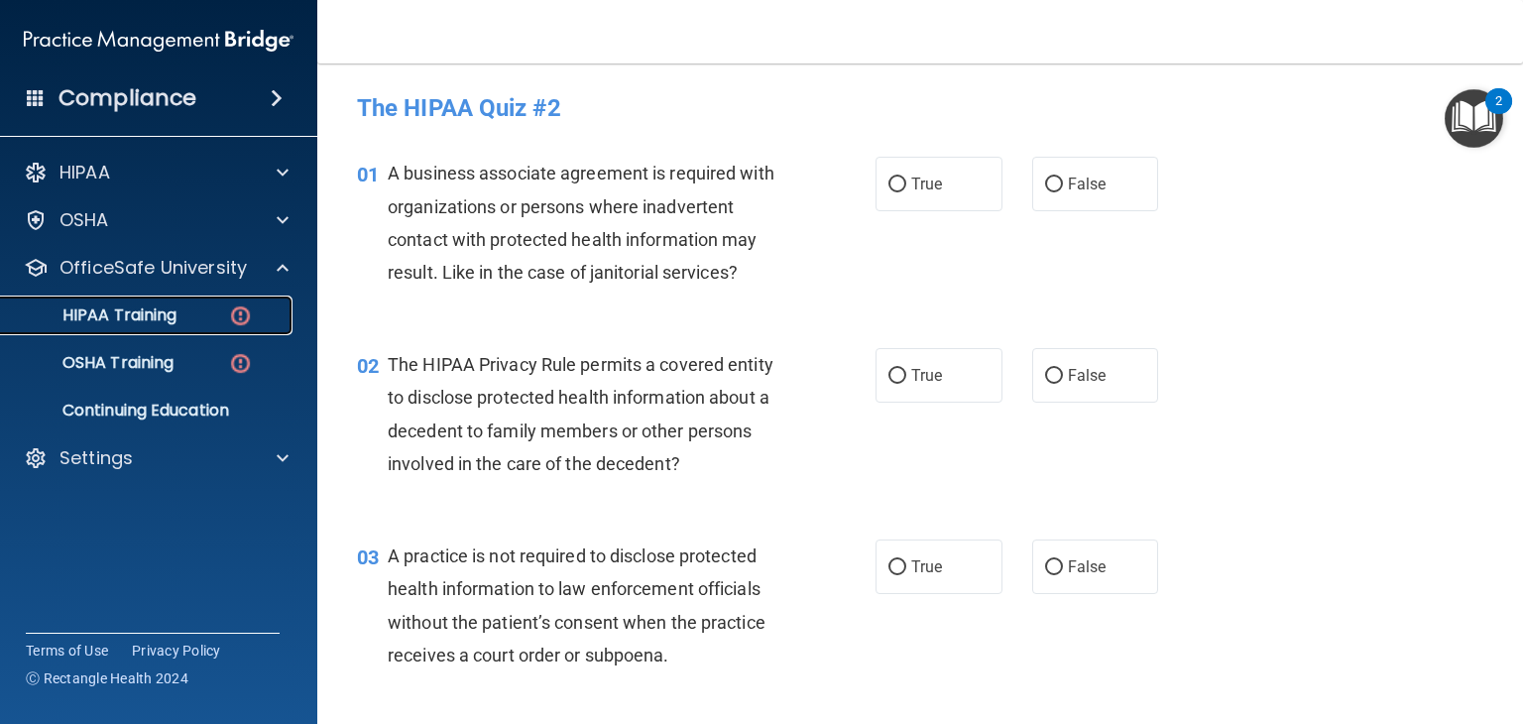
click at [141, 312] on p "HIPAA Training" at bounding box center [95, 315] width 164 height 20
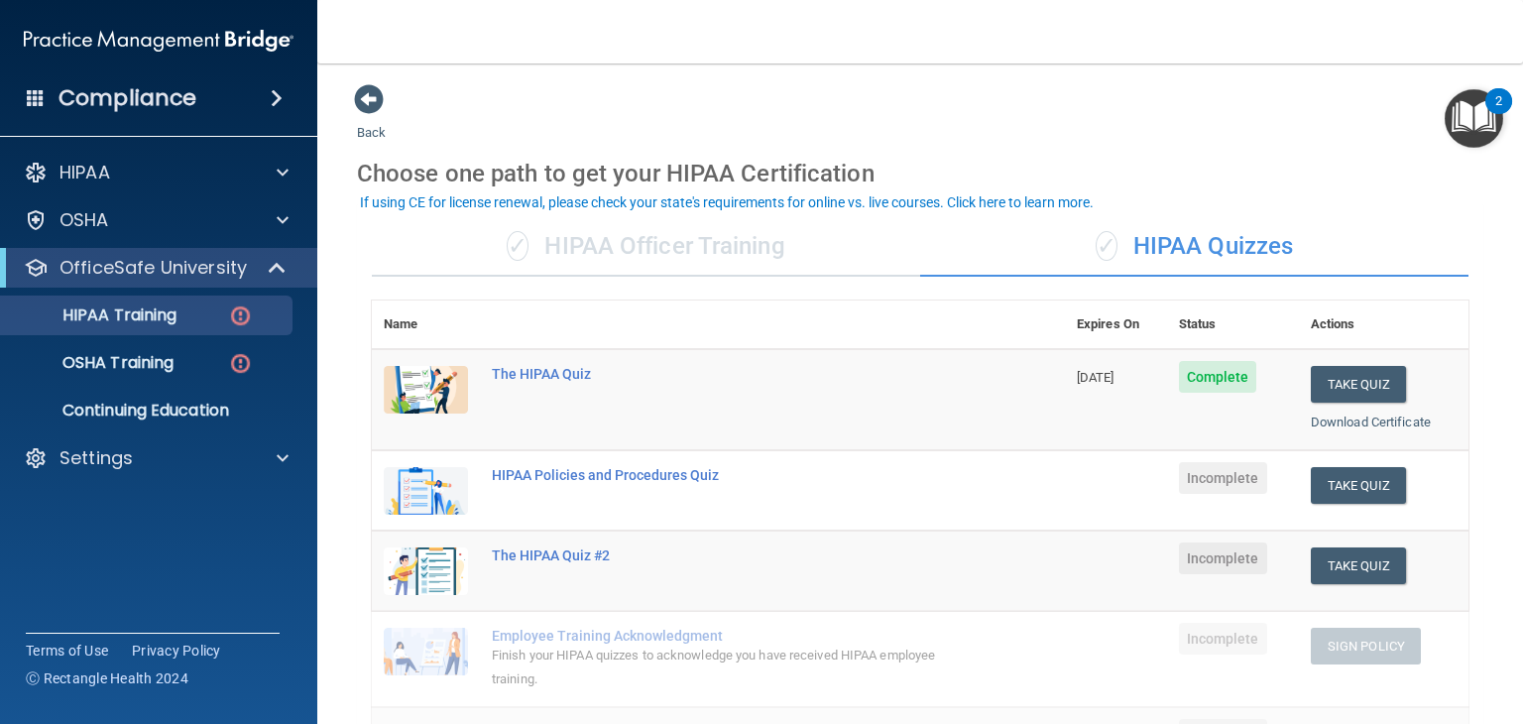
click at [607, 264] on div "✓ HIPAA Officer Training" at bounding box center [646, 246] width 548 height 59
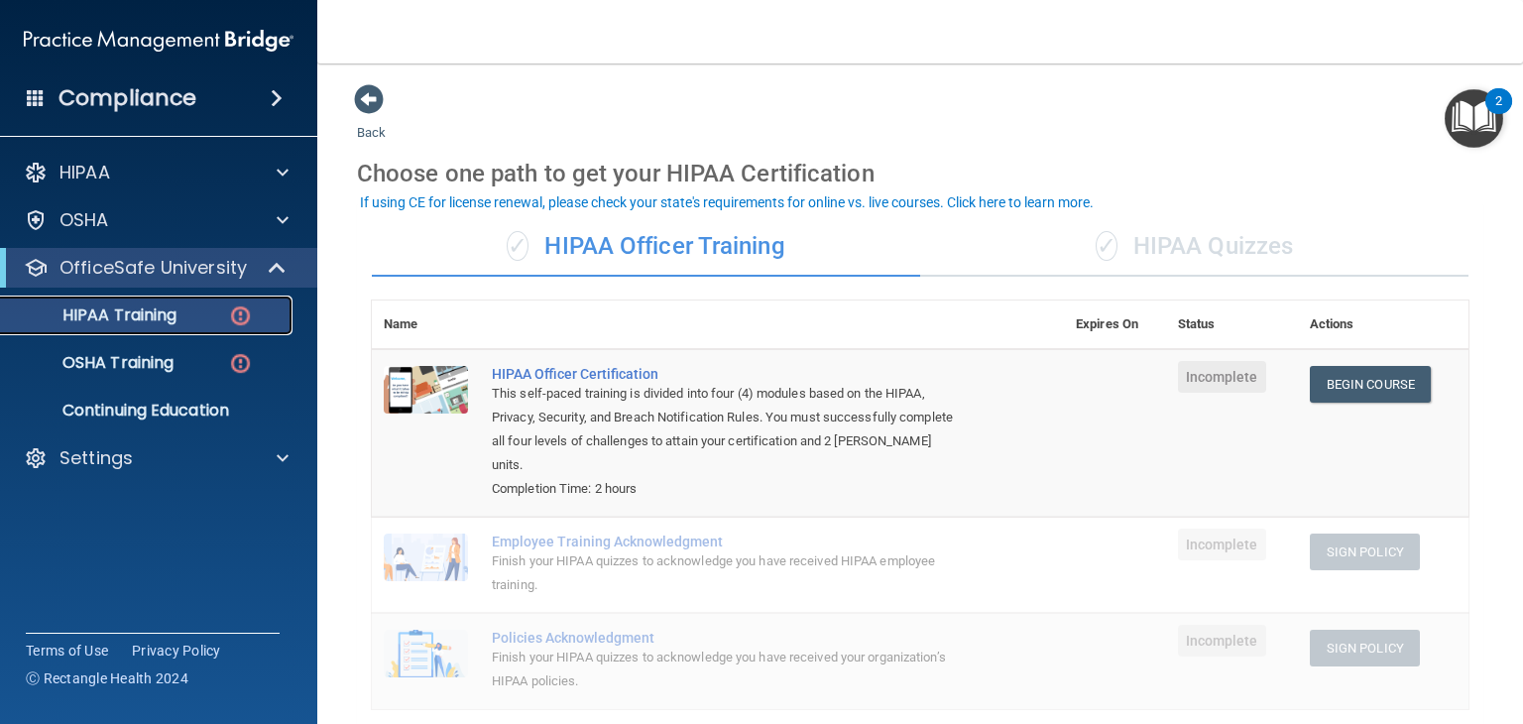
click at [145, 321] on p "HIPAA Training" at bounding box center [95, 315] width 164 height 20
click at [242, 309] on img at bounding box center [240, 315] width 25 height 25
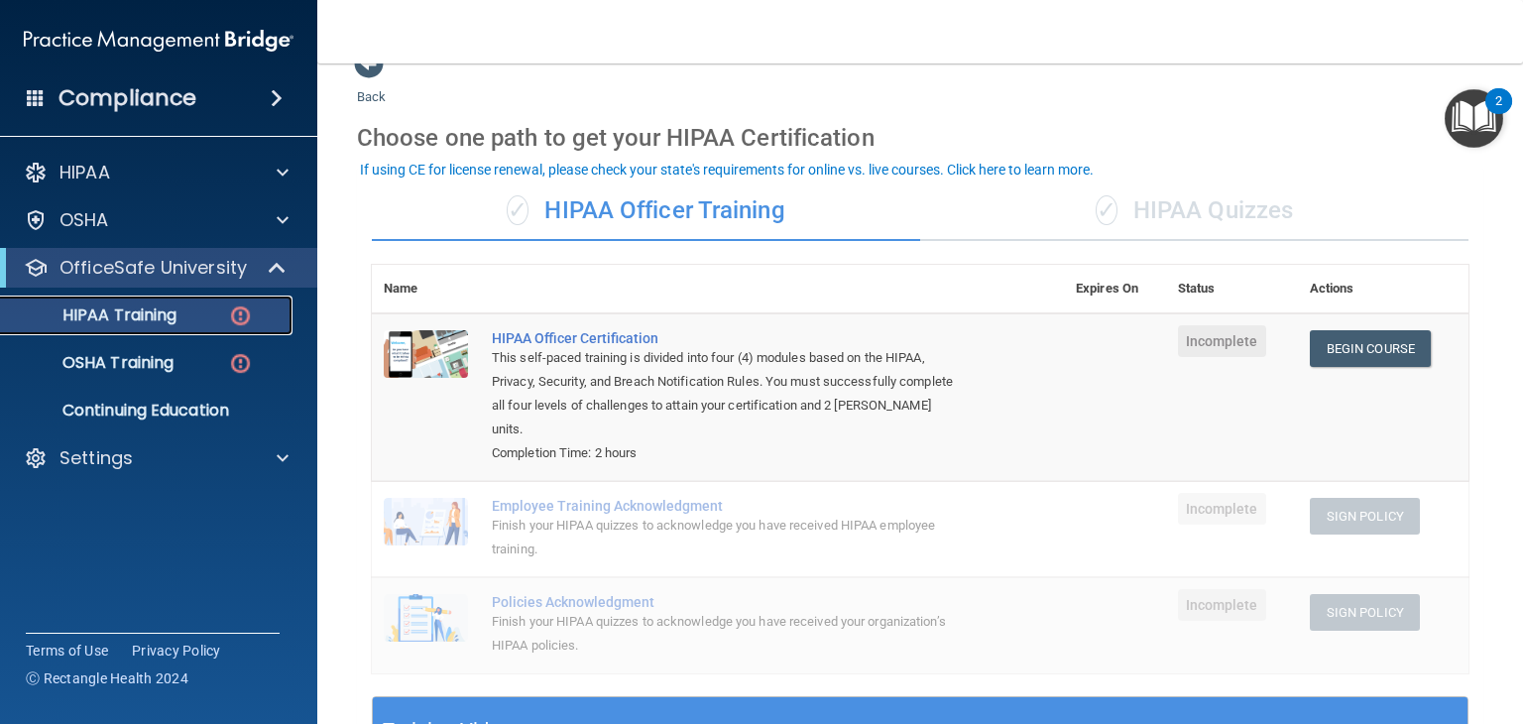
scroll to position [32, 0]
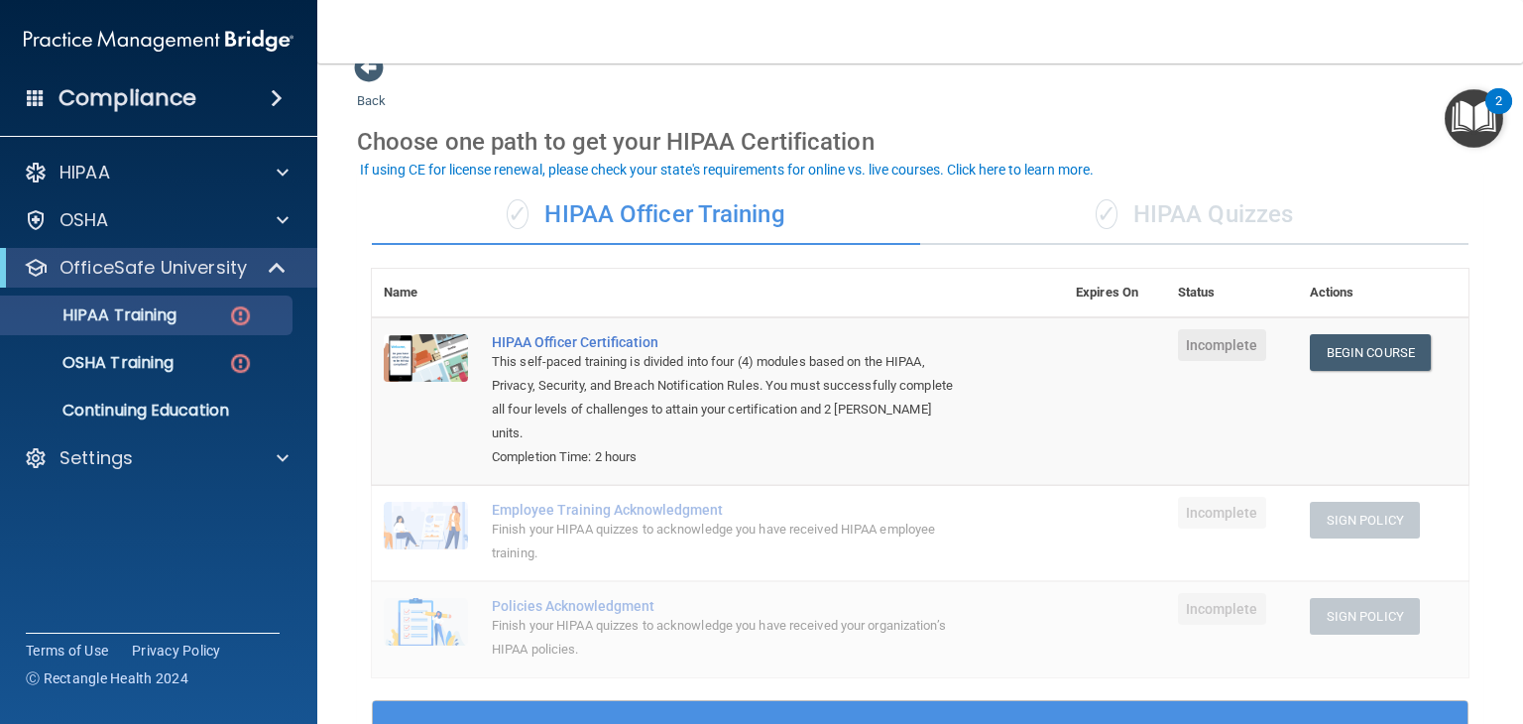
click at [1225, 210] on div "✓ HIPAA Quizzes" at bounding box center [1194, 214] width 548 height 59
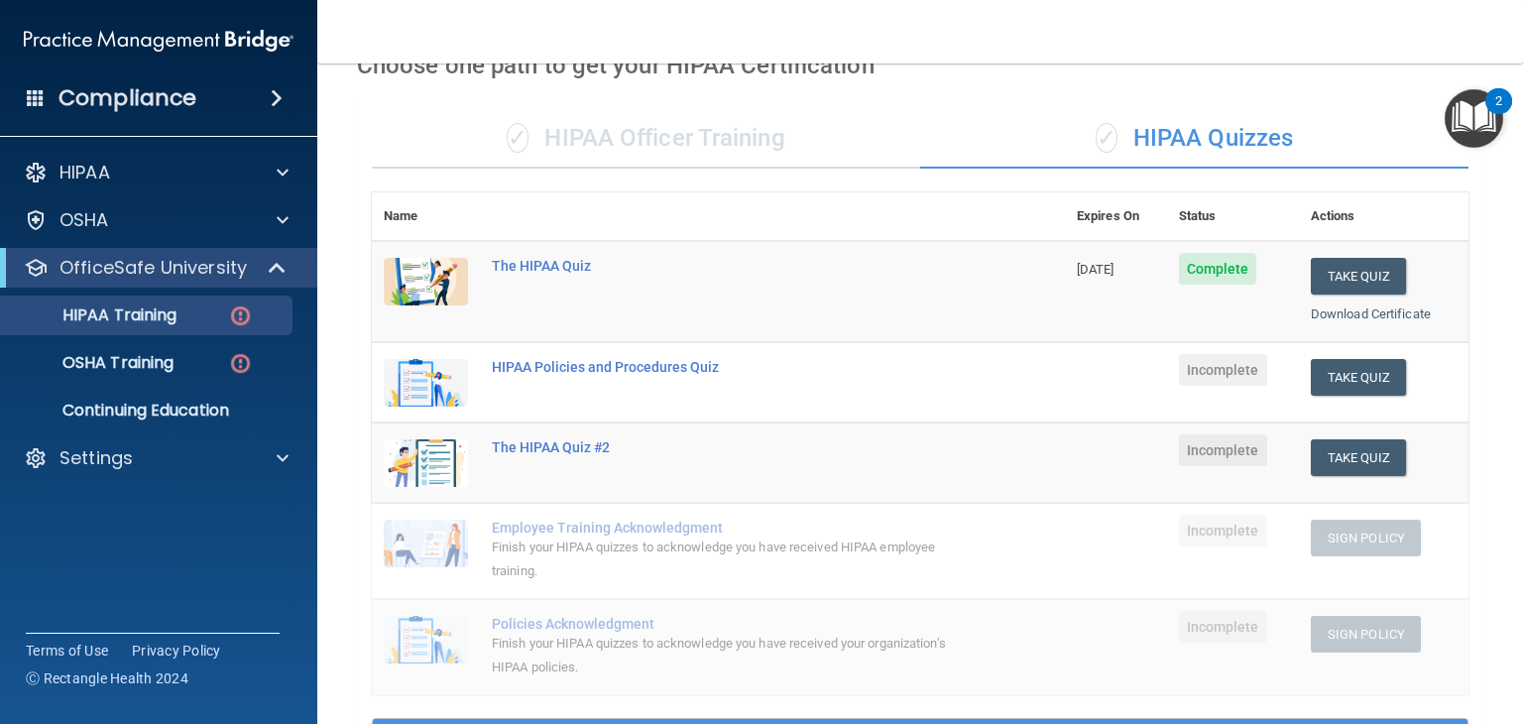
scroll to position [103, 0]
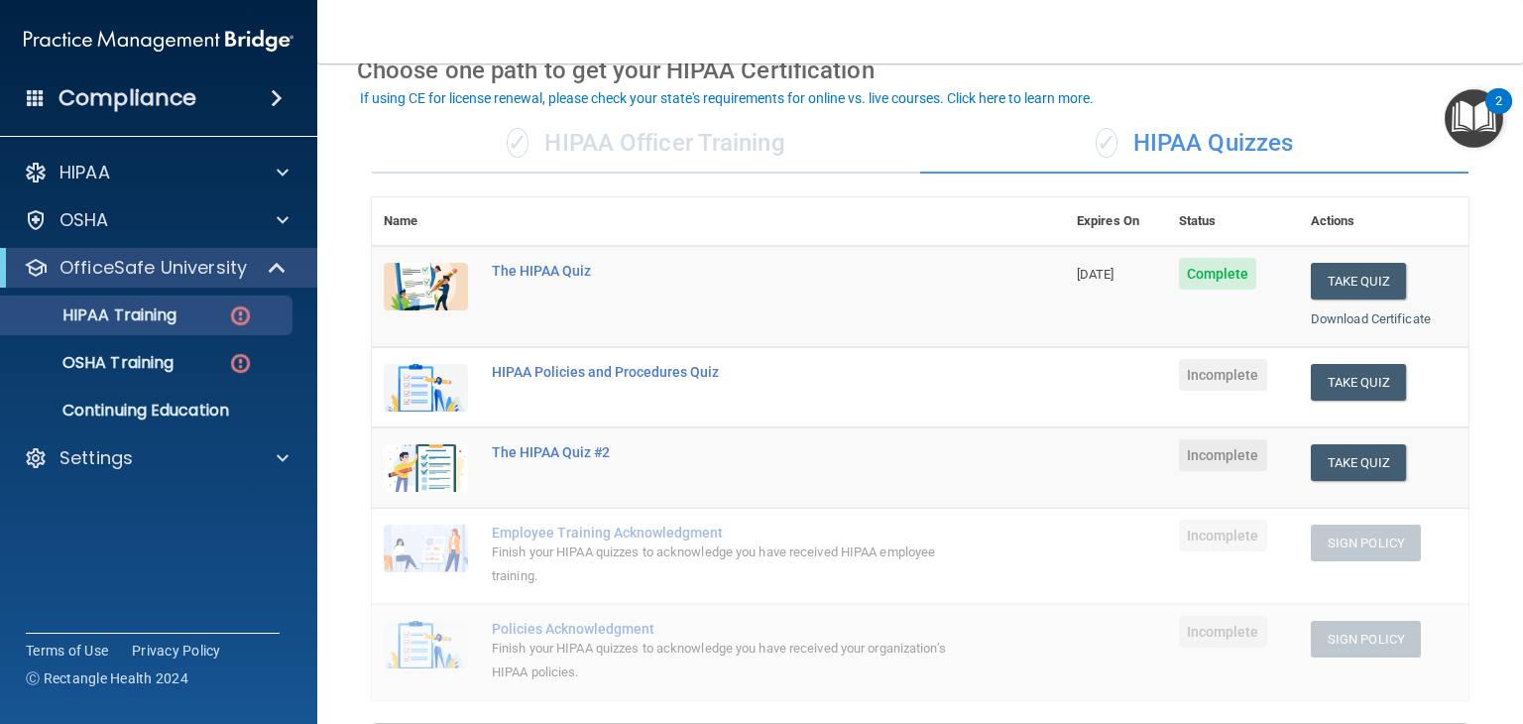
click at [1191, 386] on span "Incomplete" at bounding box center [1223, 375] width 88 height 32
click at [1348, 386] on button "Take Quiz" at bounding box center [1358, 382] width 95 height 37
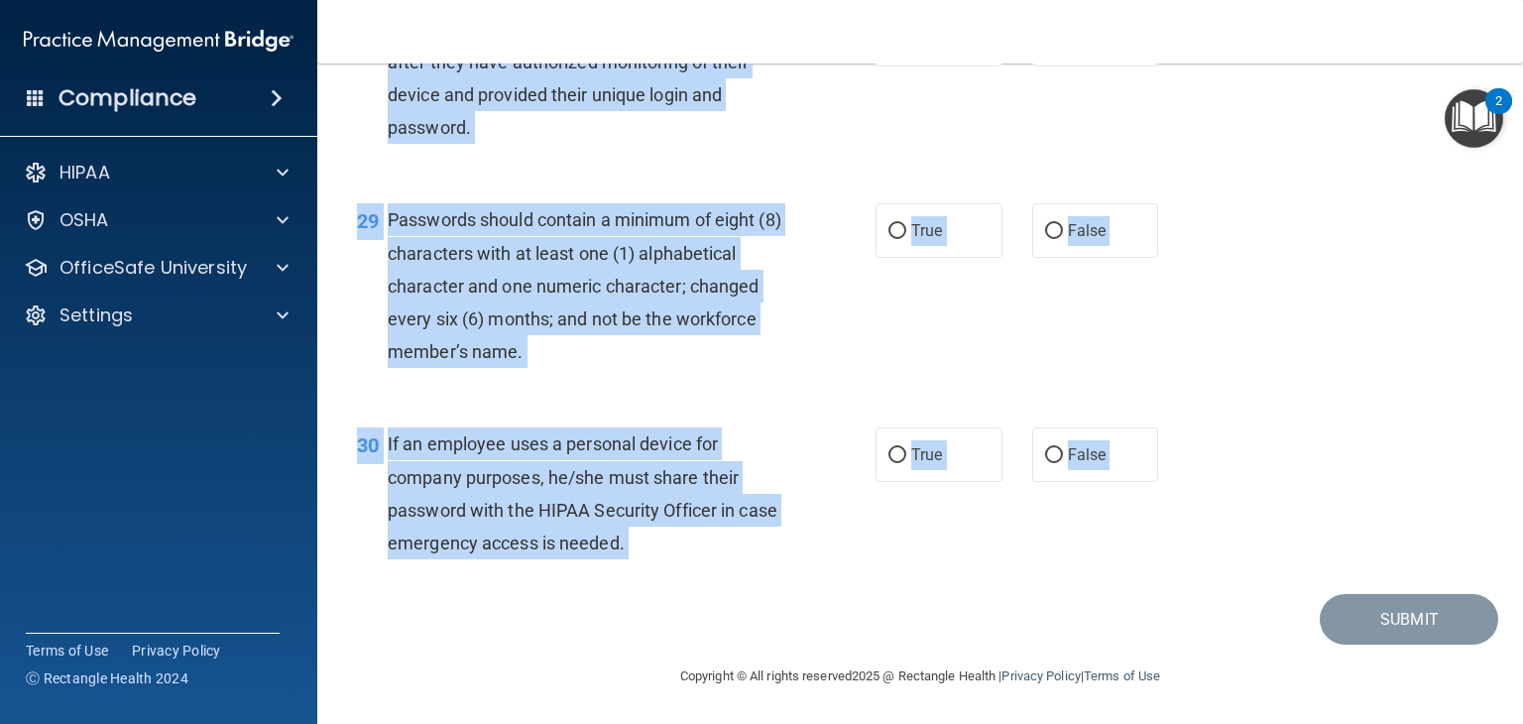
scroll to position [5177, 0]
drag, startPoint x: 384, startPoint y: 140, endPoint x: 642, endPoint y: 769, distance: 680.7
click at [642, 723] on html "Compliance HIPAA Documents and Policies Report an Incident Business Associates …" at bounding box center [761, 362] width 1523 height 724
copy main "01 It is ok to share your password with a co-worker in case immediate access of…"
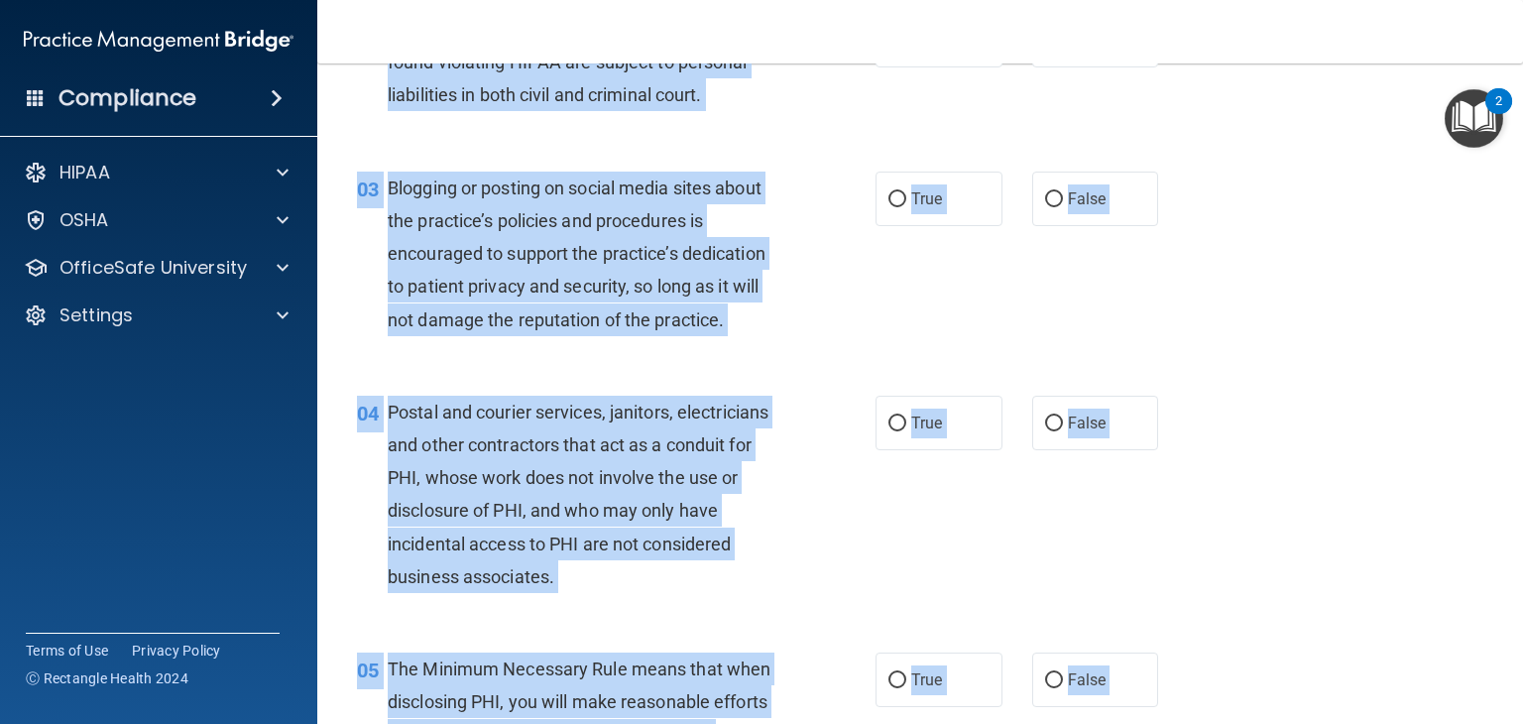
scroll to position [0, 0]
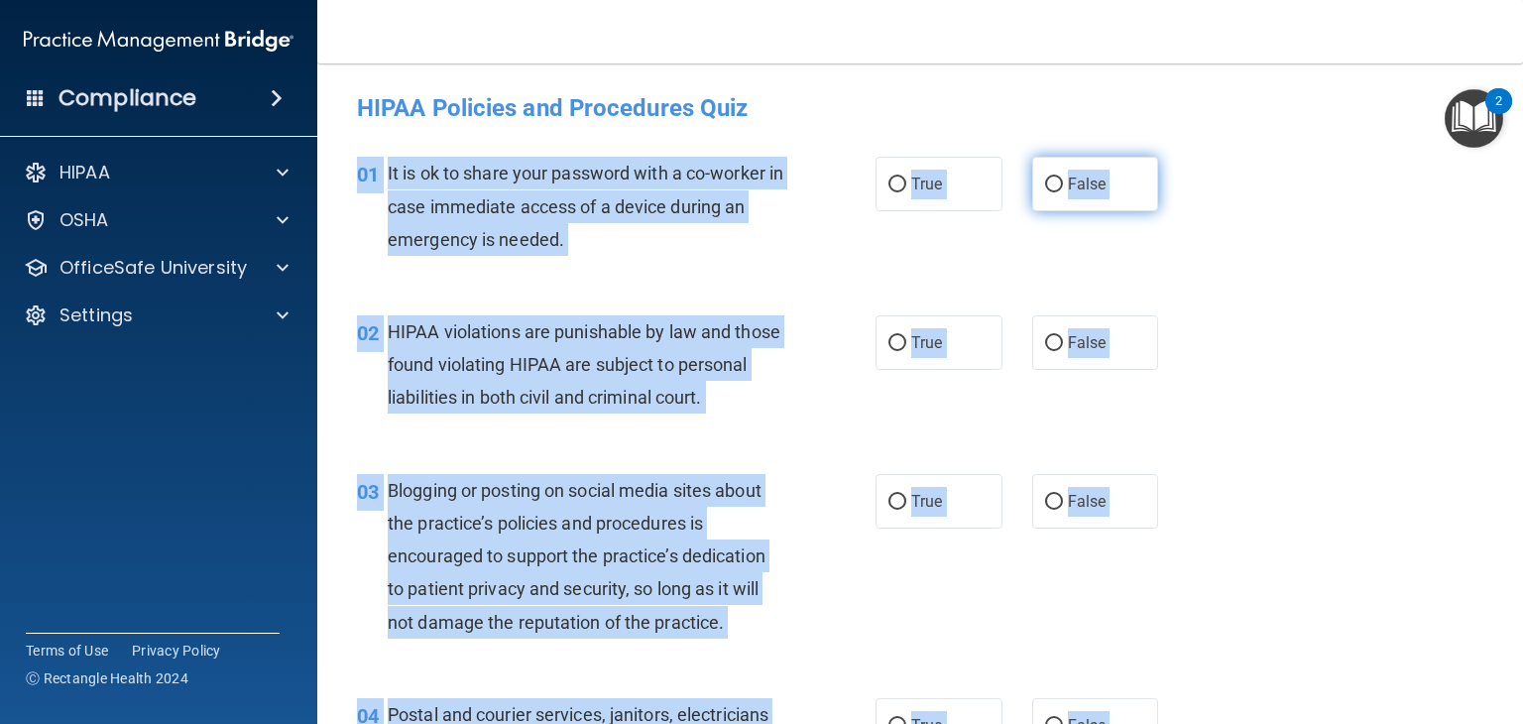
click at [1045, 185] on input "False" at bounding box center [1054, 184] width 18 height 15
radio input "true"
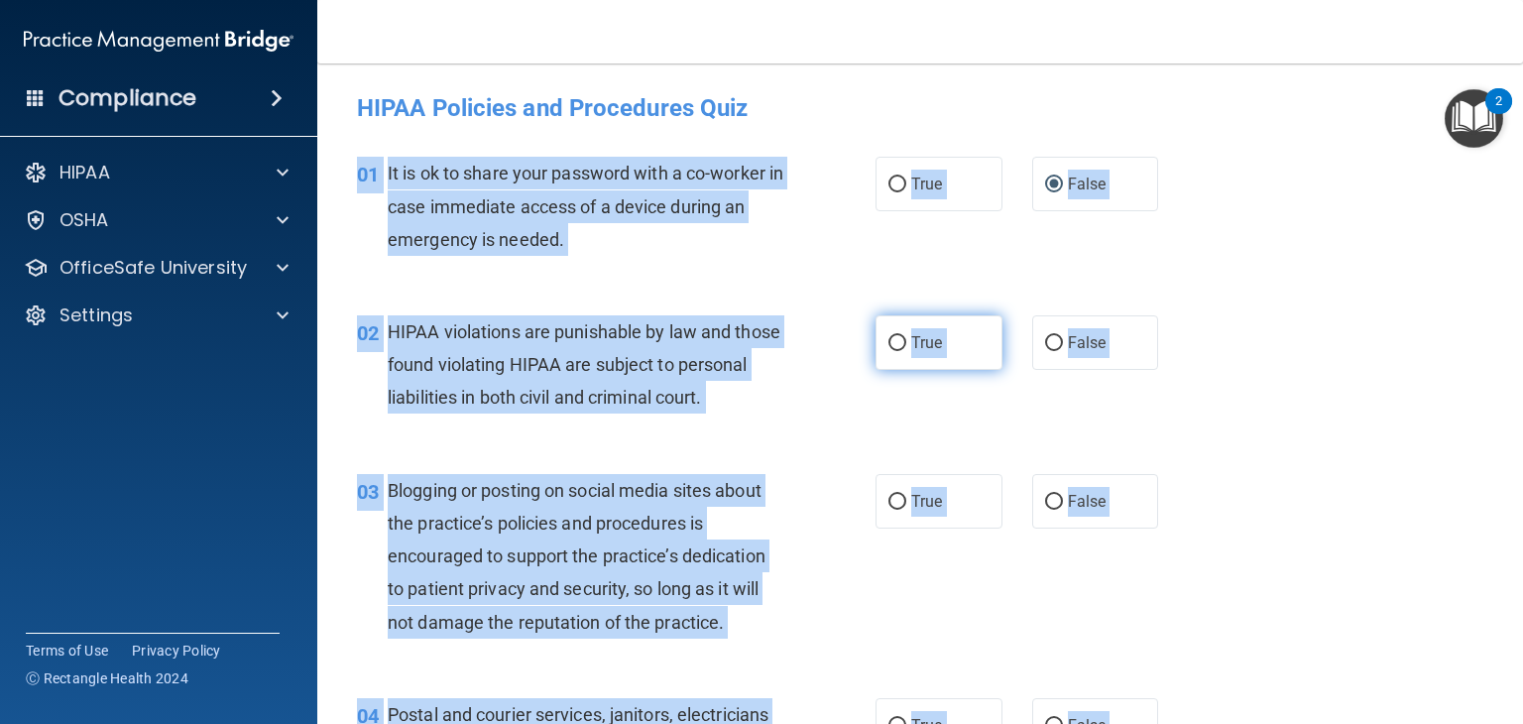
click at [878, 354] on label "True" at bounding box center [938, 342] width 127 height 55
click at [888, 351] on input "True" at bounding box center [897, 343] width 18 height 15
radio input "true"
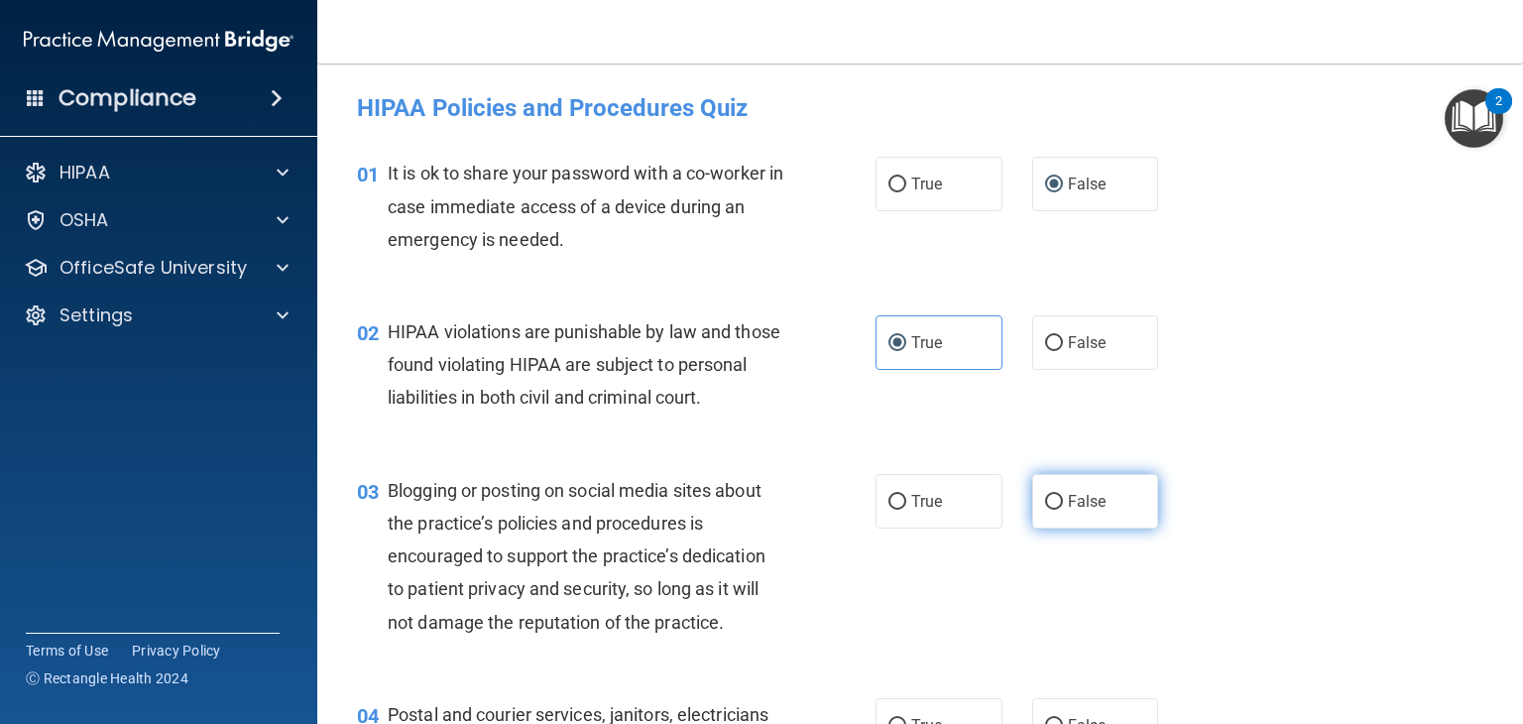
click at [1068, 511] on span "False" at bounding box center [1087, 501] width 39 height 19
click at [1063, 510] on input "False" at bounding box center [1054, 502] width 18 height 15
radio input "true"
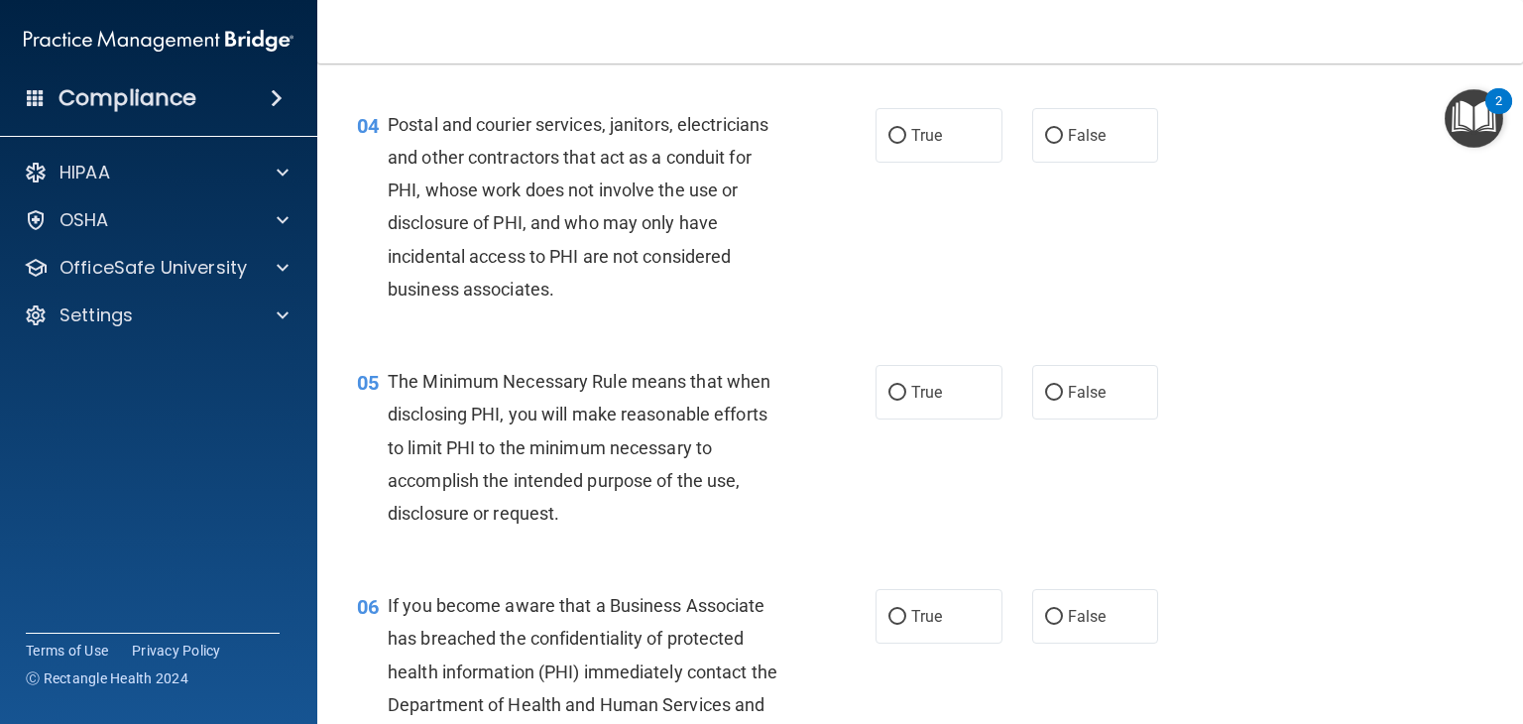
scroll to position [605, 0]
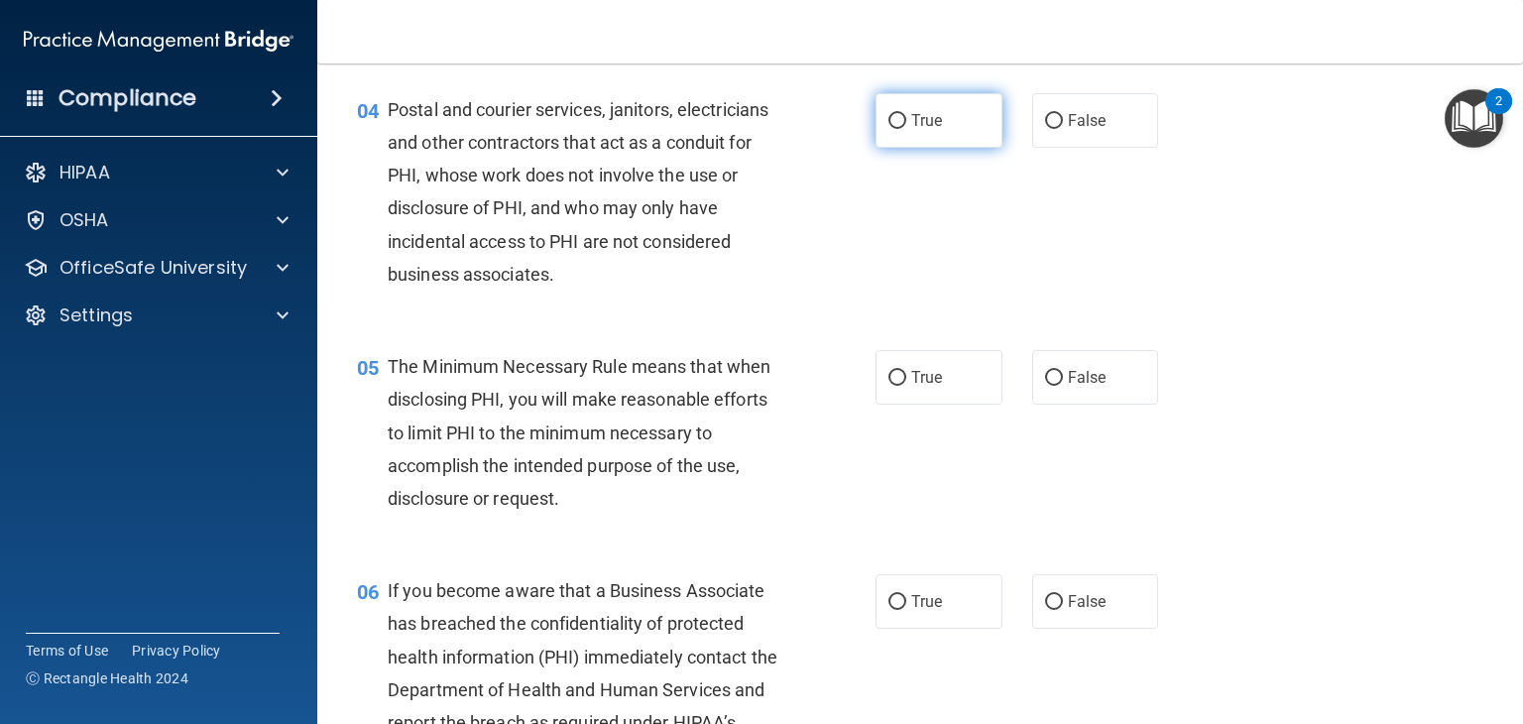
click at [911, 130] on span "True" at bounding box center [926, 120] width 31 height 19
click at [906, 129] on input "True" at bounding box center [897, 121] width 18 height 15
radio input "true"
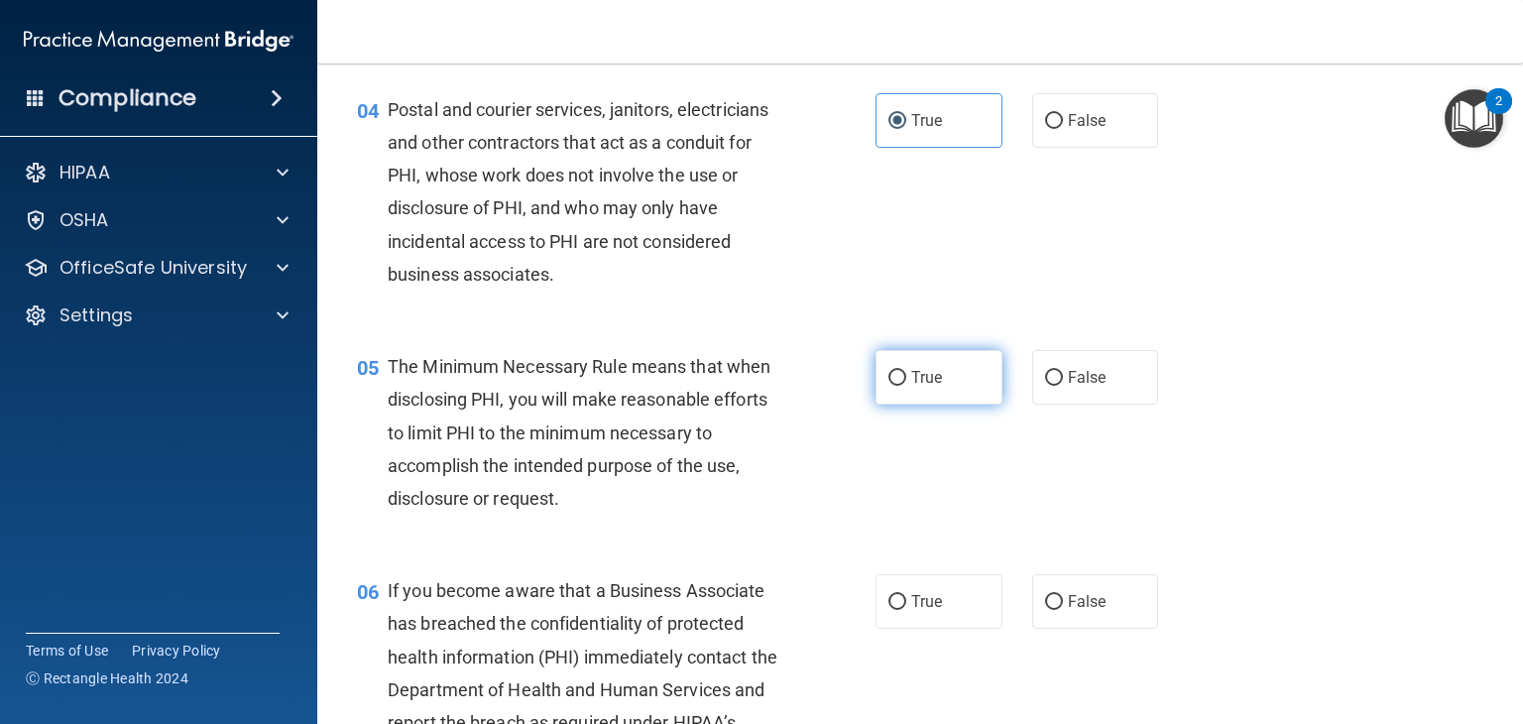
click at [888, 386] on input "True" at bounding box center [897, 378] width 18 height 15
radio input "true"
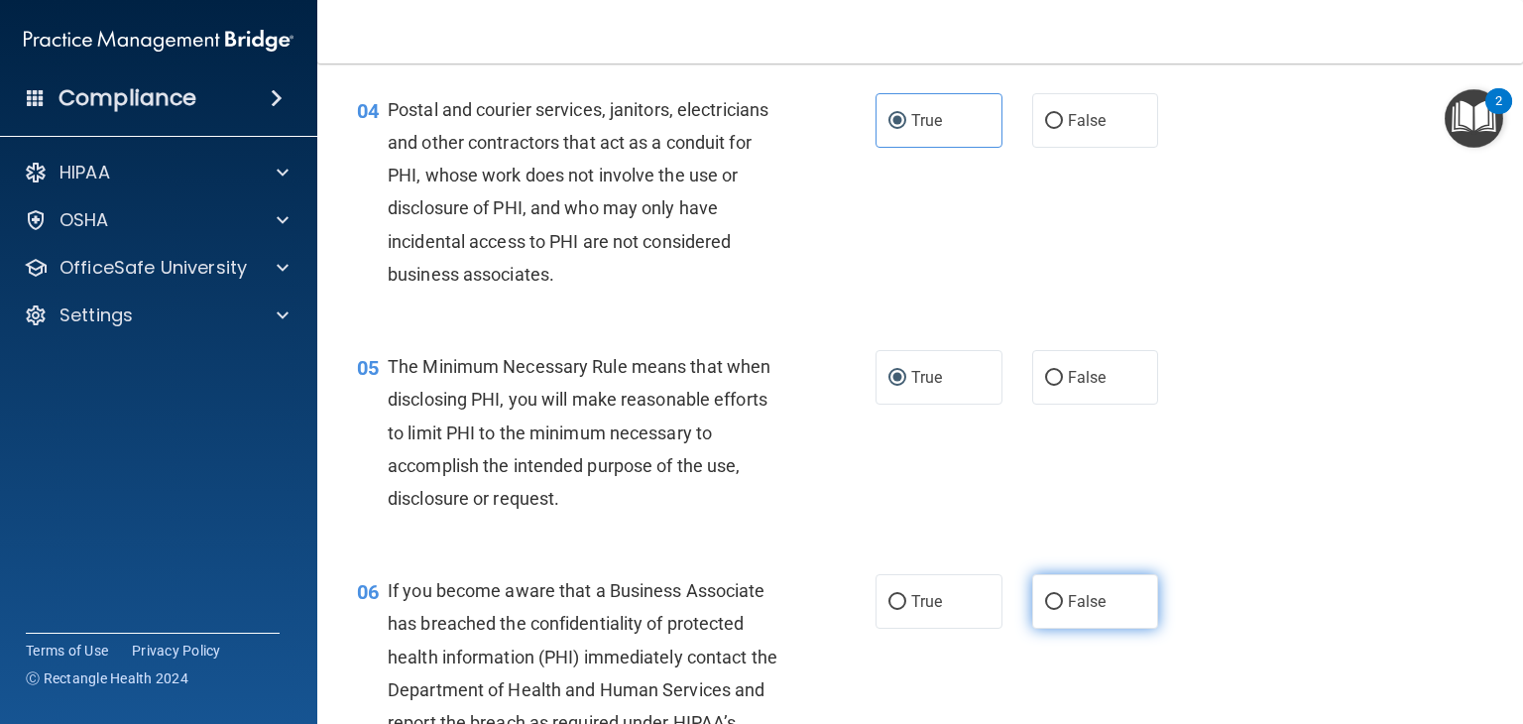
click at [1047, 610] on input "False" at bounding box center [1054, 602] width 18 height 15
radio input "true"
drag, startPoint x: 1507, startPoint y: 194, endPoint x: 1501, endPoint y: 227, distance: 33.3
click at [1501, 227] on main "- HIPAA Policies and Procedures Quiz This quiz doesn’t expire until . Are you s…" at bounding box center [920, 393] width 1206 height 660
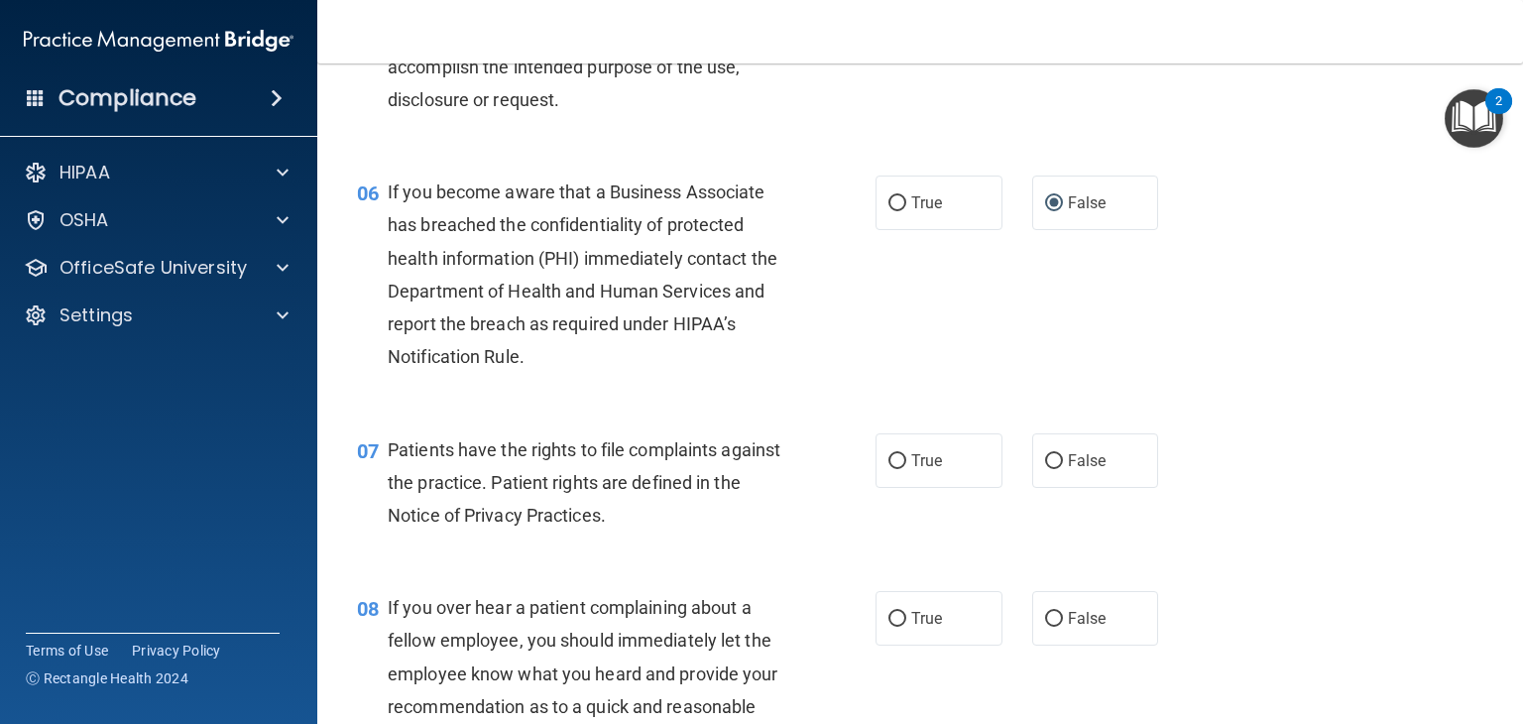
scroll to position [1027, 0]
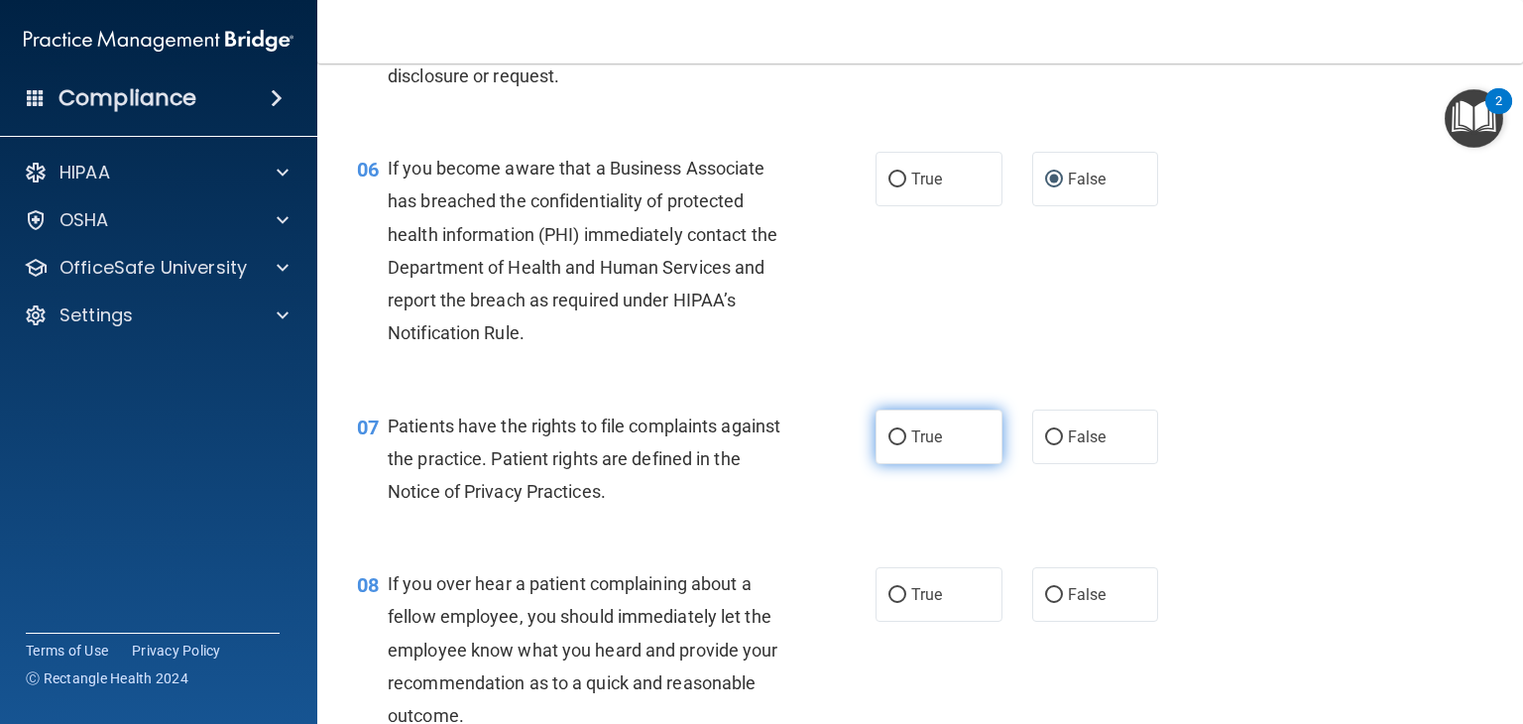
click at [904, 453] on label "True" at bounding box center [938, 436] width 127 height 55
click at [904, 445] on input "True" at bounding box center [897, 437] width 18 height 15
radio input "true"
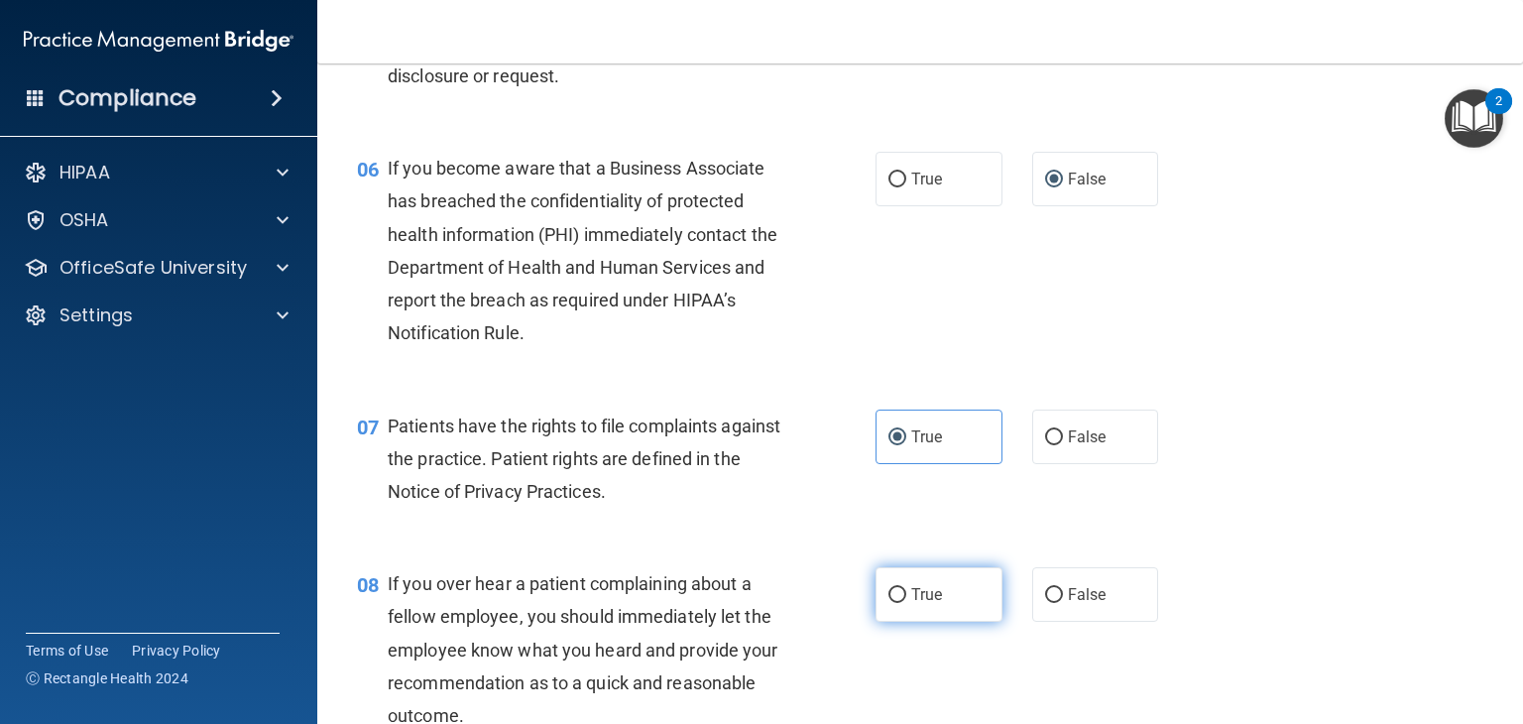
click at [912, 604] on span "True" at bounding box center [926, 594] width 31 height 19
click at [906, 603] on input "True" at bounding box center [897, 595] width 18 height 15
radio input "true"
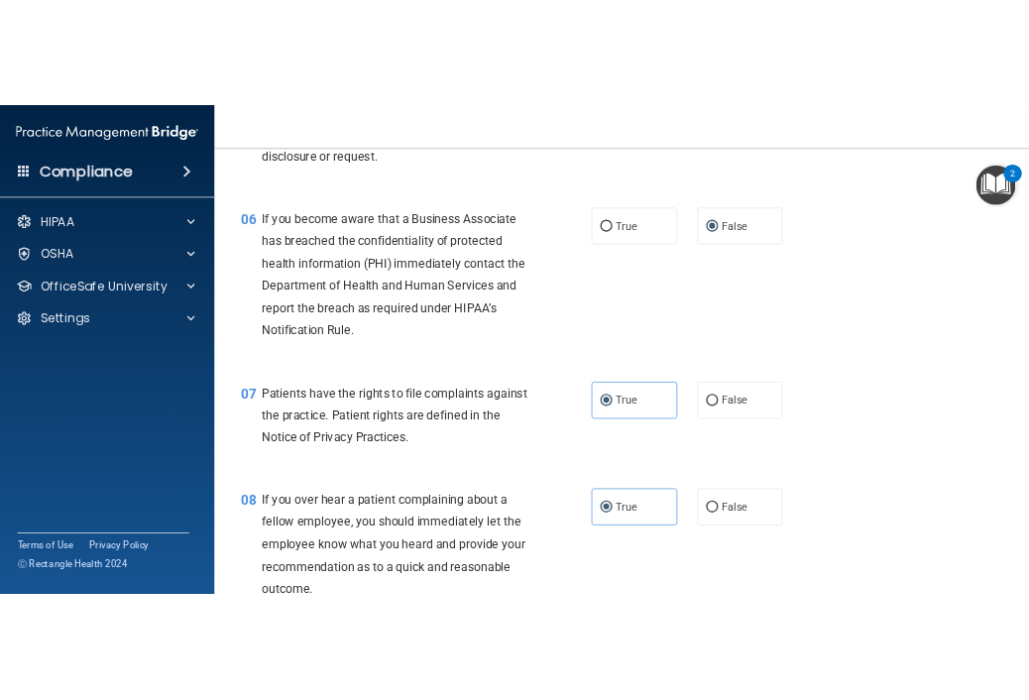
scroll to position [1604, 0]
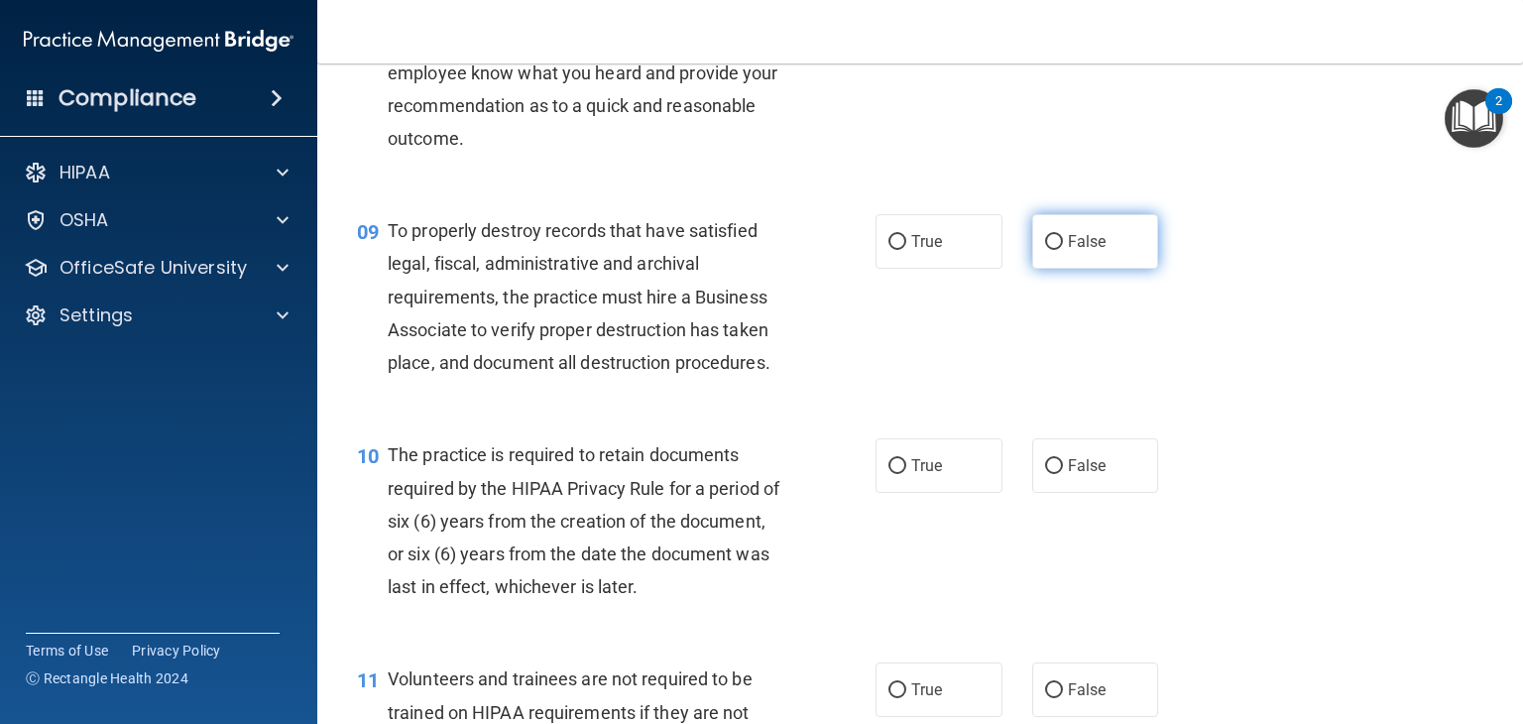
click at [1068, 251] on span "False" at bounding box center [1087, 241] width 39 height 19
click at [1063, 250] on input "False" at bounding box center [1054, 242] width 18 height 15
radio input "true"
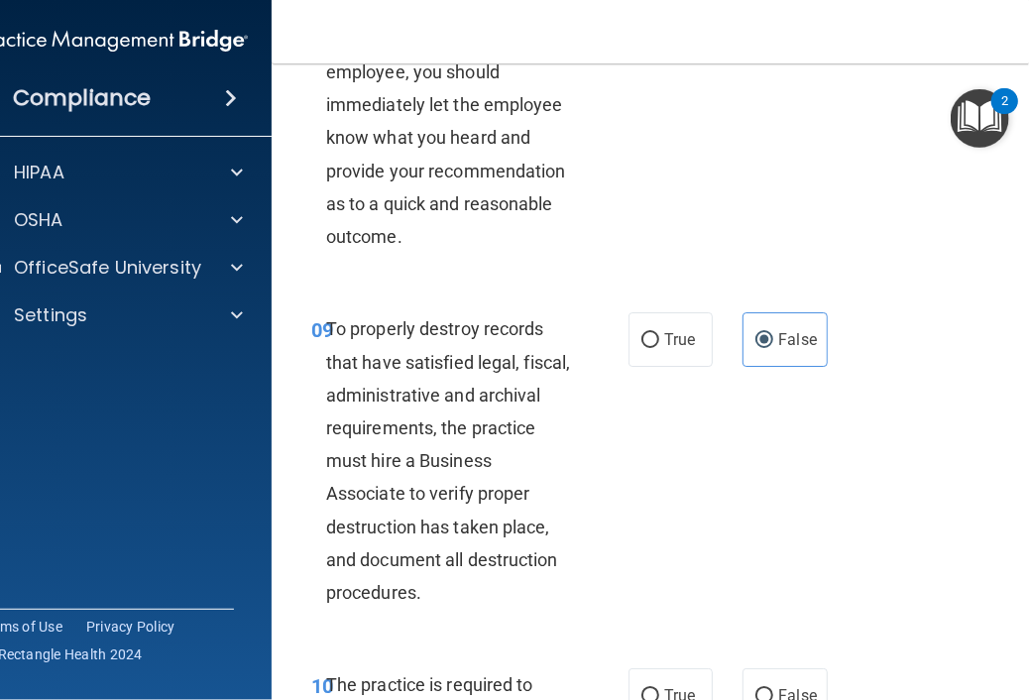
scroll to position [3252, 0]
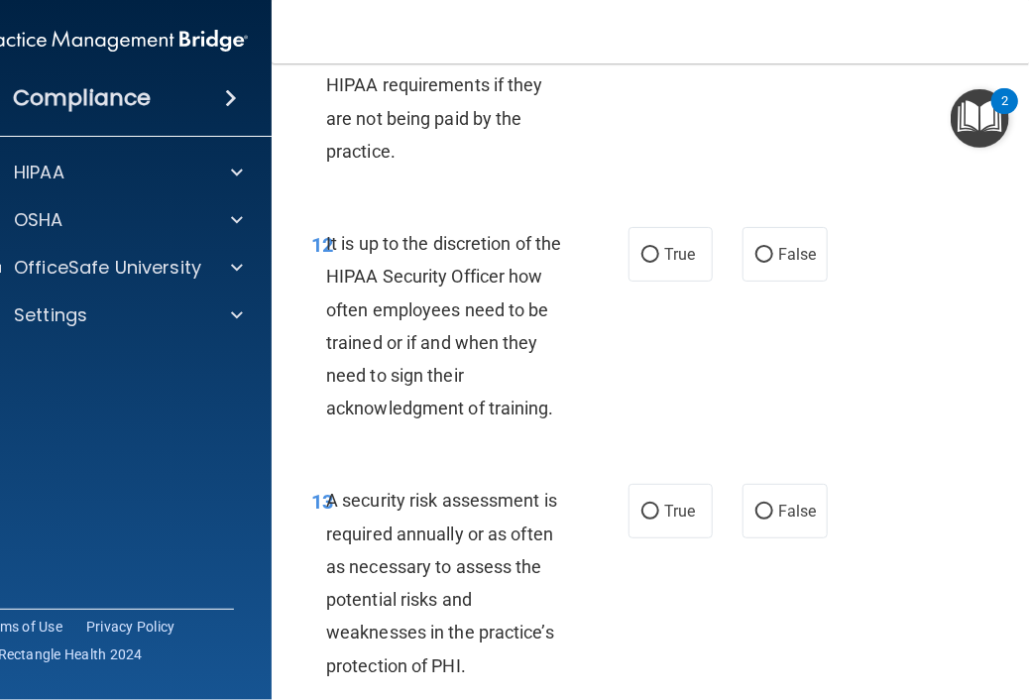
drag, startPoint x: 351, startPoint y: 46, endPoint x: 293, endPoint y: 49, distance: 57.6
click at [293, 49] on nav "Toggle navigation KiShawna Gary kgary@newhopecounselingnc.com Manage My Enterpr…" at bounding box center [673, 31] width 803 height 63
click at [920, 390] on div "12 It is up to the discretion of the HIPAA Security Officer how often employees…" at bounding box center [673, 330] width 754 height 257
click at [904, 318] on div "12 It is up to the discretion of the HIPAA Security Officer how often employees…" at bounding box center [673, 330] width 754 height 257
click at [944, 306] on div "12 It is up to the discretion of the HIPAA Security Officer how often employees…" at bounding box center [673, 330] width 754 height 257
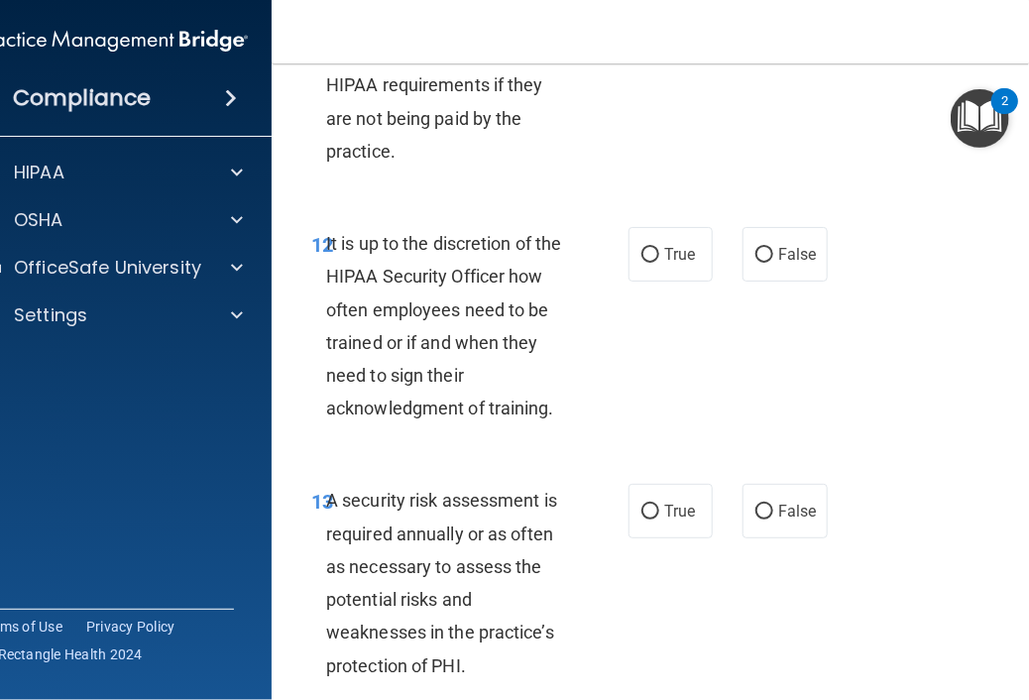
drag, startPoint x: 781, startPoint y: 175, endPoint x: 758, endPoint y: 245, distance: 73.4
click at [644, 282] on label "True" at bounding box center [671, 254] width 84 height 55
click at [644, 263] on input "True" at bounding box center [651, 255] width 18 height 15
radio input "true"
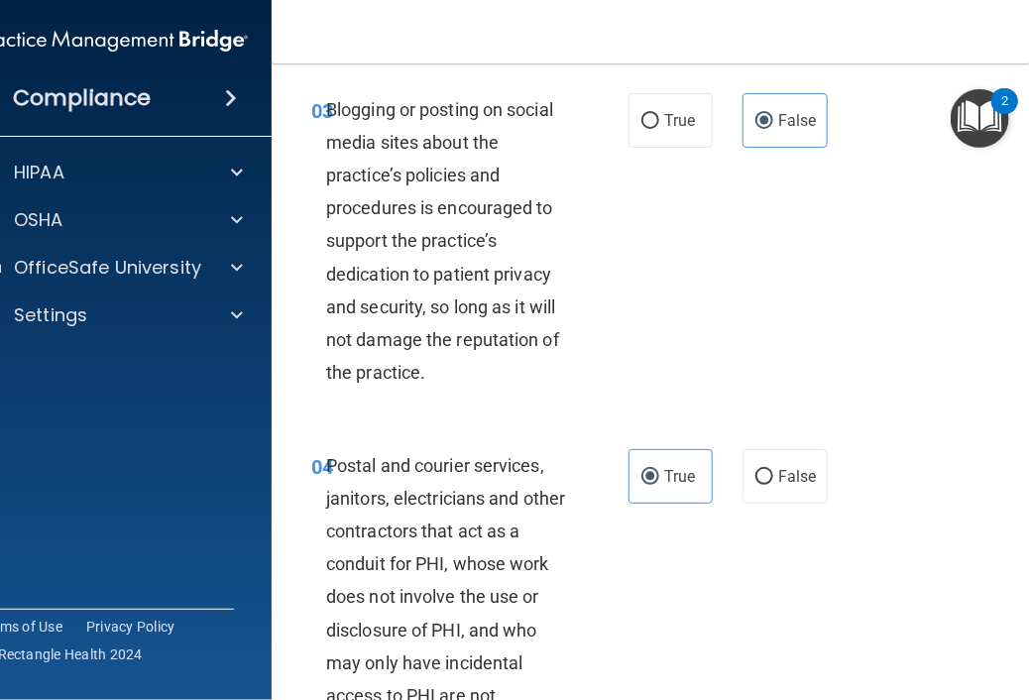
scroll to position [516, 0]
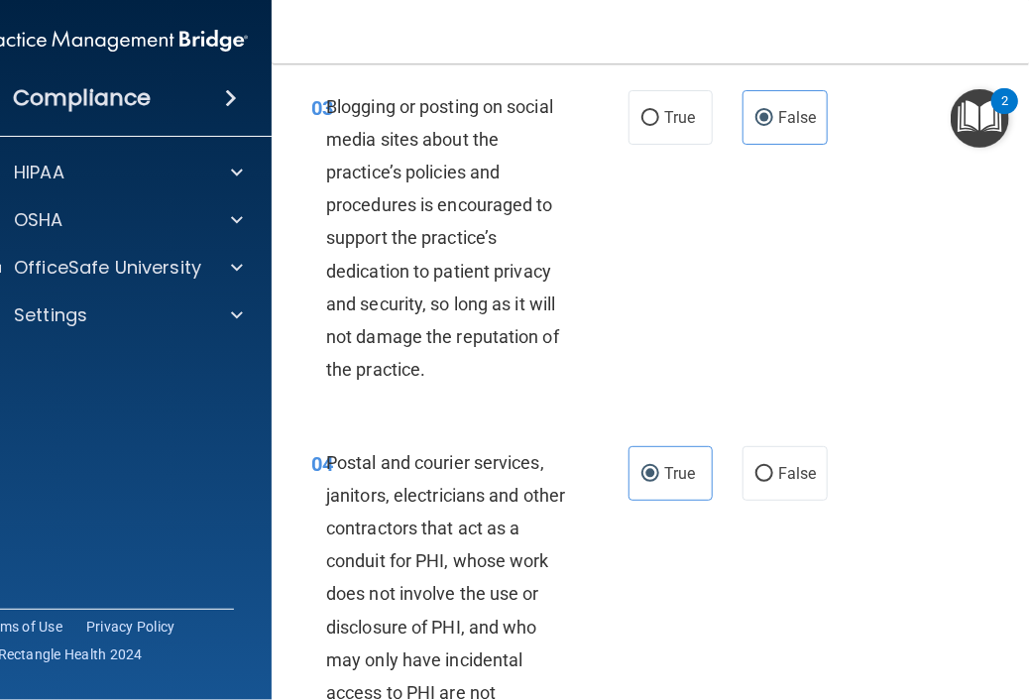
click at [912, 417] on div "03 Blogging or posting on social media sites about the practice’s policies and …" at bounding box center [673, 243] width 754 height 356
click at [682, 483] on span "True" at bounding box center [679, 473] width 31 height 19
click at [659, 482] on input "True" at bounding box center [651, 474] width 18 height 15
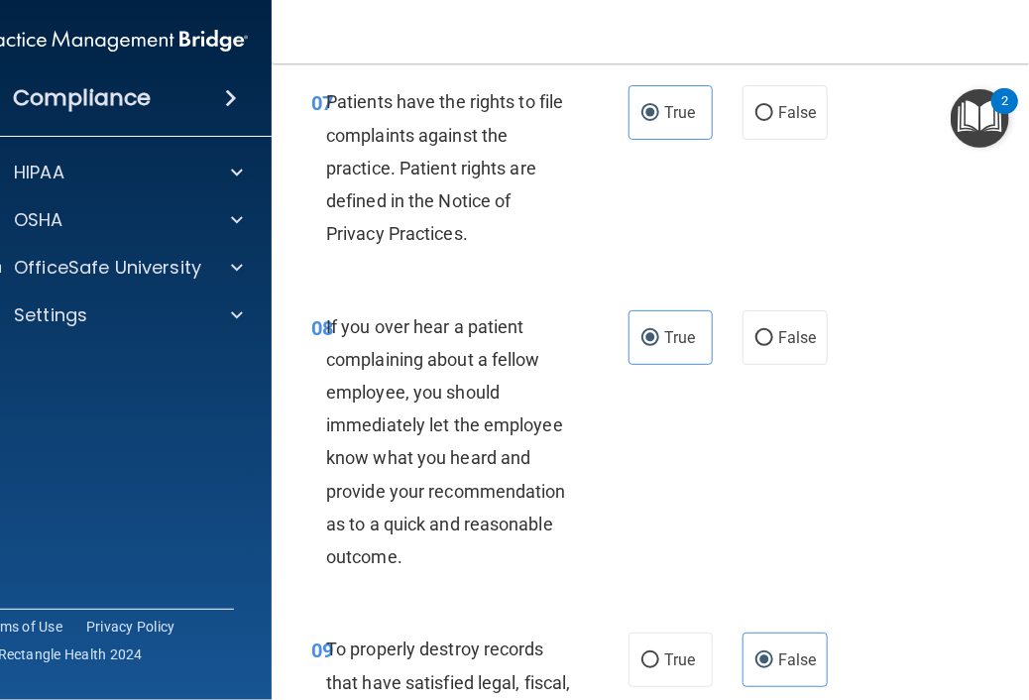
scroll to position [1983, 0]
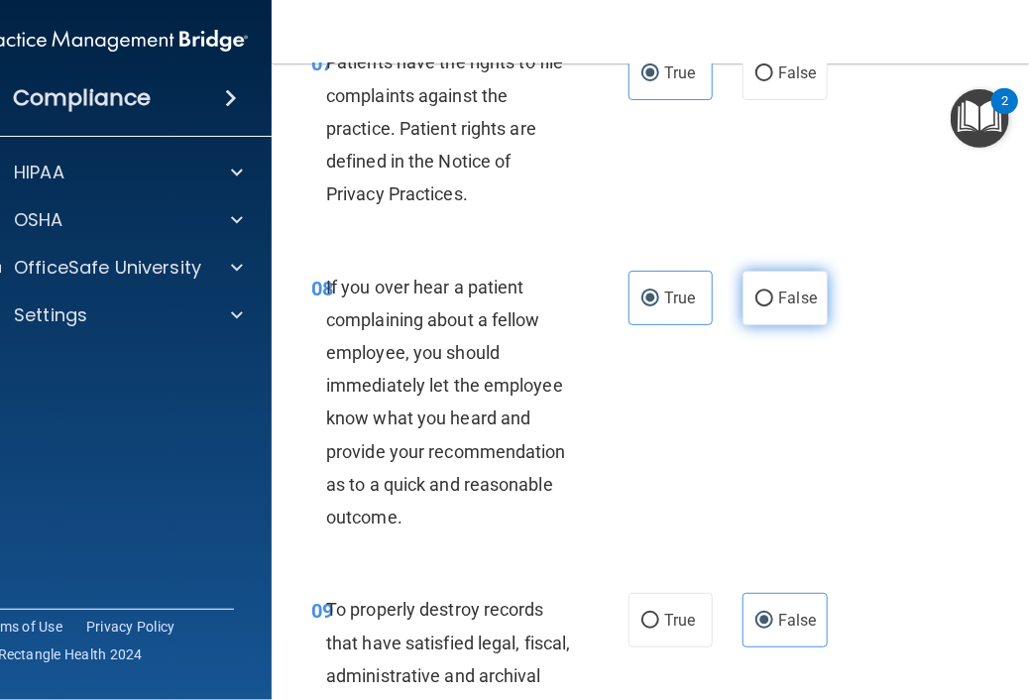
click at [809, 318] on label "False" at bounding box center [785, 298] width 84 height 55
click at [773, 306] on input "False" at bounding box center [765, 299] width 18 height 15
radio input "true"
radio input "false"
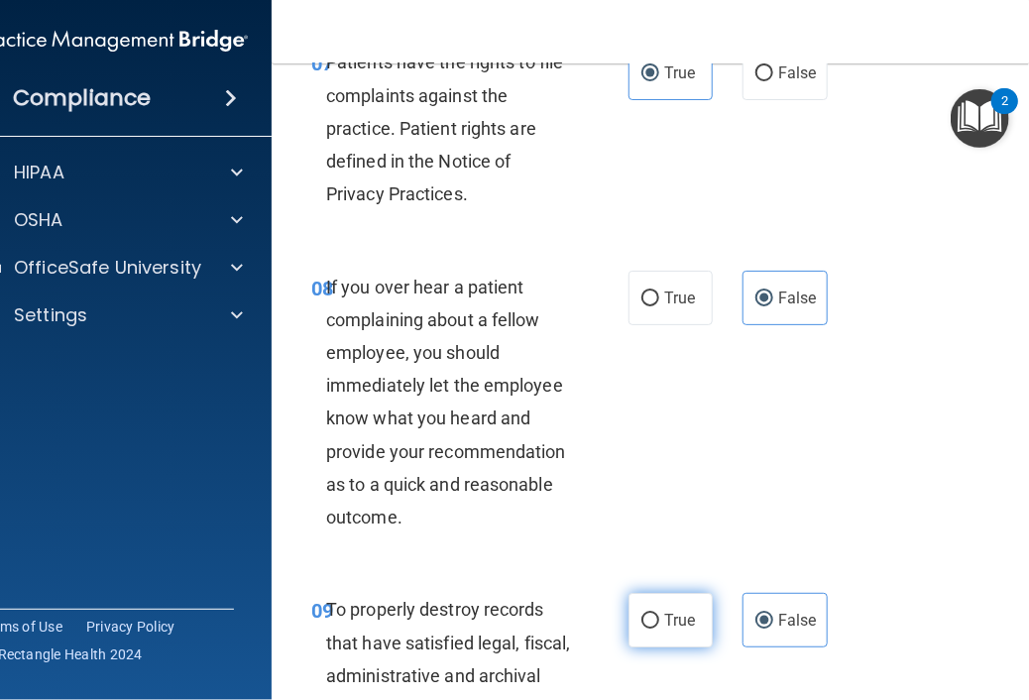
click at [660, 647] on label "True" at bounding box center [671, 620] width 84 height 55
click at [659, 629] on input "True" at bounding box center [651, 621] width 18 height 15
radio input "true"
radio input "false"
click at [878, 501] on div "08 If you over hear a patient complaining about a fellow employee, you should i…" at bounding box center [673, 407] width 754 height 323
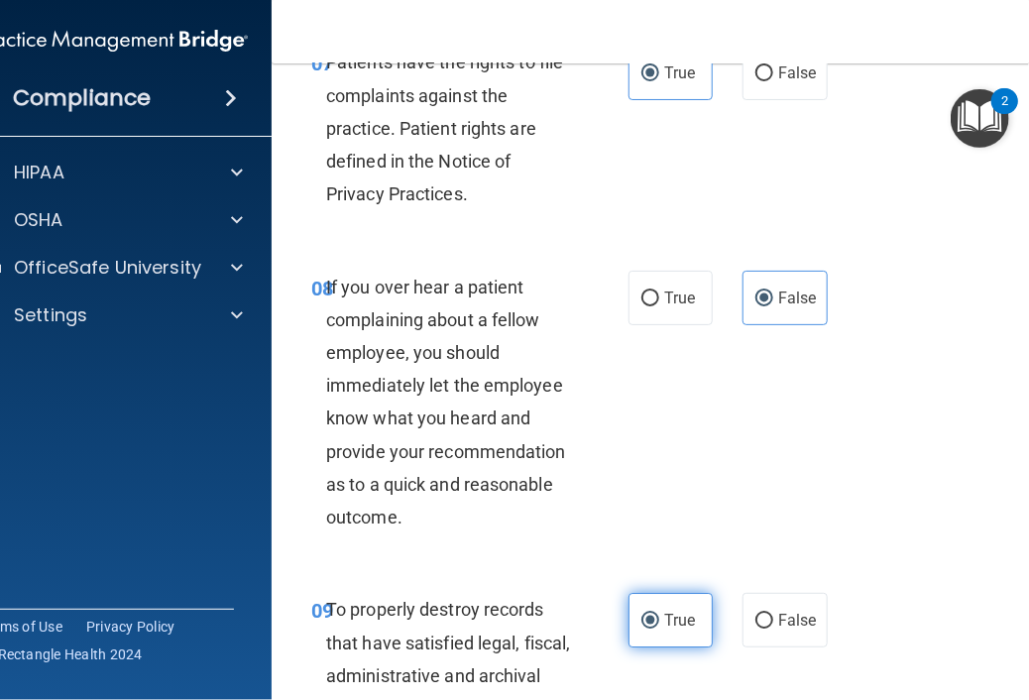
click at [671, 630] on span "True" at bounding box center [679, 620] width 31 height 19
click at [659, 629] on input "True" at bounding box center [651, 621] width 18 height 15
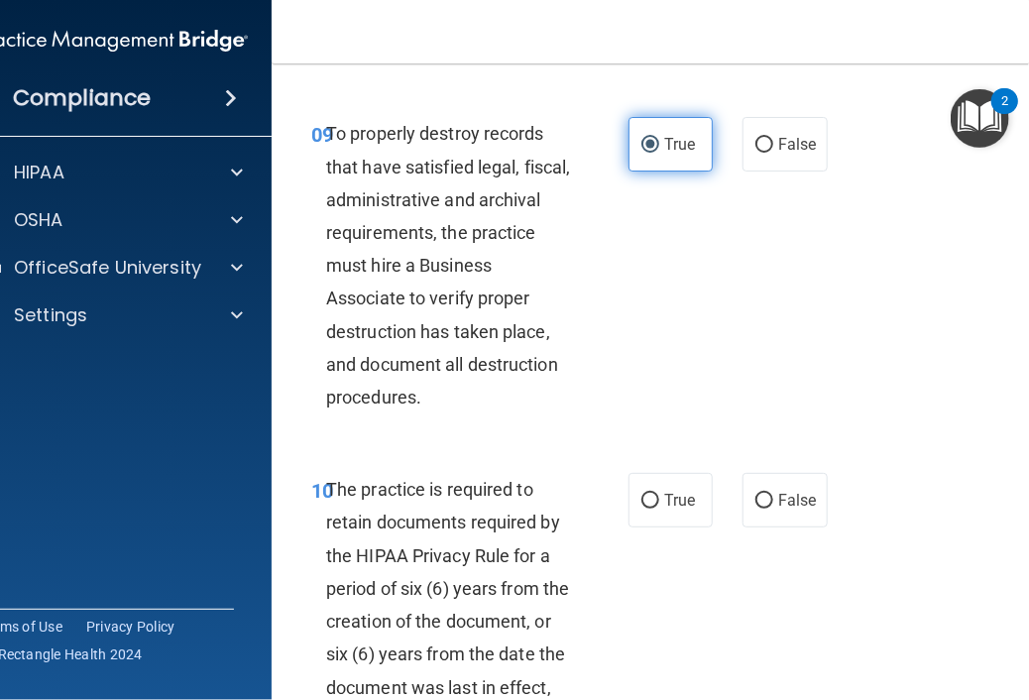
scroll to position [2499, 0]
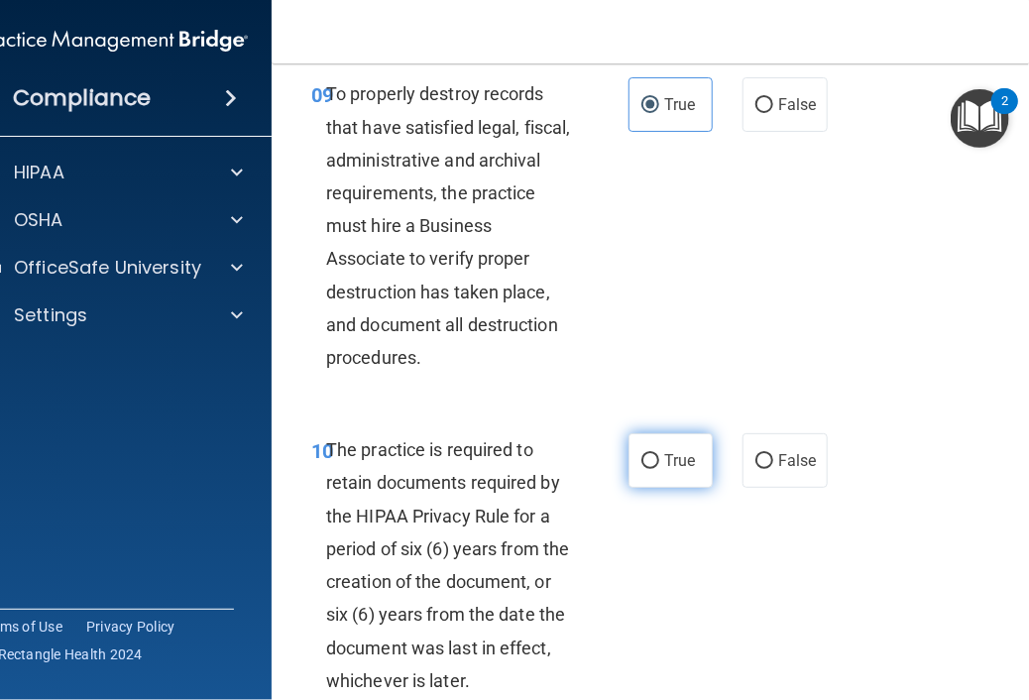
click at [665, 488] on label "True" at bounding box center [671, 460] width 84 height 55
click at [659, 469] on input "True" at bounding box center [651, 461] width 18 height 15
radio input "true"
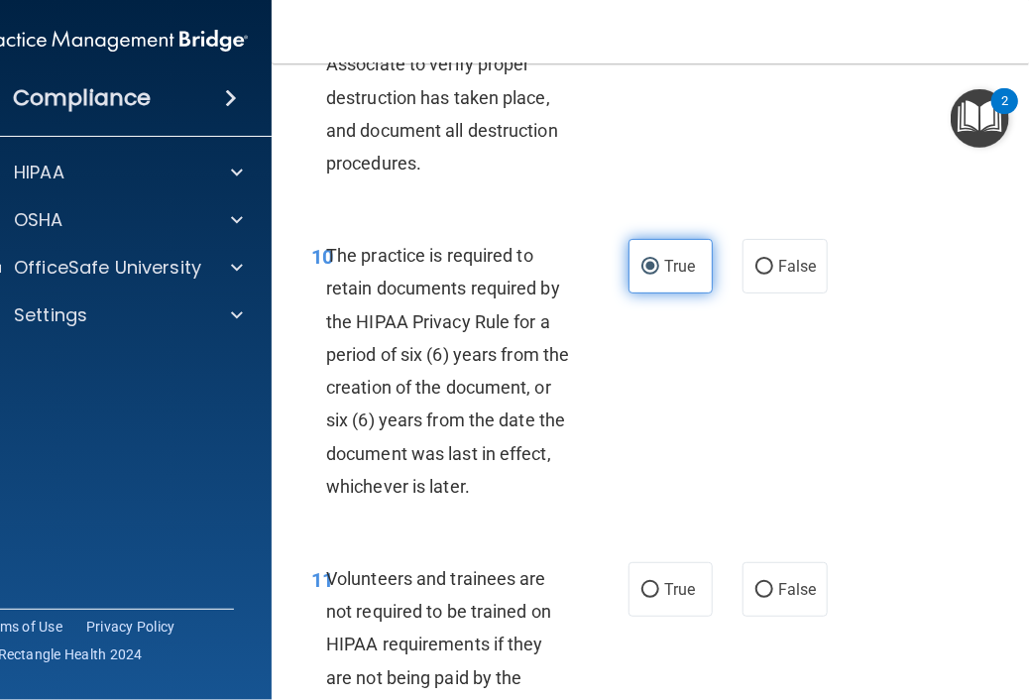
scroll to position [2697, 0]
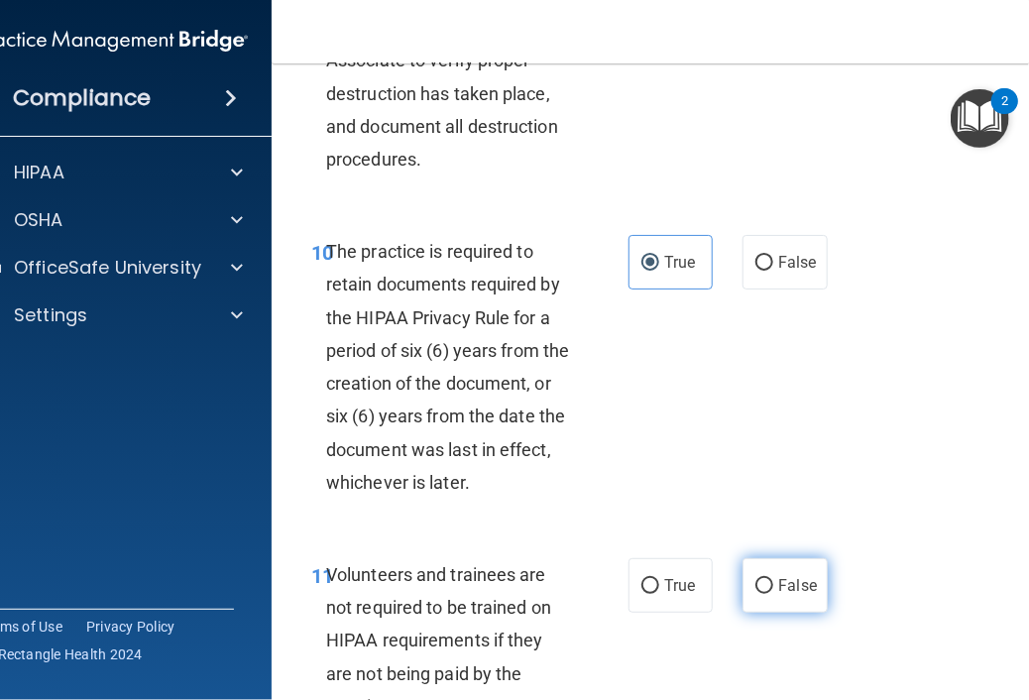
click at [761, 594] on input "False" at bounding box center [765, 586] width 18 height 15
radio input "true"
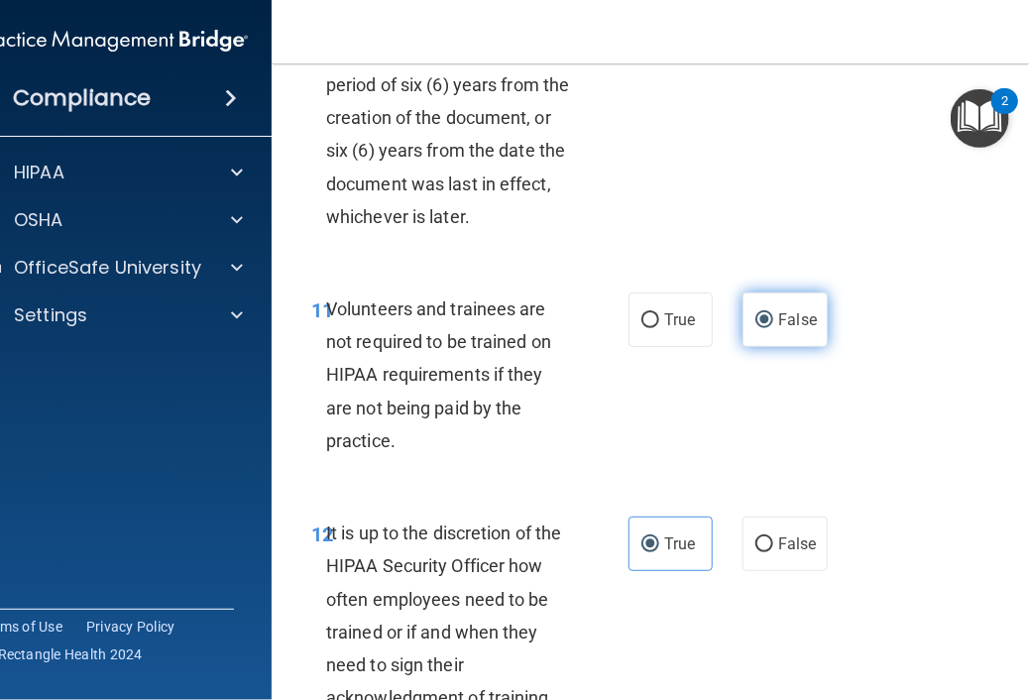
scroll to position [2974, 0]
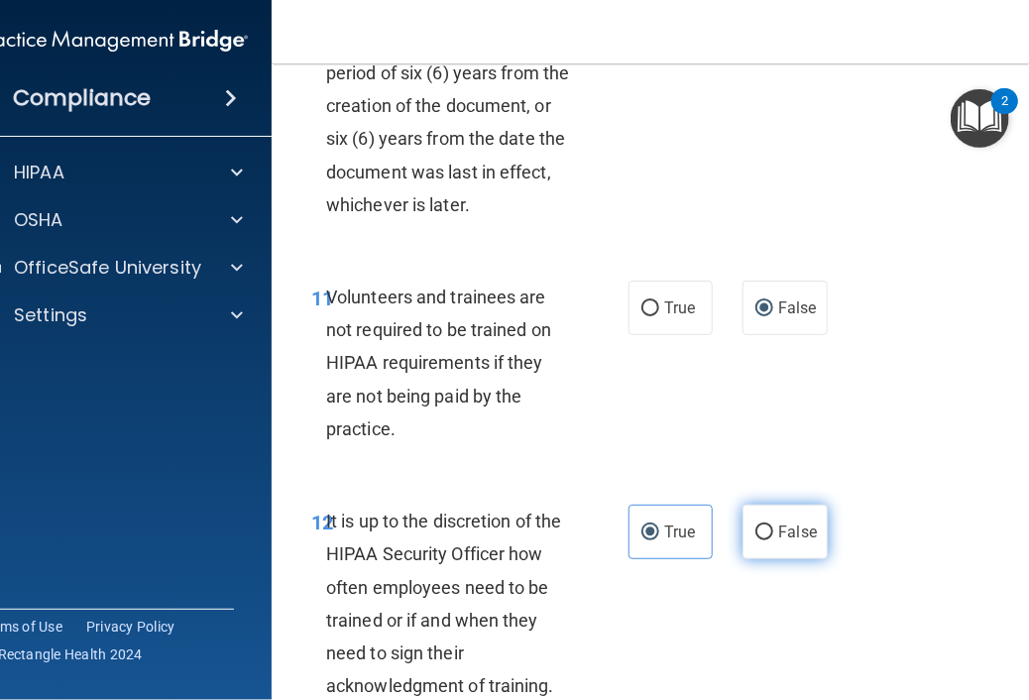
click at [785, 541] on span "False" at bounding box center [797, 532] width 39 height 19
click at [773, 540] on input "False" at bounding box center [765, 532] width 18 height 15
radio input "true"
radio input "false"
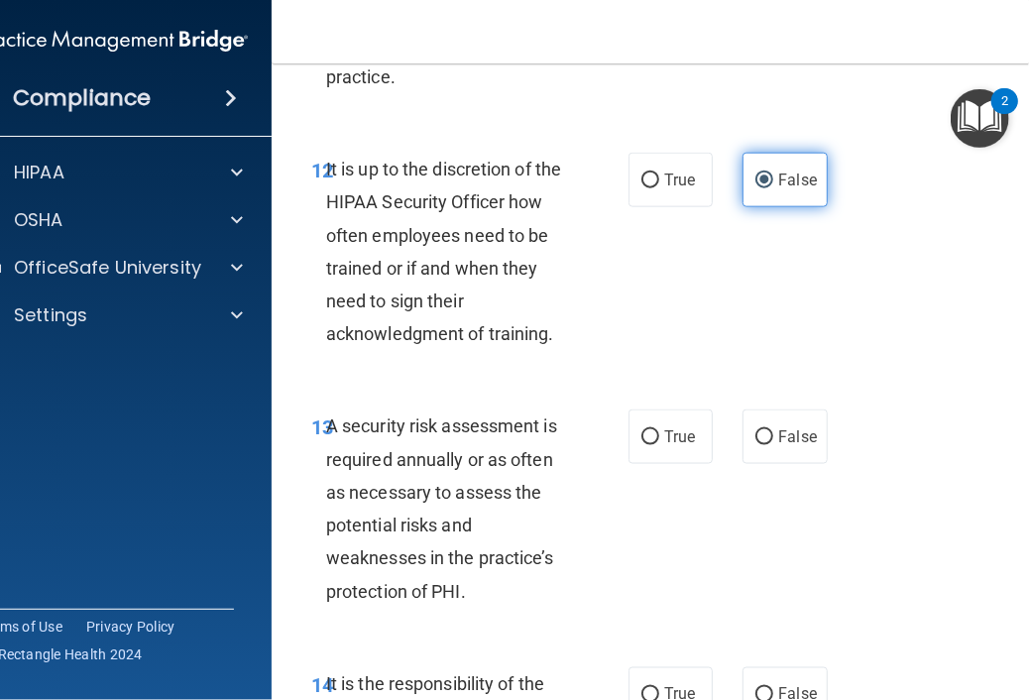
scroll to position [3331, 0]
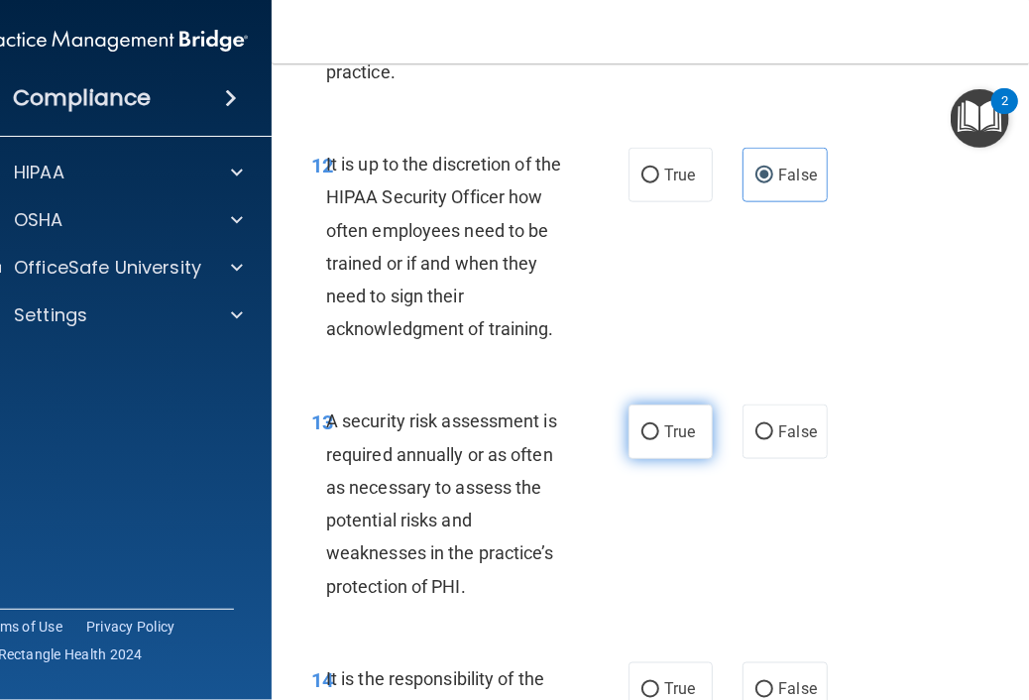
click at [664, 441] on span "True" at bounding box center [679, 431] width 31 height 19
click at [659, 440] on input "True" at bounding box center [651, 432] width 18 height 15
radio input "true"
click at [897, 564] on div "13 A security risk assessment is required annually or as often as necessary to …" at bounding box center [673, 508] width 754 height 257
click at [654, 459] on label "True" at bounding box center [671, 432] width 84 height 55
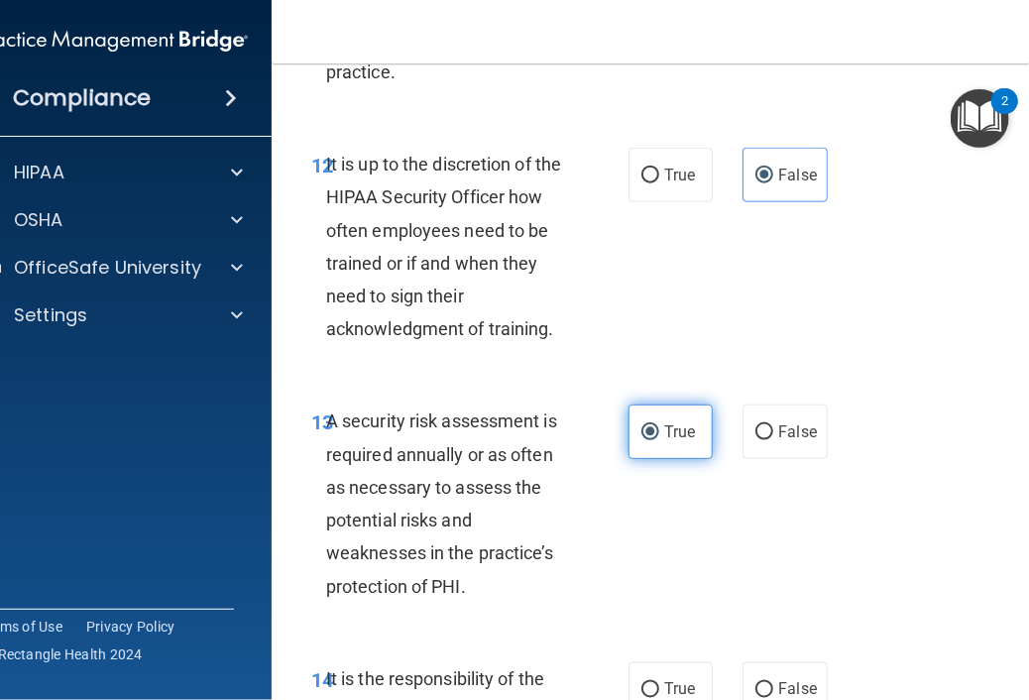
click at [654, 440] on input "True" at bounding box center [651, 432] width 18 height 15
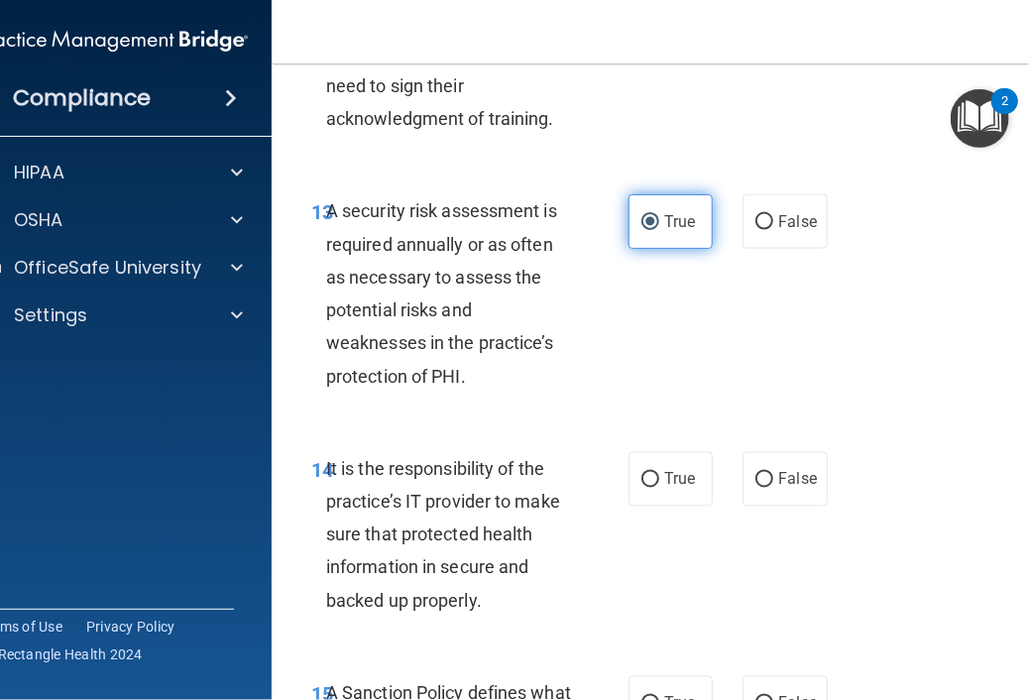
scroll to position [3569, 0]
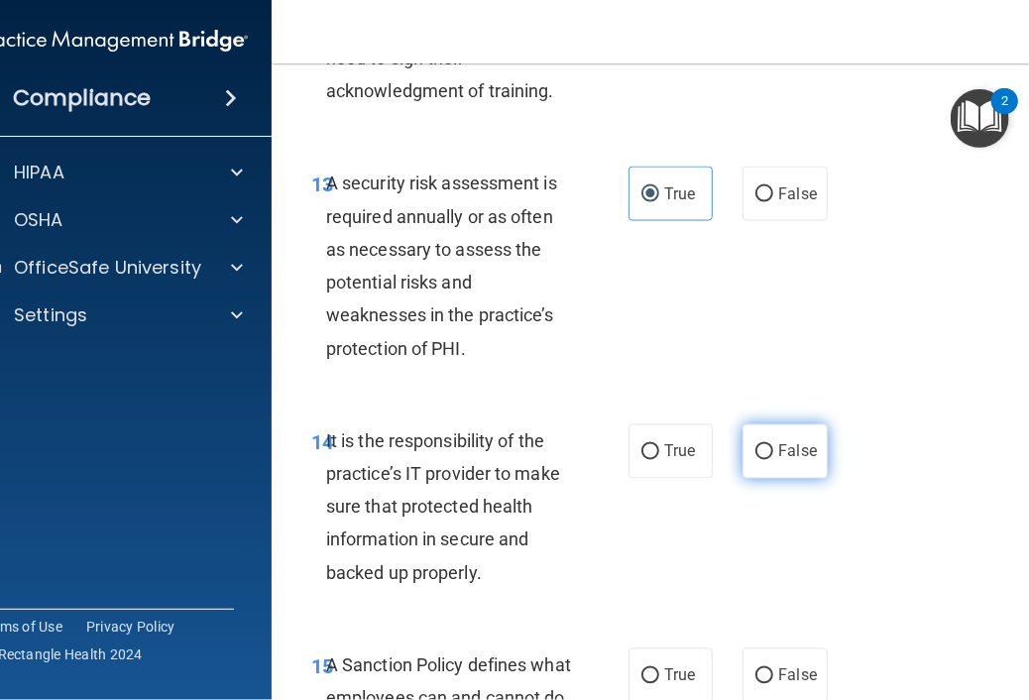
click at [778, 461] on span "False" at bounding box center [797, 451] width 39 height 19
click at [773, 460] on input "False" at bounding box center [765, 452] width 18 height 15
radio input "true"
click at [706, 608] on div "14 It is the responsibility of the practice’s IT provider to make sure that pro…" at bounding box center [673, 512] width 754 height 224
click at [1007, 499] on div "14 It is the responsibility of the practice’s IT provider to make sure that pro…" at bounding box center [673, 512] width 754 height 224
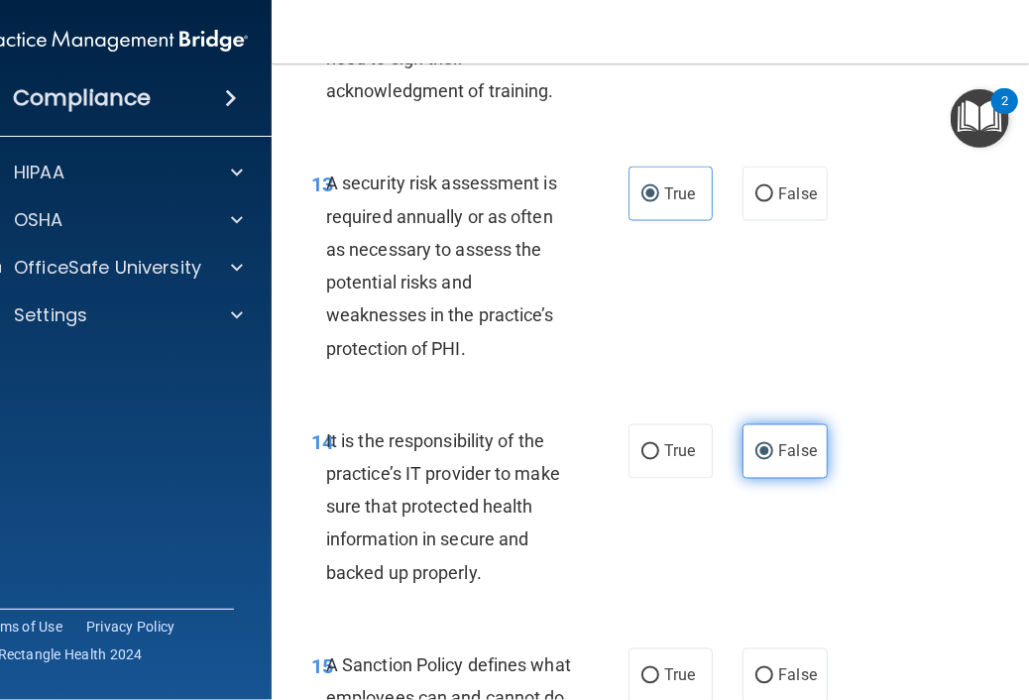
click at [777, 479] on label "False" at bounding box center [785, 451] width 84 height 55
click at [773, 460] on input "False" at bounding box center [765, 452] width 18 height 15
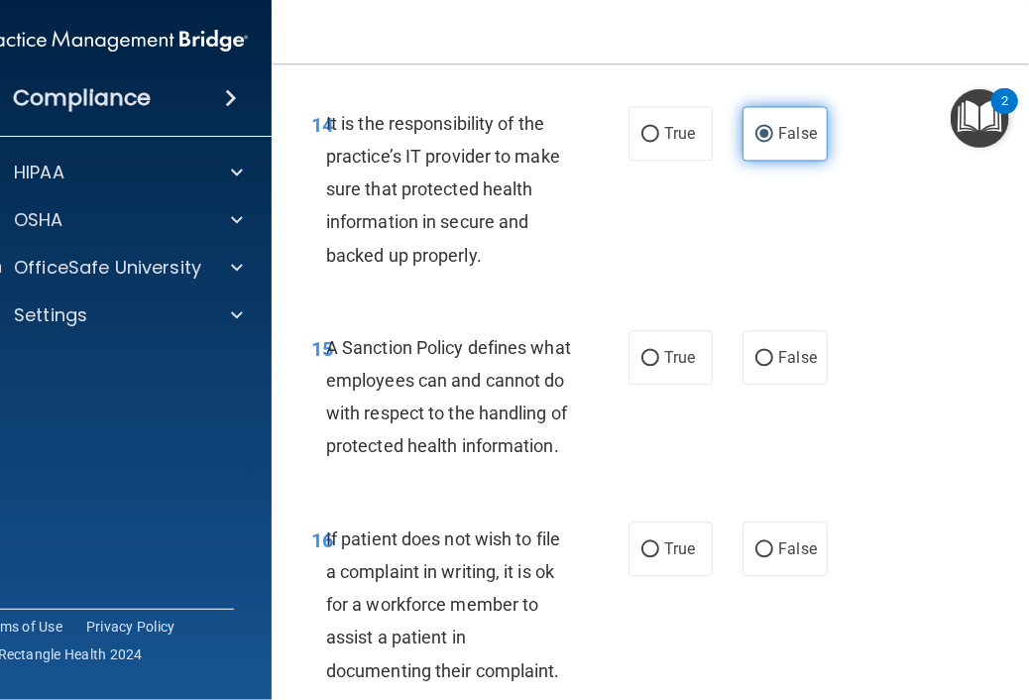
scroll to position [3926, 0]
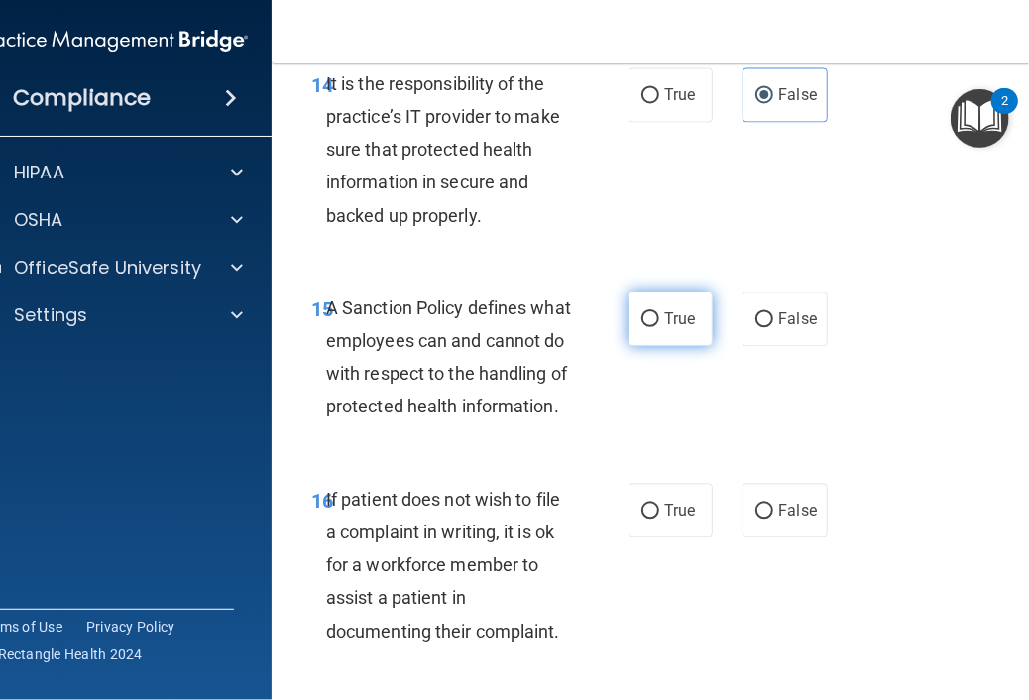
click at [673, 328] on span "True" at bounding box center [679, 318] width 31 height 19
click at [659, 327] on input "True" at bounding box center [651, 319] width 18 height 15
radio input "true"
click at [696, 650] on div "16 If patient does not wish to file a complaint in writing, it is ok for a work…" at bounding box center [673, 570] width 754 height 224
click at [782, 520] on span "False" at bounding box center [797, 510] width 39 height 19
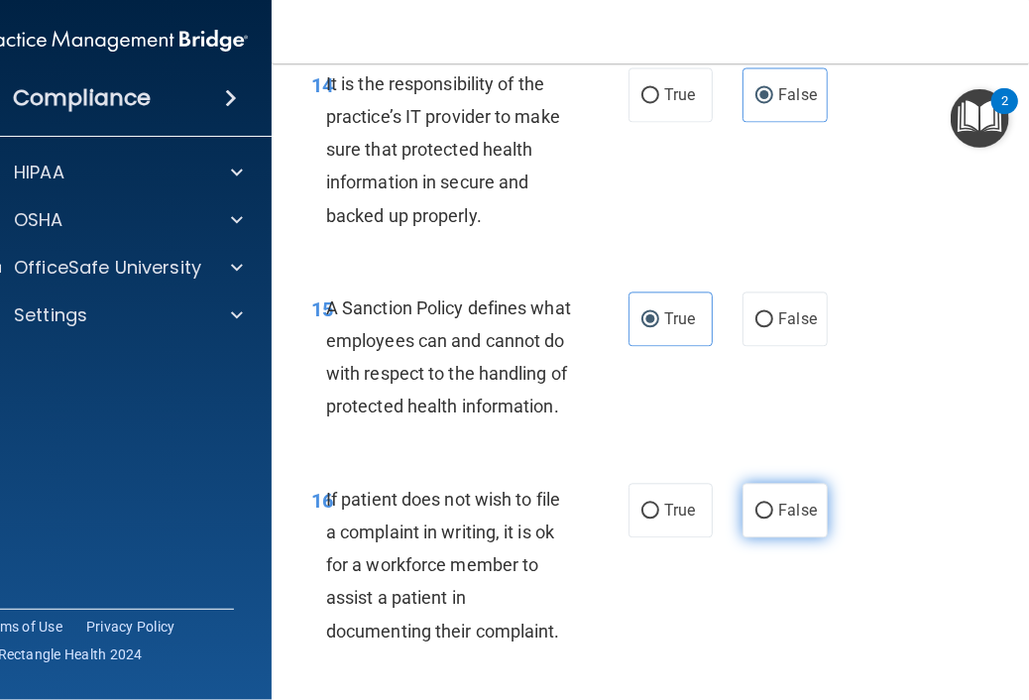
click at [773, 519] on input "False" at bounding box center [765, 511] width 18 height 15
radio input "true"
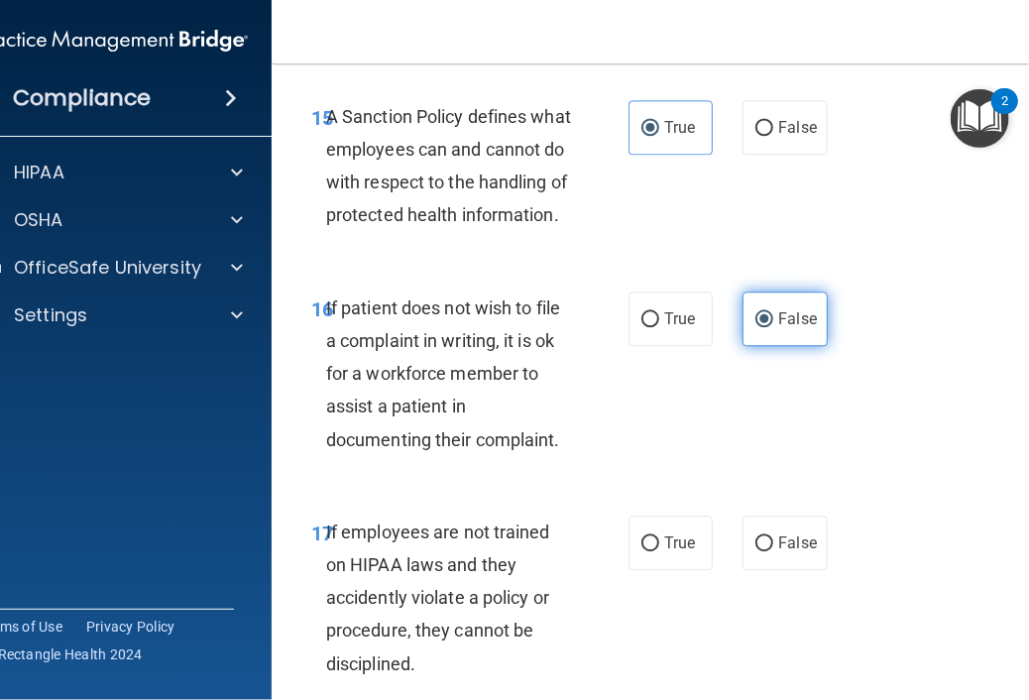
scroll to position [4125, 0]
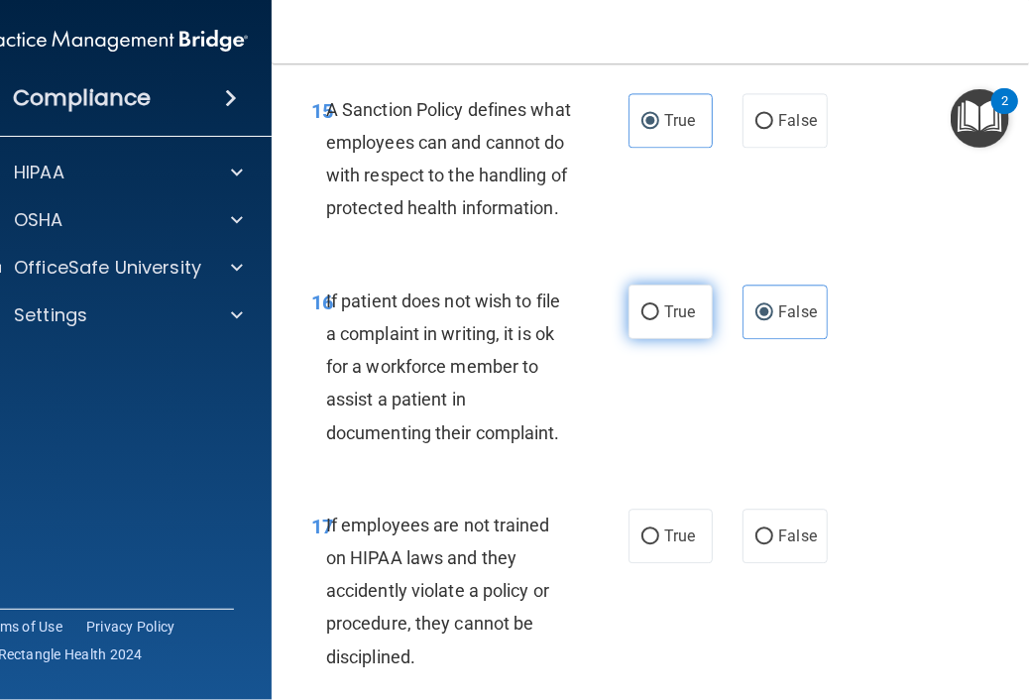
click at [629, 339] on label "True" at bounding box center [671, 312] width 84 height 55
click at [642, 320] on input "True" at bounding box center [651, 312] width 18 height 15
radio input "true"
radio input "false"
click at [872, 484] on div "16 If patient does not wish to file a complaint in writing, it is ok for a work…" at bounding box center [673, 372] width 754 height 224
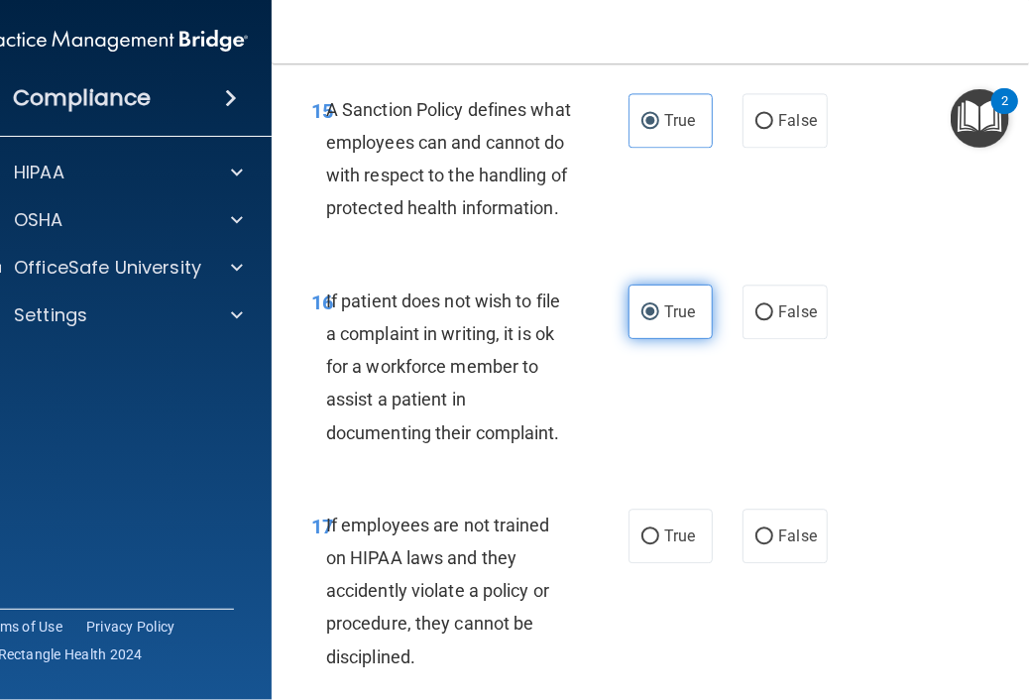
click at [692, 339] on label "True" at bounding box center [671, 312] width 84 height 55
click at [659, 320] on input "True" at bounding box center [651, 312] width 18 height 15
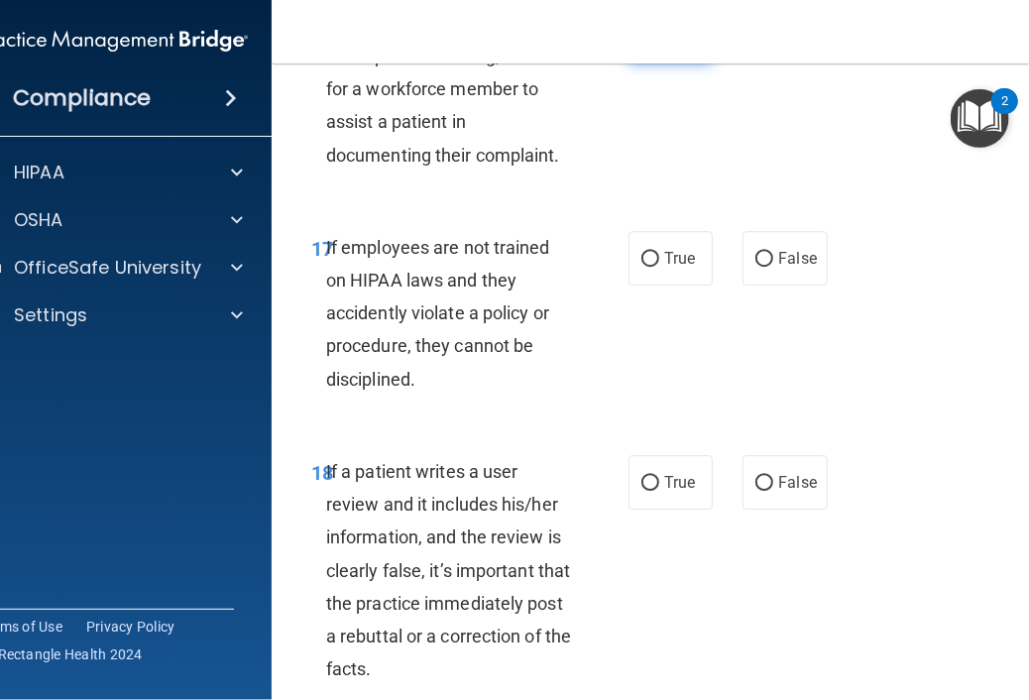
scroll to position [4442, 0]
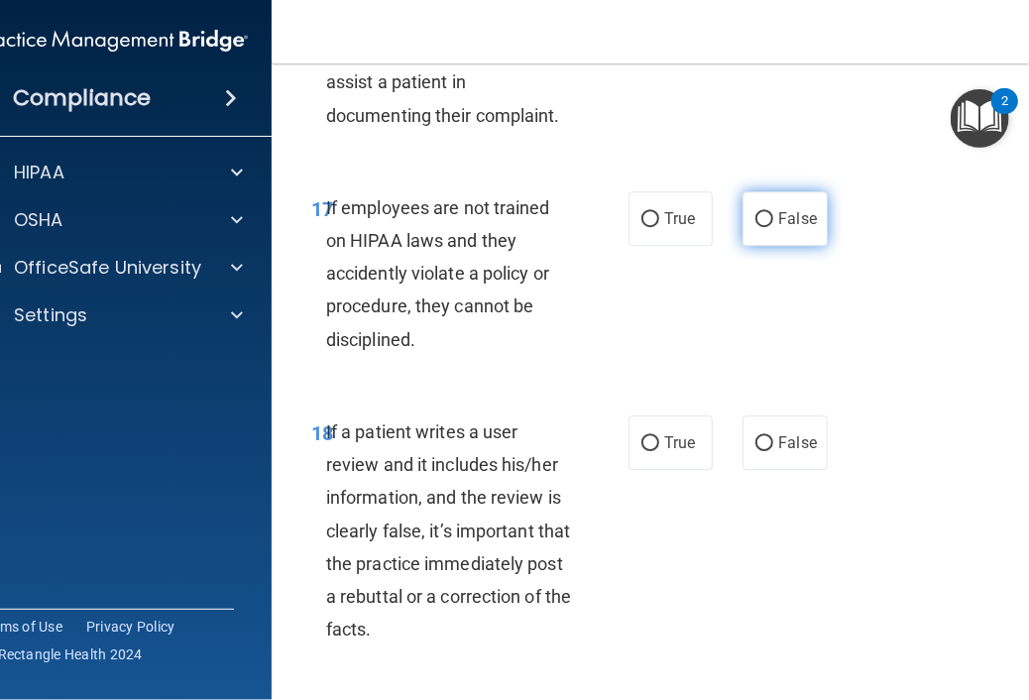
click at [782, 246] on label "False" at bounding box center [785, 218] width 84 height 55
click at [773, 227] on input "False" at bounding box center [765, 219] width 18 height 15
radio input "true"
click at [871, 646] on div "18 If a patient writes a user review and it includes his/her information, and t…" at bounding box center [673, 536] width 754 height 291
click at [797, 246] on label "False" at bounding box center [785, 218] width 84 height 55
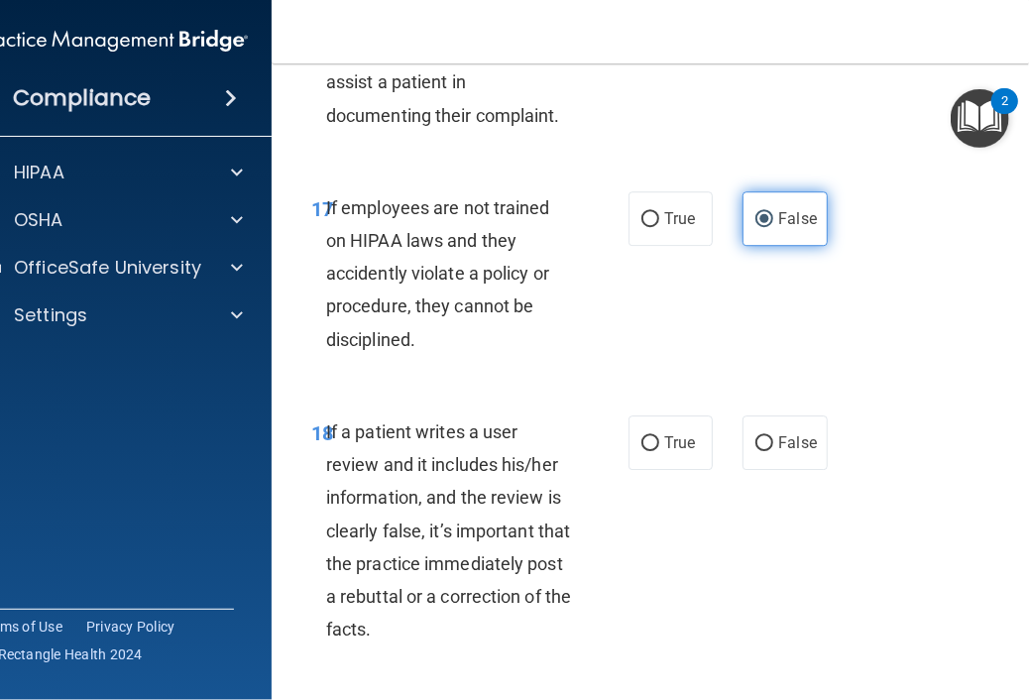
click at [773, 227] on input "False" at bounding box center [765, 219] width 18 height 15
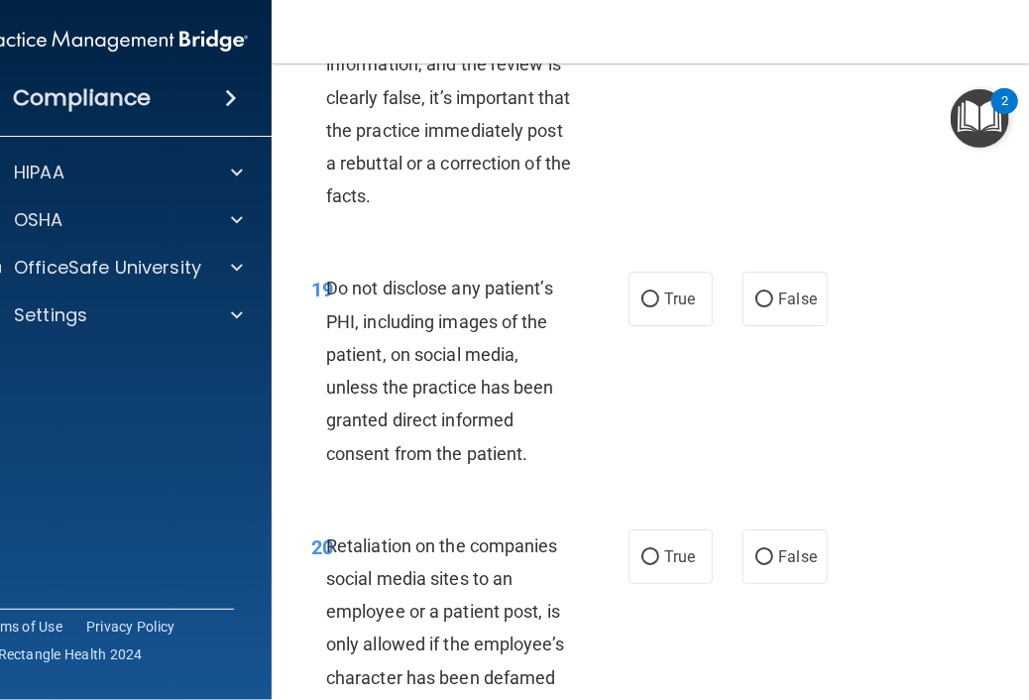
scroll to position [4878, 0]
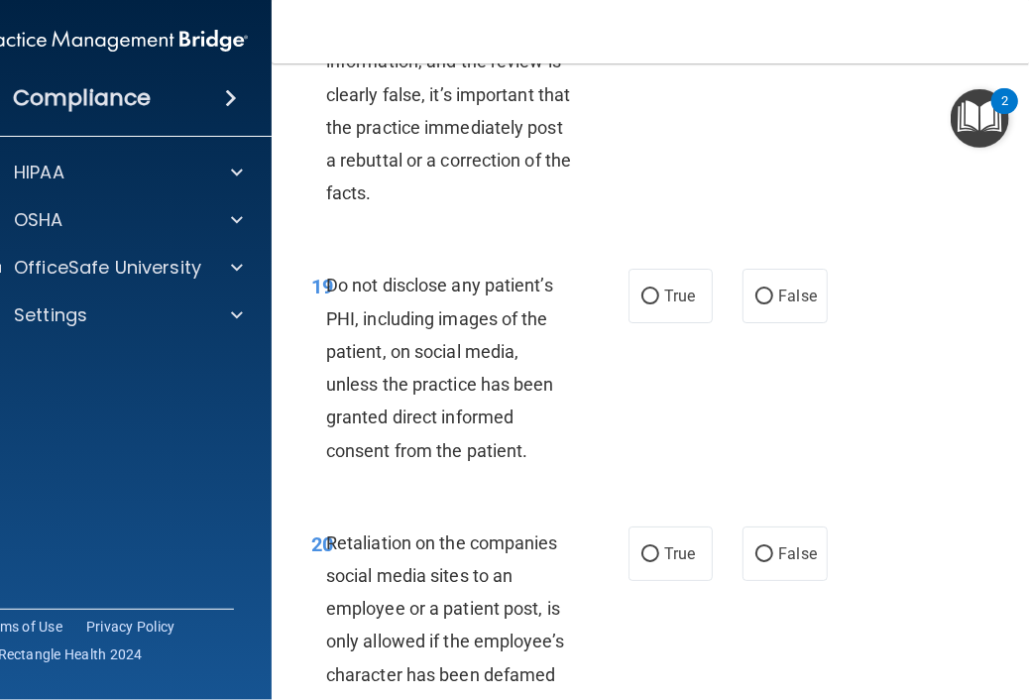
click at [765, 15] on input "False" at bounding box center [765, 7] width 18 height 15
radio input "true"
click at [630, 323] on label "True" at bounding box center [671, 296] width 84 height 55
click at [642, 304] on input "True" at bounding box center [651, 297] width 18 height 15
radio input "true"
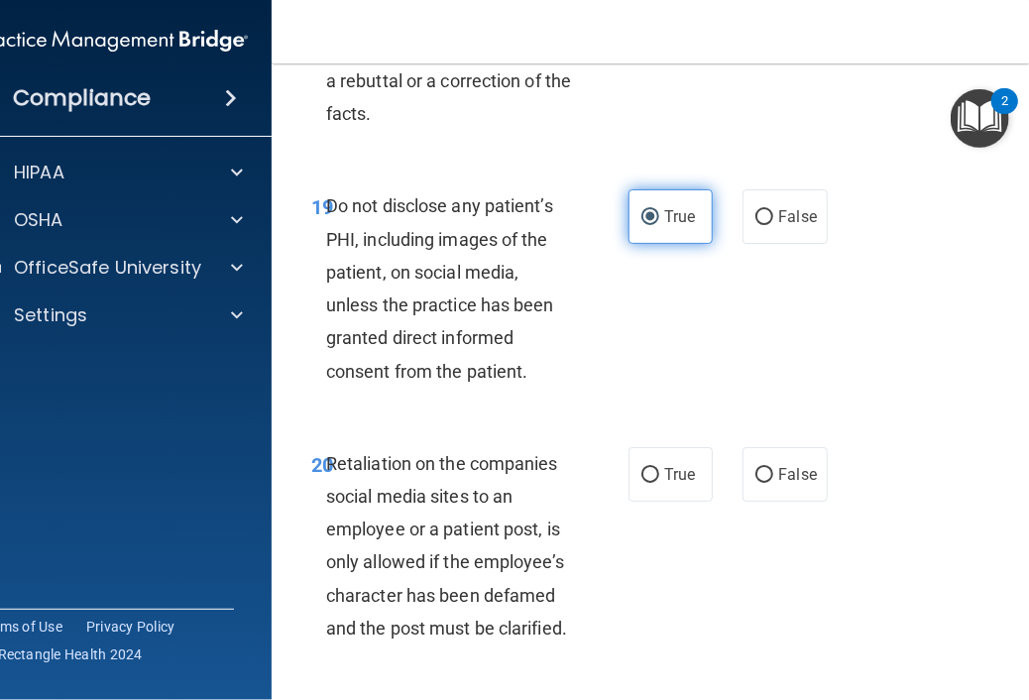
scroll to position [4997, 0]
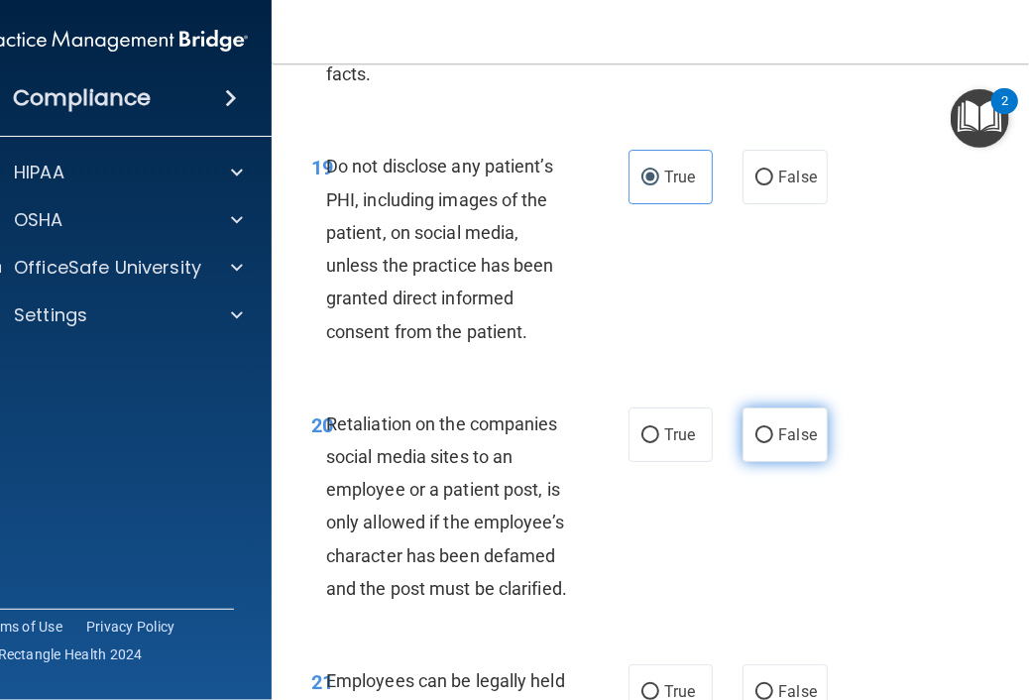
click at [805, 444] on span "False" at bounding box center [797, 434] width 39 height 19
click at [773, 443] on input "False" at bounding box center [765, 435] width 18 height 15
radio input "true"
click at [874, 382] on div "19 Do not disclose any patient’s PHI, including images of the patient, on socia…" at bounding box center [673, 253] width 754 height 257
click at [696, 204] on label "True" at bounding box center [671, 177] width 84 height 55
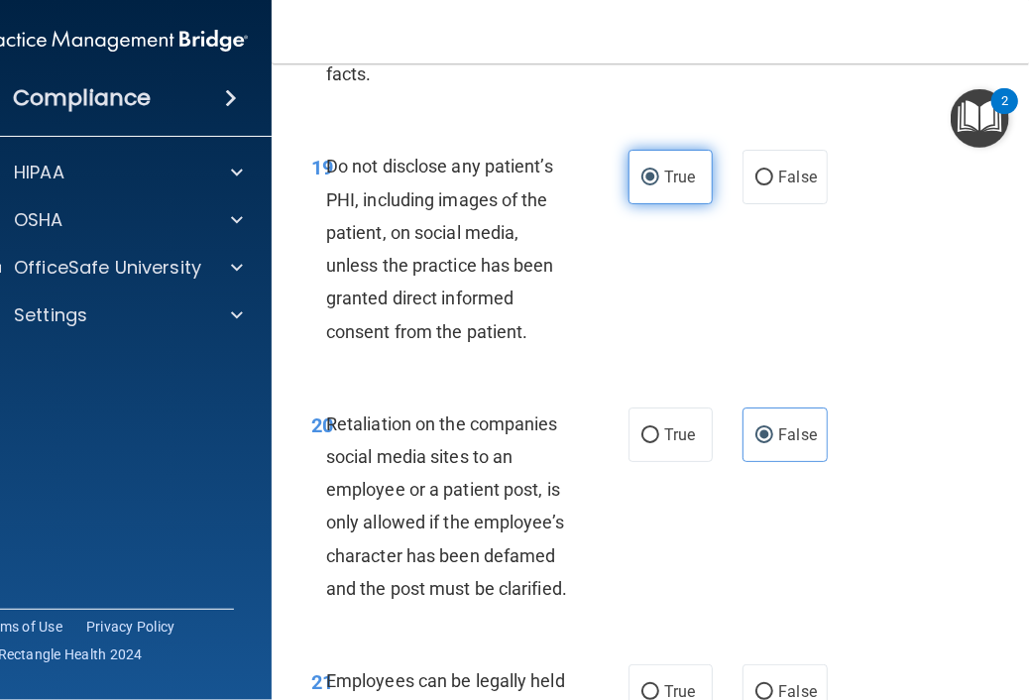
click at [659, 185] on input "True" at bounding box center [651, 178] width 18 height 15
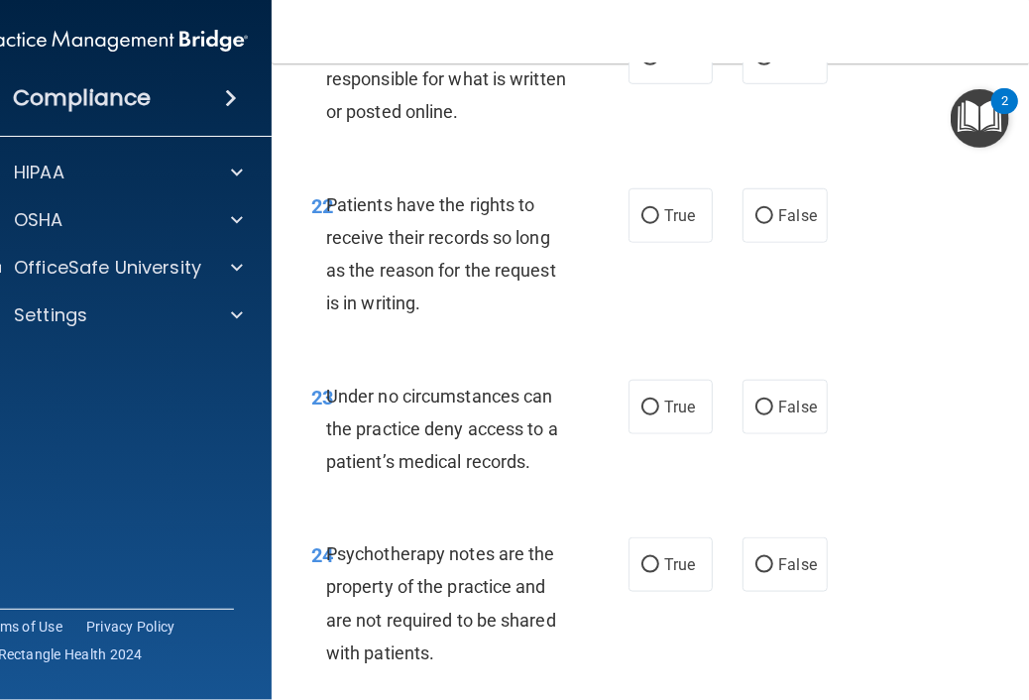
scroll to position [5592, 0]
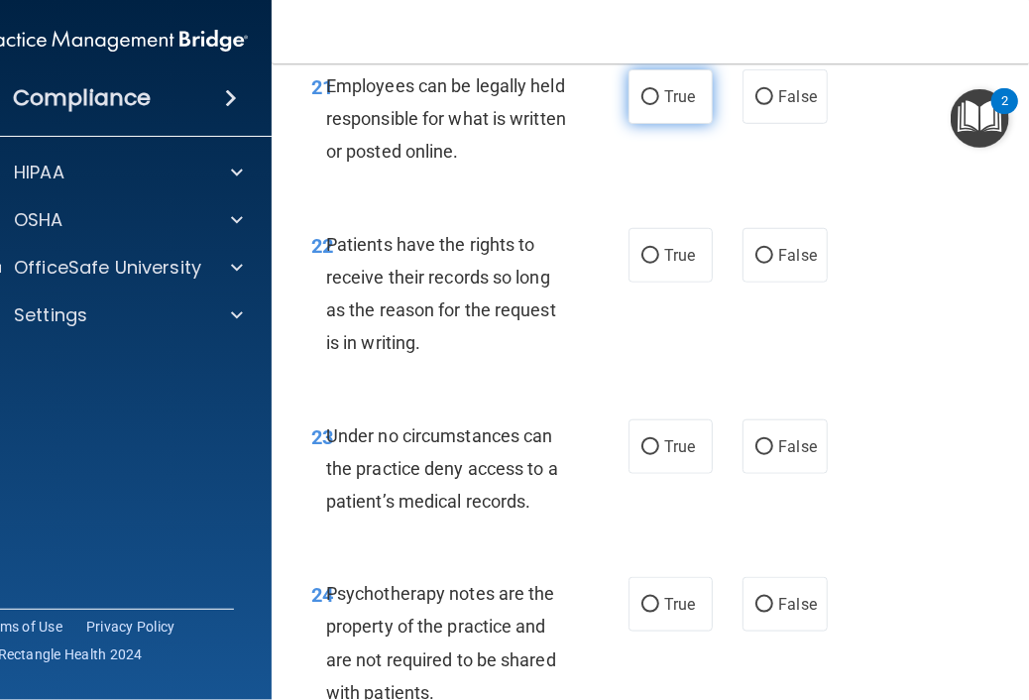
click at [680, 124] on label "True" at bounding box center [671, 96] width 84 height 55
click at [659, 105] on input "True" at bounding box center [651, 97] width 18 height 15
radio input "true"
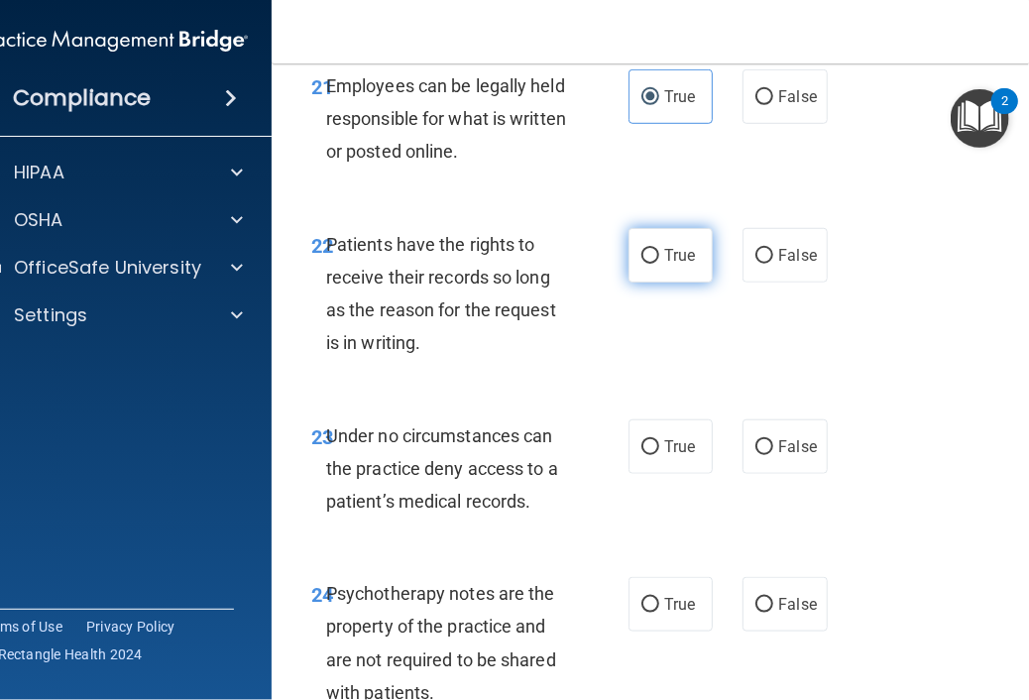
click at [646, 264] on input "True" at bounding box center [651, 256] width 18 height 15
radio input "true"
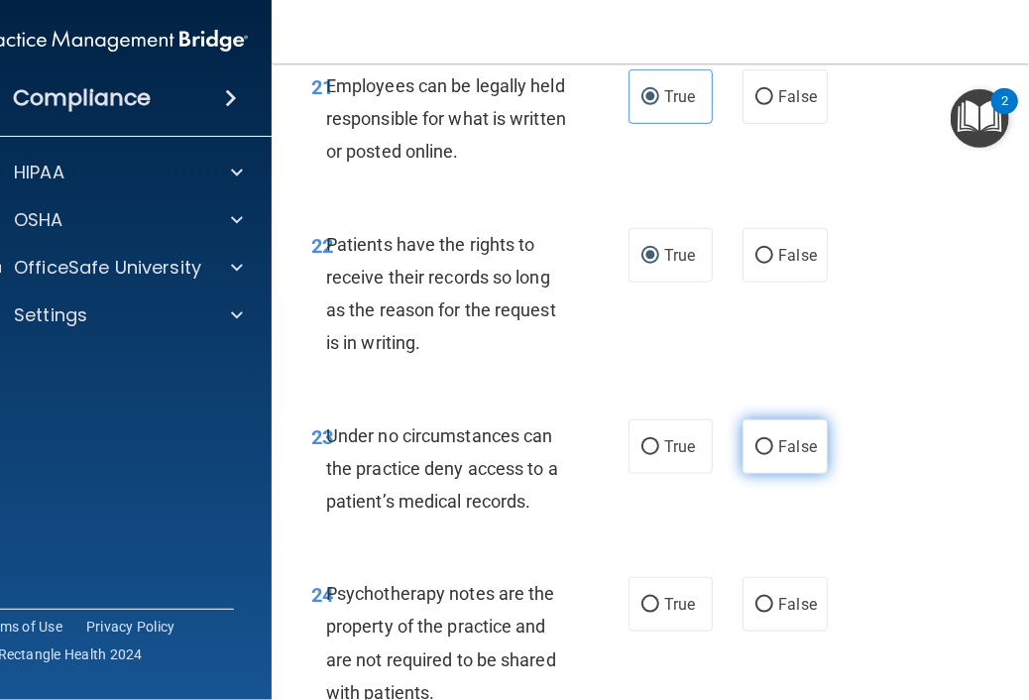
click at [807, 456] on span "False" at bounding box center [797, 446] width 39 height 19
click at [773, 455] on input "False" at bounding box center [765, 447] width 18 height 15
radio input "true"
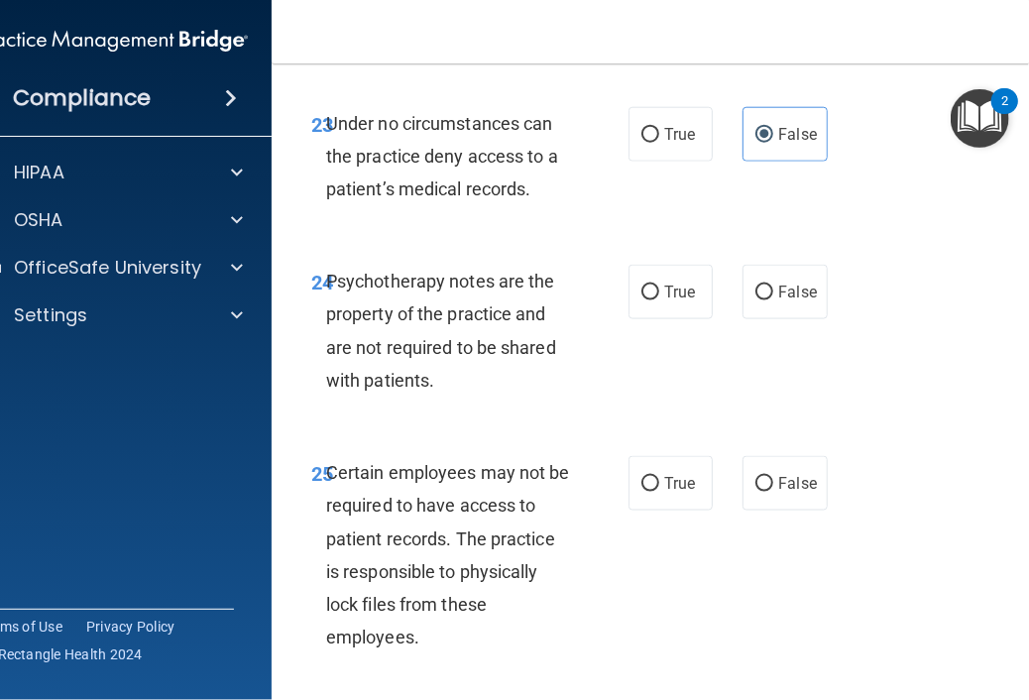
scroll to position [5909, 0]
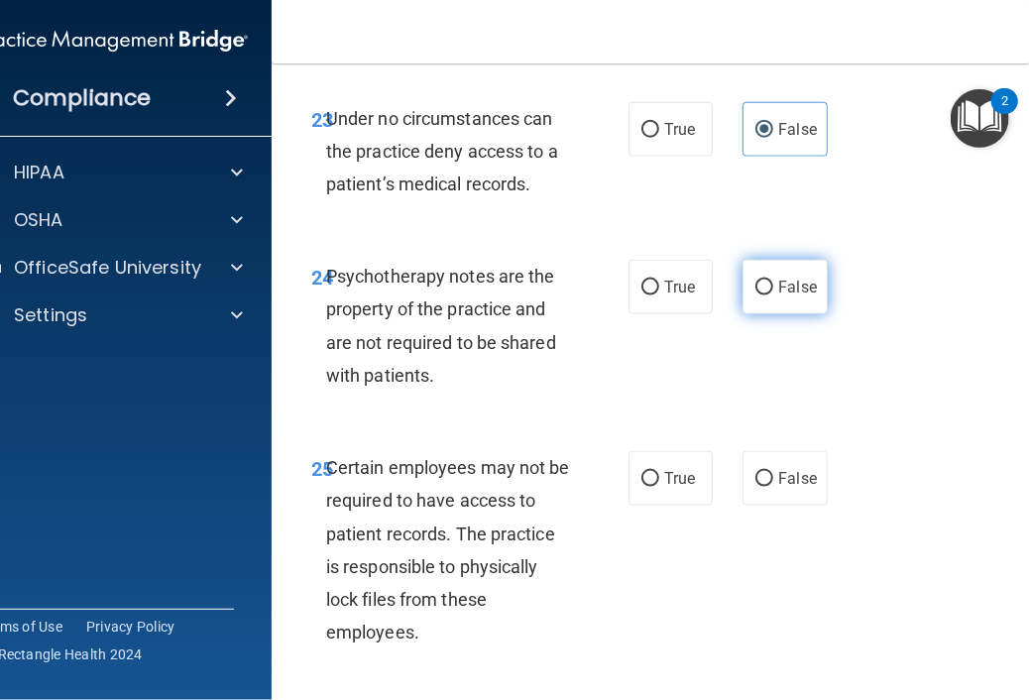
click at [789, 314] on label "False" at bounding box center [785, 287] width 84 height 55
click at [773, 295] on input "False" at bounding box center [765, 288] width 18 height 15
radio input "true"
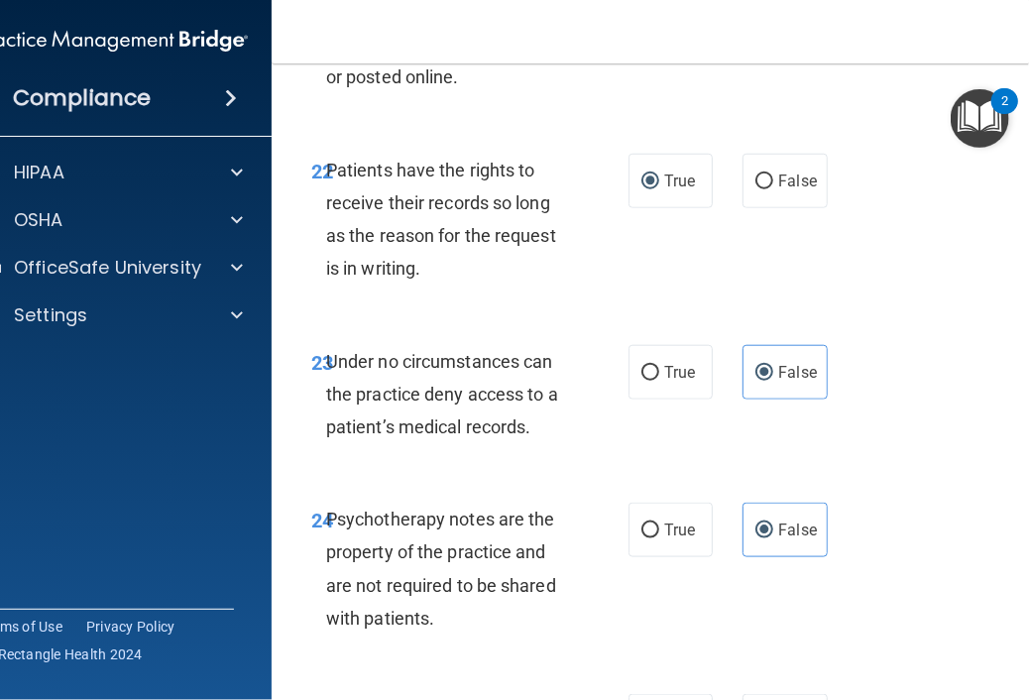
scroll to position [5671, 0]
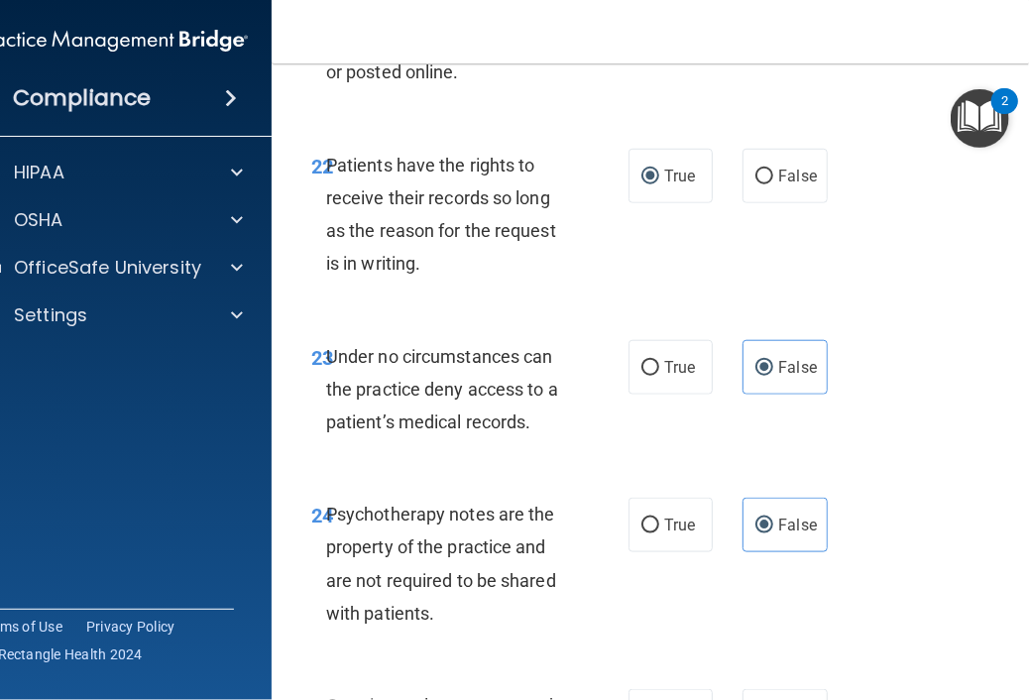
click at [914, 433] on div "23 Under no circumstances can the practice deny access to a patient’s medical r…" at bounding box center [673, 394] width 754 height 159
click at [772, 552] on label "False" at bounding box center [785, 525] width 84 height 55
click at [772, 533] on input "False" at bounding box center [765, 526] width 18 height 15
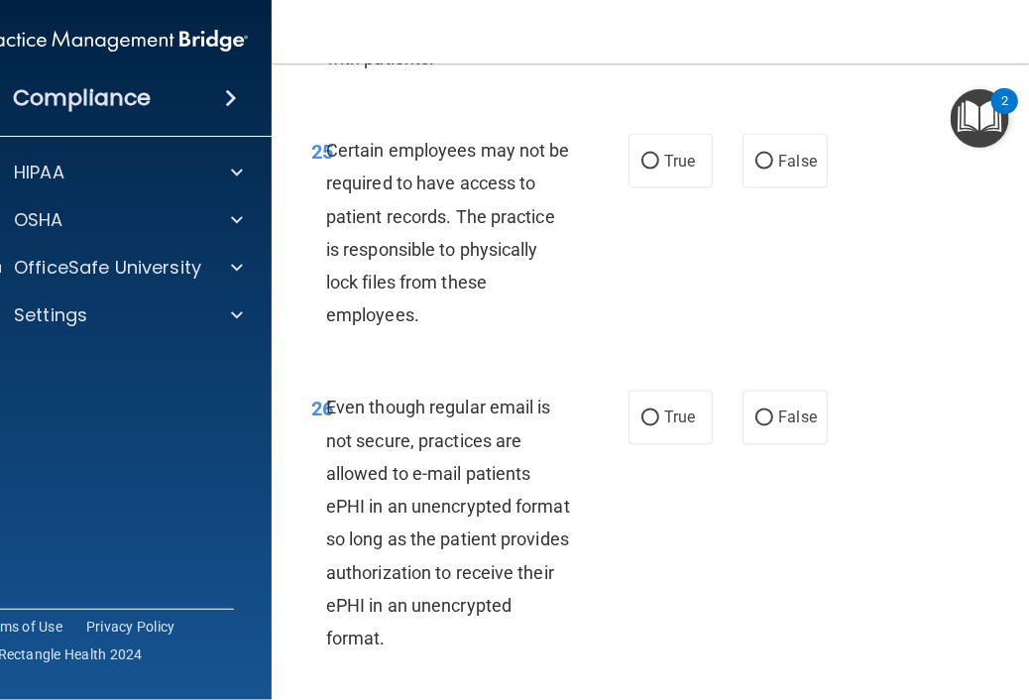
scroll to position [6266, 0]
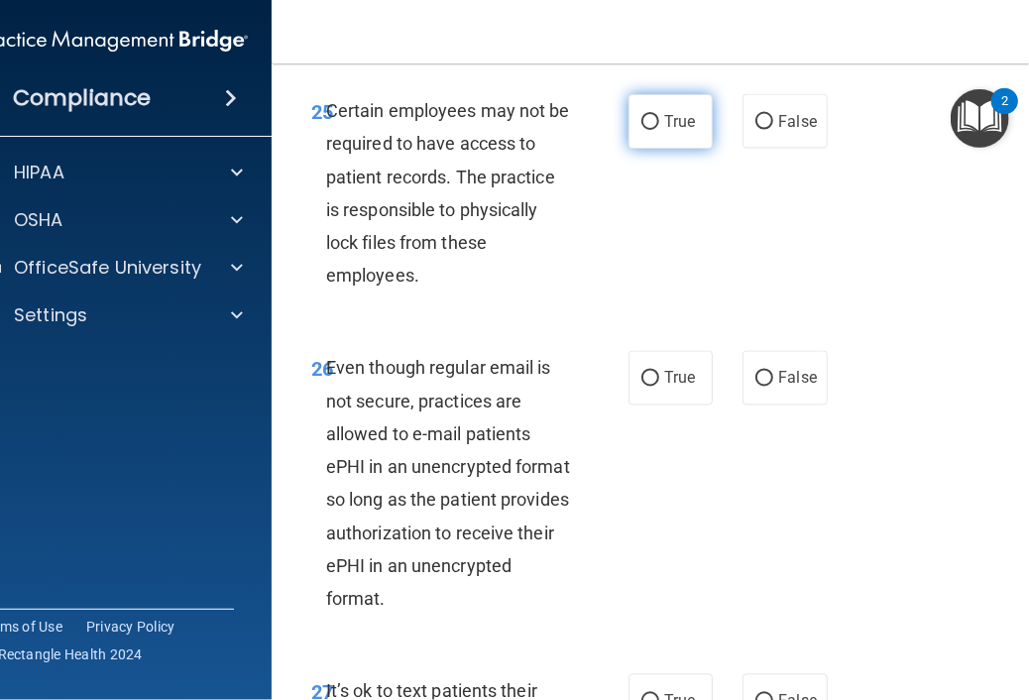
click at [669, 149] on label "True" at bounding box center [671, 121] width 84 height 55
click at [659, 130] on input "True" at bounding box center [651, 122] width 18 height 15
radio input "true"
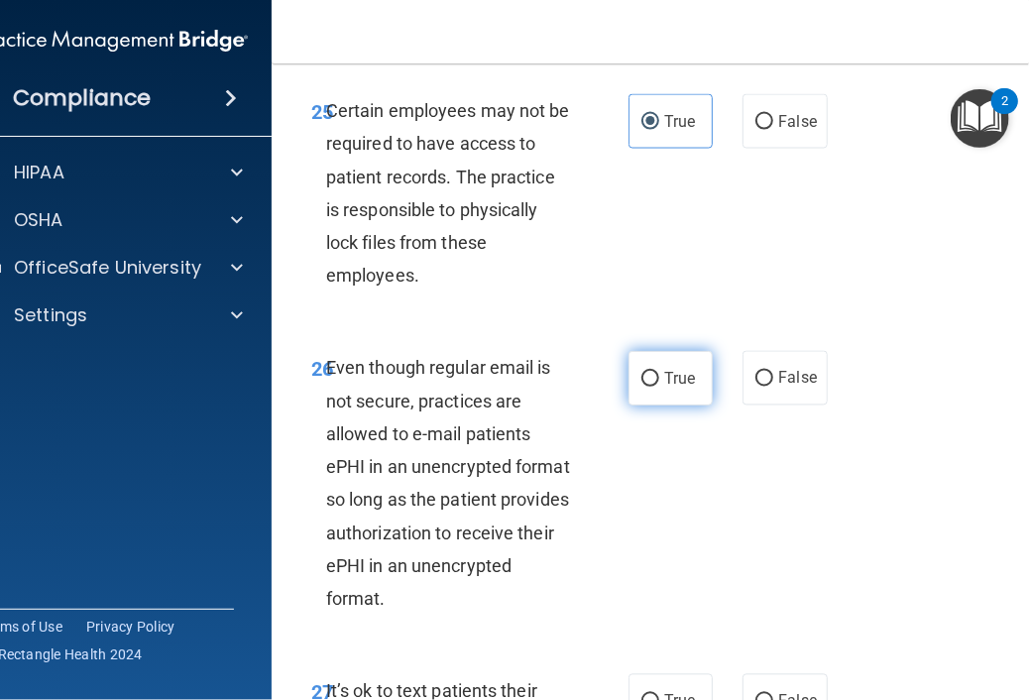
click at [666, 406] on label "True" at bounding box center [671, 378] width 84 height 55
click at [659, 387] on input "True" at bounding box center [651, 379] width 18 height 15
radio input "true"
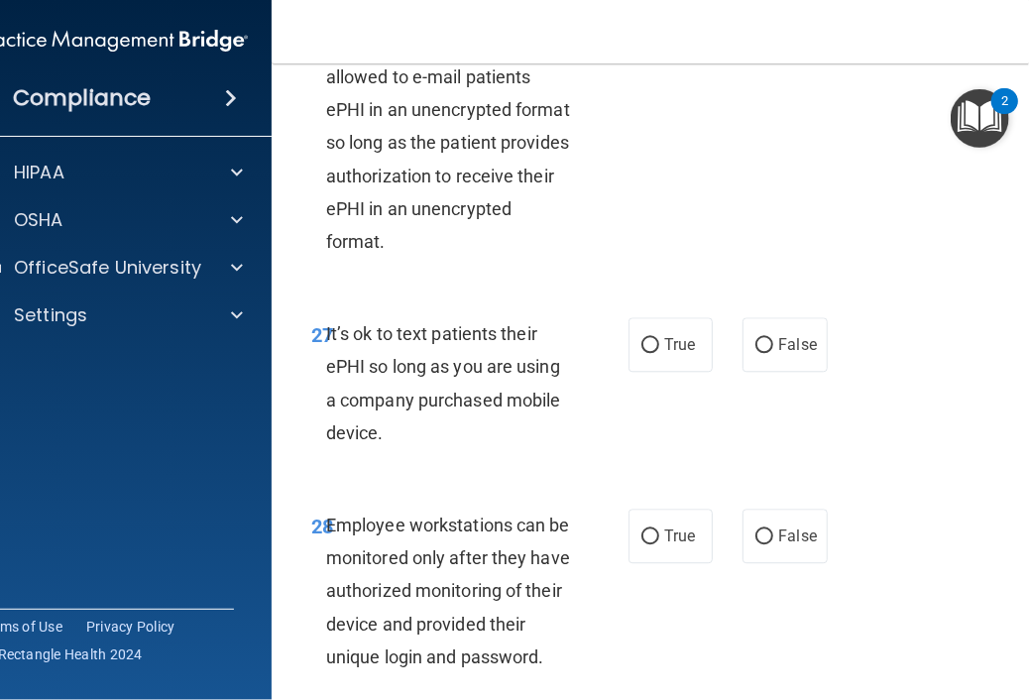
scroll to position [6663, 0]
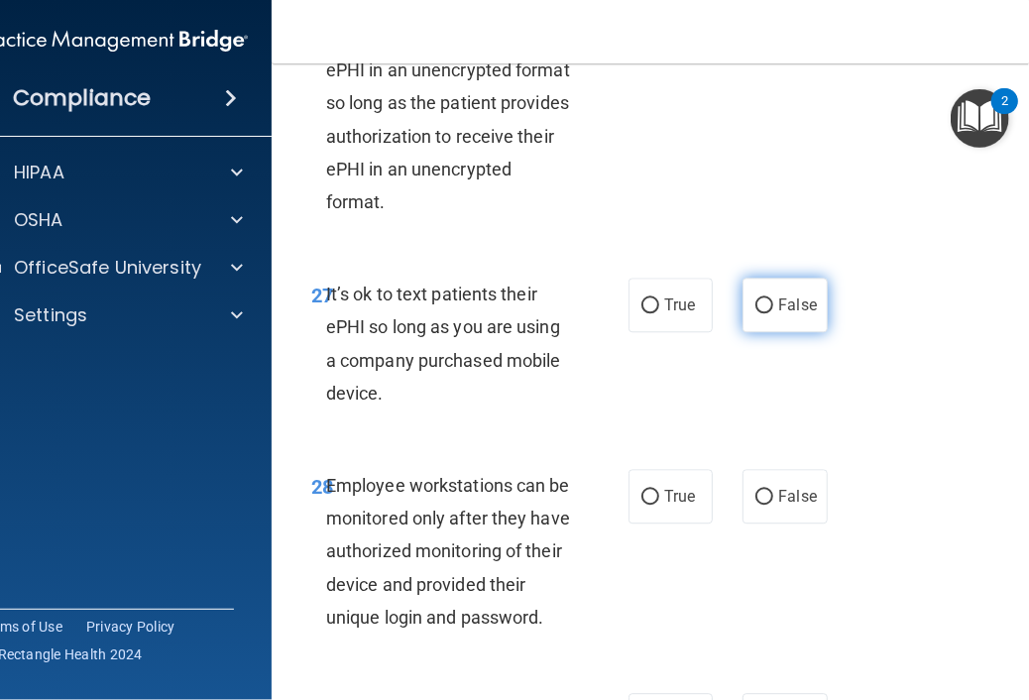
click at [798, 314] on span "False" at bounding box center [797, 304] width 39 height 19
click at [773, 313] on input "False" at bounding box center [765, 305] width 18 height 15
radio input "true"
click at [797, 524] on label "False" at bounding box center [785, 496] width 84 height 55
click at [773, 505] on input "False" at bounding box center [765, 497] width 18 height 15
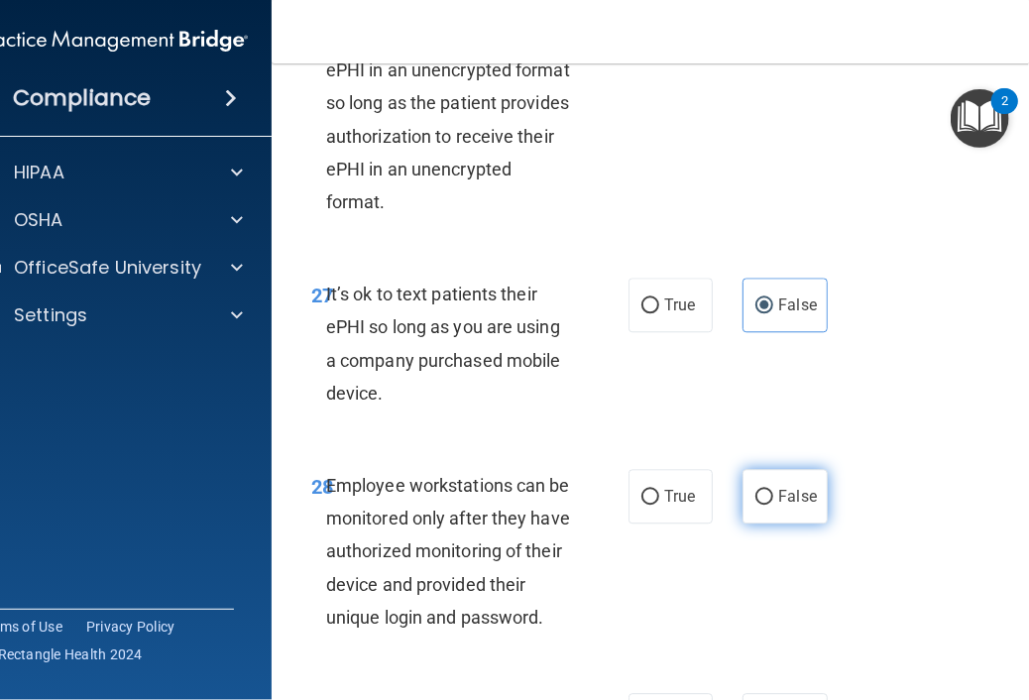
radio input "true"
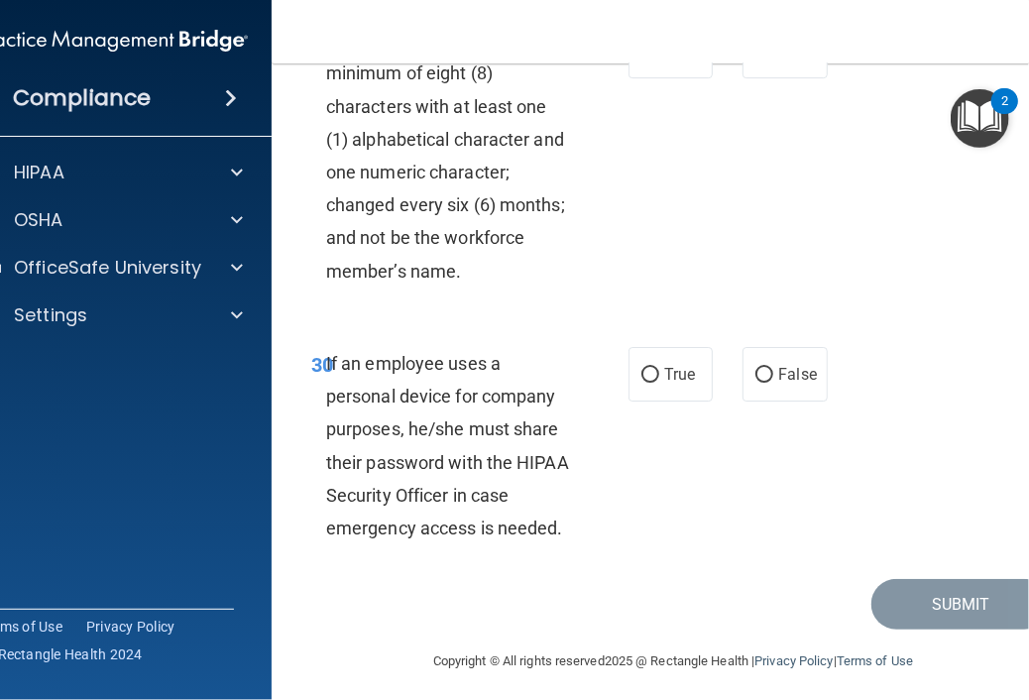
scroll to position [7337, 0]
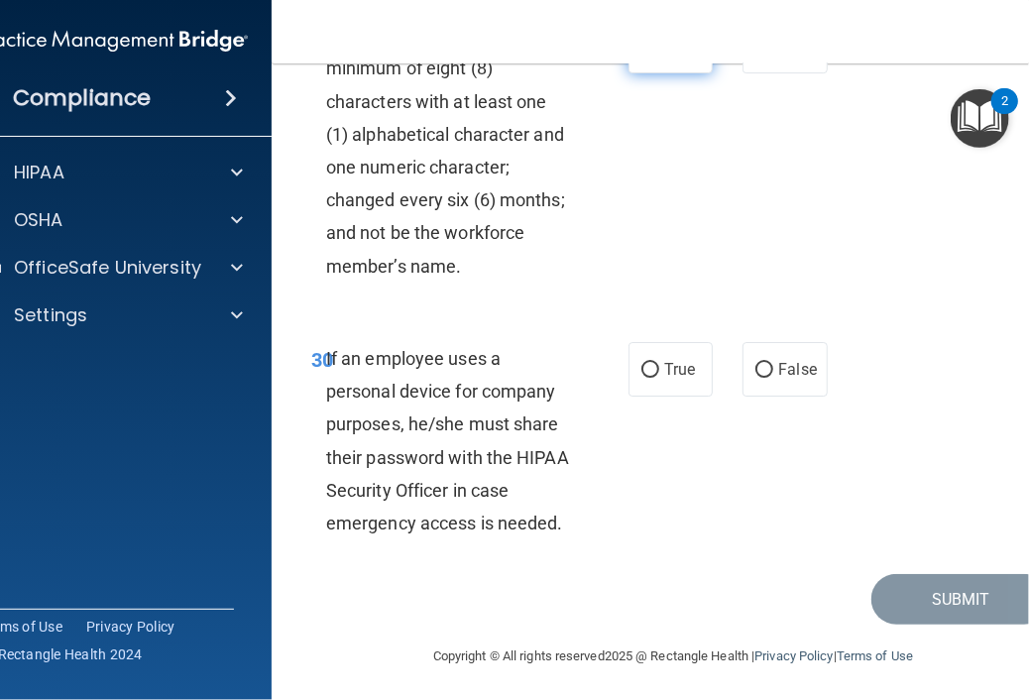
click at [669, 73] on label "True" at bounding box center [671, 46] width 84 height 55
click at [659, 55] on input "True" at bounding box center [651, 47] width 18 height 15
radio input "true"
click at [769, 397] on label "False" at bounding box center [785, 369] width 84 height 55
click at [769, 378] on input "False" at bounding box center [765, 370] width 18 height 15
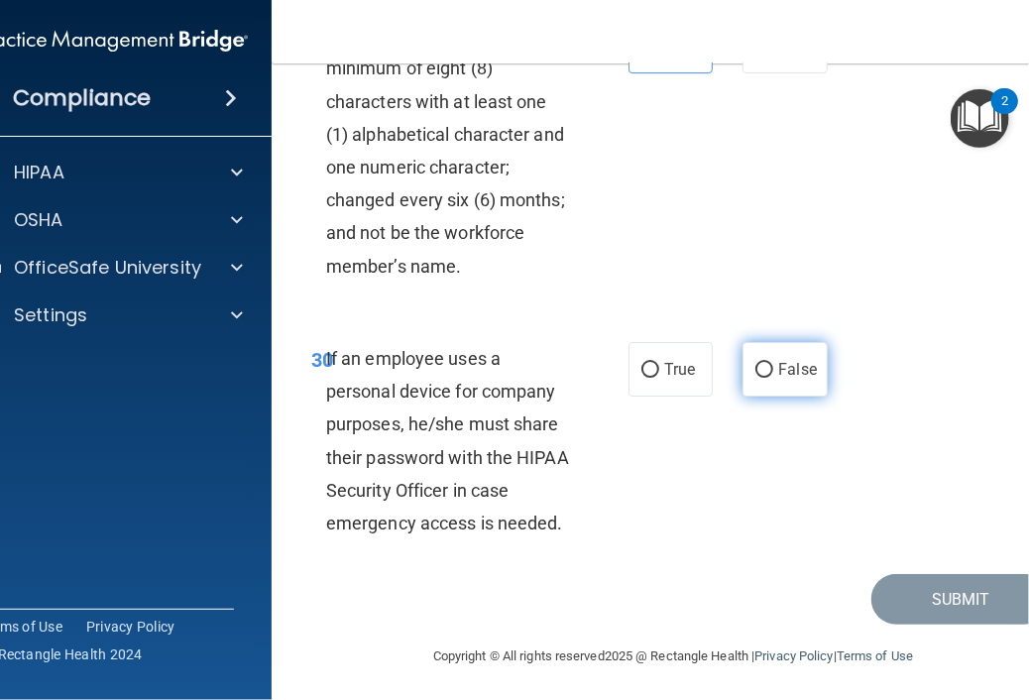
radio input "true"
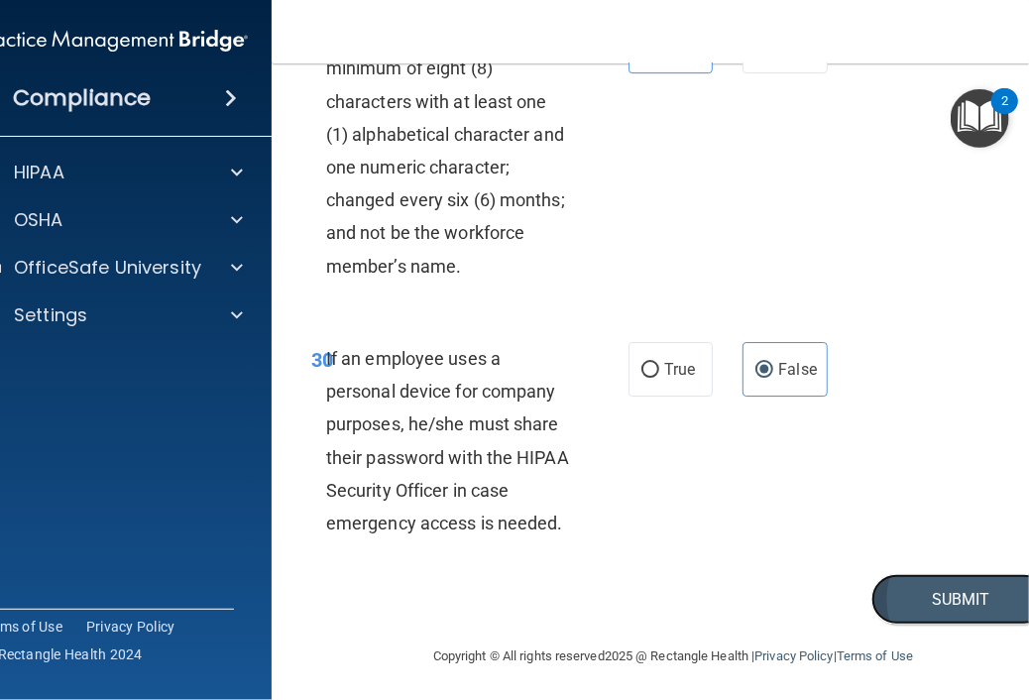
click at [924, 625] on button "Submit" at bounding box center [961, 599] width 178 height 51
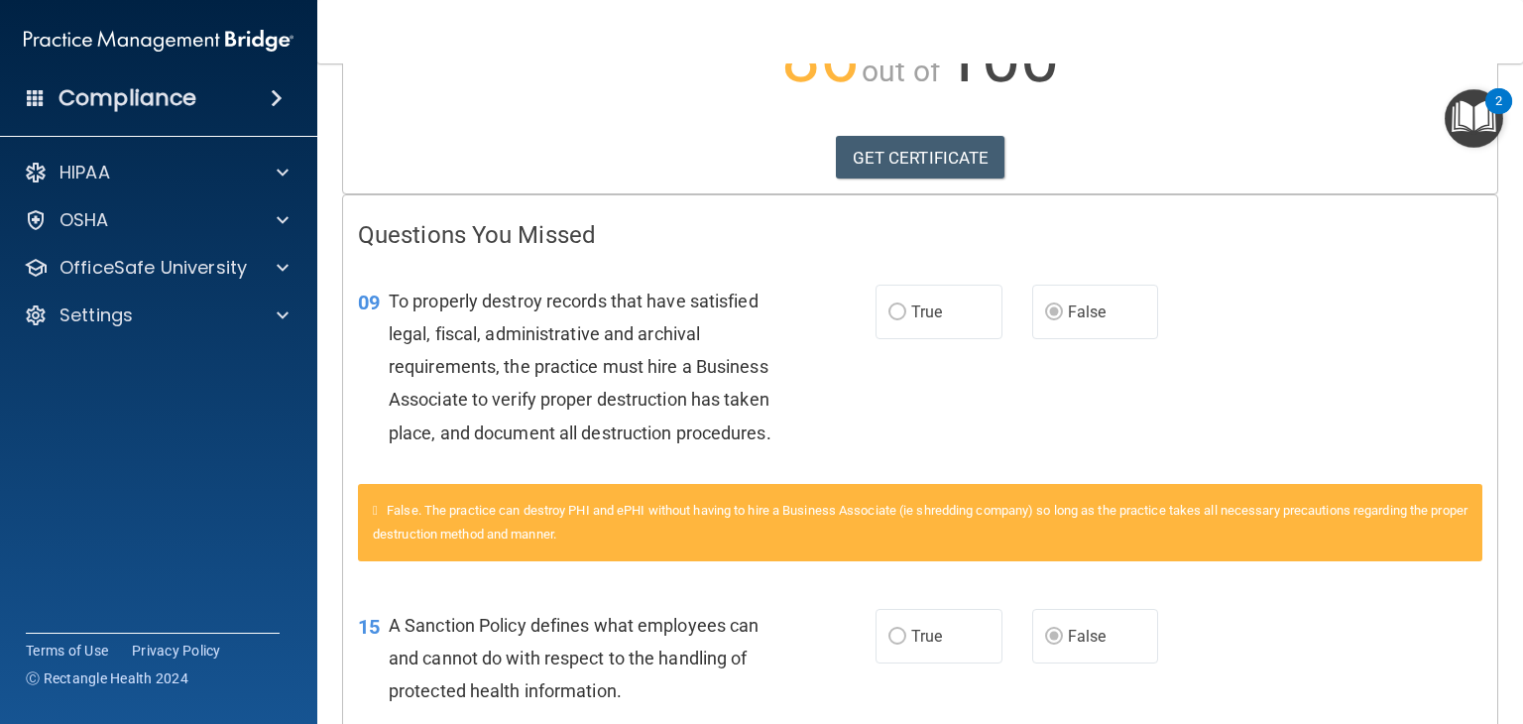
scroll to position [269, 0]
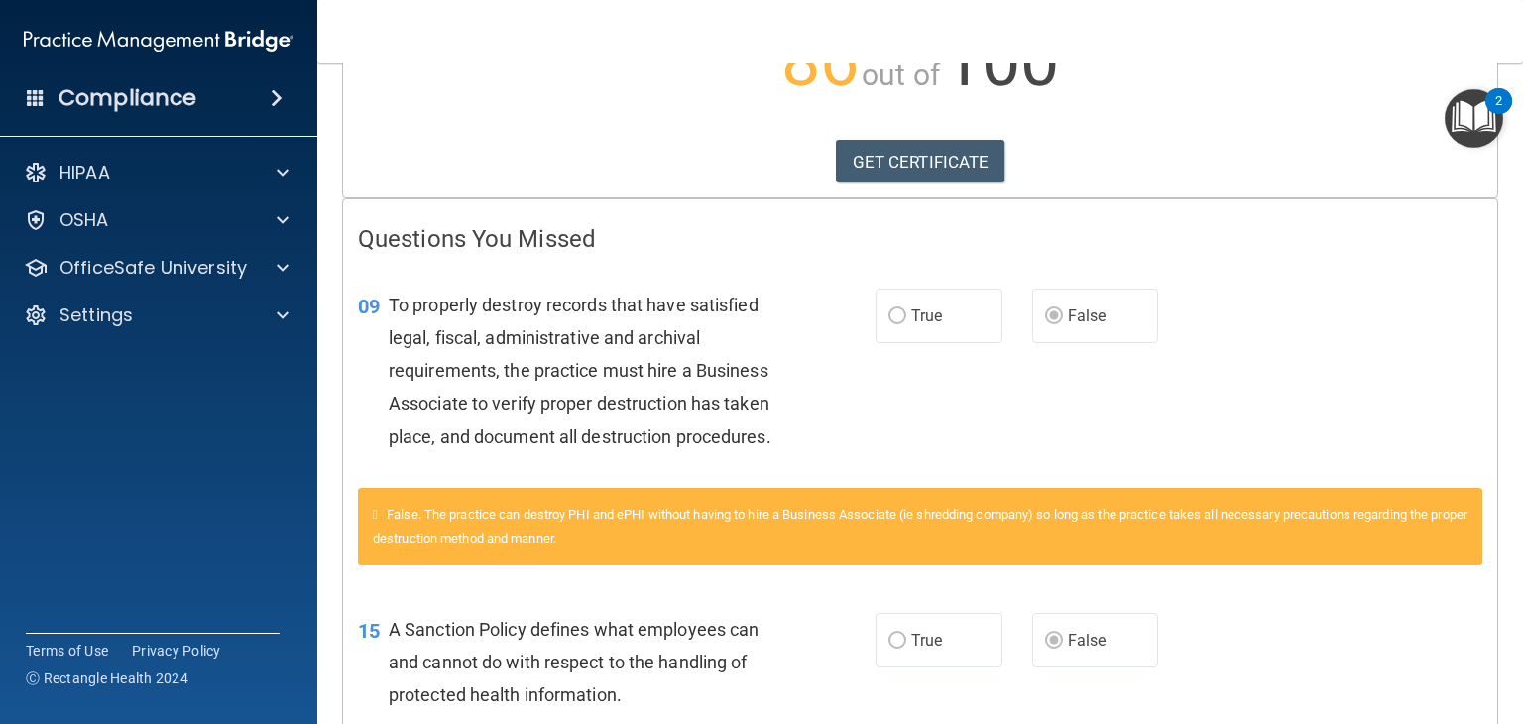
click at [713, 482] on div "09 To properly destroy records that have satisfied legal, fiscal, administrativ…" at bounding box center [920, 376] width 1154 height 224
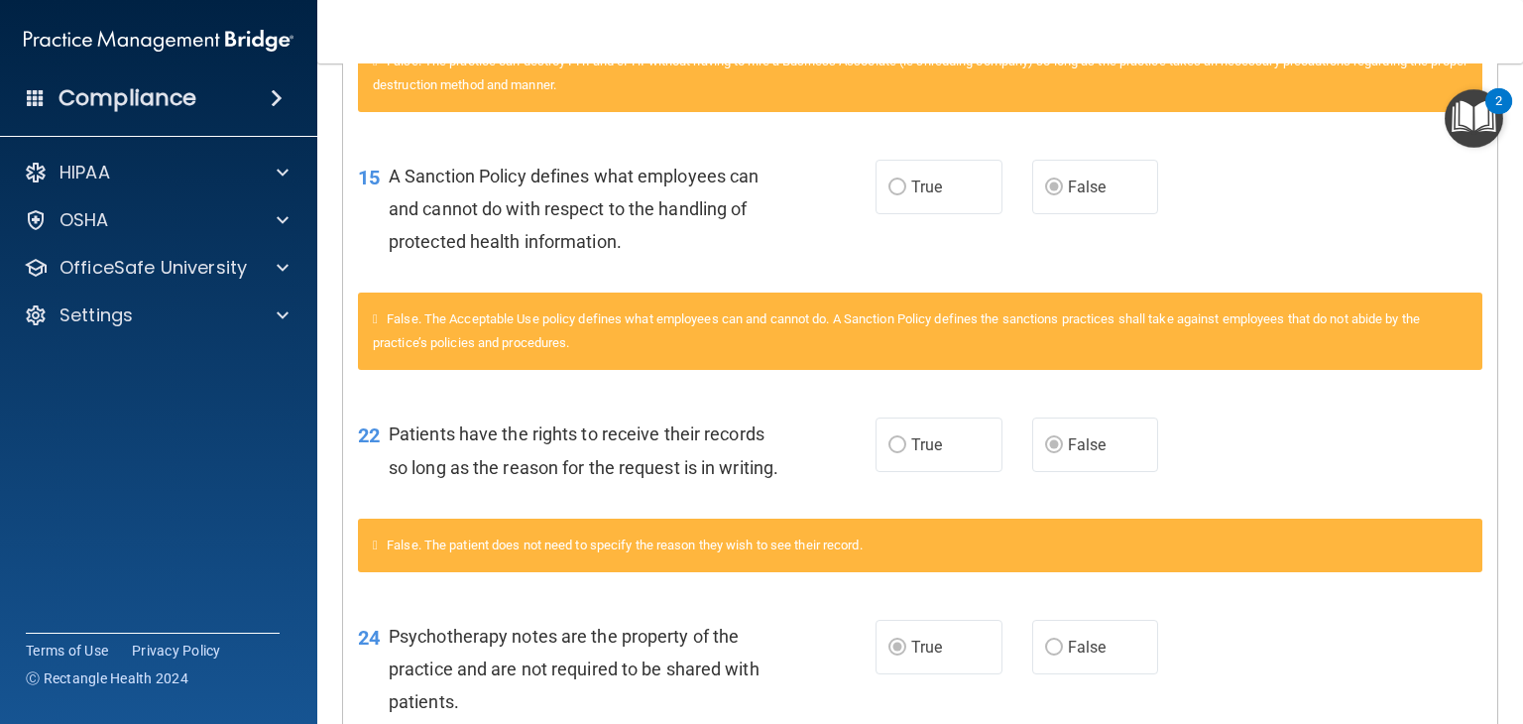
scroll to position [767, 0]
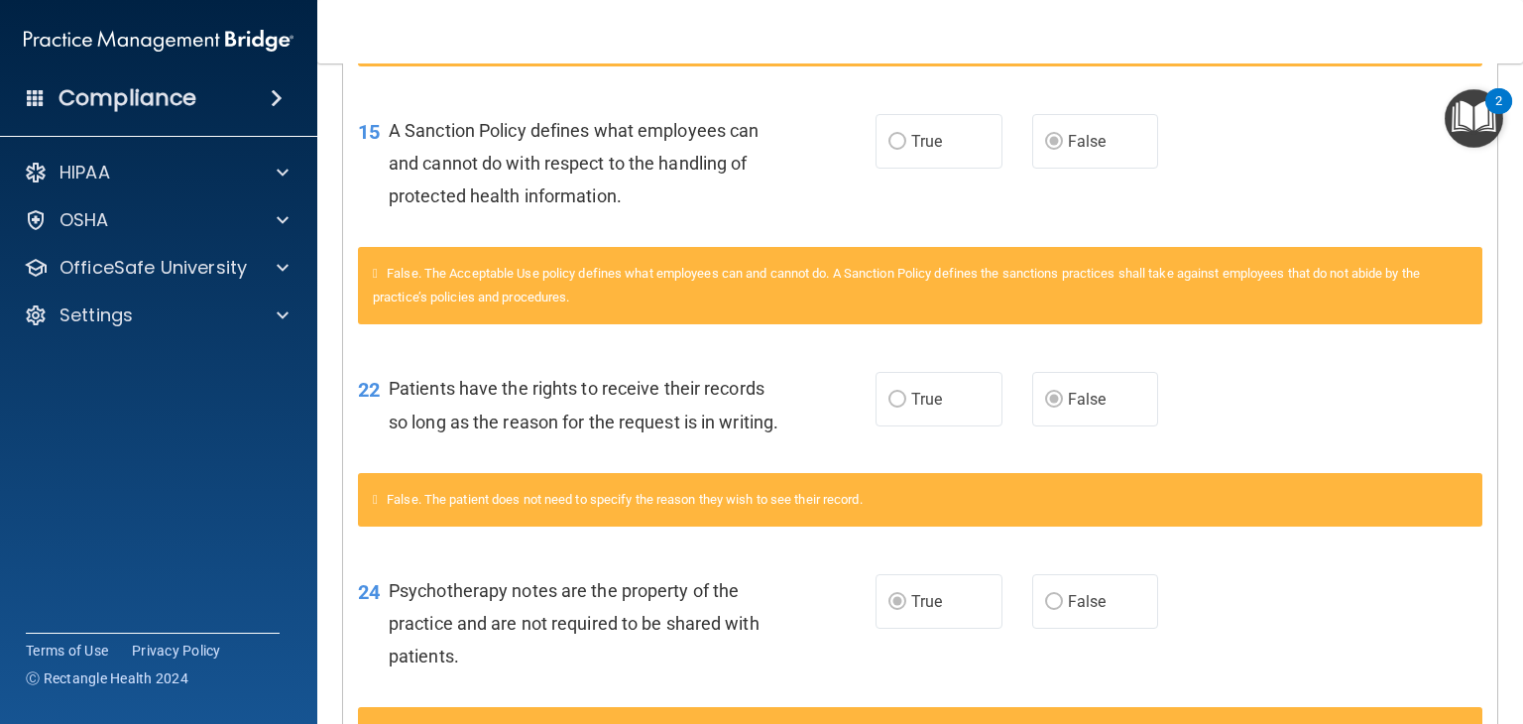
click at [1489, 423] on main "Calculating your score.... Success! You've completed " HIPAA Policies and Proce…" at bounding box center [920, 393] width 1206 height 660
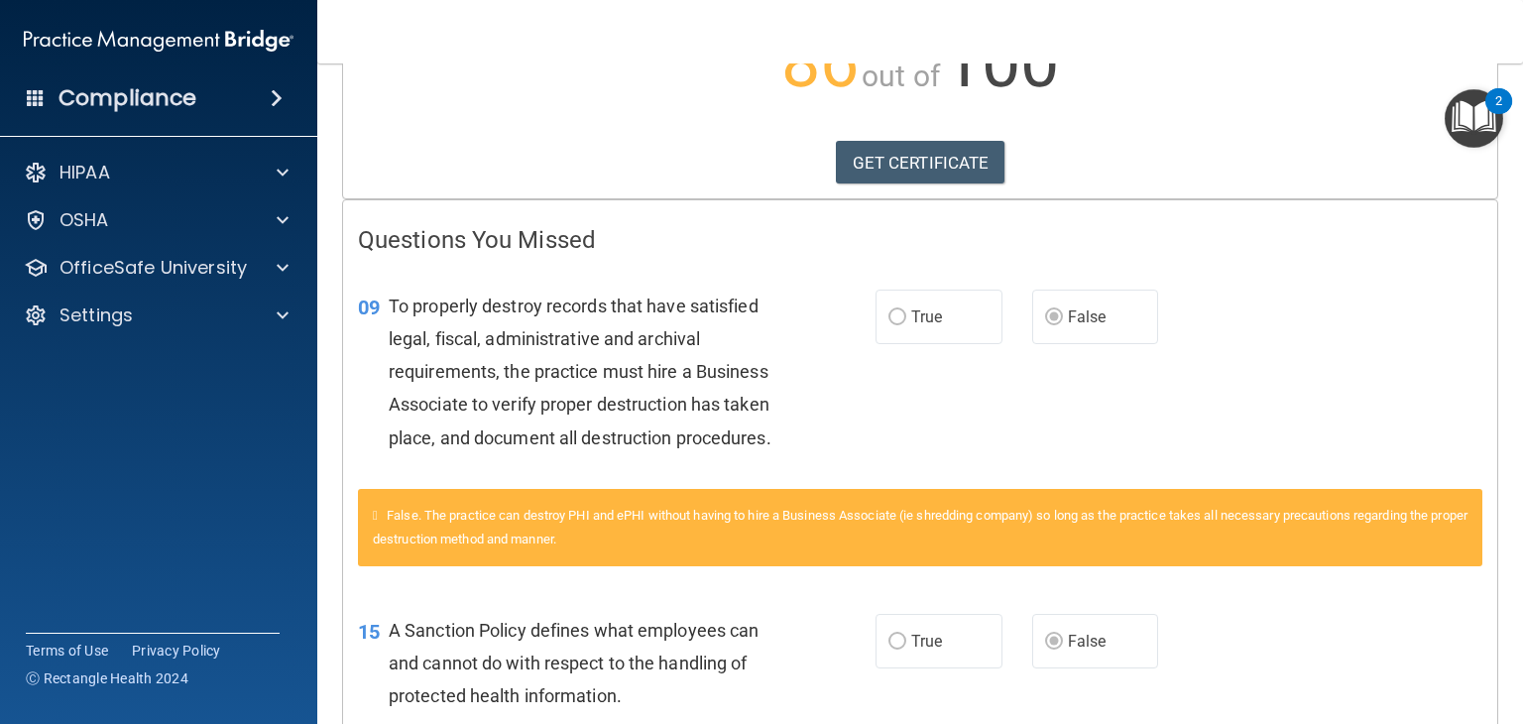
scroll to position [181, 0]
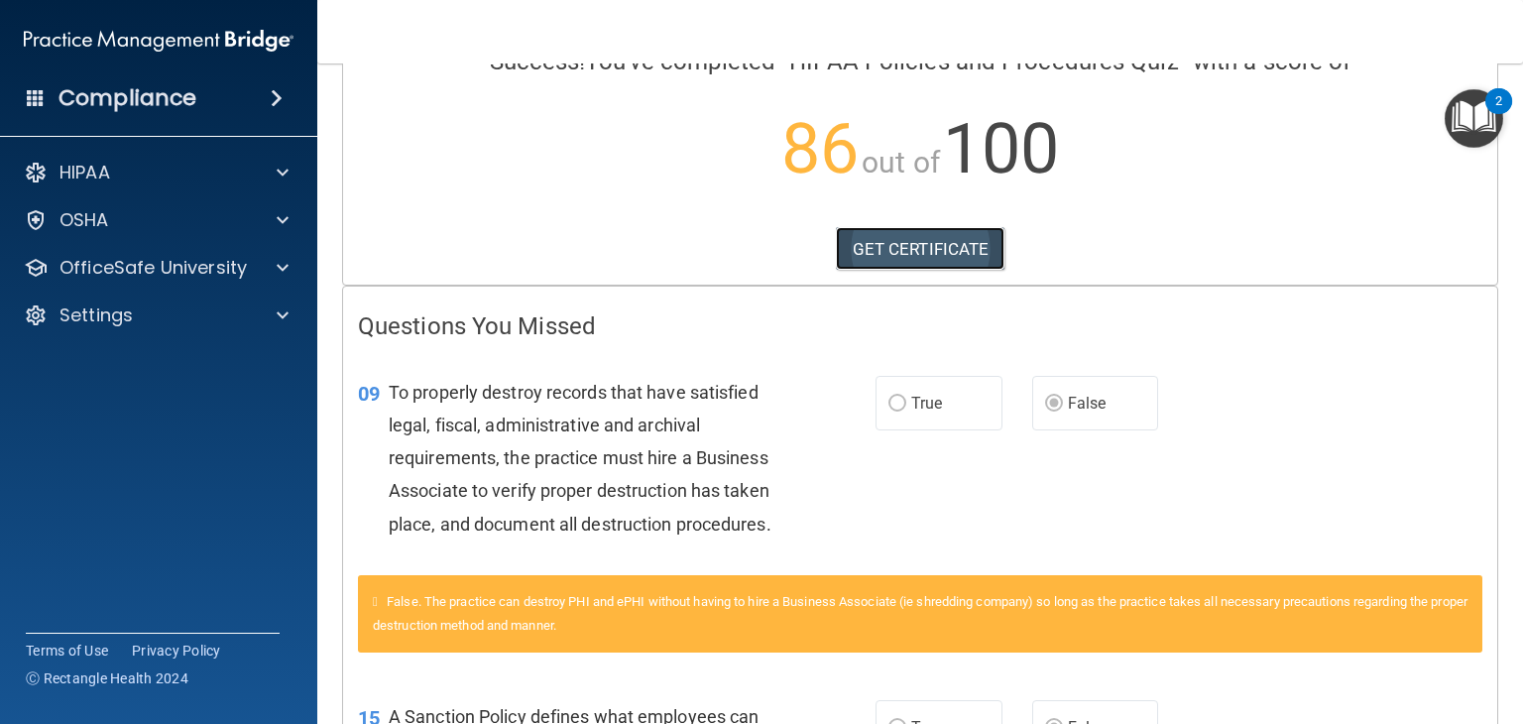
click at [870, 233] on link "GET CERTIFICATE" at bounding box center [921, 249] width 170 height 44
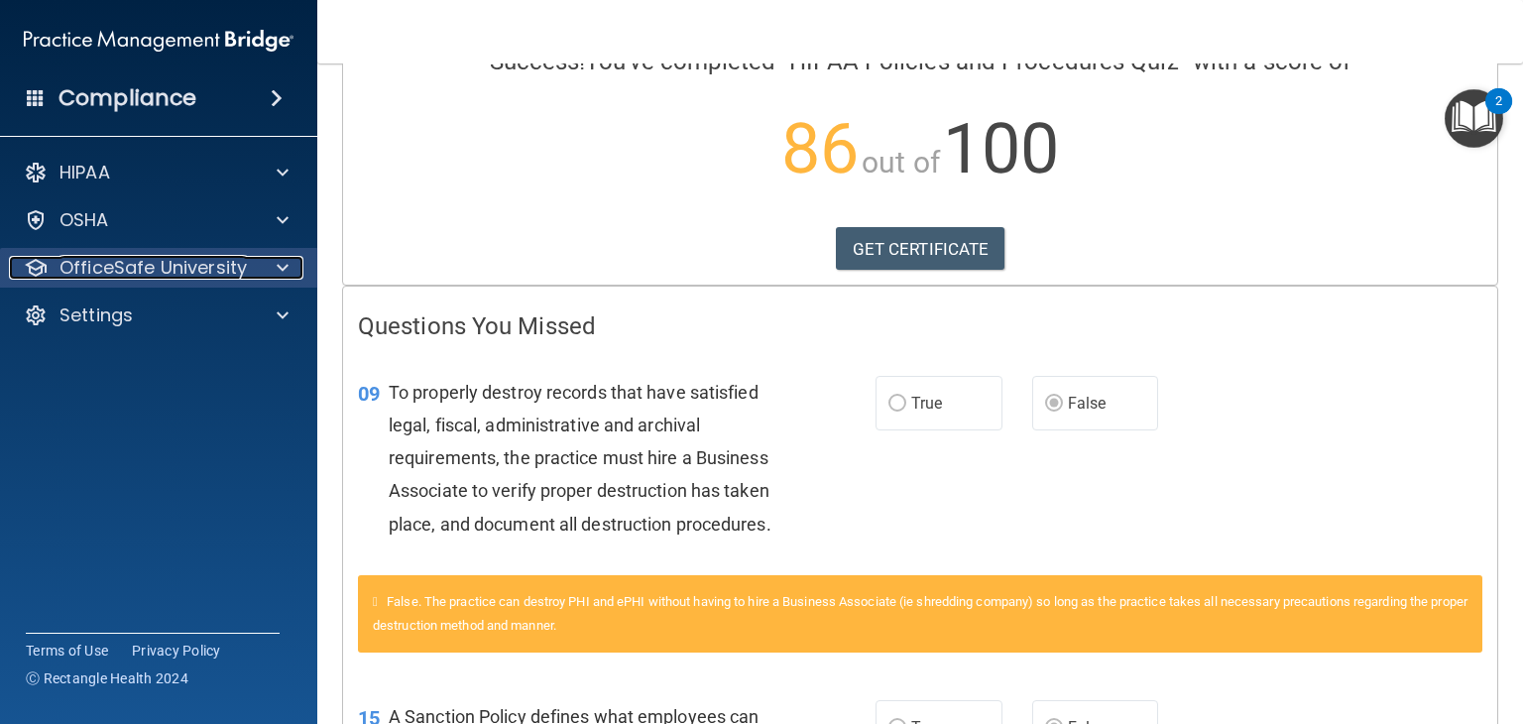
click at [162, 273] on p "OfficeSafe University" at bounding box center [152, 268] width 187 height 24
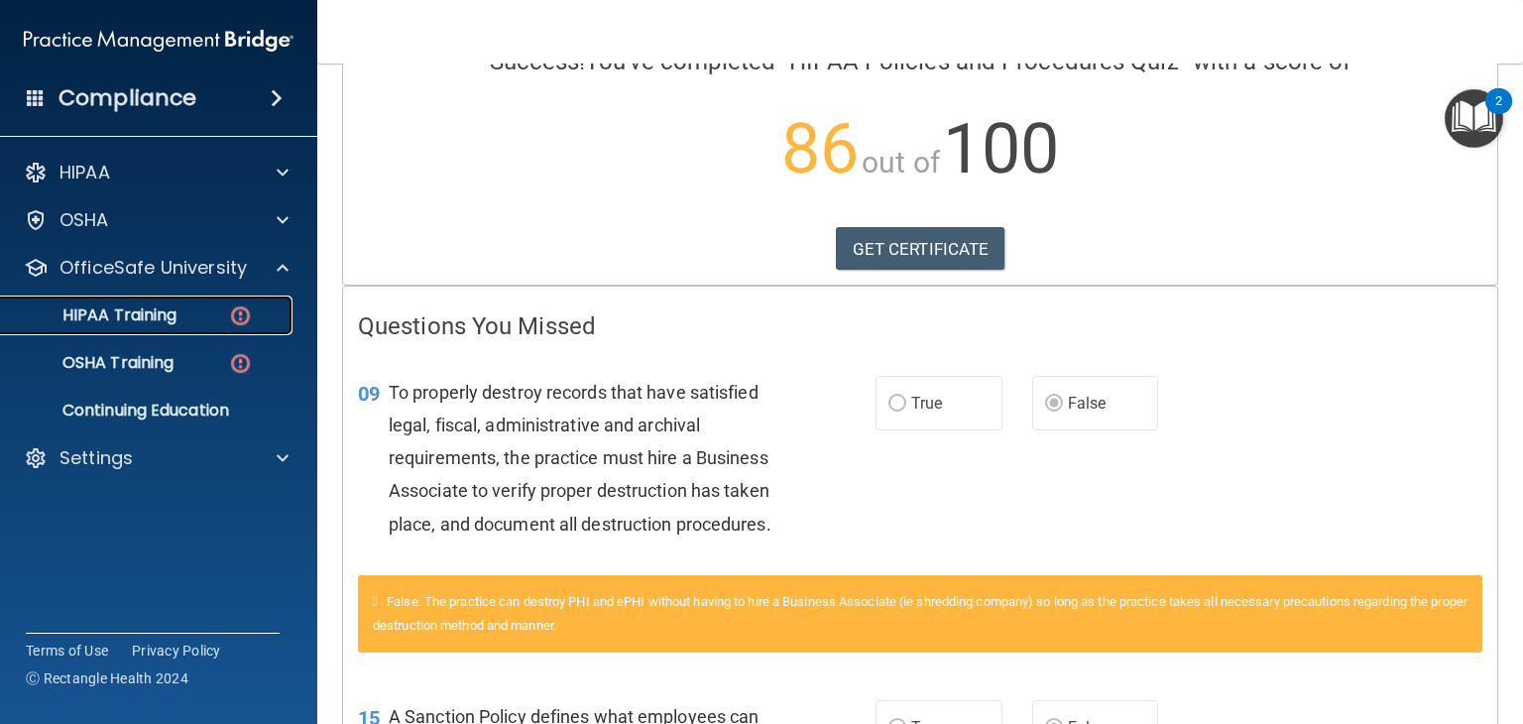
click at [177, 321] on div "HIPAA Training" at bounding box center [148, 315] width 271 height 20
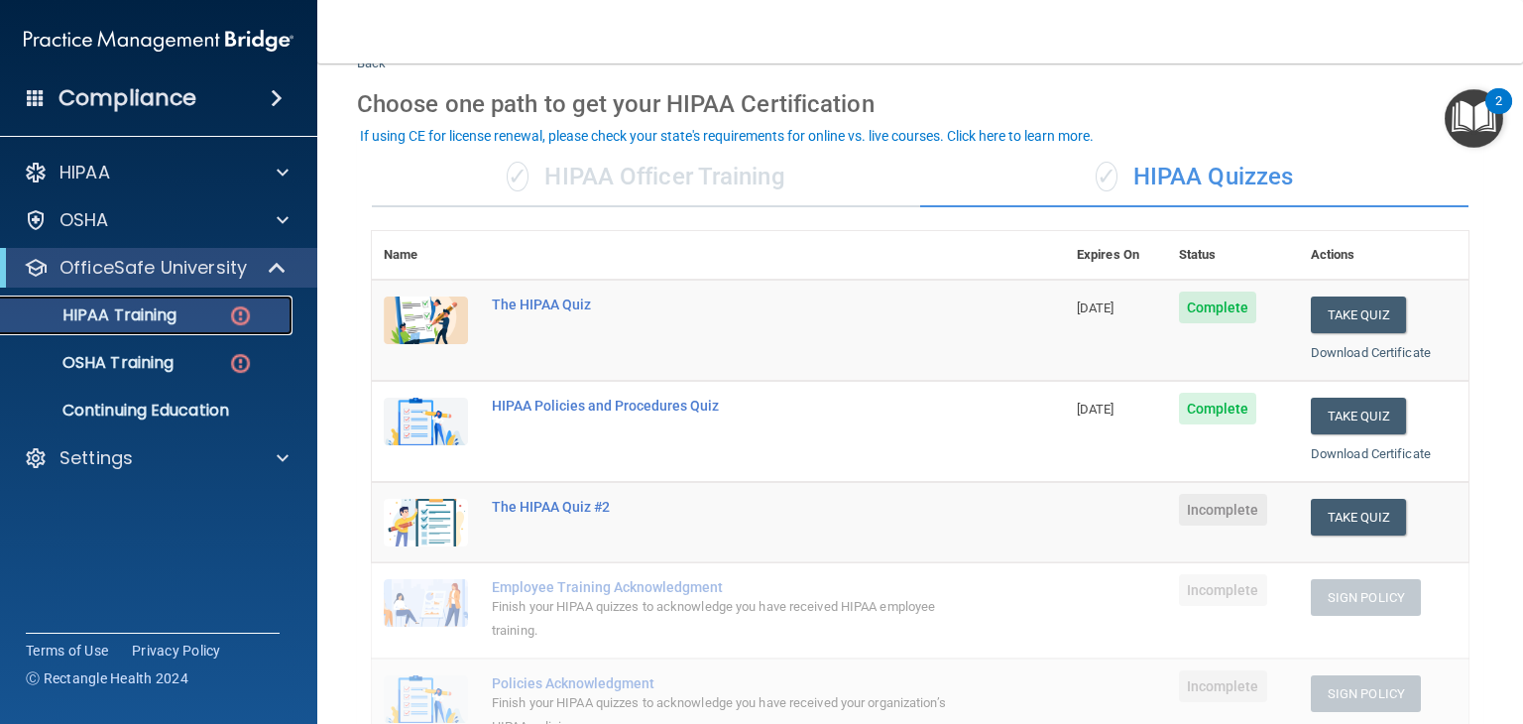
scroll to position [57, 0]
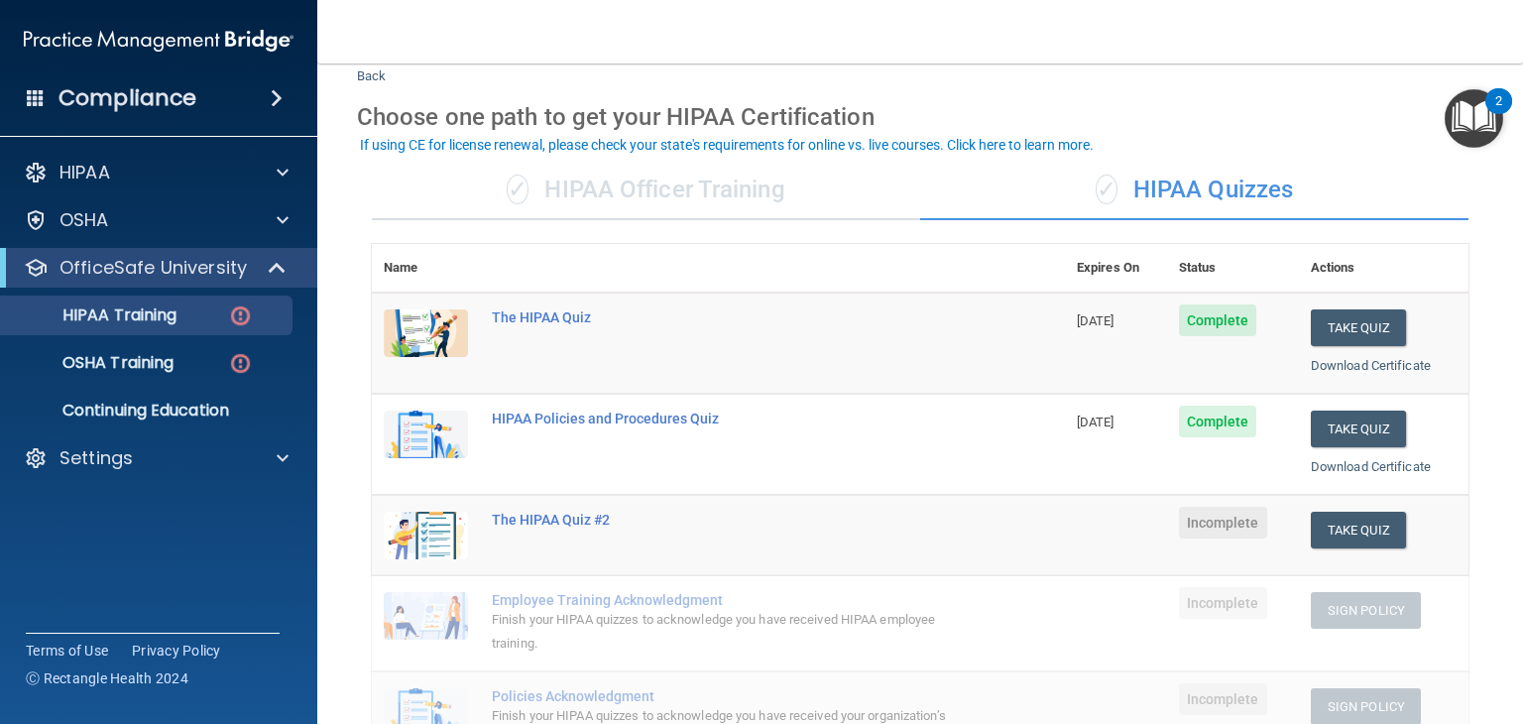
click at [707, 199] on div "✓ HIPAA Officer Training" at bounding box center [646, 190] width 548 height 59
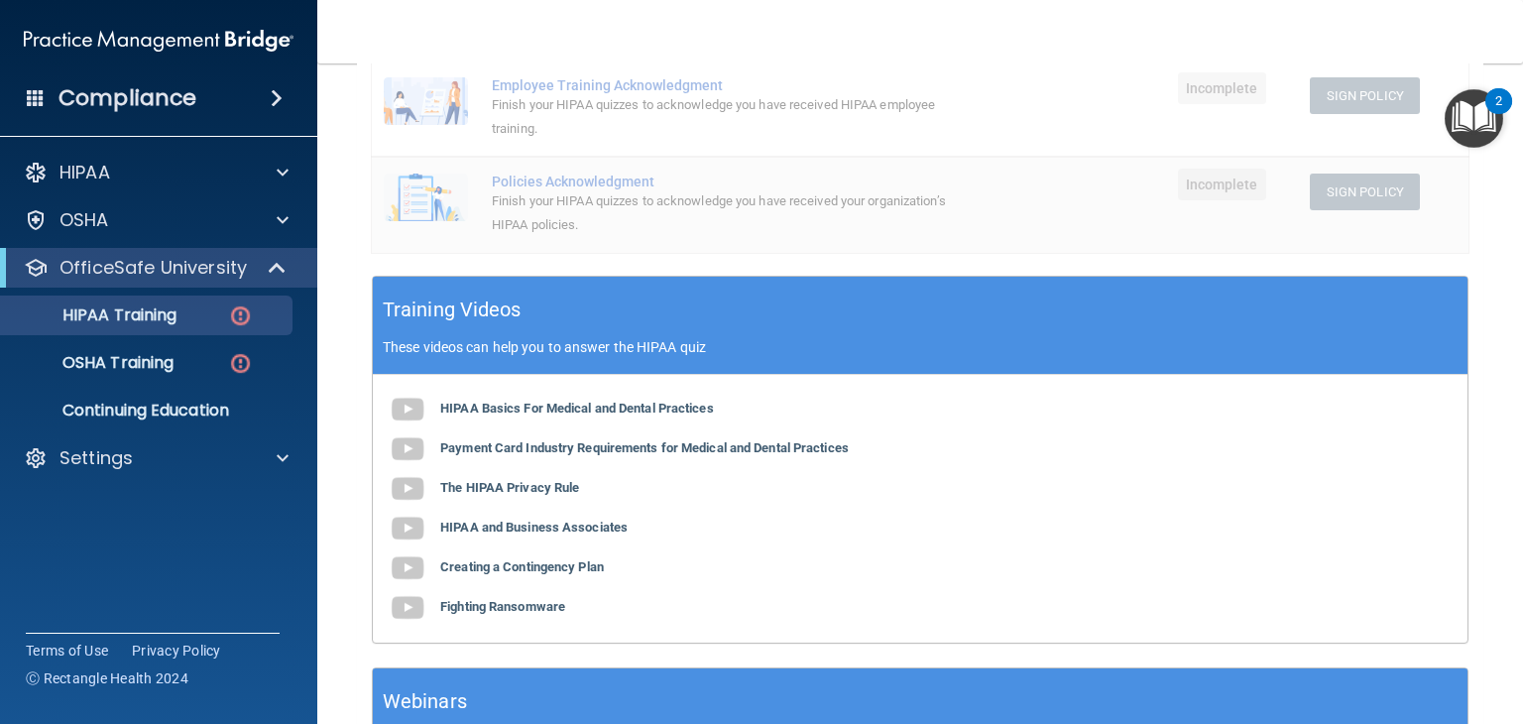
scroll to position [469, 0]
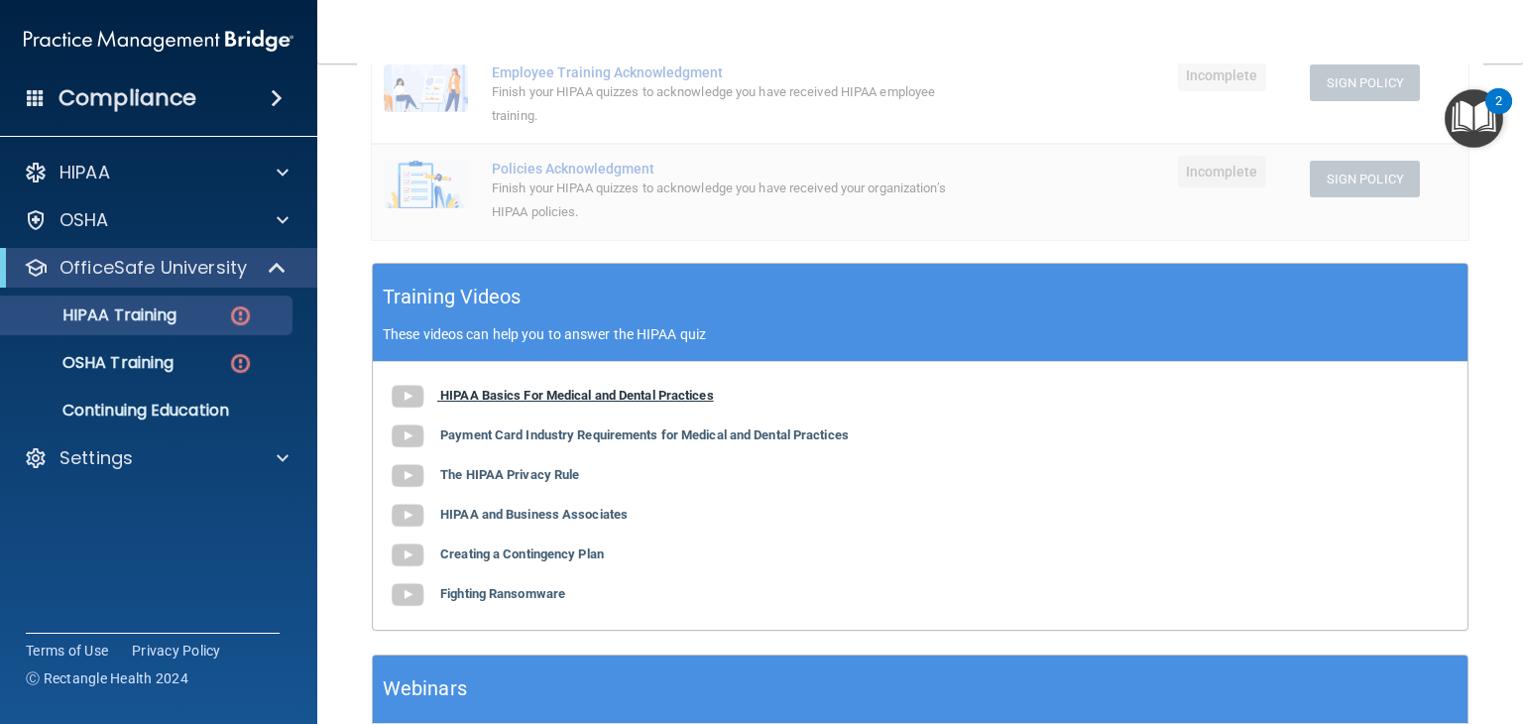
click at [687, 402] on b "HIPAA Basics For Medical and Dental Practices" at bounding box center [577, 395] width 274 height 15
click at [491, 433] on b "Payment Card Industry Requirements for Medical and Dental Practices" at bounding box center [644, 434] width 408 height 15
click at [549, 474] on b "The HIPAA Privacy Rule" at bounding box center [509, 474] width 139 height 15
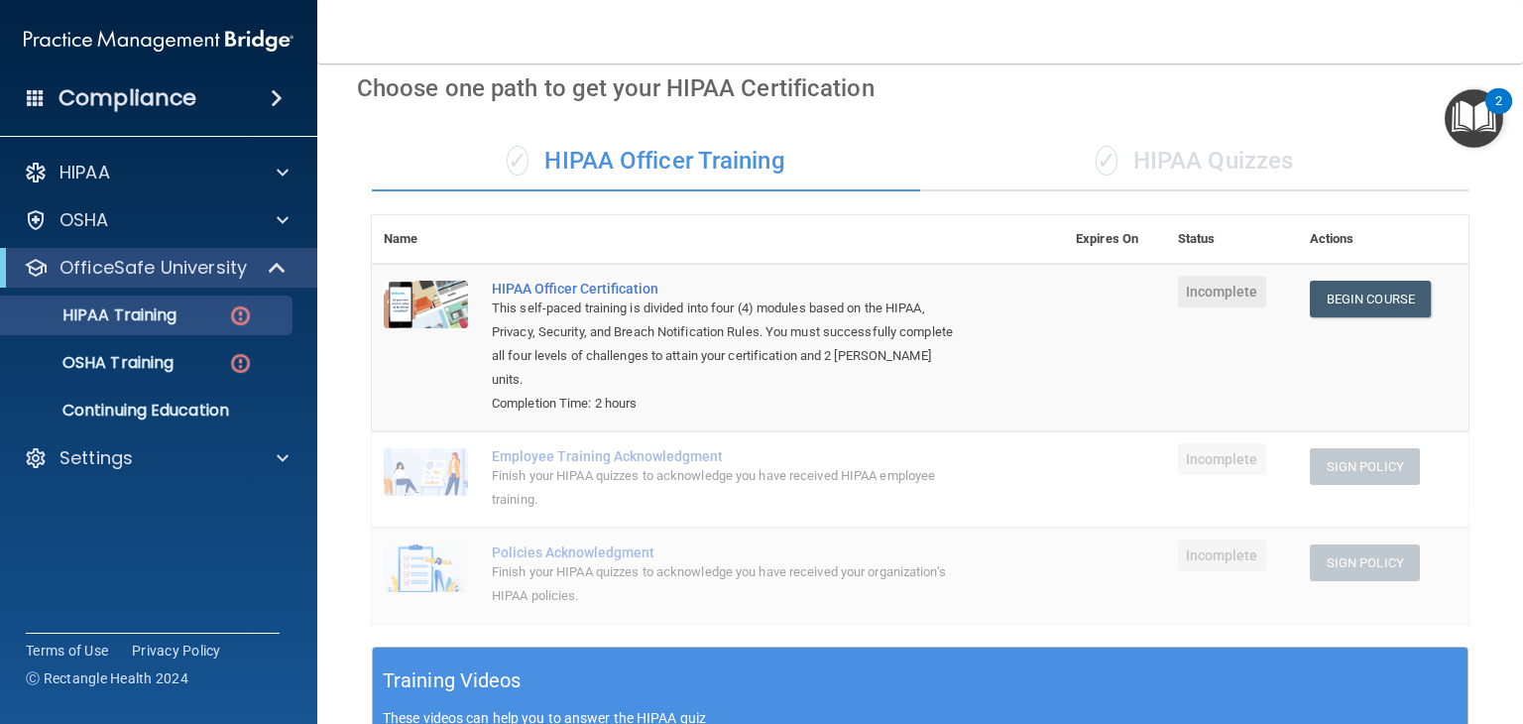
scroll to position [80, 0]
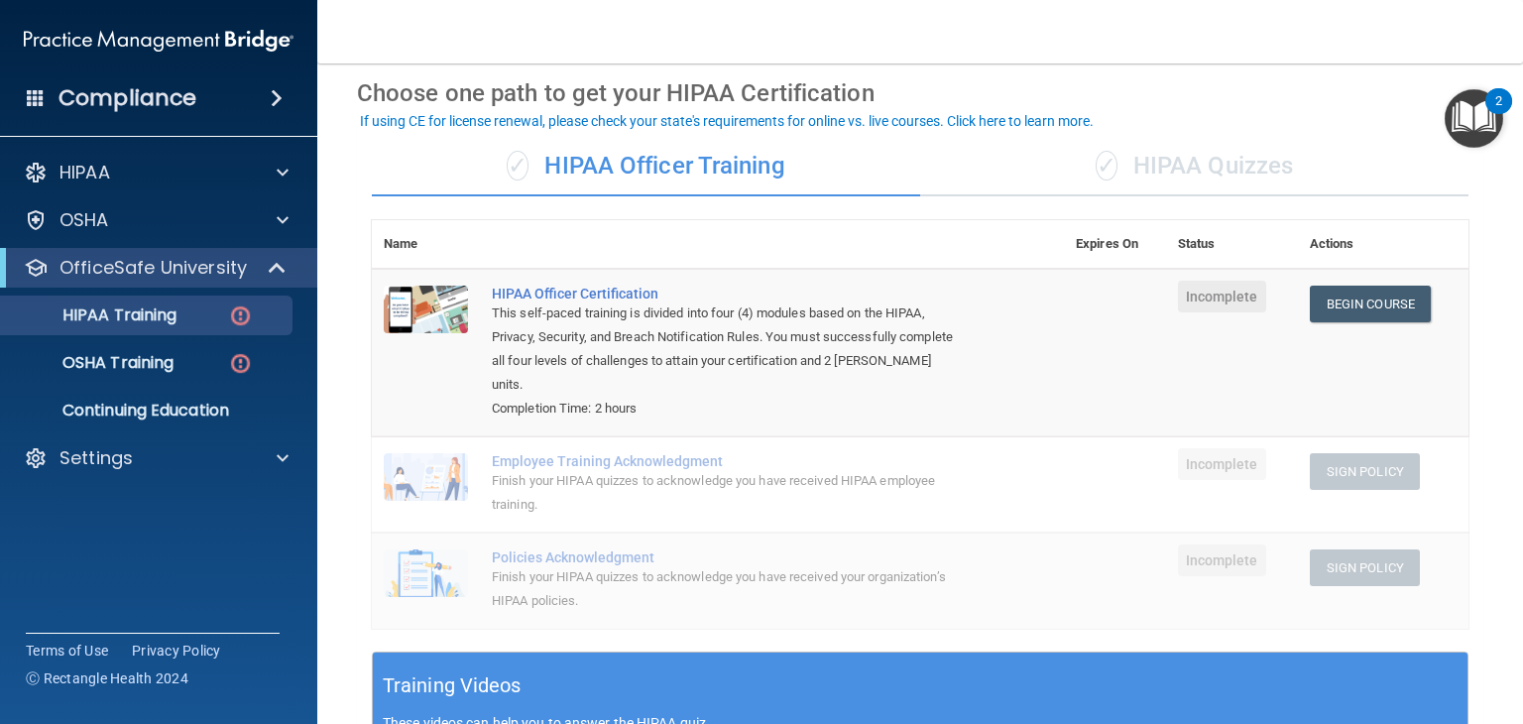
click at [1245, 164] on div "✓ HIPAA Quizzes" at bounding box center [1194, 166] width 548 height 59
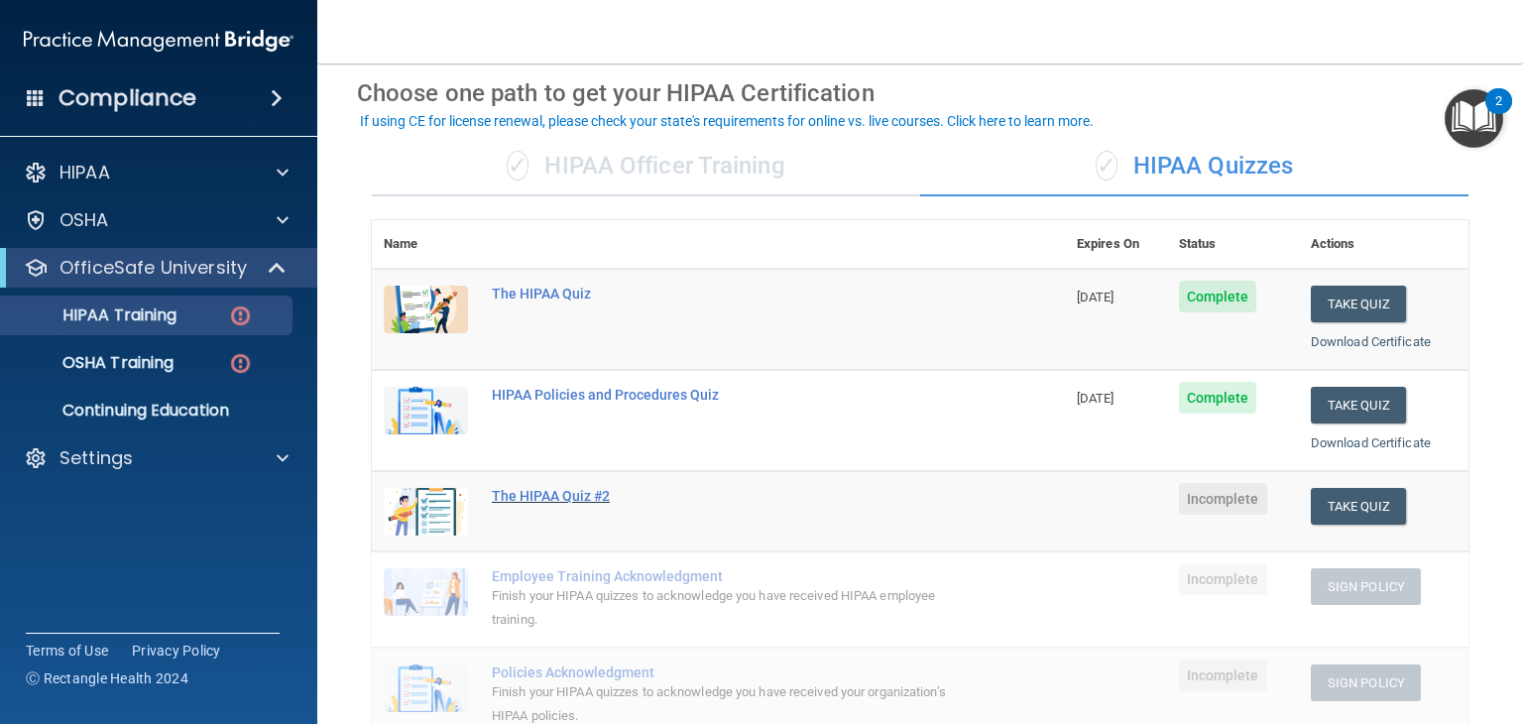
click at [590, 499] on div "The HIPAA Quiz #2" at bounding box center [729, 496] width 474 height 16
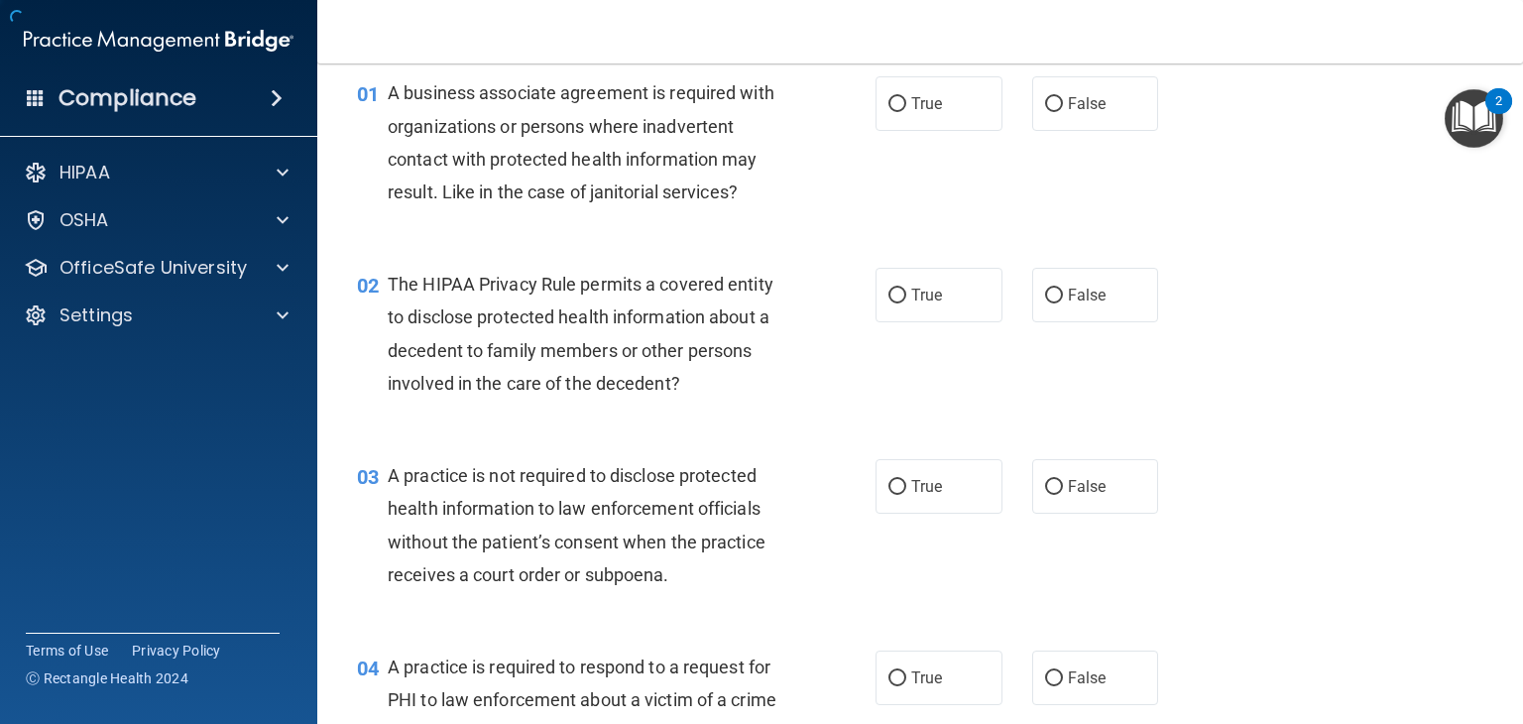
click at [590, 499] on span "A practice is not required to disclose protected health information to law enfo…" at bounding box center [577, 525] width 378 height 120
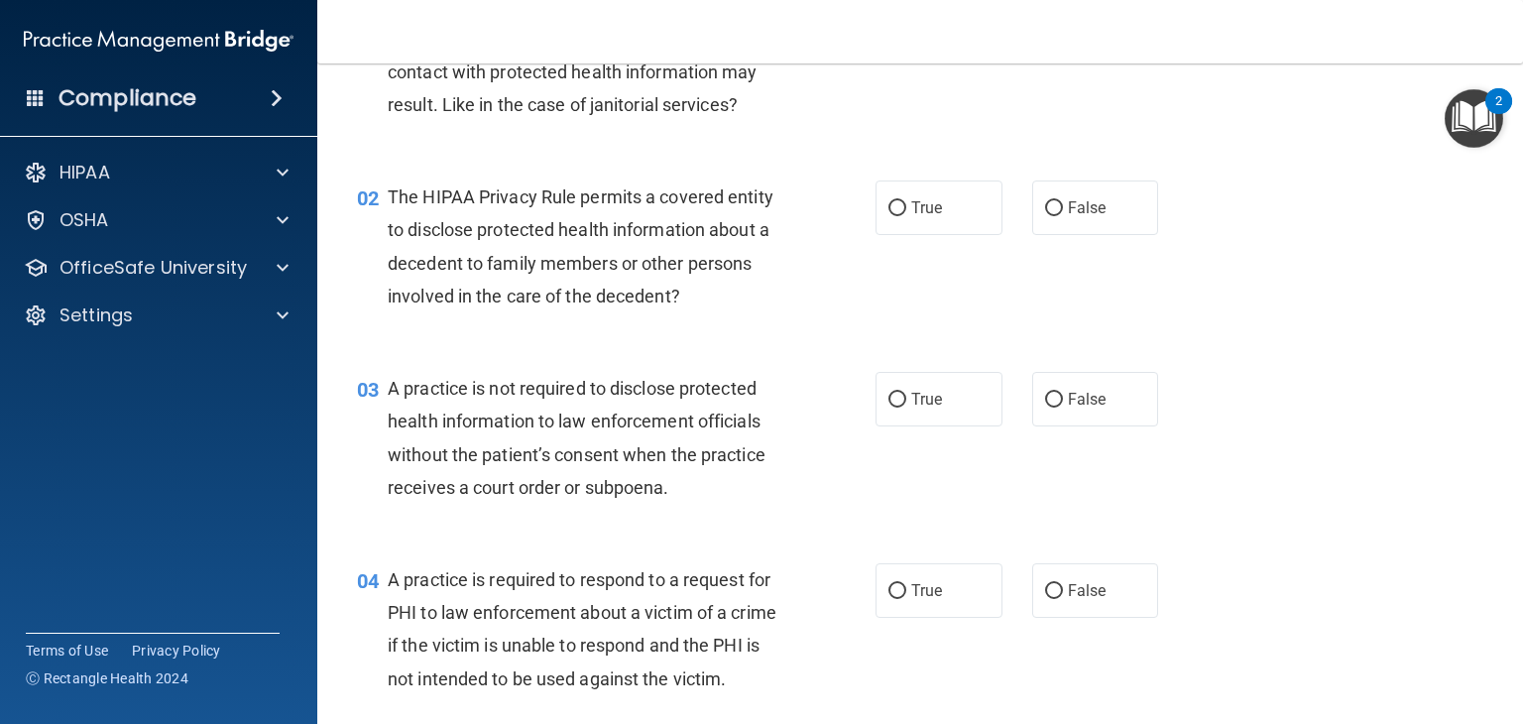
scroll to position [127, 0]
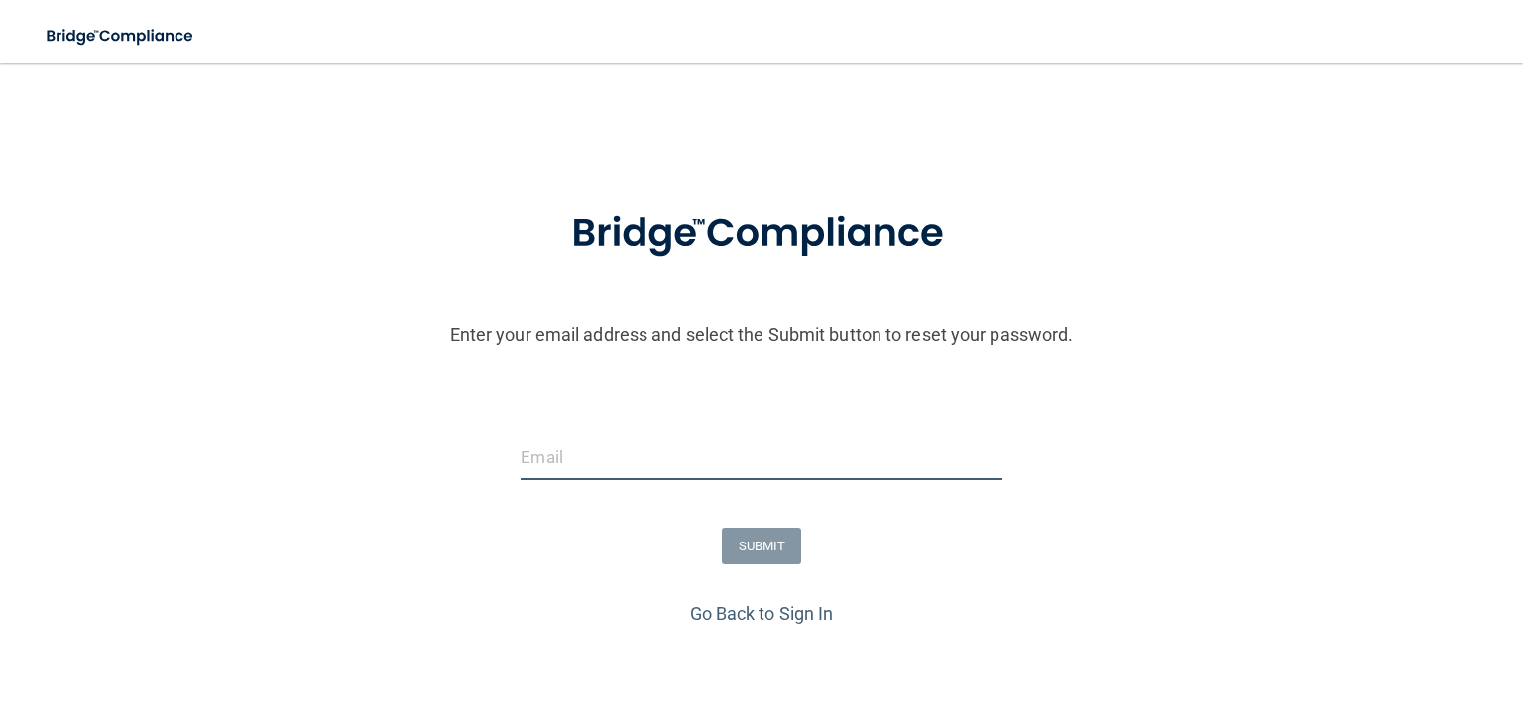
click at [661, 460] on input "email" at bounding box center [761, 457] width 481 height 45
type input "[EMAIL_ADDRESS][DOMAIN_NAME]"
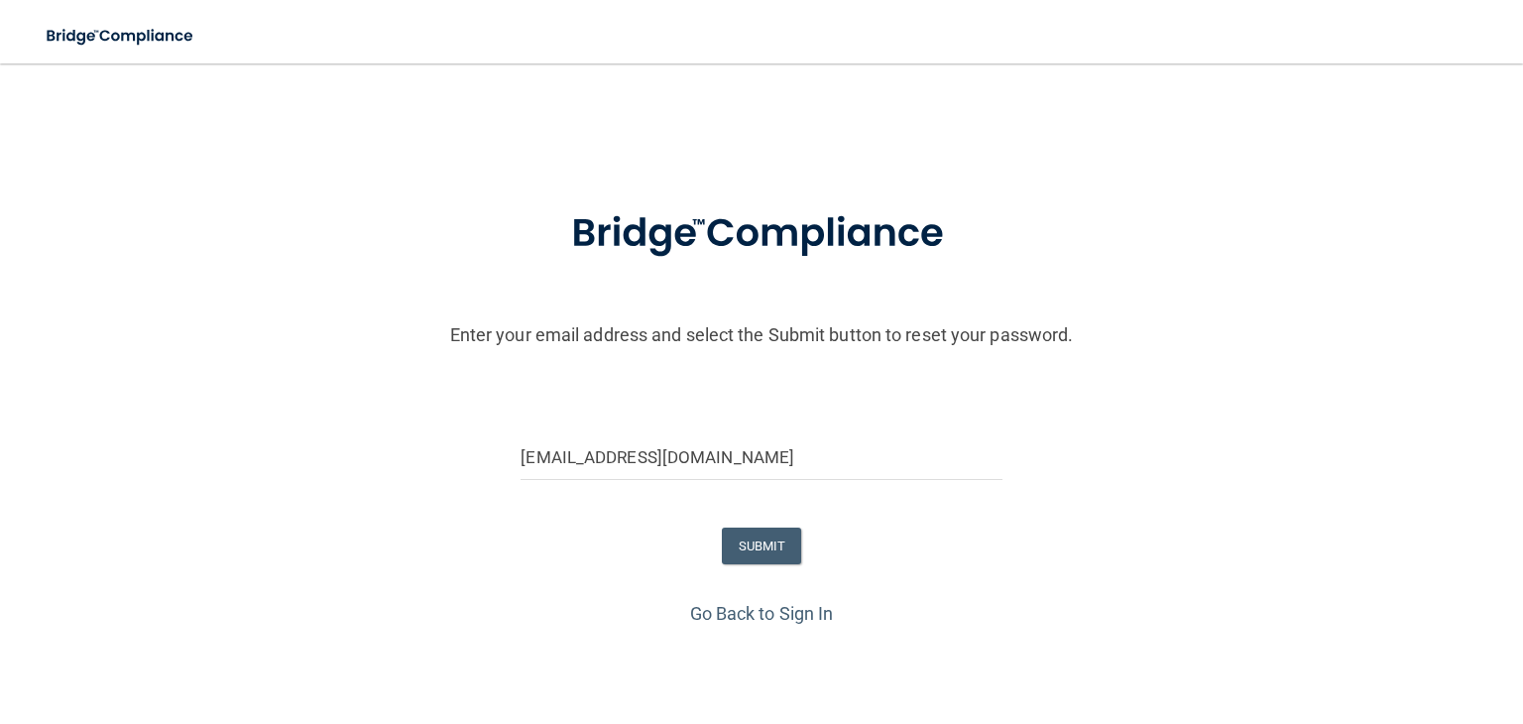
click at [780, 569] on form "Enter your email address and select the Submit button to reset your password. […" at bounding box center [761, 389] width 1503 height 414
click at [774, 550] on button "SUBMIT" at bounding box center [762, 545] width 80 height 37
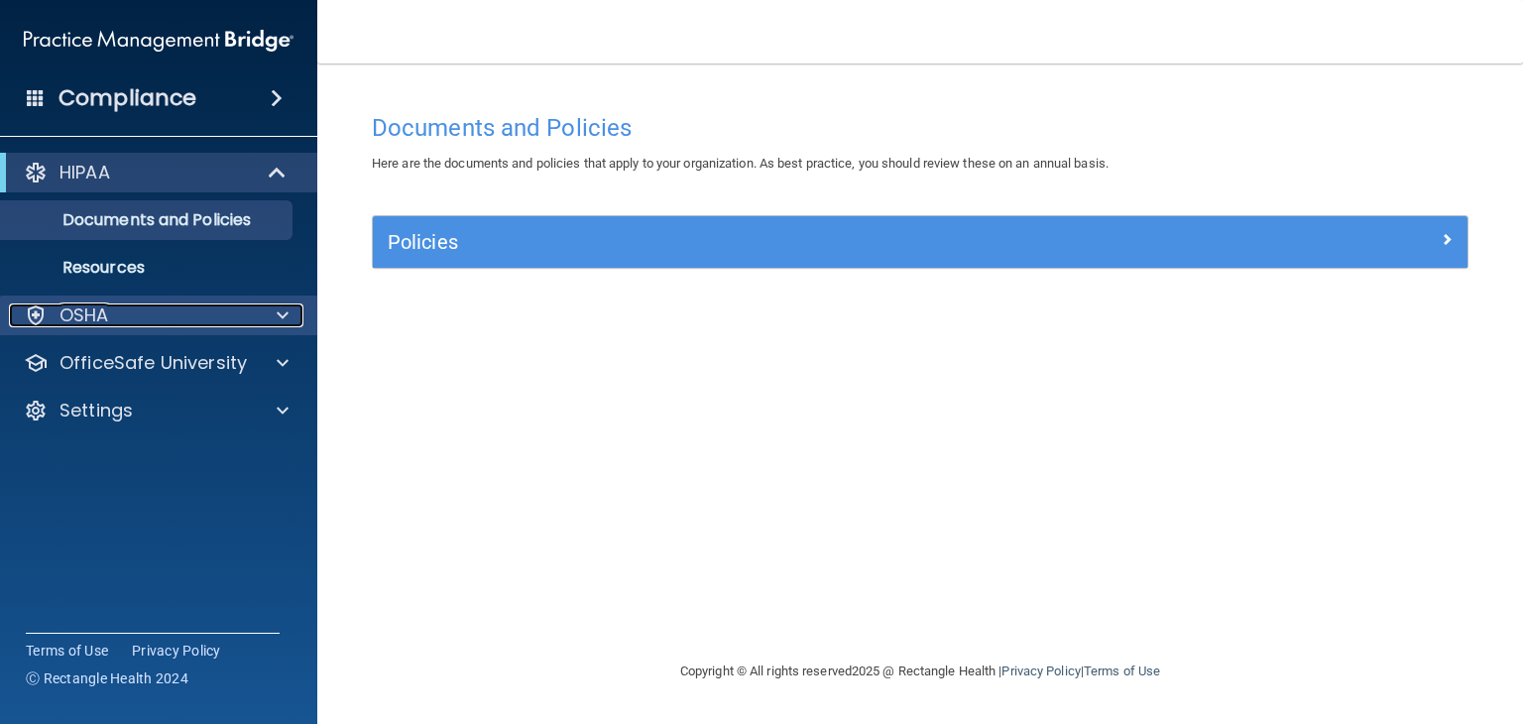
click at [140, 324] on div "OSHA" at bounding box center [132, 315] width 246 height 24
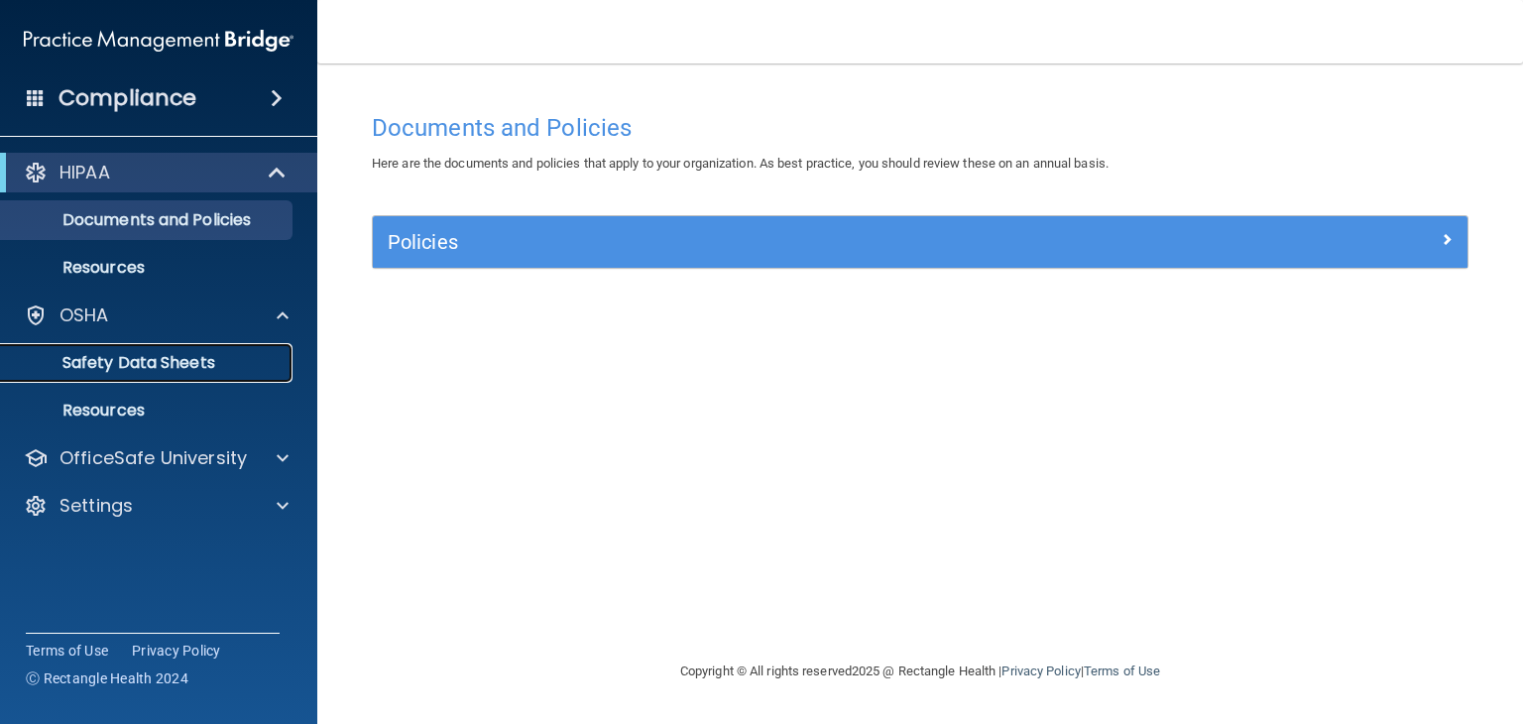
click at [126, 357] on p "Safety Data Sheets" at bounding box center [148, 363] width 271 height 20
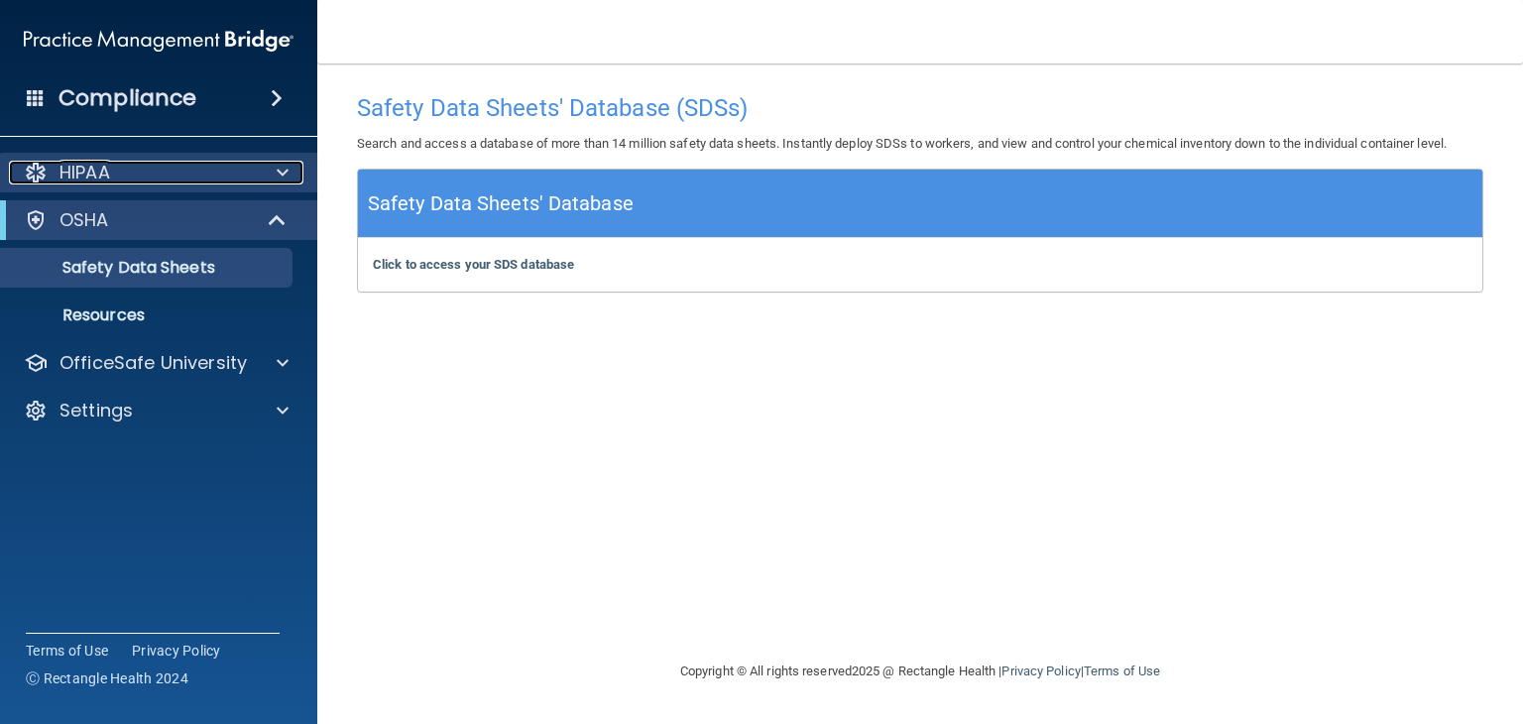
click at [160, 175] on div "HIPAA" at bounding box center [132, 173] width 246 height 24
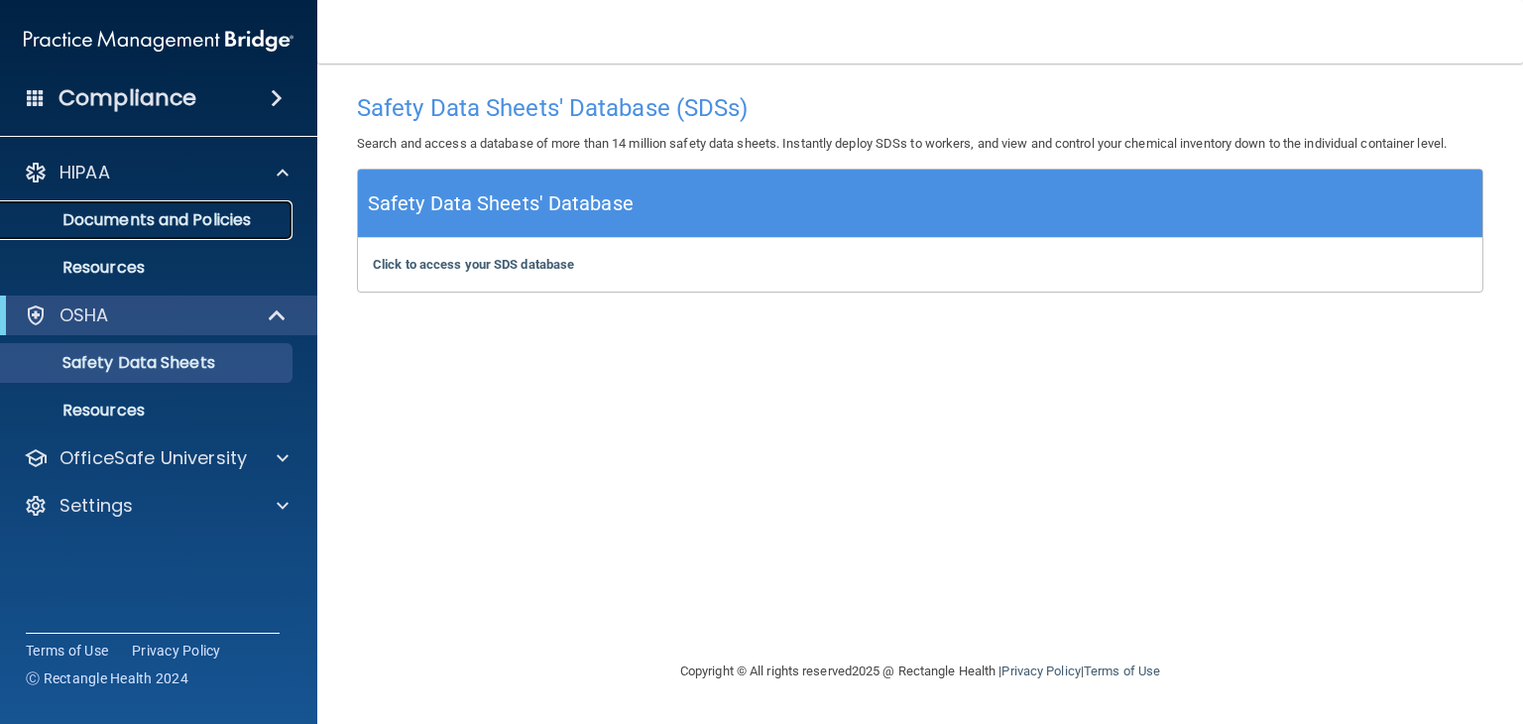
click at [147, 210] on p "Documents and Policies" at bounding box center [148, 220] width 271 height 20
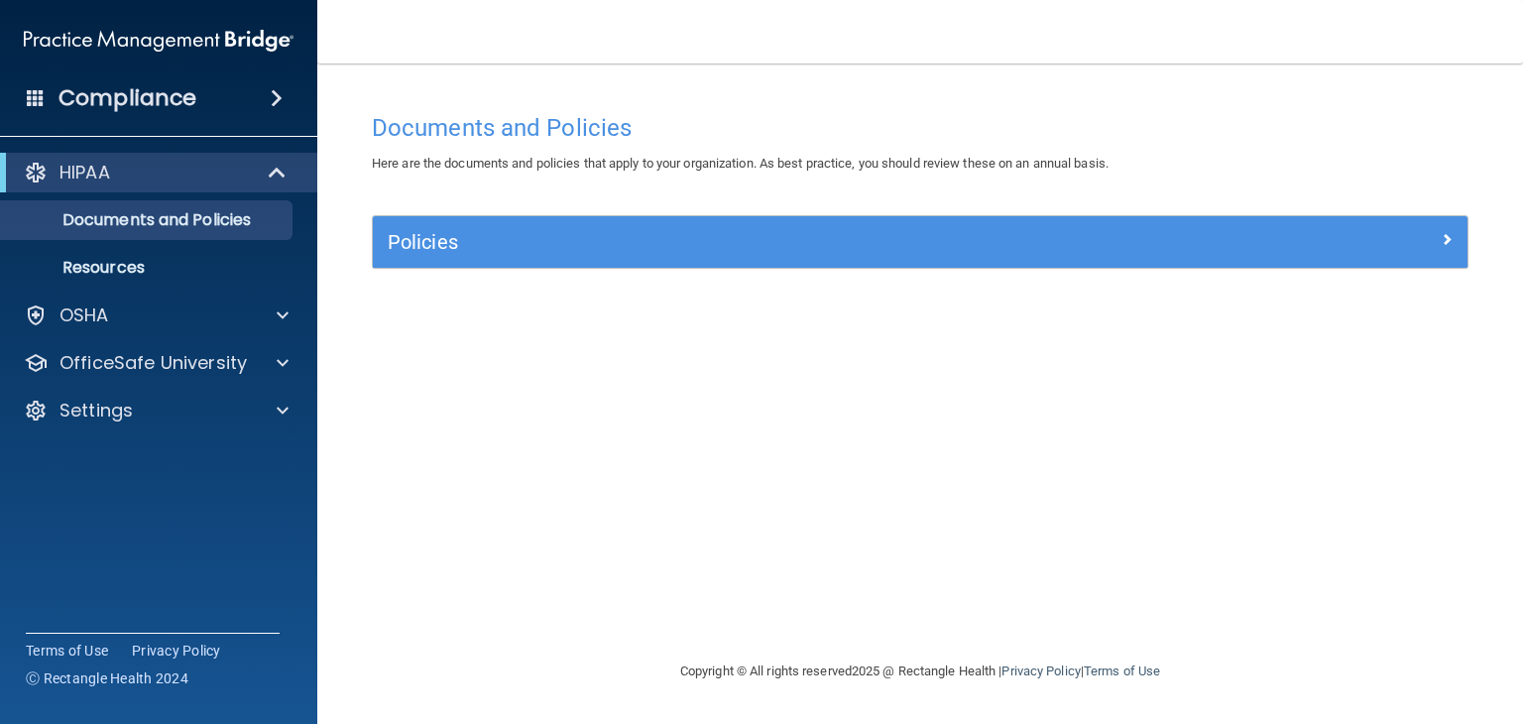
click at [416, 264] on div "Policies" at bounding box center [920, 242] width 1095 height 52
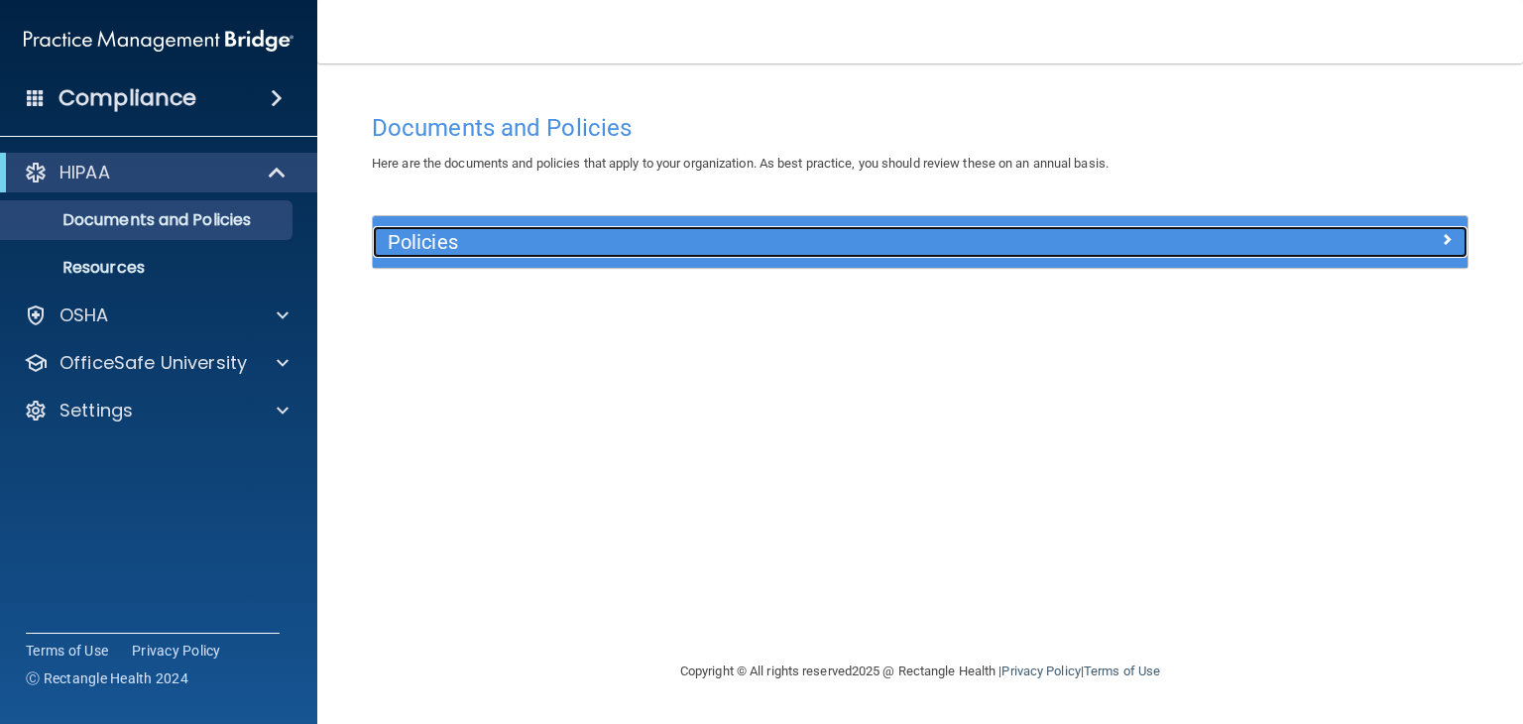
click at [472, 254] on div "Policies" at bounding box center [783, 242] width 821 height 32
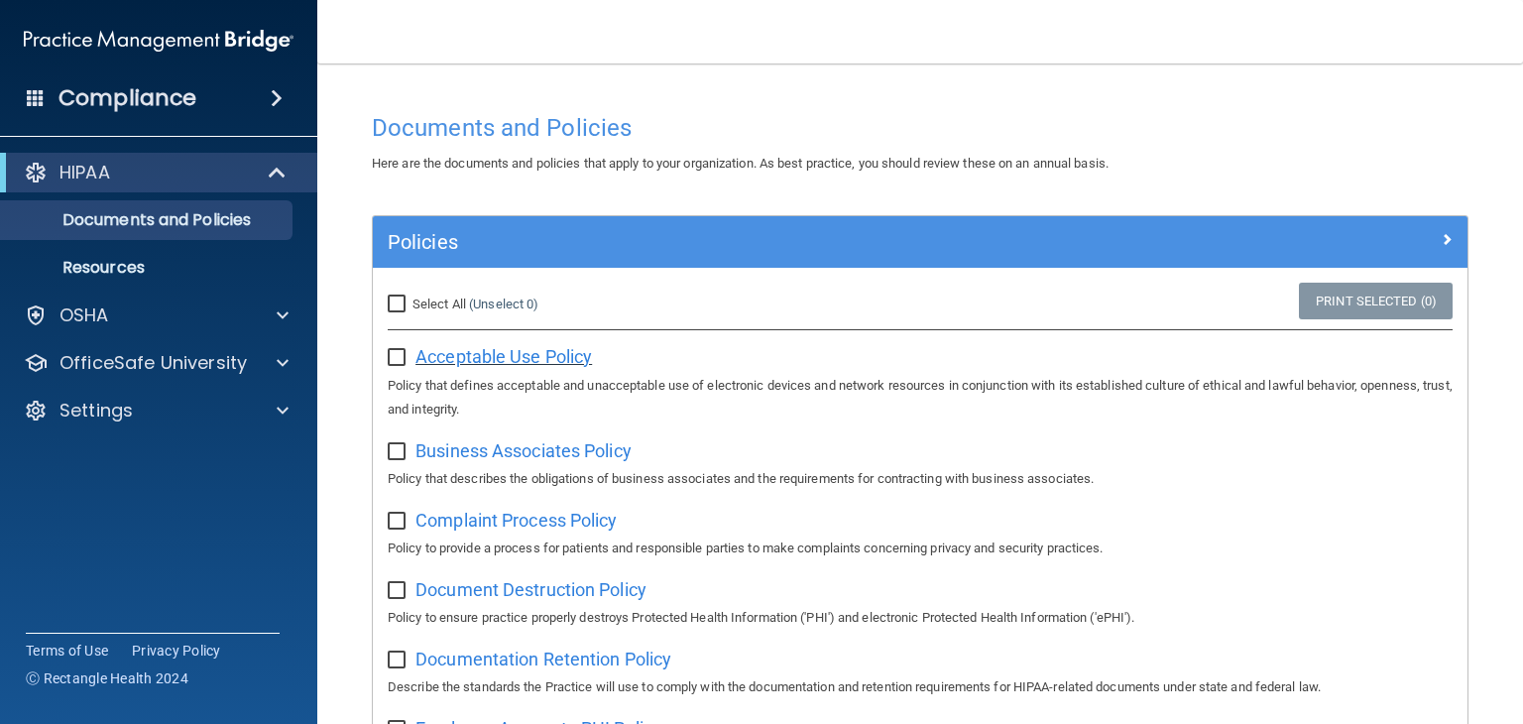
click at [454, 358] on span "Acceptable Use Policy" at bounding box center [503, 356] width 176 height 21
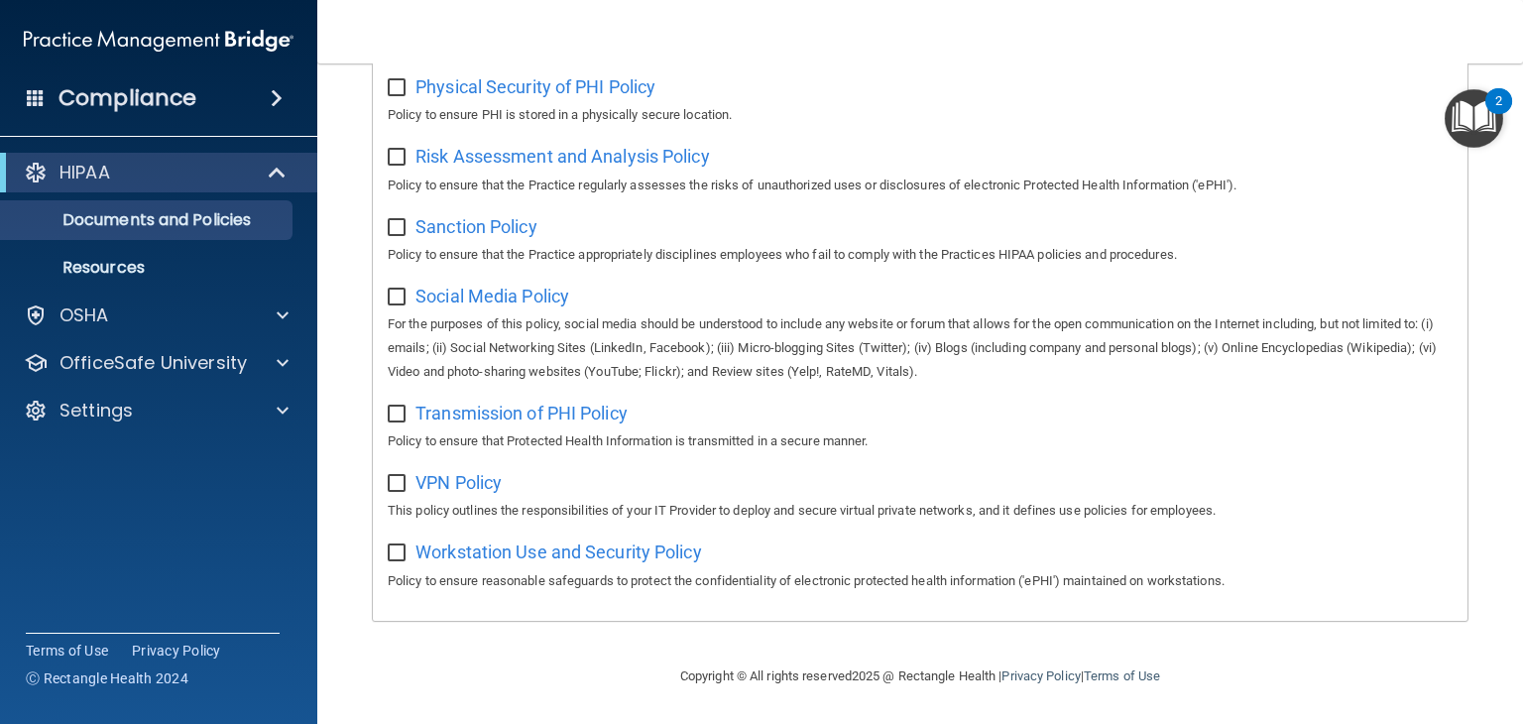
click at [123, 435] on div "HIPAA Documents and Policies Report an Incident Business Associates Emergency P…" at bounding box center [159, 295] width 318 height 301
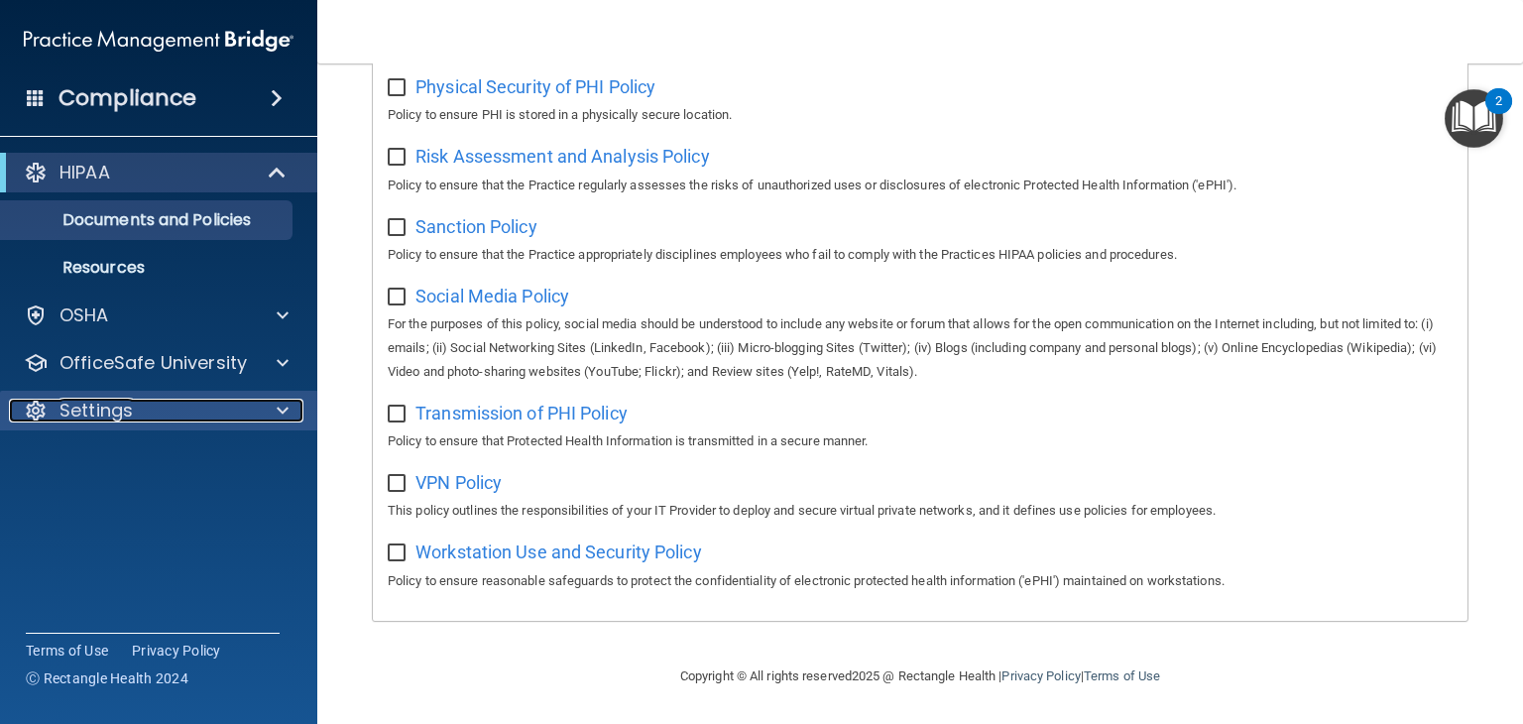
click at [119, 415] on p "Settings" at bounding box center [95, 411] width 73 height 24
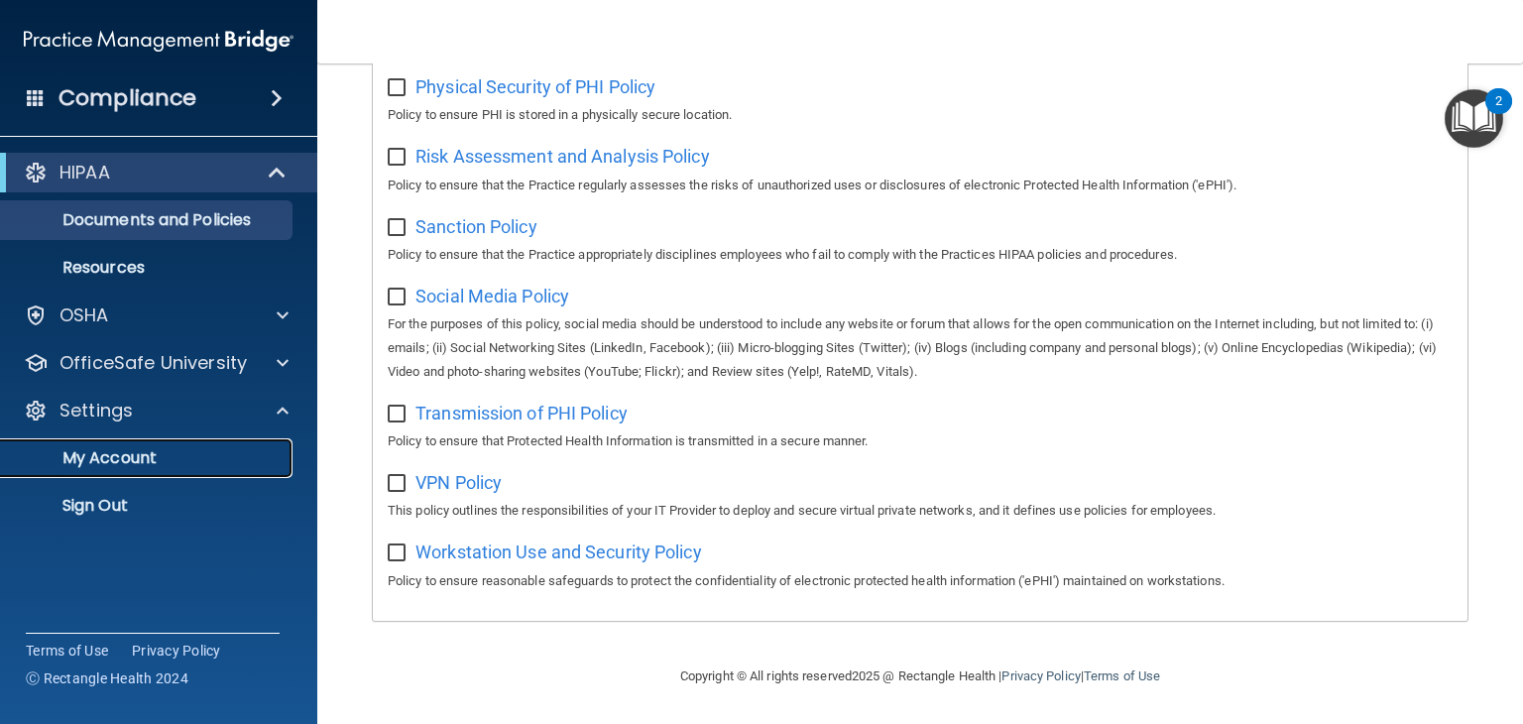
click at [105, 457] on p "My Account" at bounding box center [148, 458] width 271 height 20
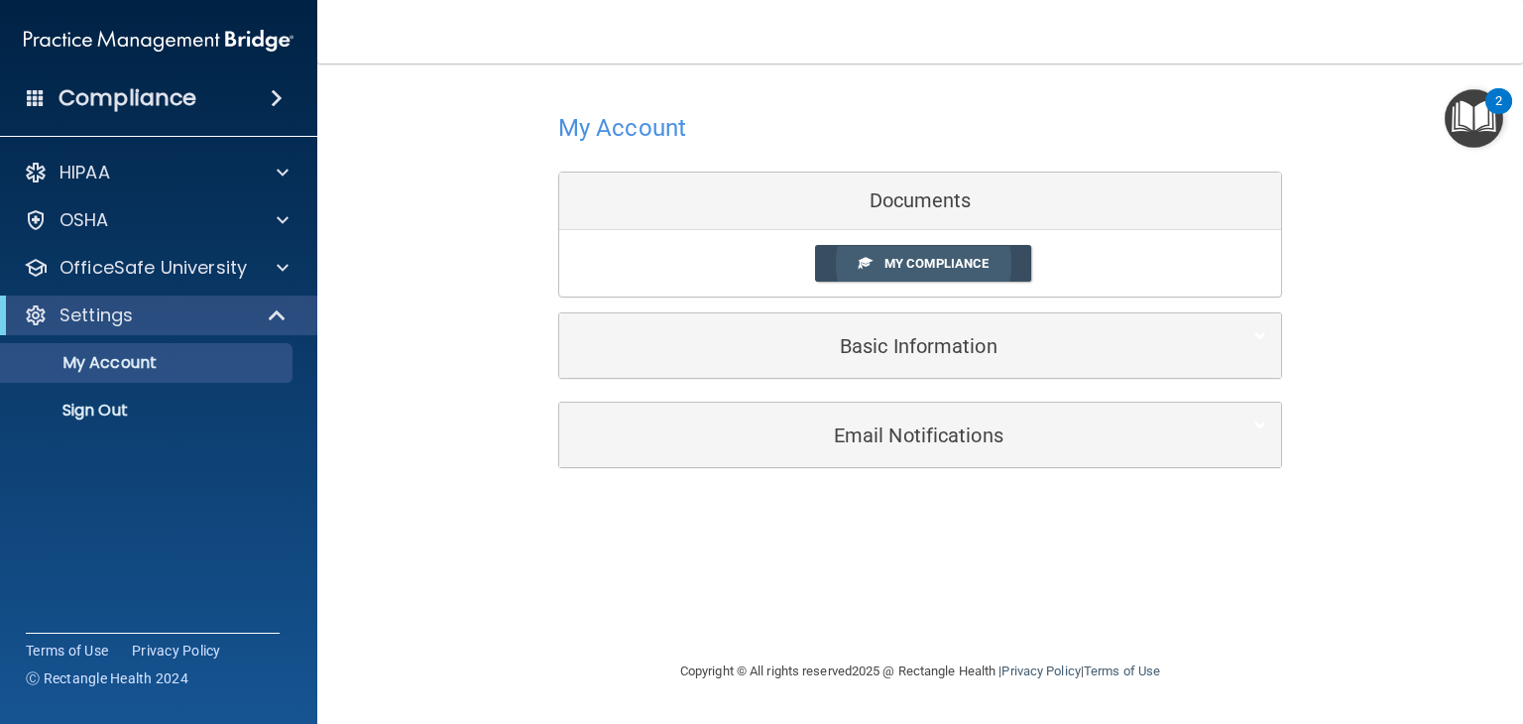
click at [892, 266] on span "My Compliance" at bounding box center [936, 263] width 104 height 15
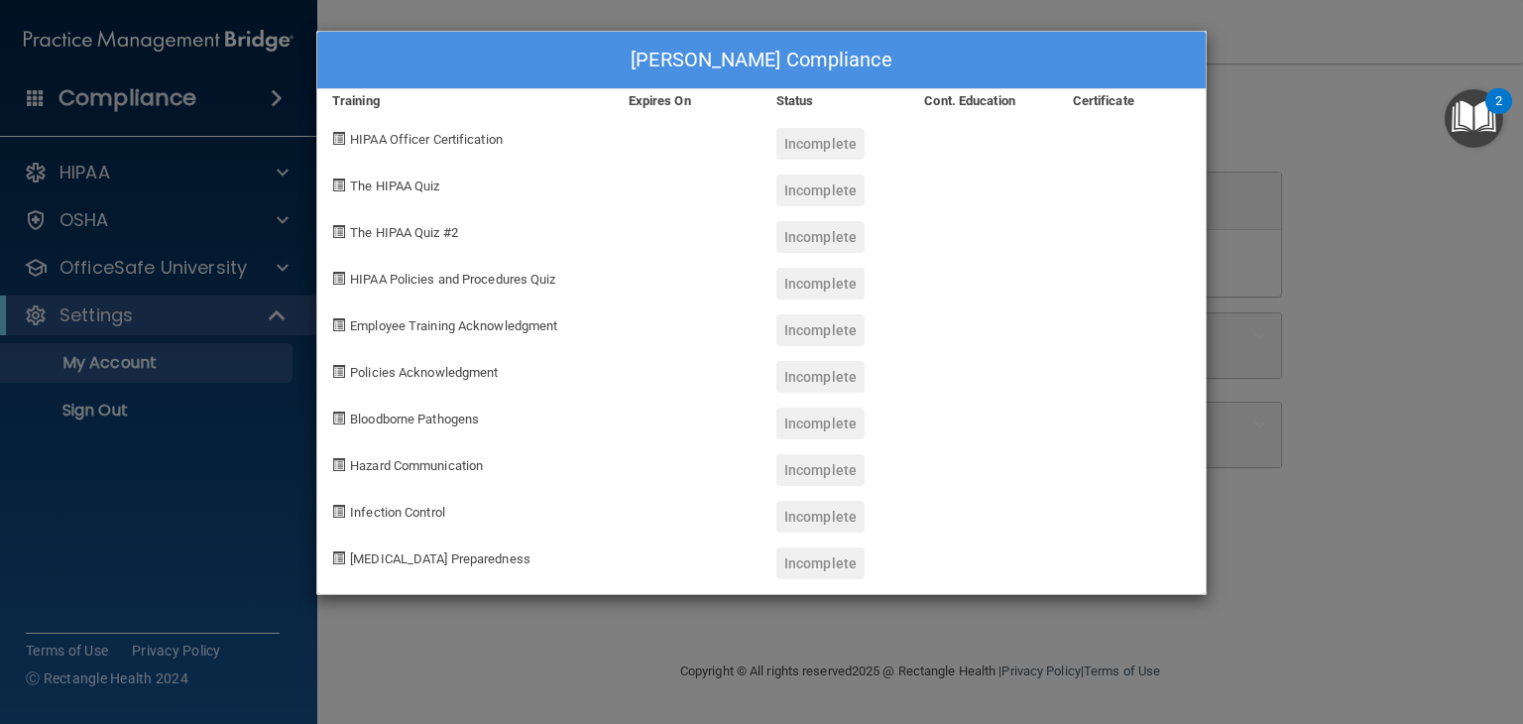
click at [388, 139] on span "HIPAA Officer Certification" at bounding box center [426, 139] width 153 height 15
click at [795, 157] on div "Incomplete" at bounding box center [820, 144] width 88 height 32
click at [1394, 398] on div "KiShawna Gary's Compliance Training Expires On Status Cont. Education Certifica…" at bounding box center [761, 362] width 1523 height 724
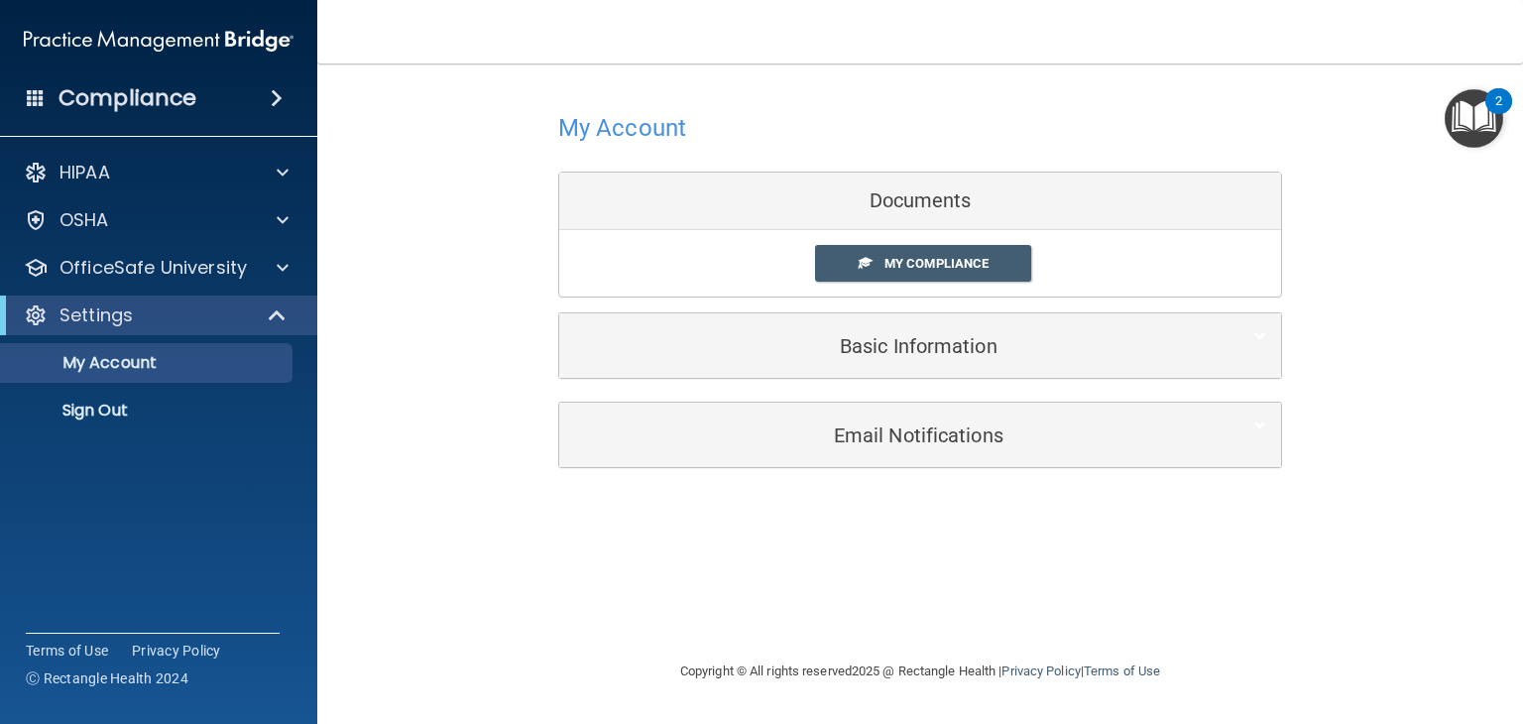
click at [171, 84] on h4 "Compliance" at bounding box center [127, 98] width 138 height 28
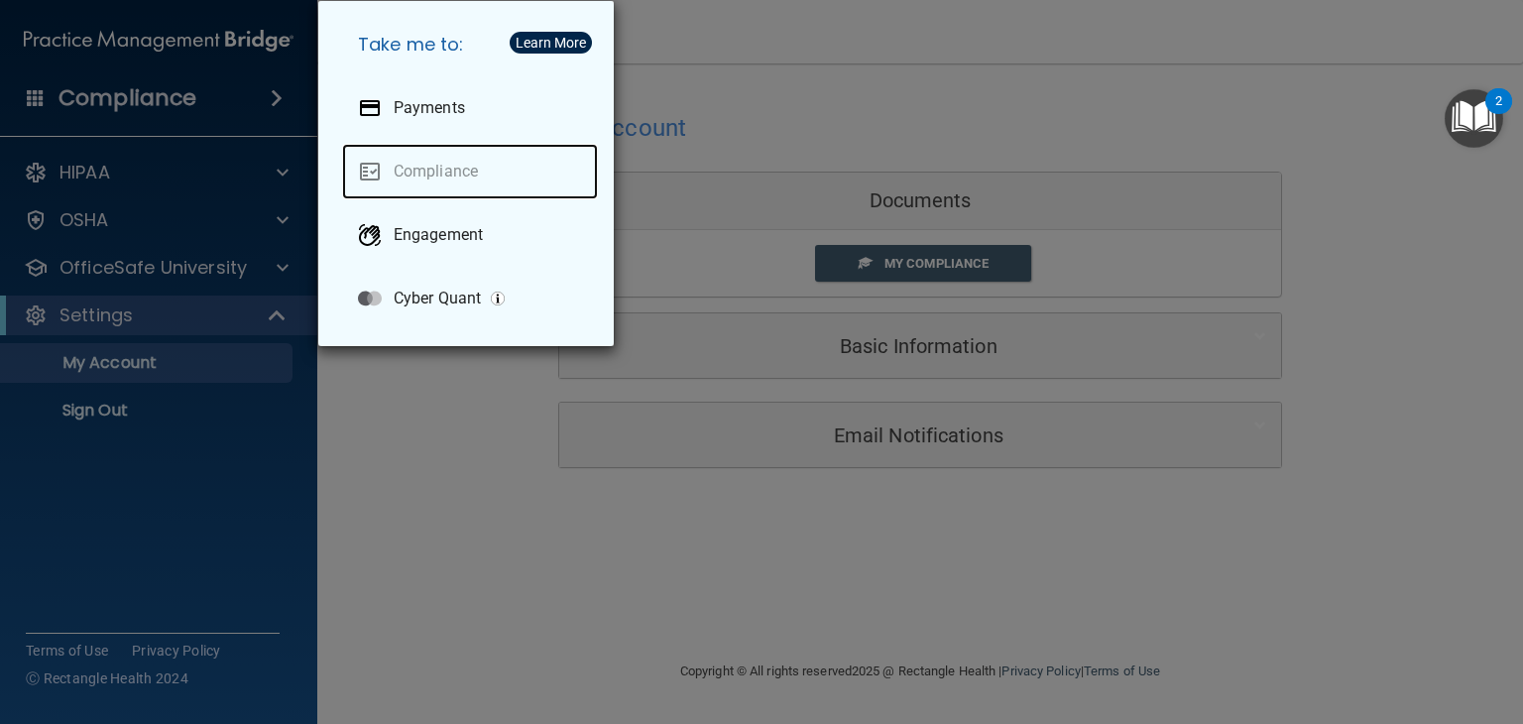
click at [406, 188] on link "Compliance" at bounding box center [470, 172] width 256 height 56
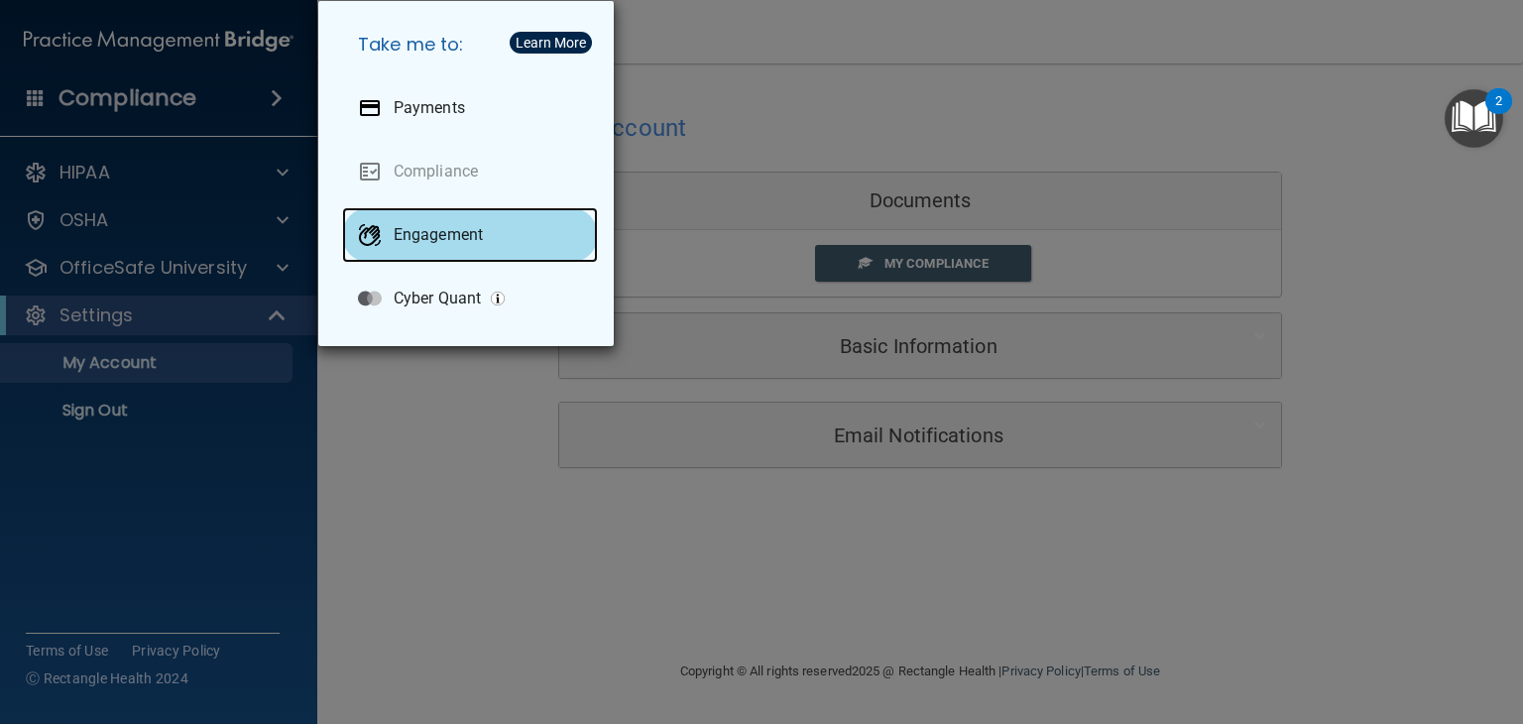
click at [394, 235] on p "Engagement" at bounding box center [438, 235] width 89 height 20
